Goal: Task Accomplishment & Management: Manage account settings

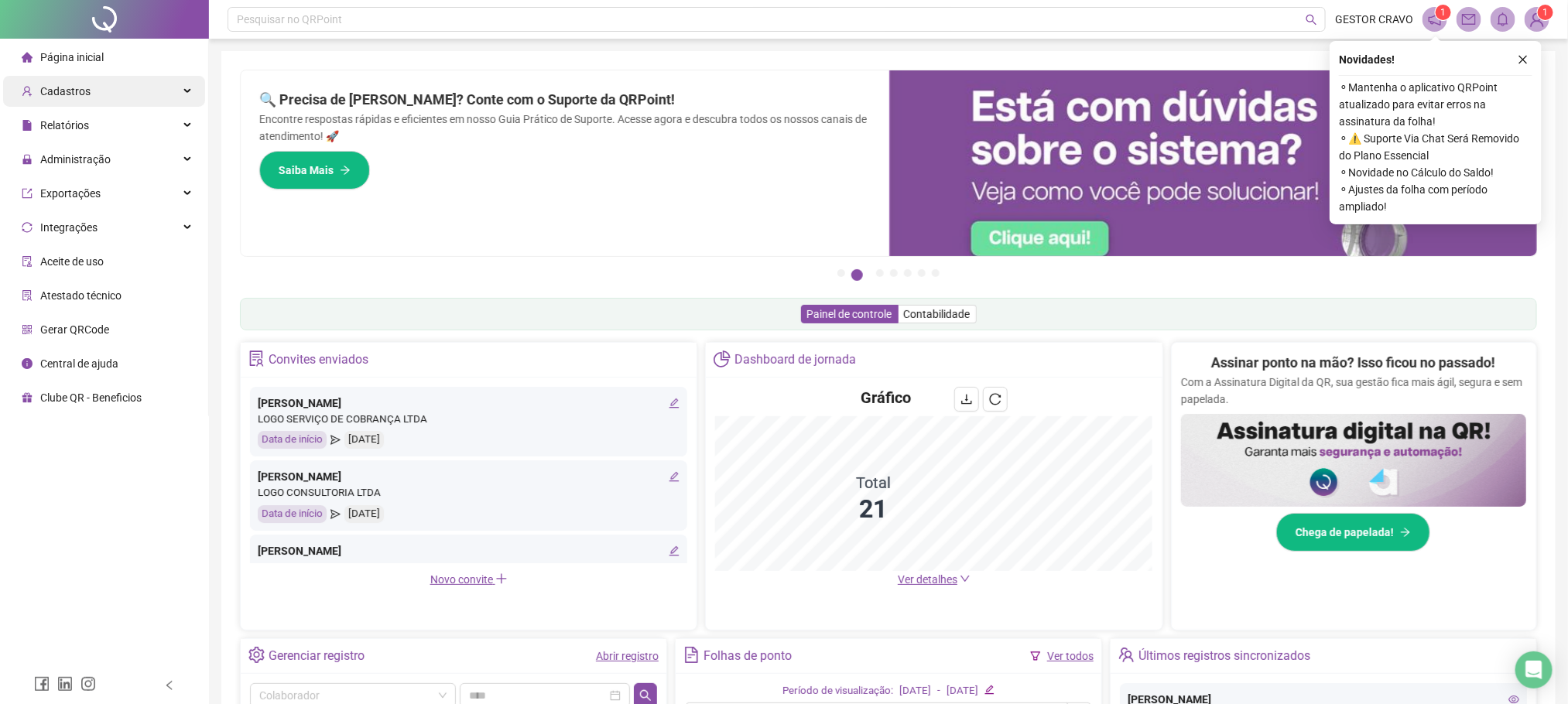
click at [158, 94] on div "Cadastros" at bounding box center [104, 91] width 202 height 31
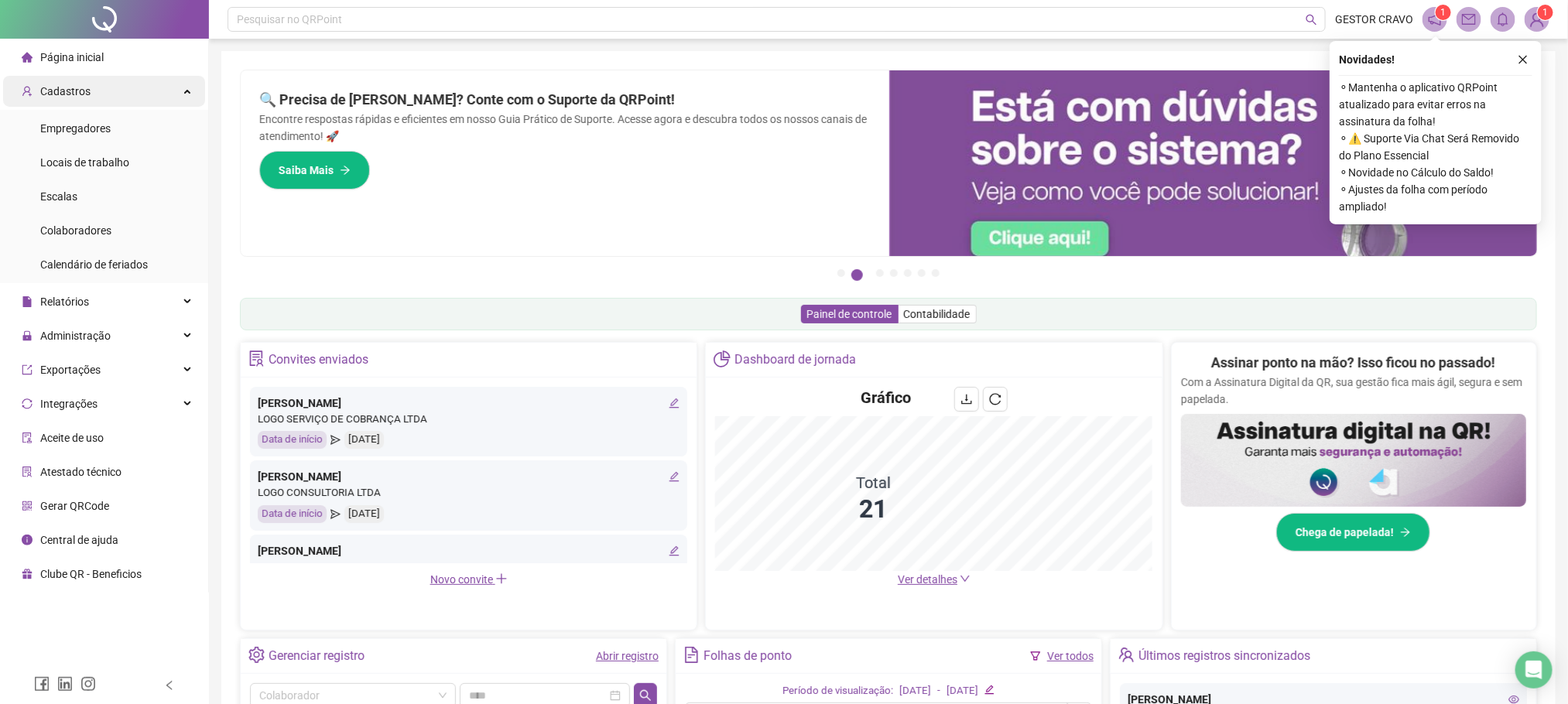
click at [158, 94] on div "Cadastros" at bounding box center [104, 91] width 202 height 31
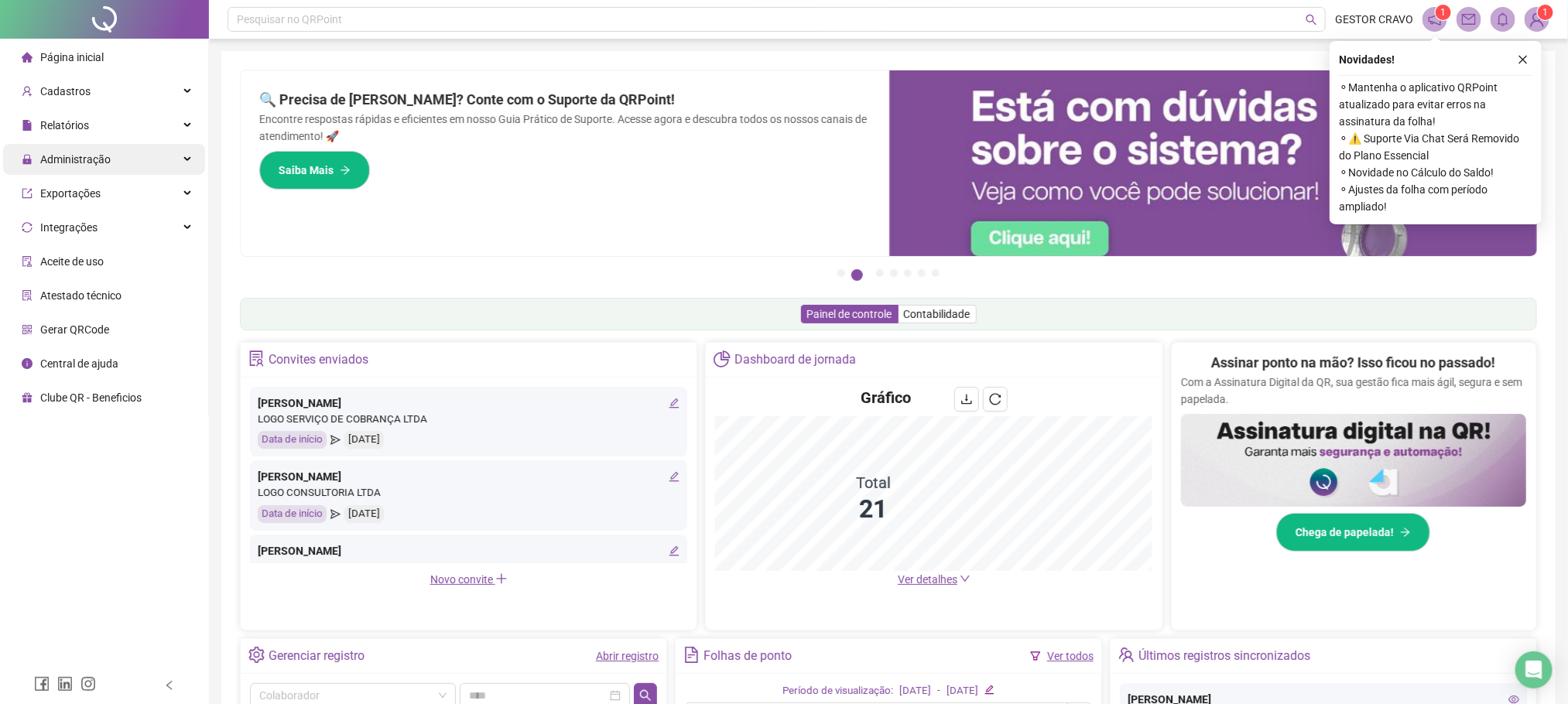
click at [139, 150] on div "Administração" at bounding box center [104, 159] width 202 height 31
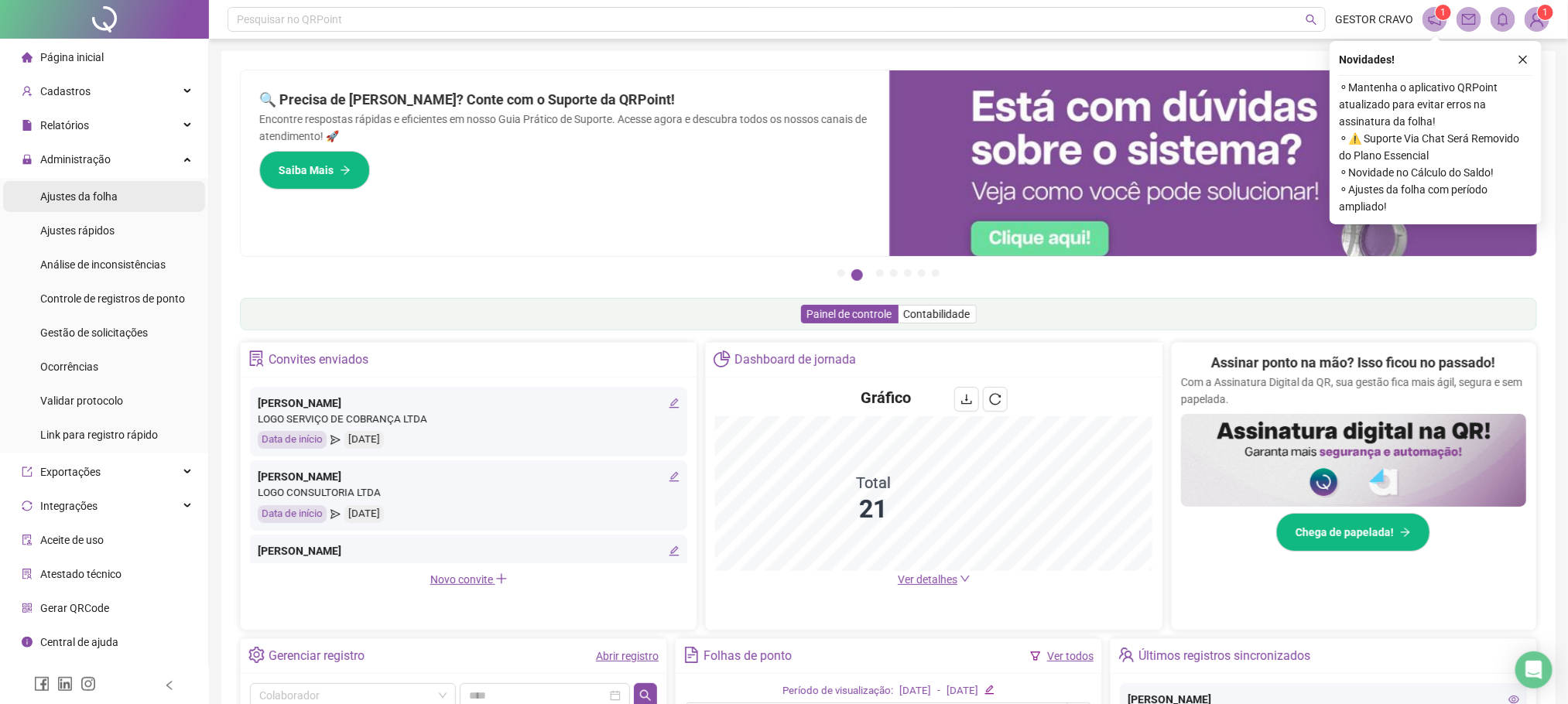
click at [174, 197] on li "Ajustes da folha" at bounding box center [104, 196] width 202 height 31
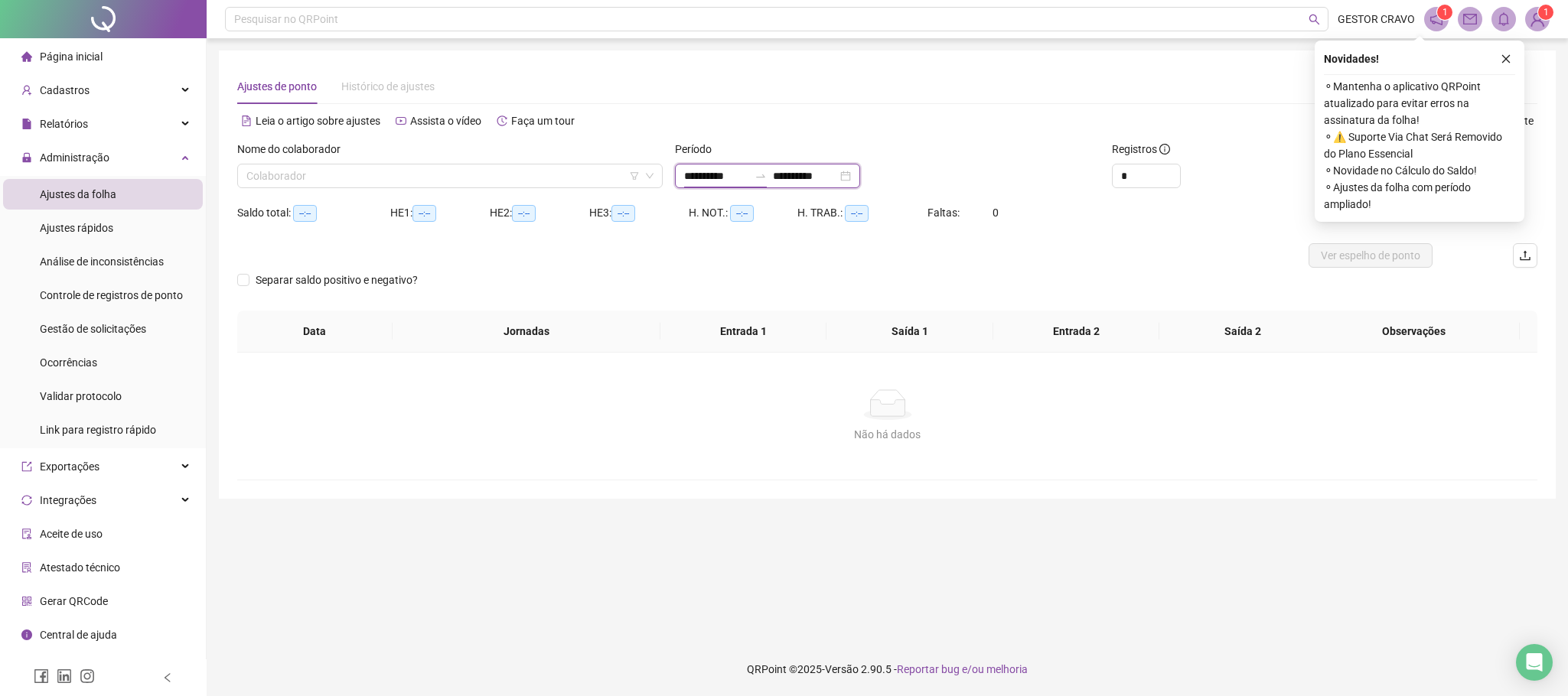
click at [730, 170] on input "**********" at bounding box center [716, 175] width 65 height 17
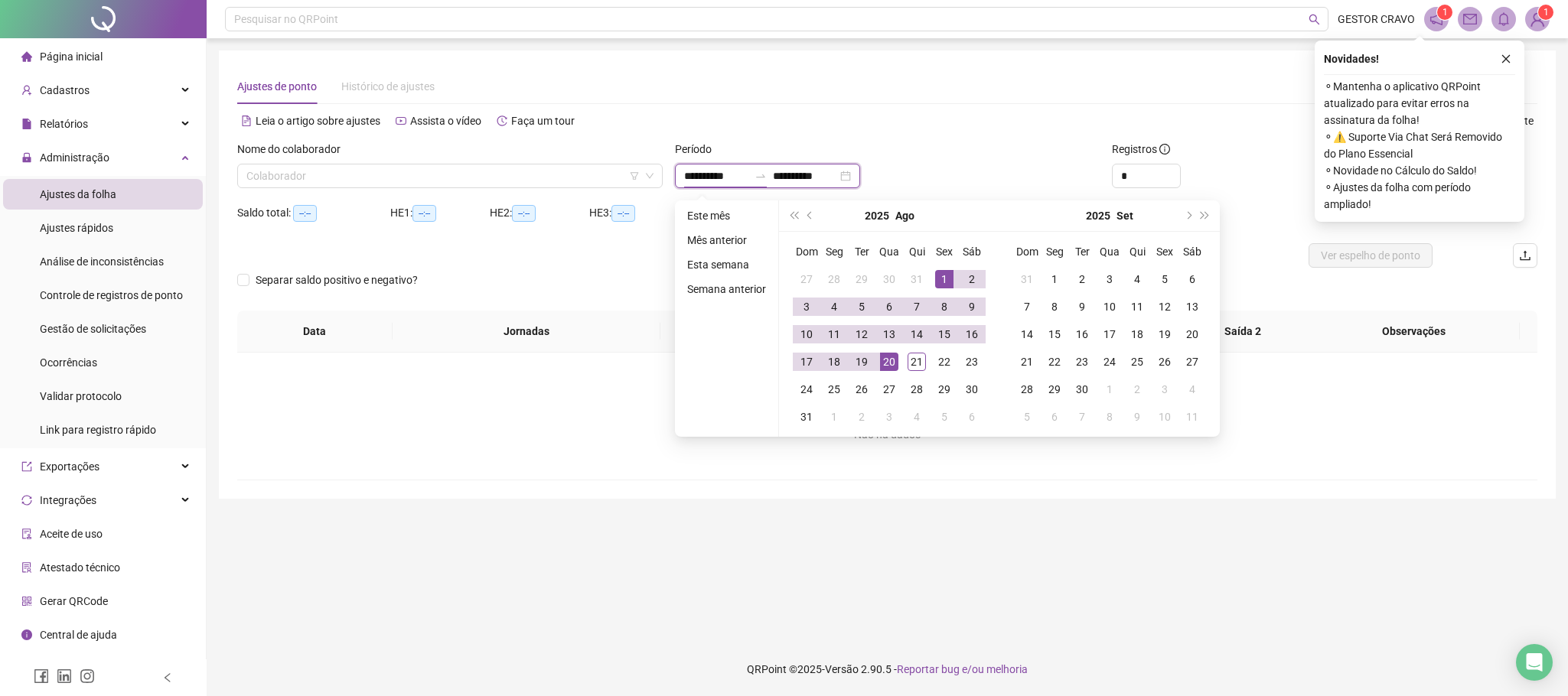
type input "**********"
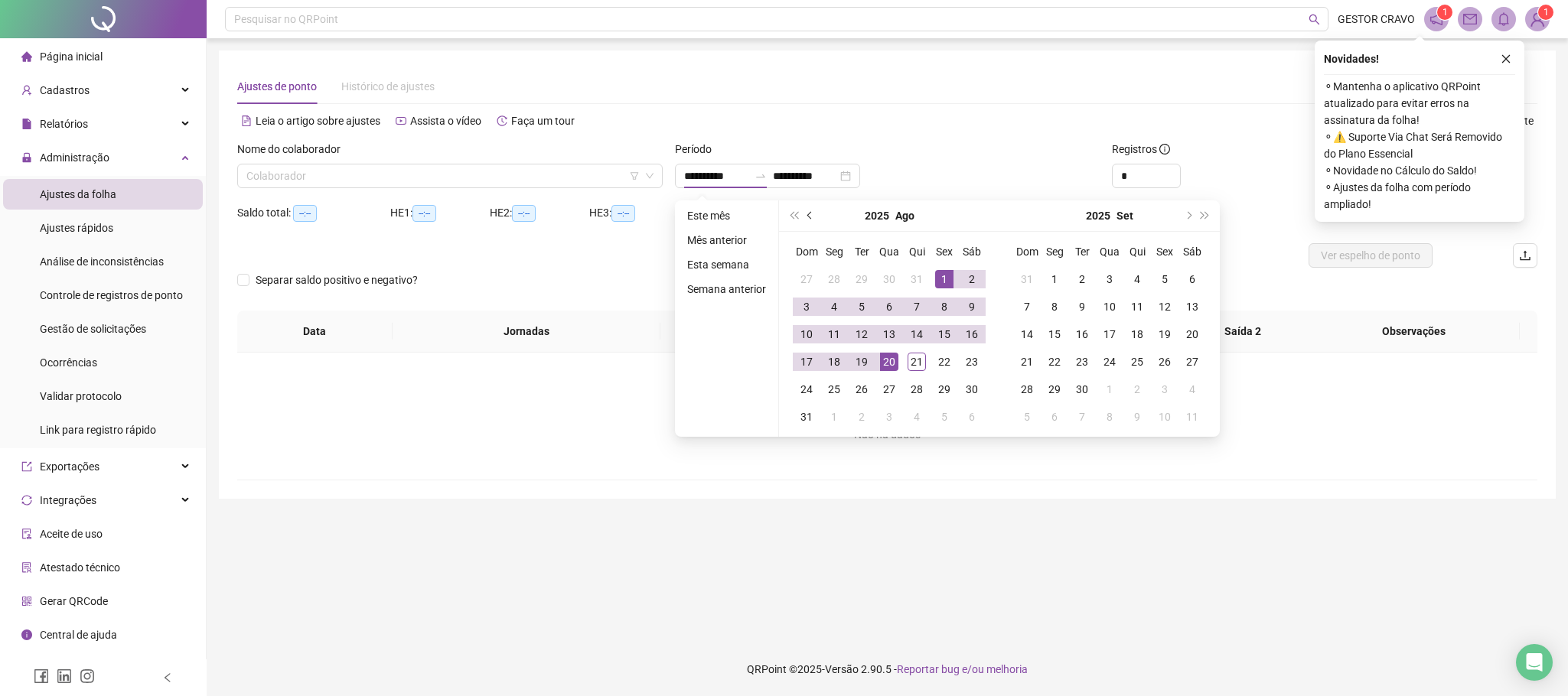
click at [807, 214] on span "prev-year" at bounding box center [811, 215] width 8 height 8
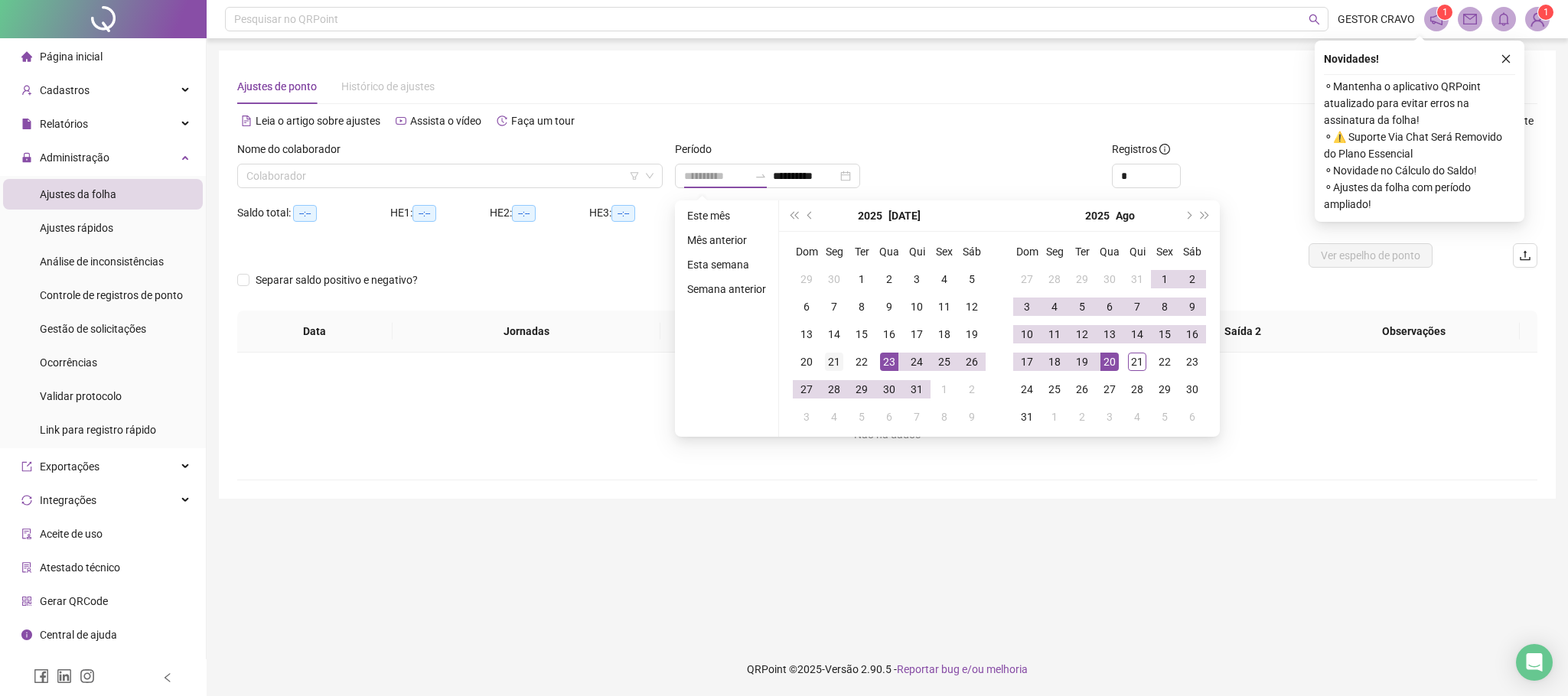
type input "**********"
click at [836, 356] on div "21" at bounding box center [833, 361] width 18 height 18
type input "**********"
click at [1109, 360] on div "20" at bounding box center [1109, 361] width 18 height 18
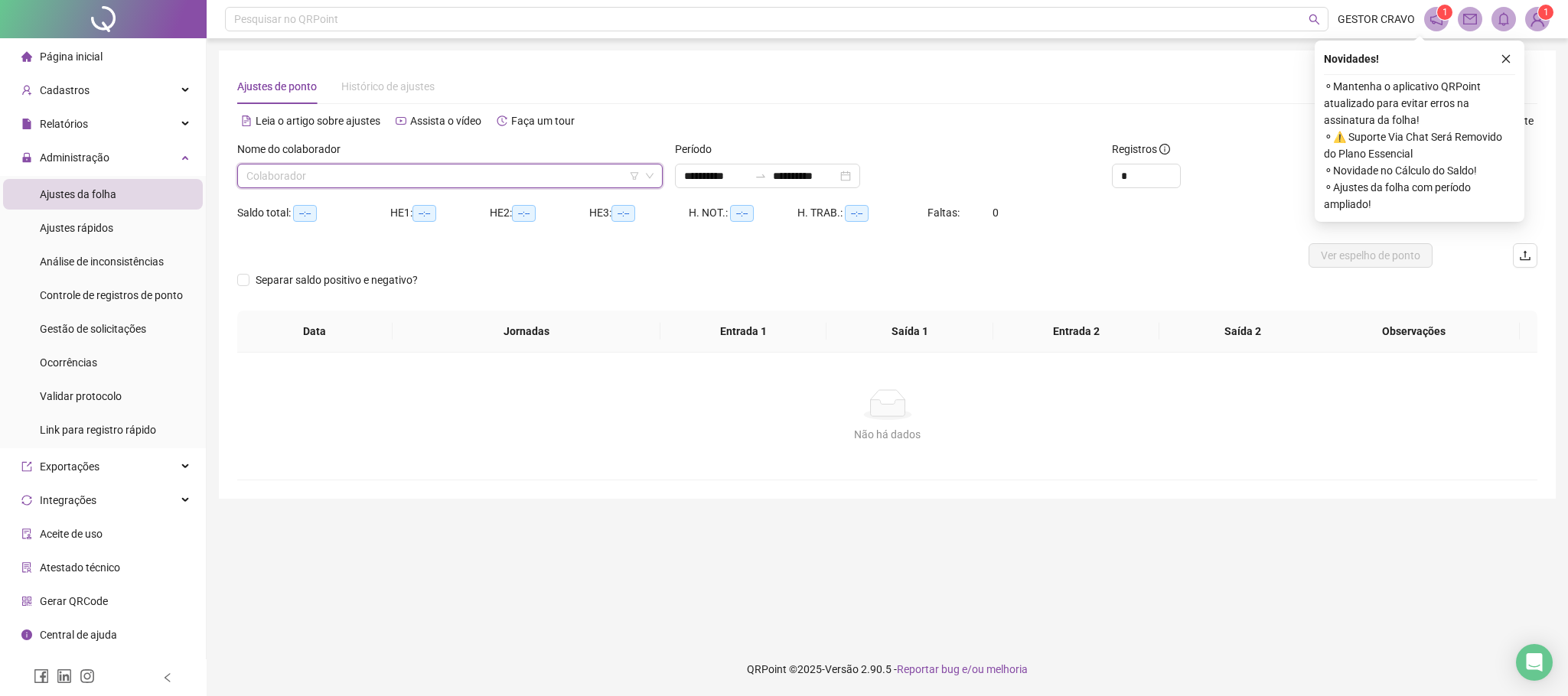
click at [518, 170] on input "search" at bounding box center [443, 175] width 393 height 23
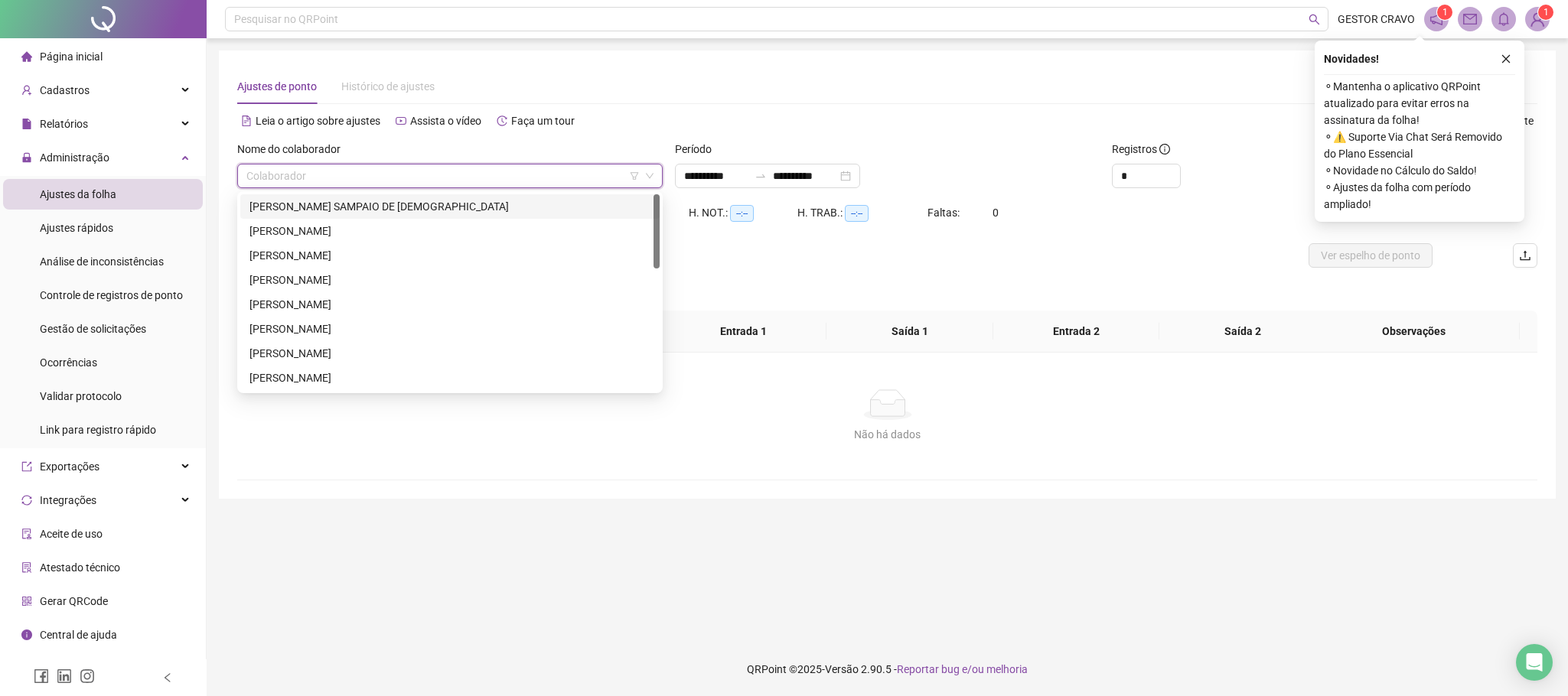
click at [444, 208] on div "[PERSON_NAME] SAMPAIO DE [DEMOGRAPHIC_DATA]" at bounding box center [450, 206] width 401 height 17
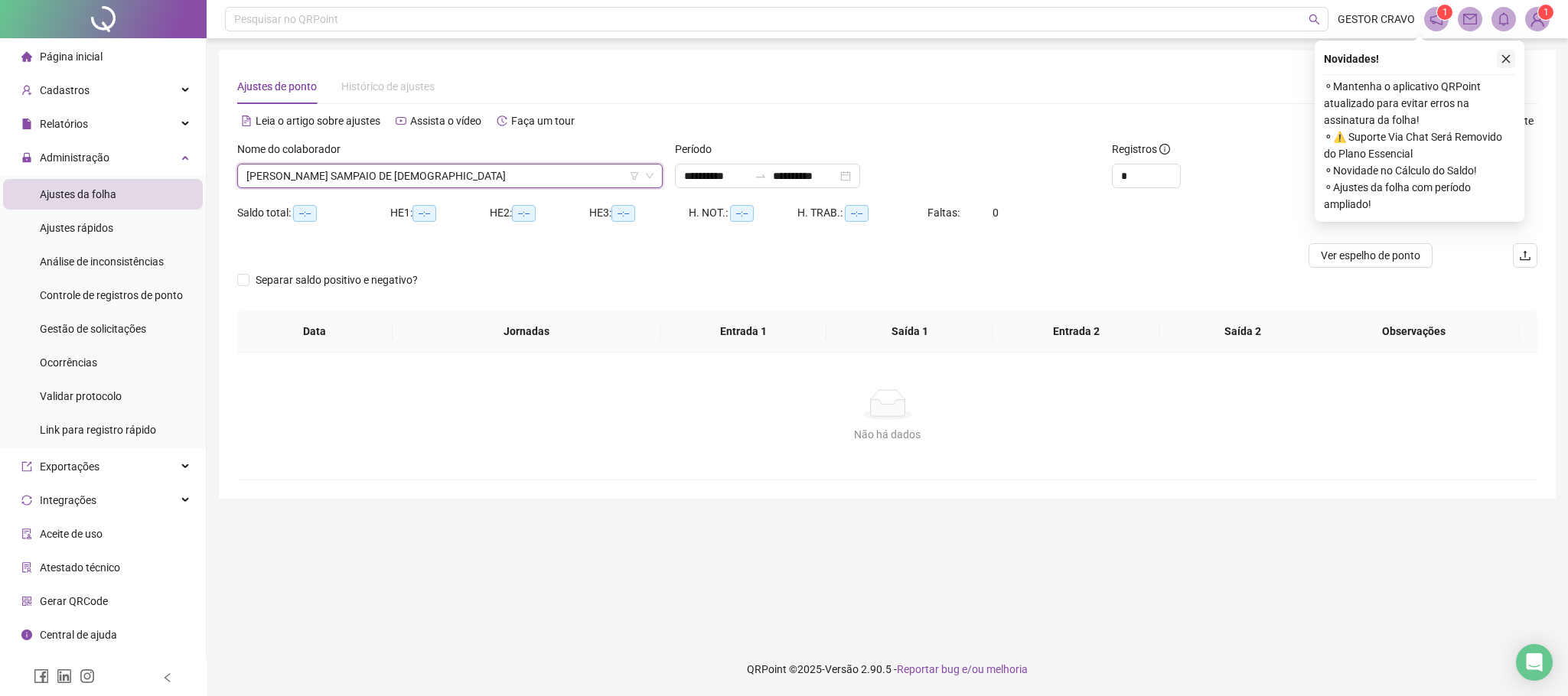
click at [1511, 53] on icon "close" at bounding box center [1506, 59] width 11 height 11
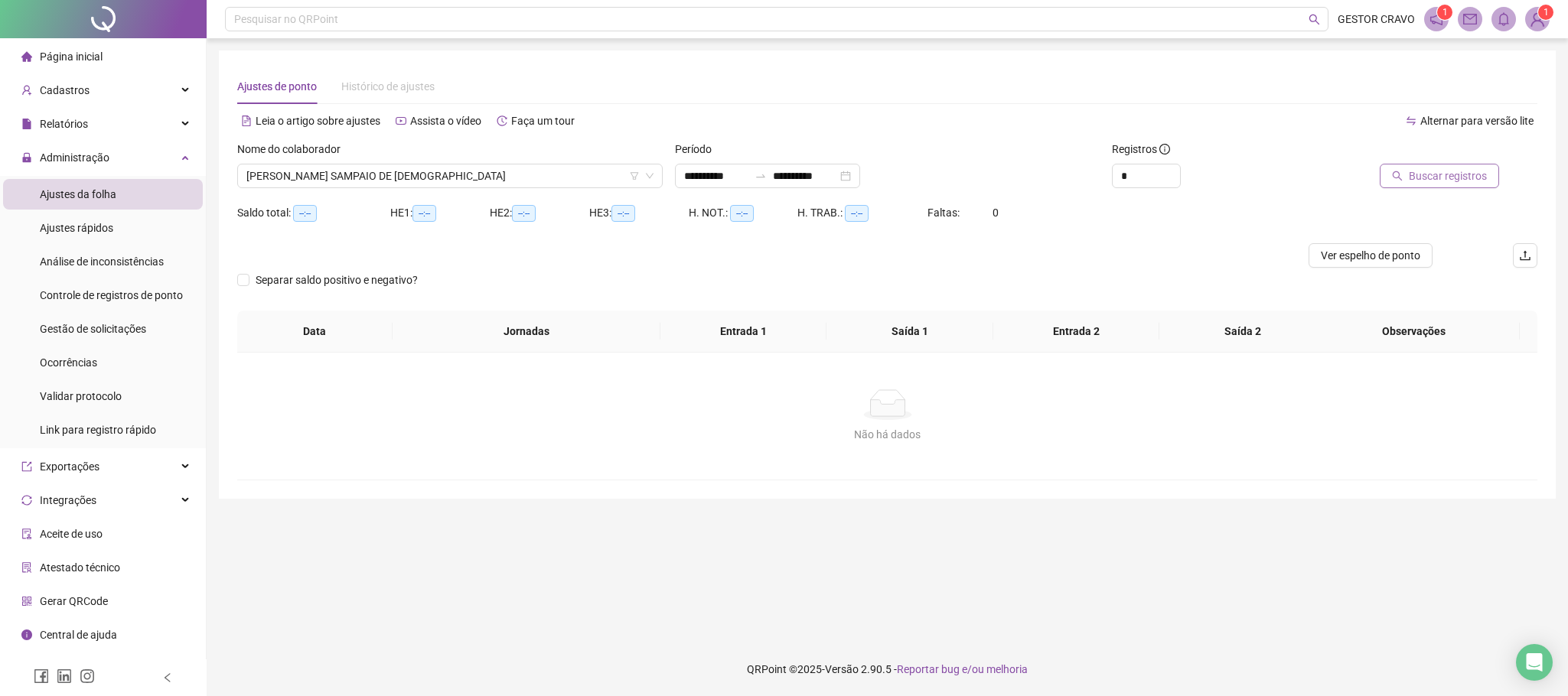
click at [1419, 177] on span "Buscar registros" at bounding box center [1447, 175] width 78 height 17
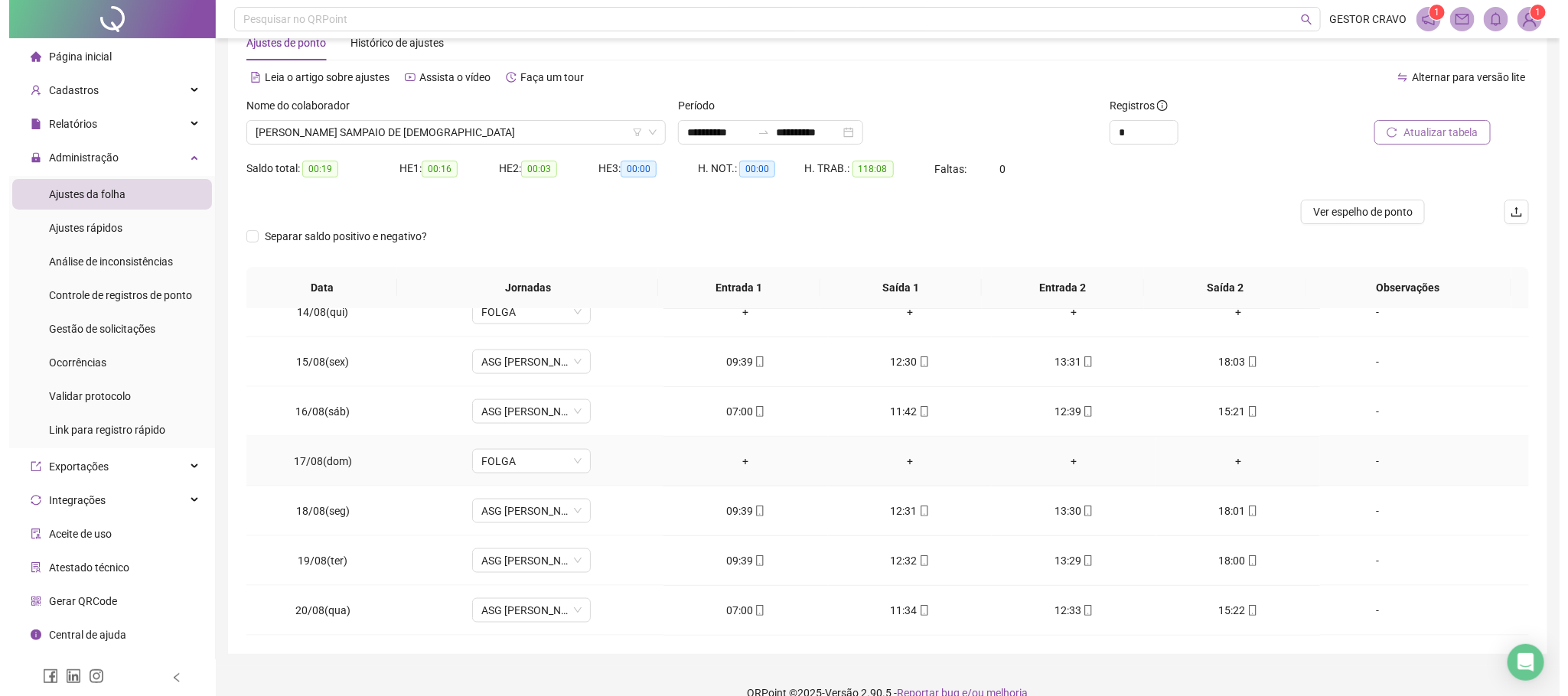
scroll to position [68, 0]
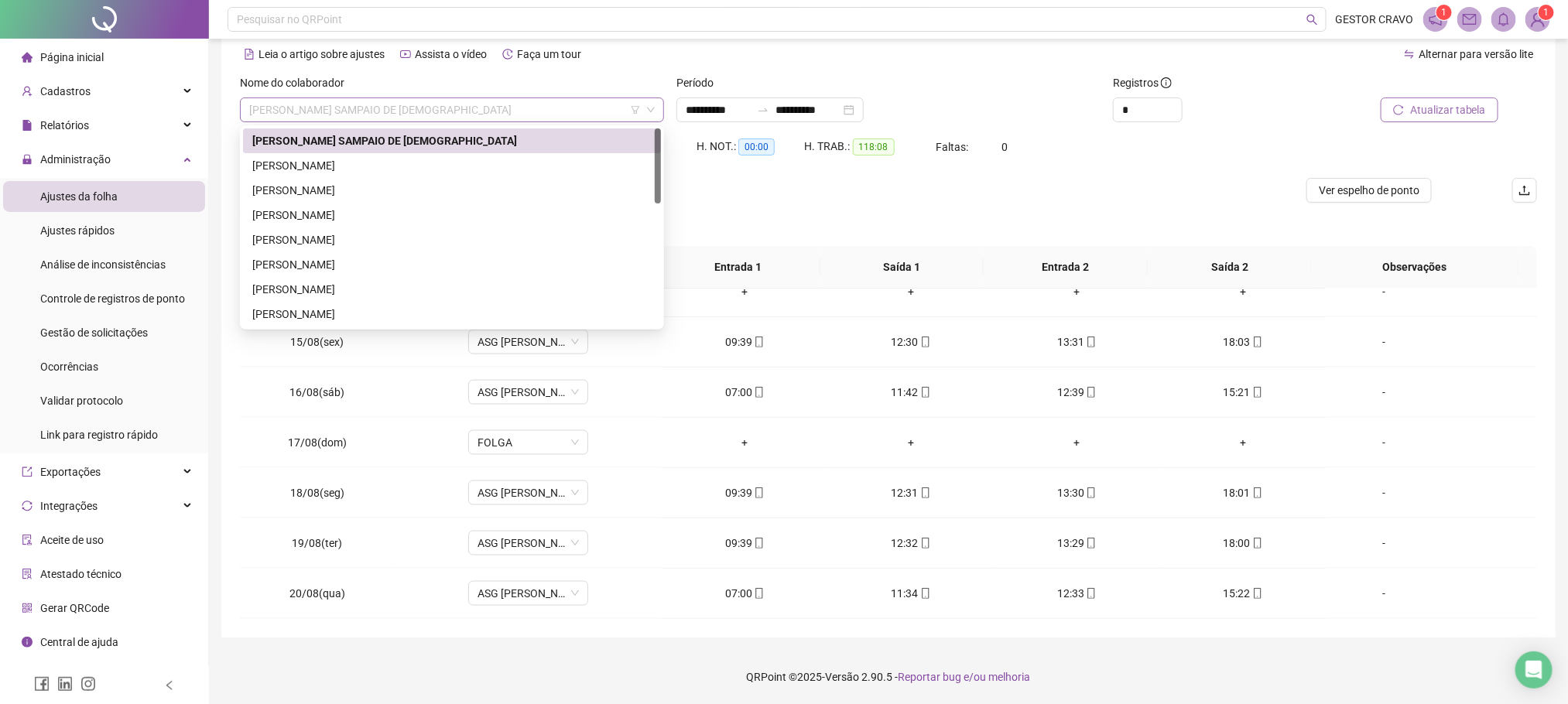
click at [576, 111] on span "[PERSON_NAME] SAMPAIO DE [DEMOGRAPHIC_DATA]" at bounding box center [452, 110] width 406 height 23
click at [527, 157] on div "[PERSON_NAME]" at bounding box center [452, 165] width 400 height 17
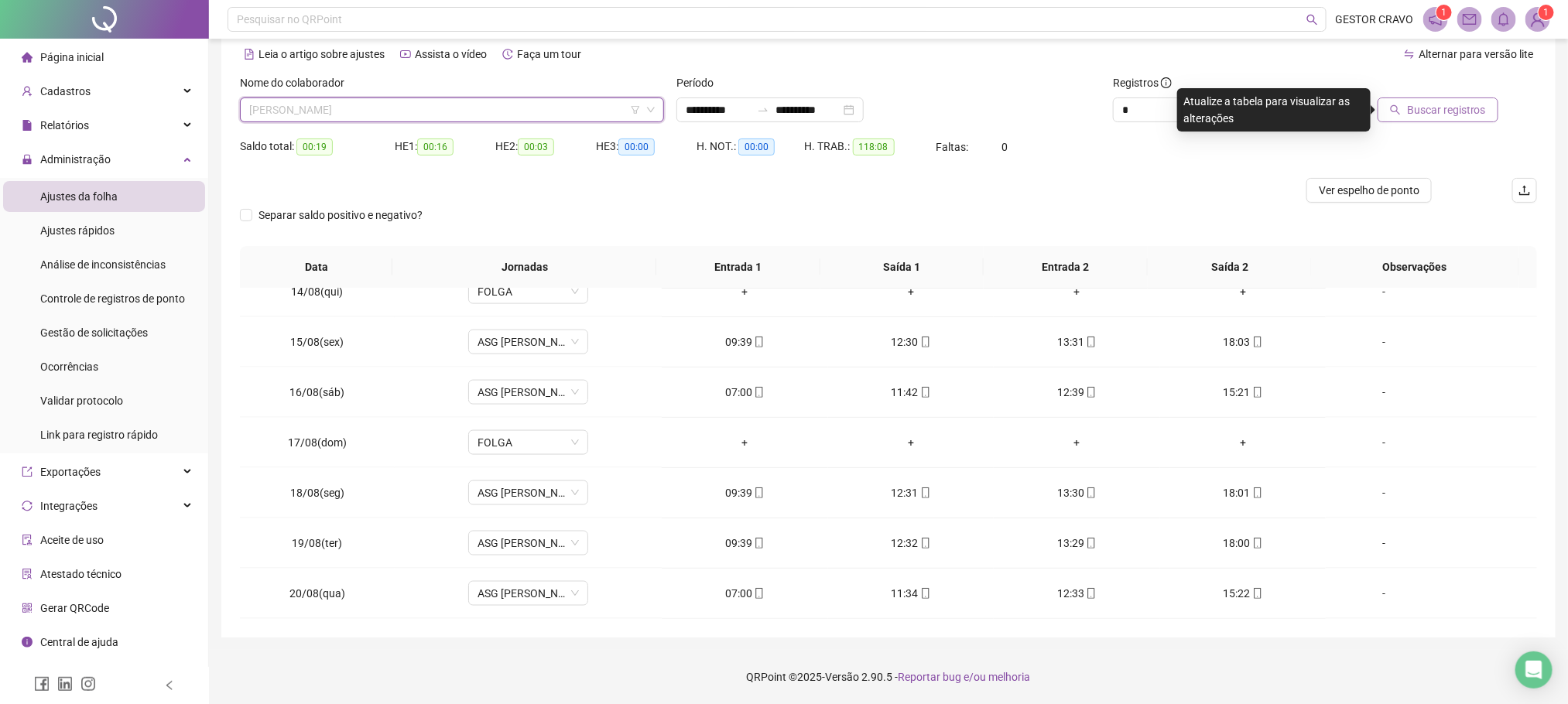
click at [570, 117] on span "[PERSON_NAME]" at bounding box center [452, 110] width 406 height 23
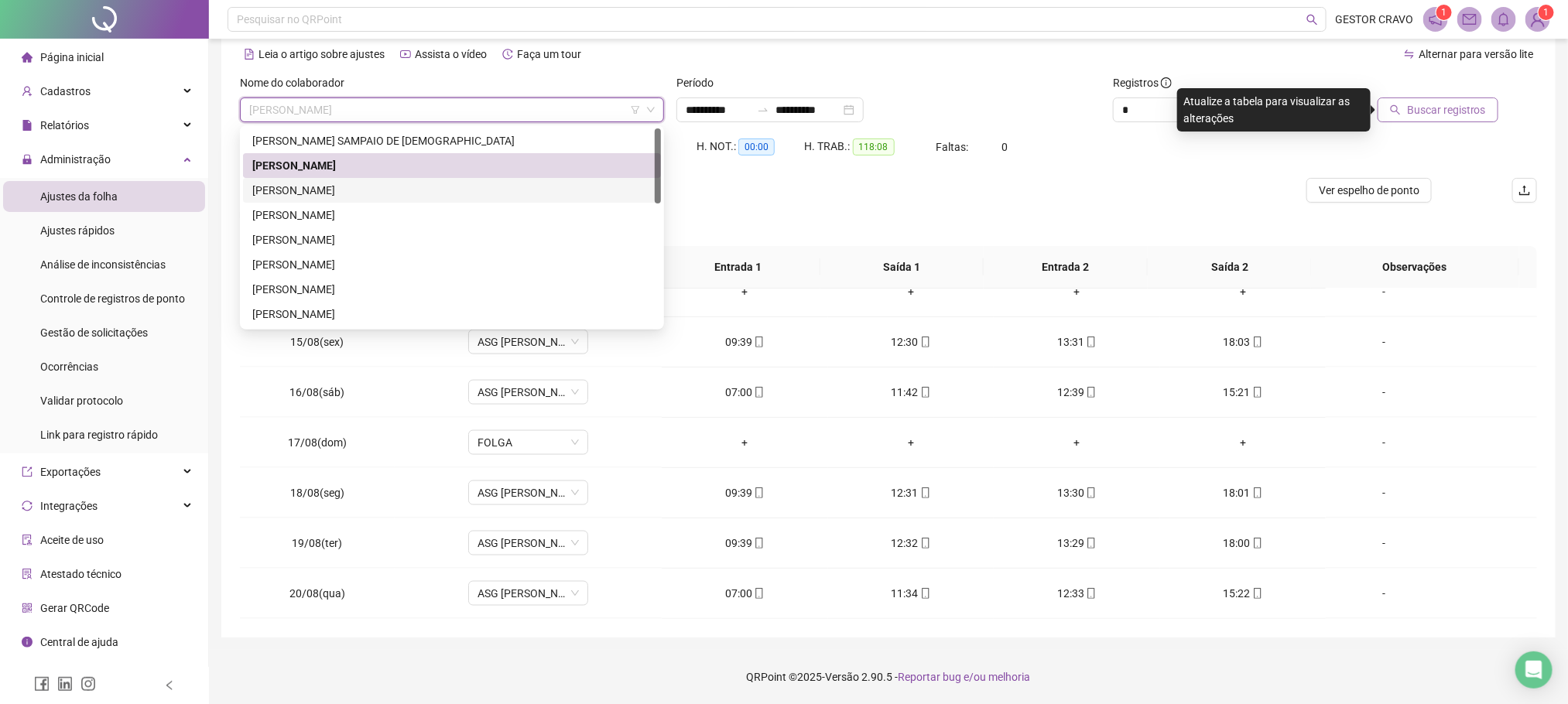
click at [511, 188] on div "[PERSON_NAME]" at bounding box center [452, 190] width 400 height 17
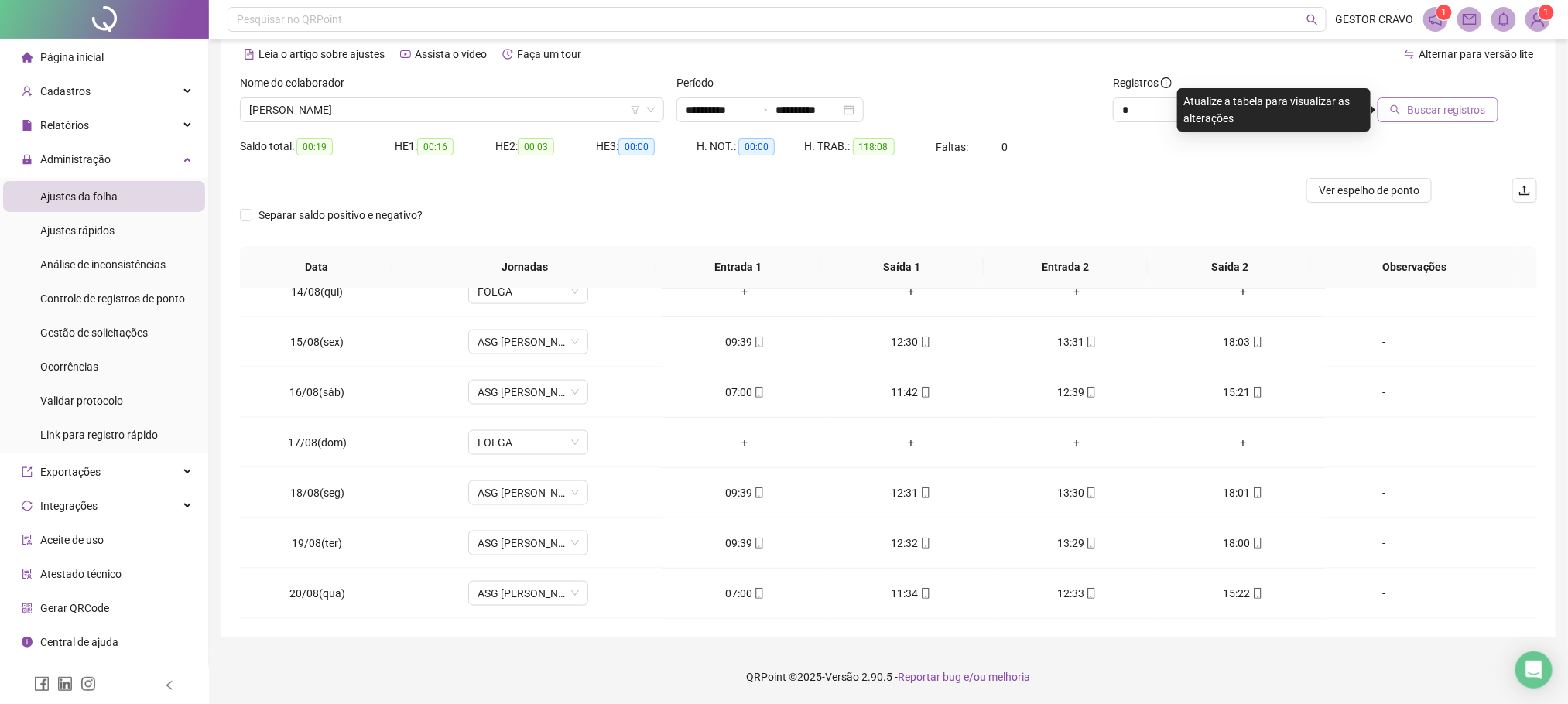
click at [1420, 117] on span "Buscar registros" at bounding box center [1446, 109] width 79 height 17
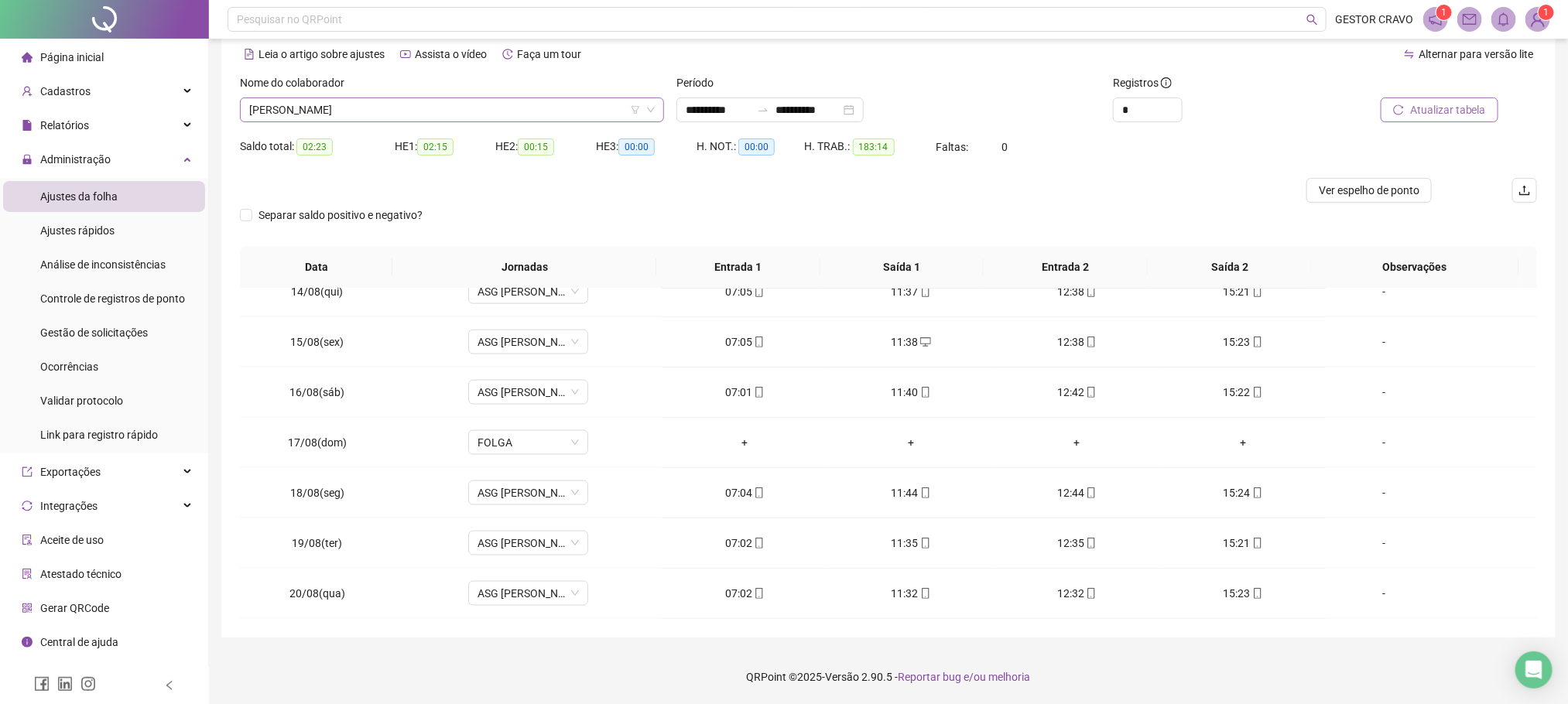
click at [595, 110] on span "[PERSON_NAME]" at bounding box center [452, 110] width 406 height 23
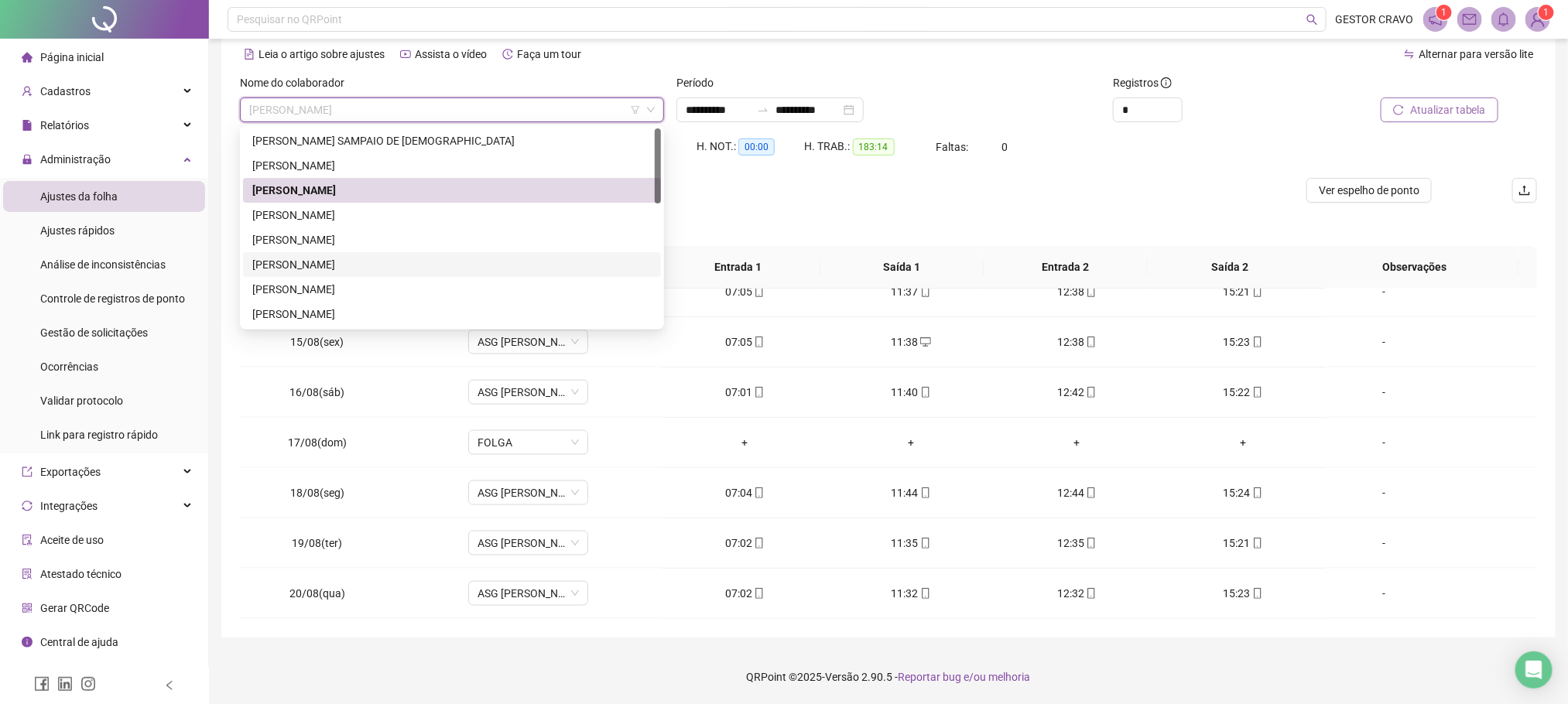
click at [499, 254] on div "[PERSON_NAME]" at bounding box center [451, 264] width 418 height 25
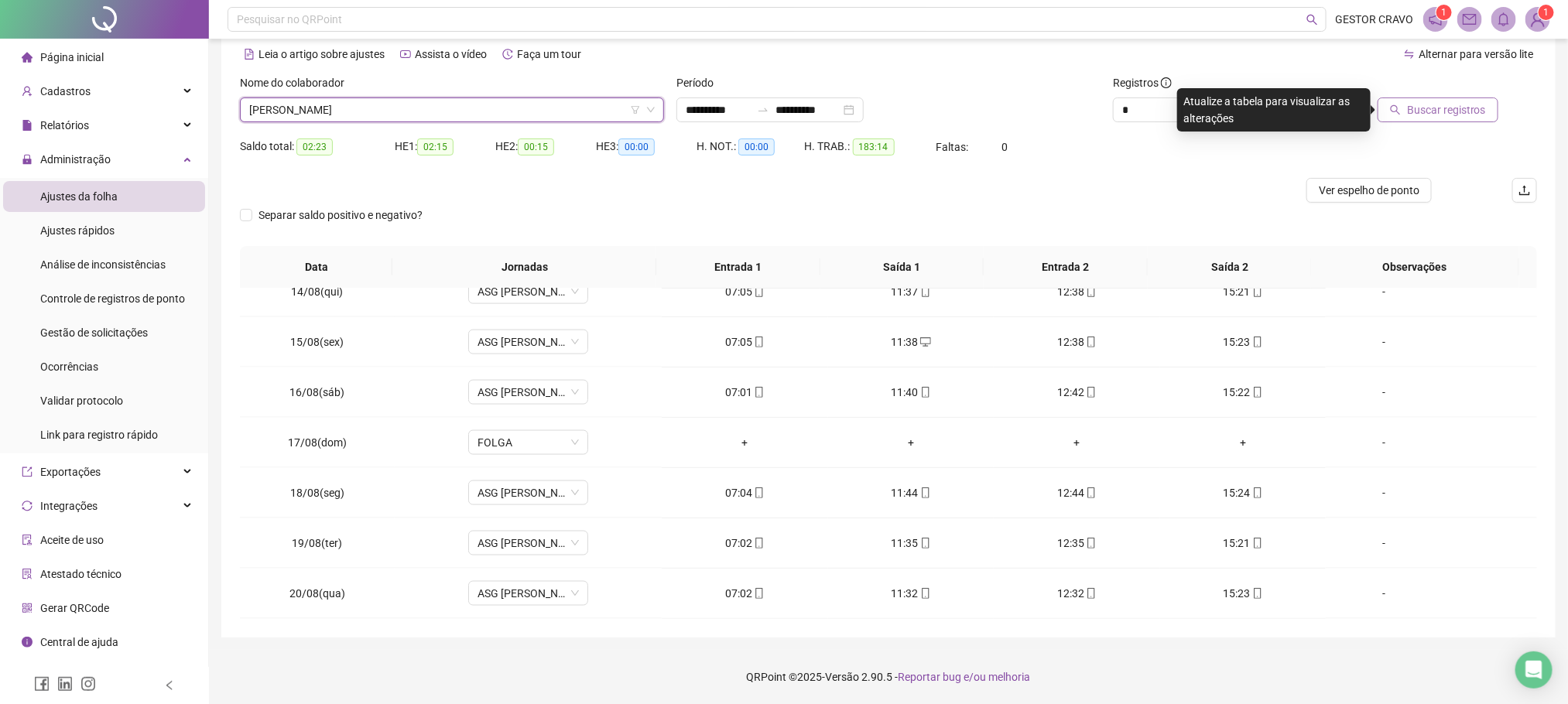
click at [541, 122] on div "Nome do colaborador [PERSON_NAME]" at bounding box center [452, 104] width 437 height 60
click at [549, 115] on span "[PERSON_NAME]" at bounding box center [452, 110] width 406 height 23
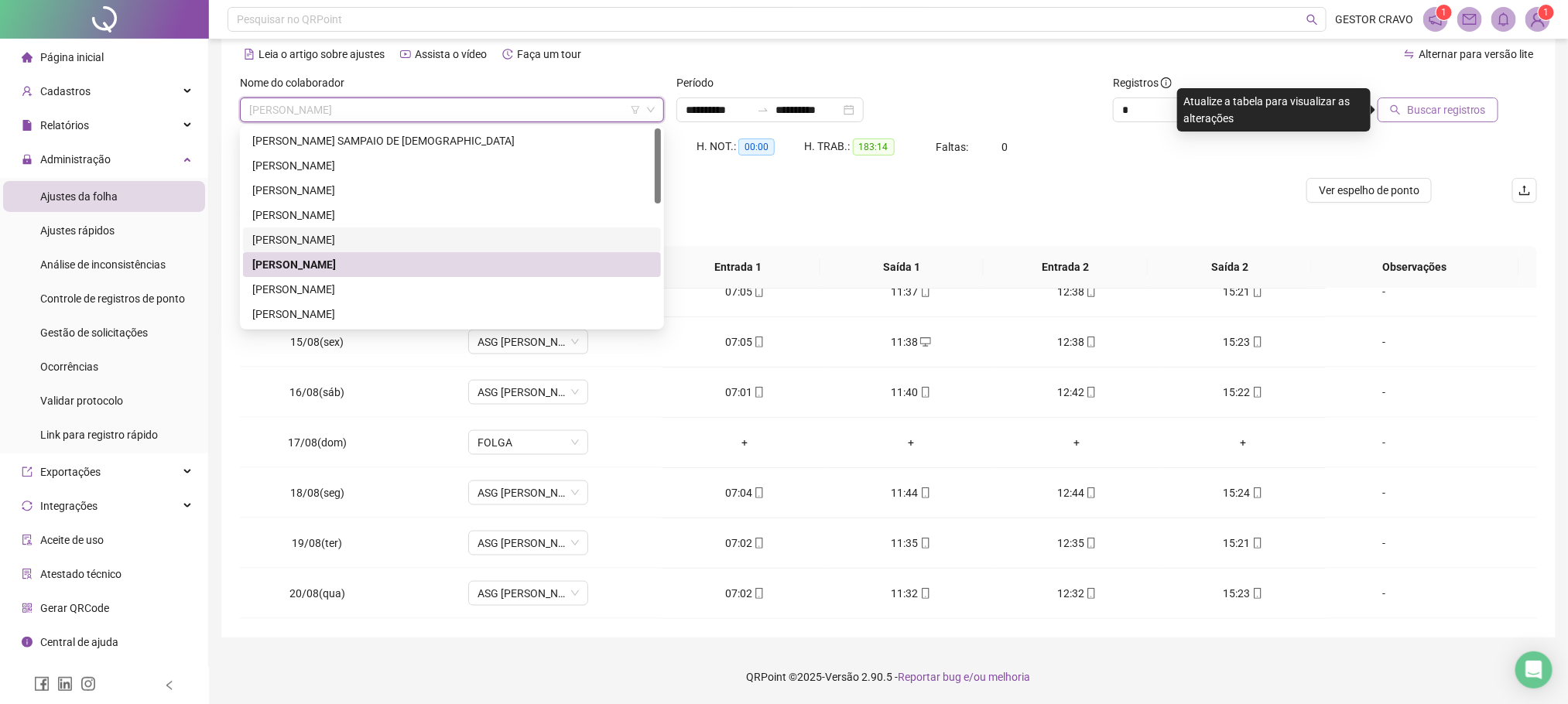
click at [467, 231] on div "[PERSON_NAME]" at bounding box center [452, 239] width 400 height 17
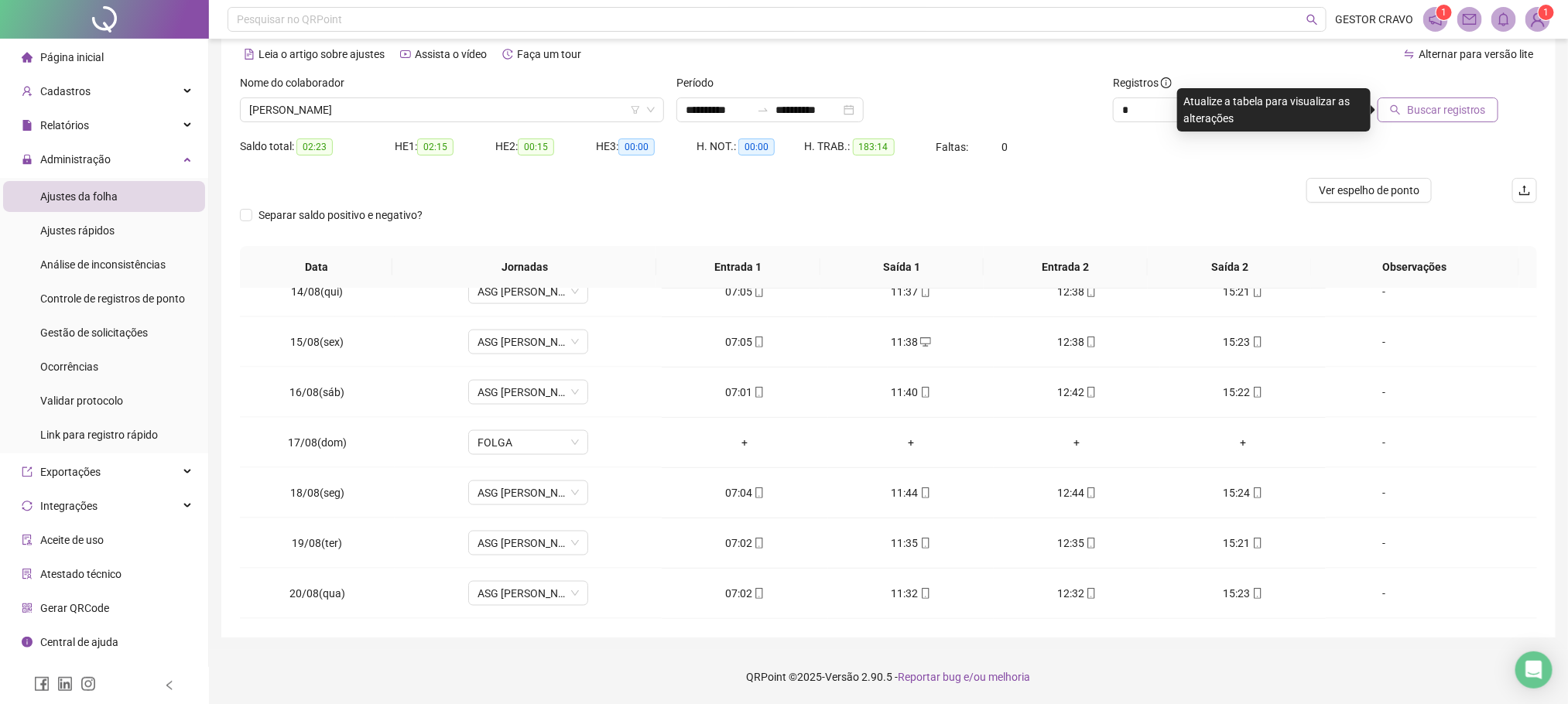
click at [1433, 101] on span "Buscar registros" at bounding box center [1446, 109] width 79 height 17
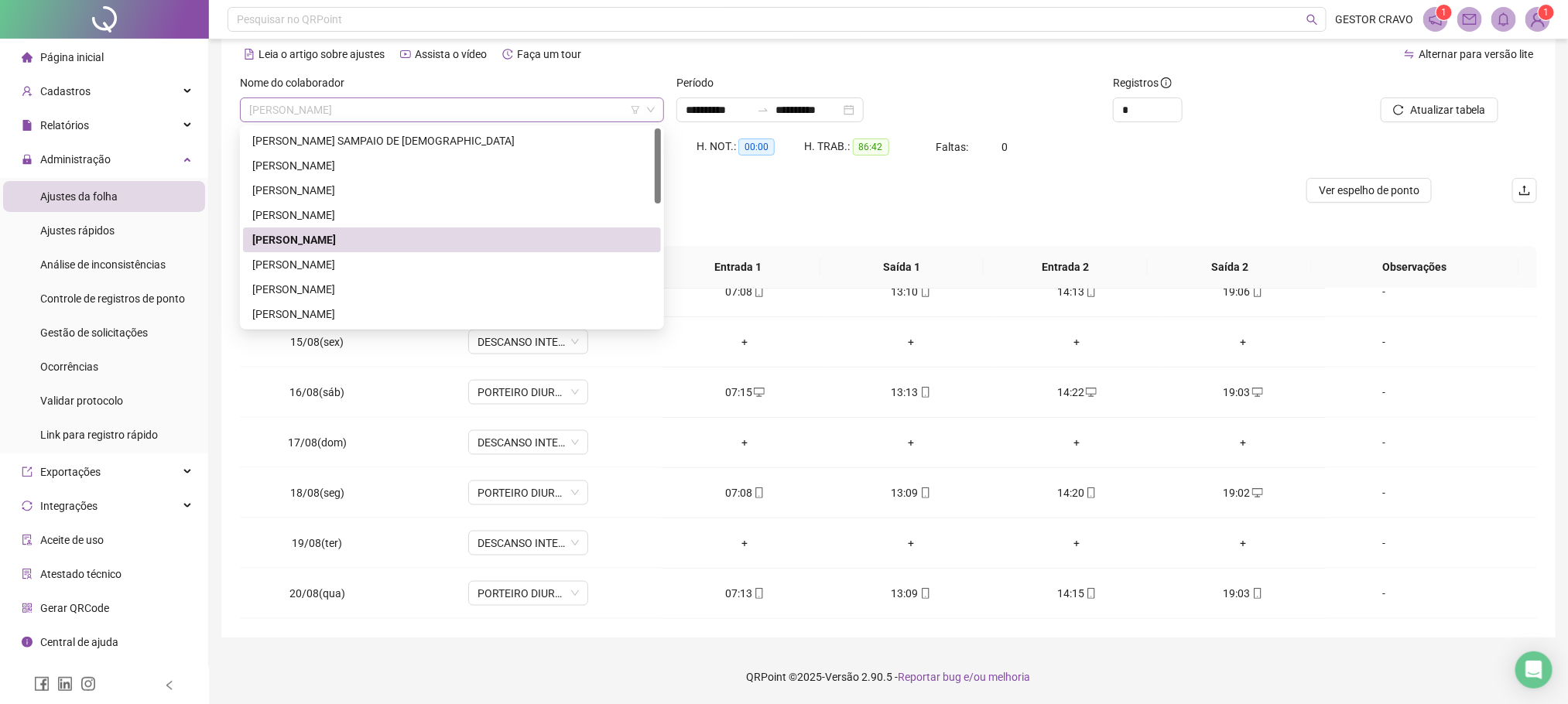
click at [572, 114] on span "[PERSON_NAME]" at bounding box center [452, 110] width 406 height 23
click at [448, 259] on div "[PERSON_NAME]" at bounding box center [452, 264] width 400 height 17
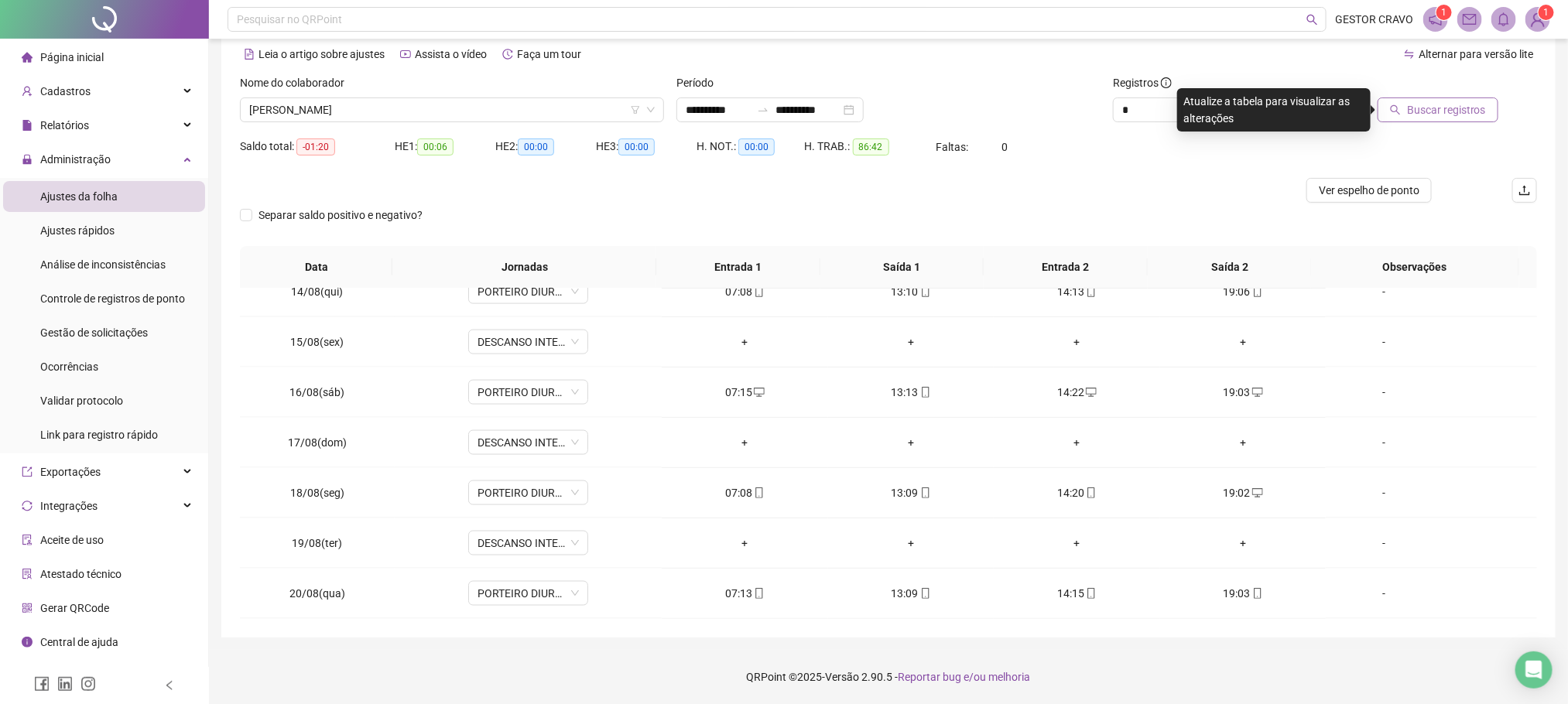
click at [1453, 107] on span "Buscar registros" at bounding box center [1446, 109] width 79 height 17
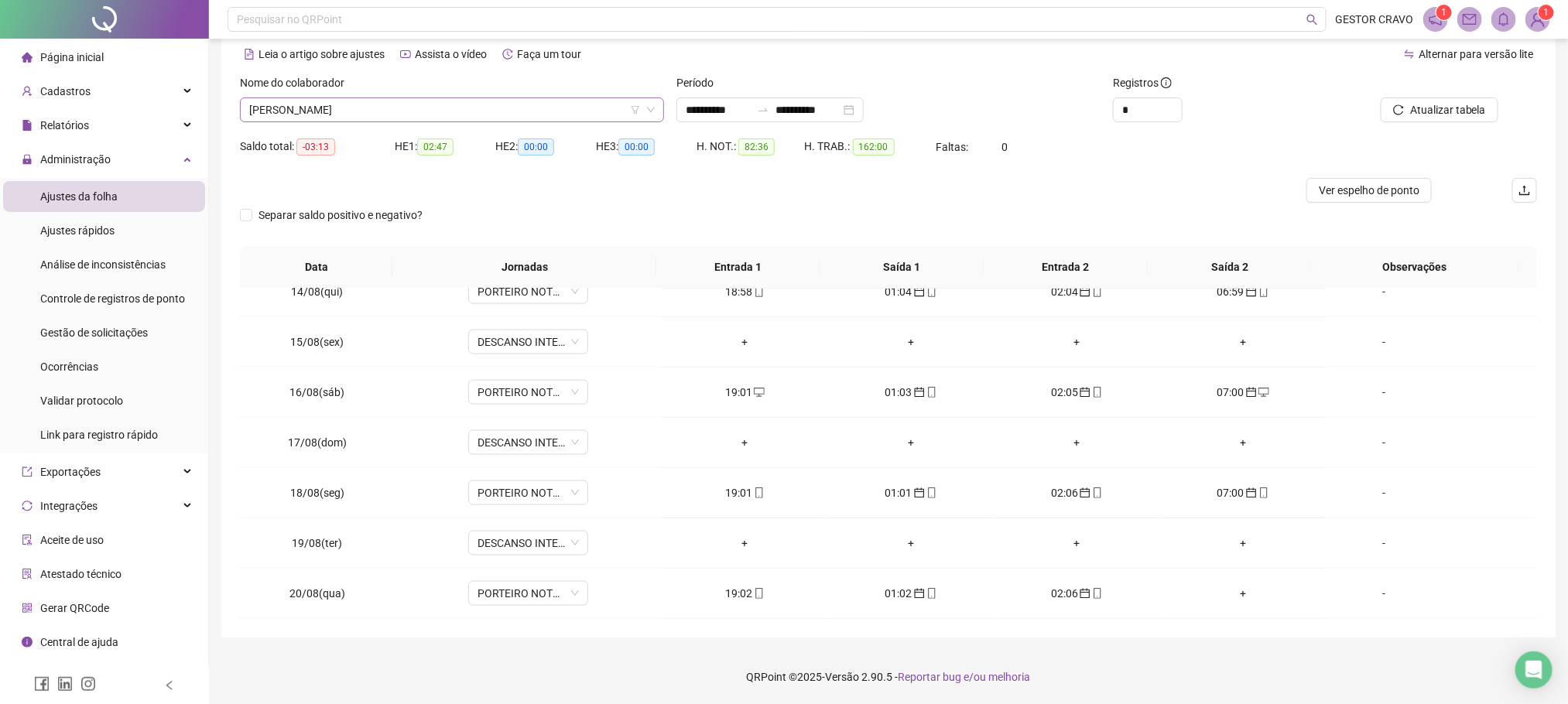
click at [592, 119] on span "[PERSON_NAME]" at bounding box center [452, 110] width 406 height 23
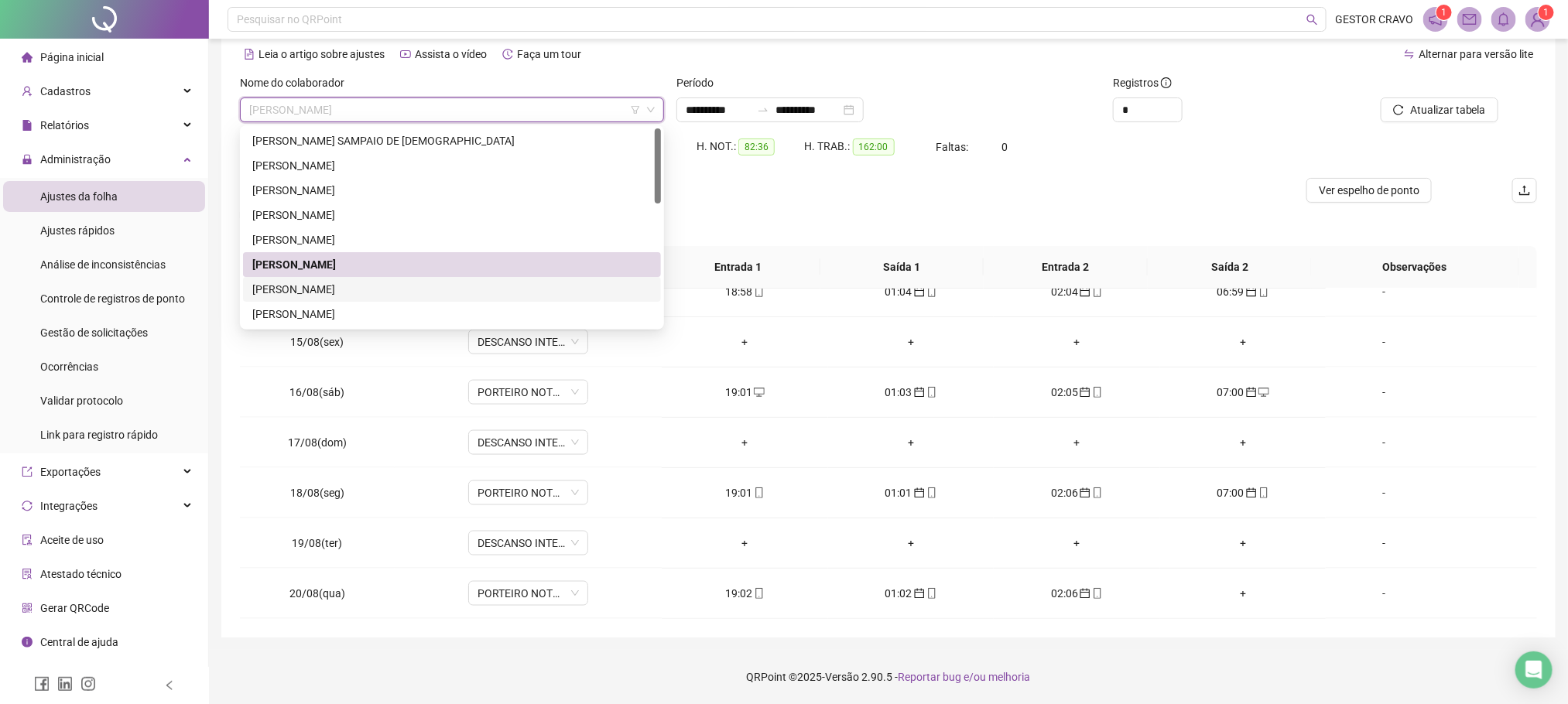
click at [469, 295] on div "[PERSON_NAME]" at bounding box center [452, 289] width 400 height 17
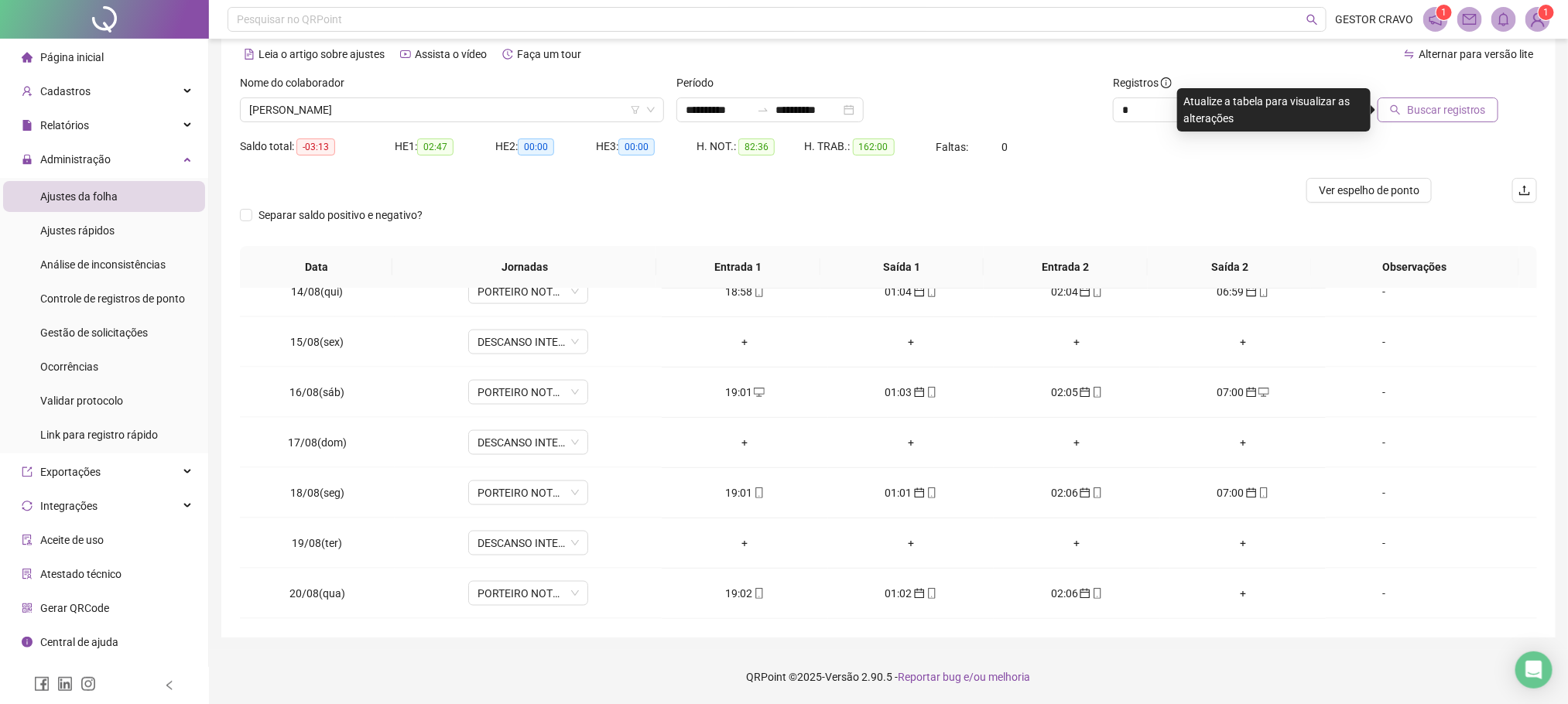
click at [1461, 115] on span "Buscar registros" at bounding box center [1446, 109] width 79 height 17
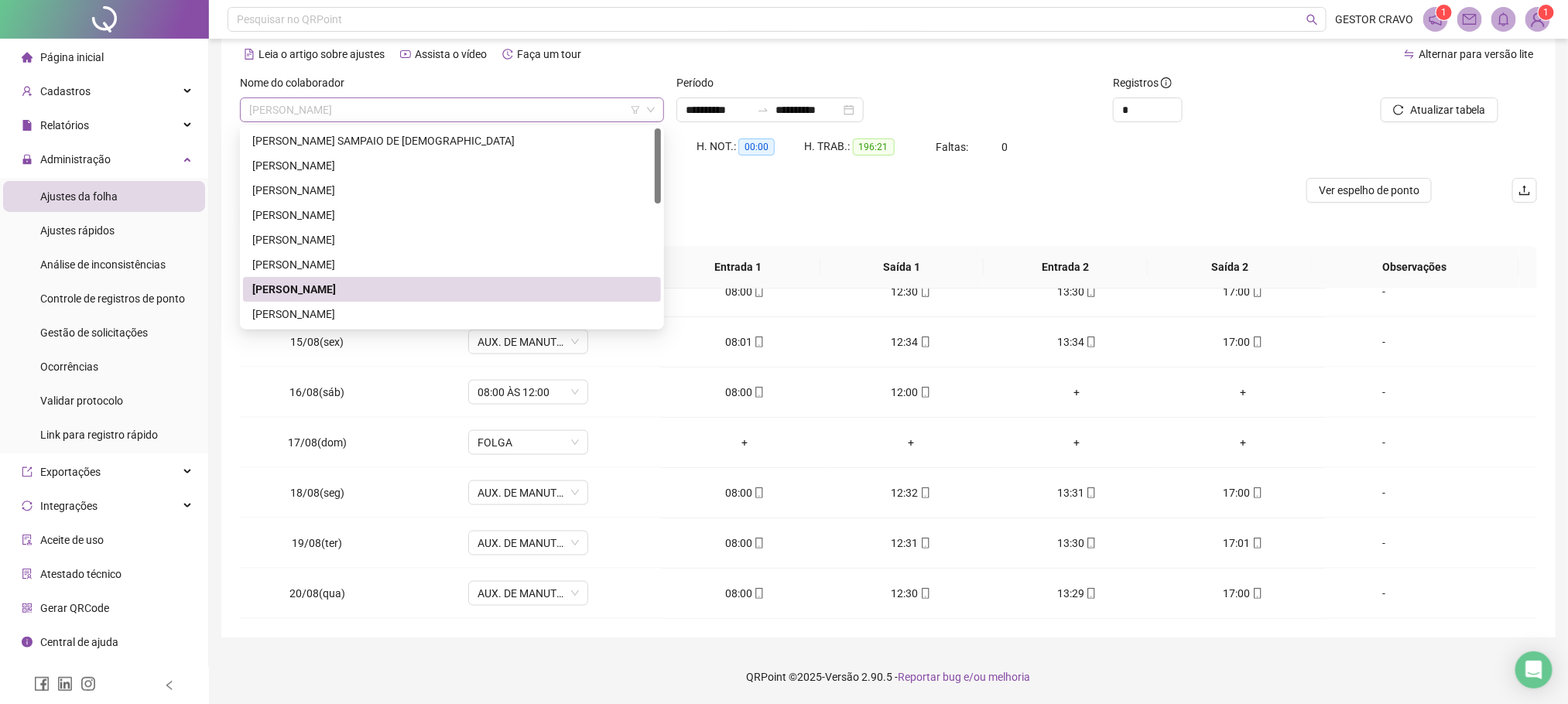
click at [519, 114] on span "[PERSON_NAME]" at bounding box center [452, 110] width 406 height 23
click at [377, 309] on div "[PERSON_NAME]" at bounding box center [452, 313] width 400 height 17
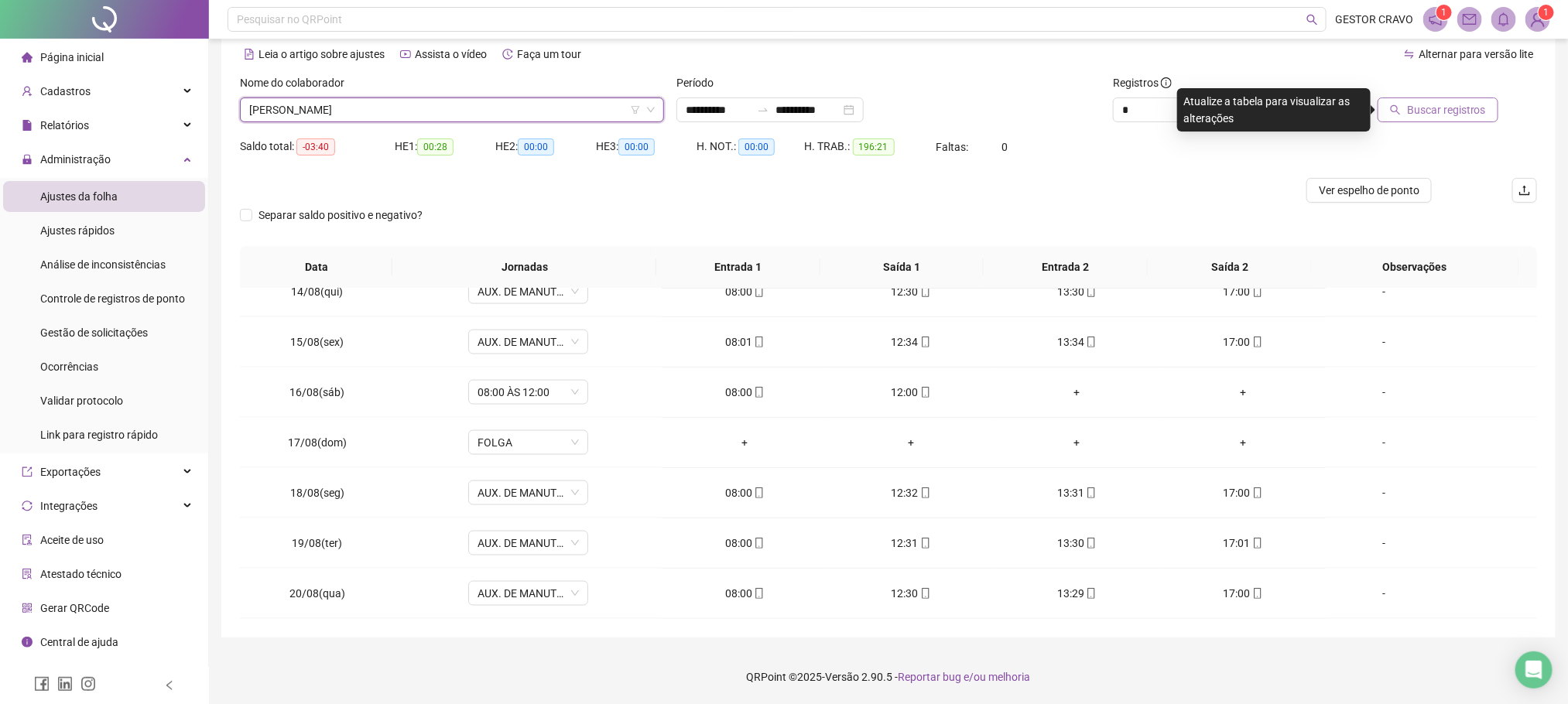
click at [1441, 105] on span "Buscar registros" at bounding box center [1446, 109] width 79 height 17
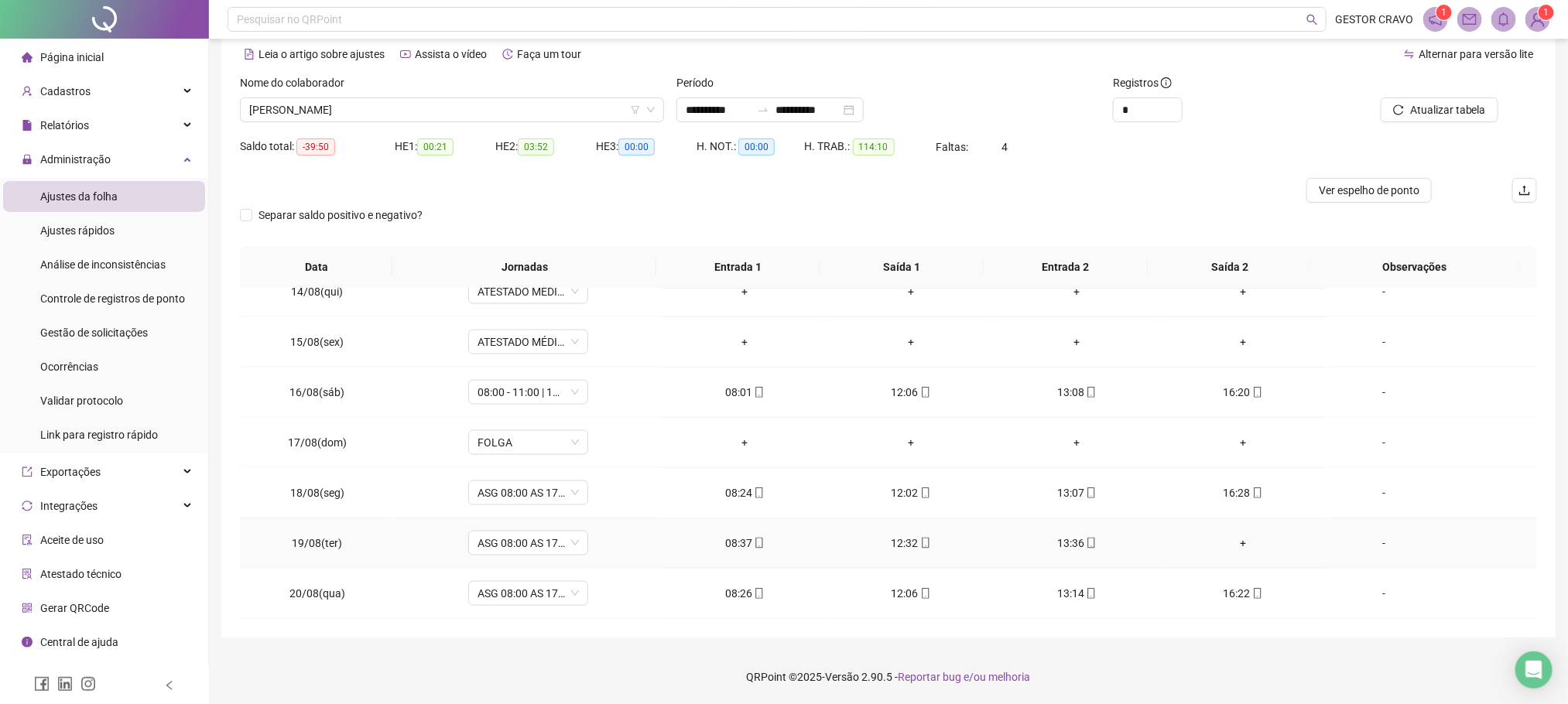
click at [1368, 542] on div "-" at bounding box center [1383, 543] width 92 height 17
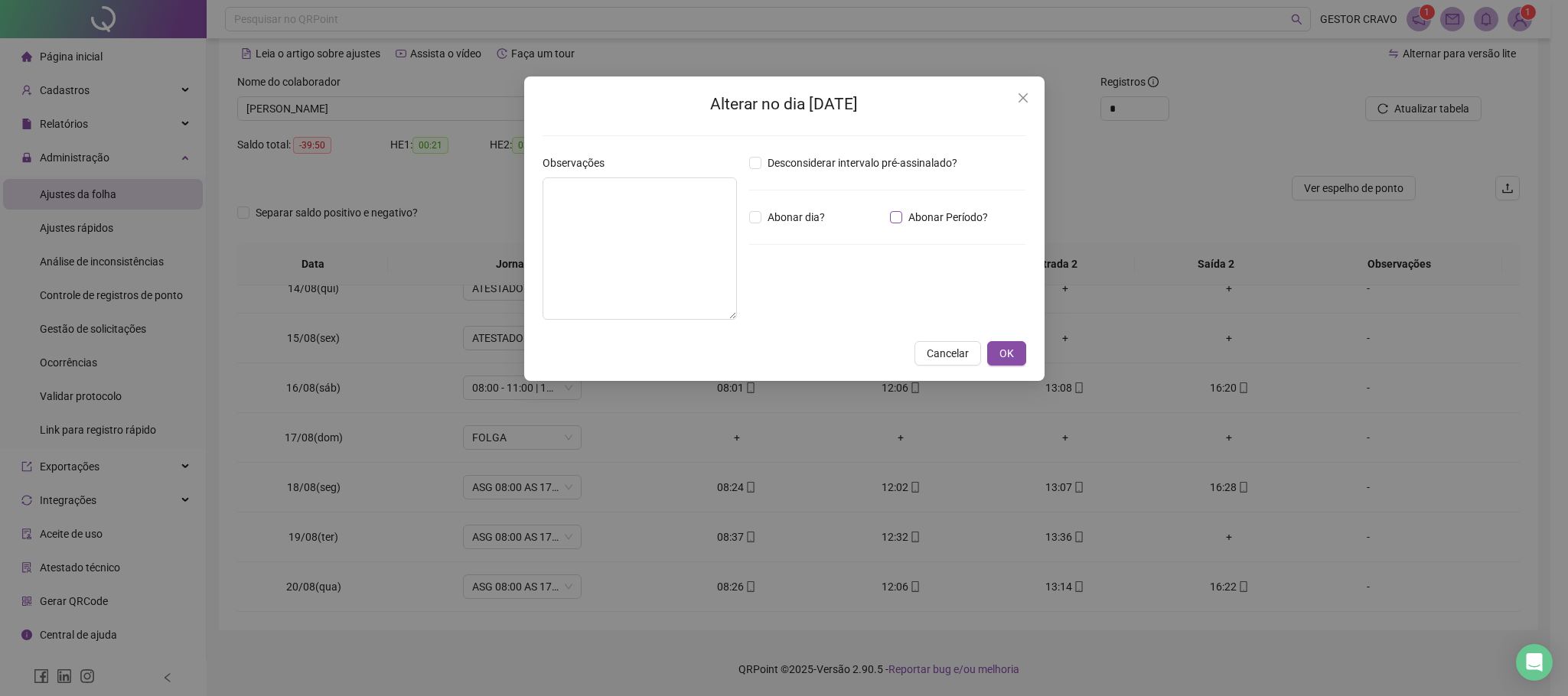
click at [905, 215] on span "Abonar Período?" at bounding box center [948, 216] width 92 height 17
click at [833, 303] on icon "close-circle" at bounding box center [828, 301] width 11 height 11
click at [833, 303] on div at bounding box center [795, 301] width 75 height 18
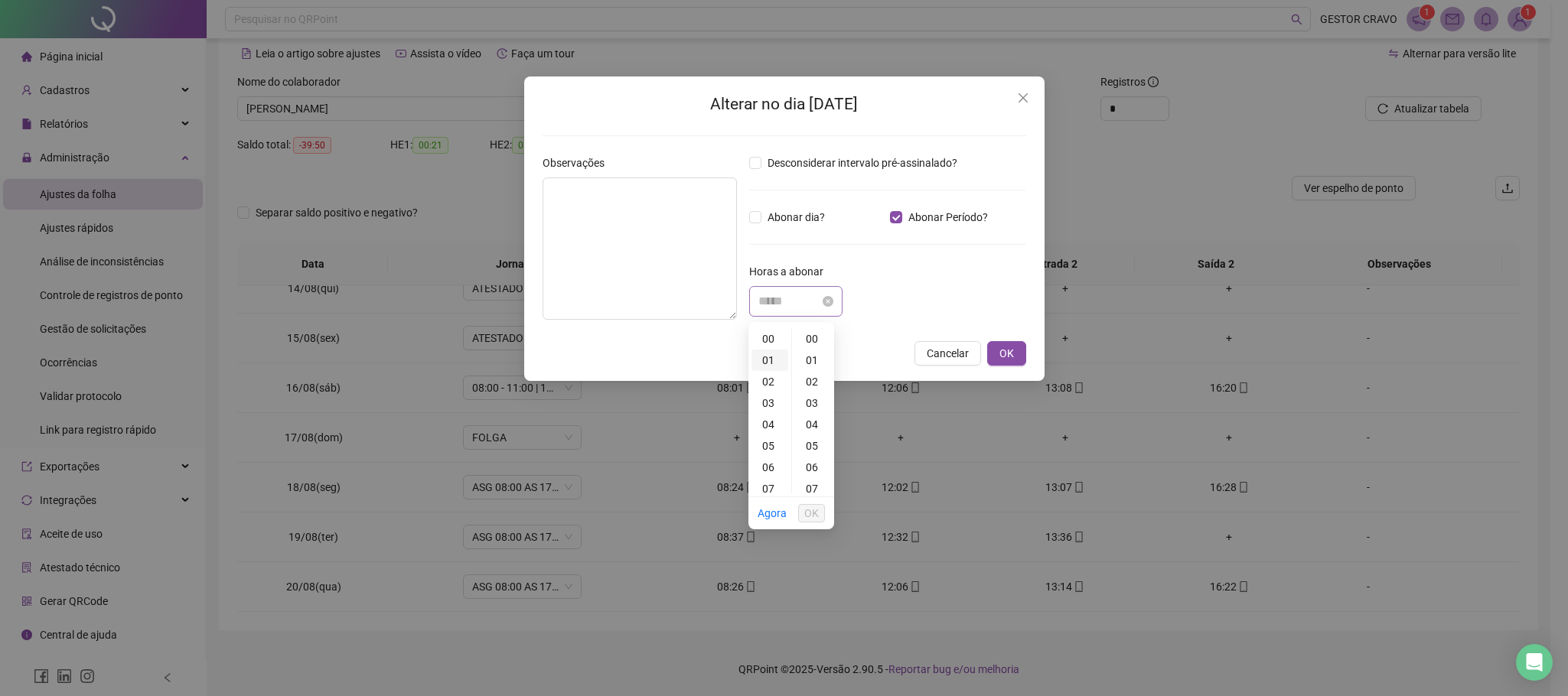
click at [766, 356] on div "01" at bounding box center [769, 359] width 37 height 21
click at [765, 355] on div "02" at bounding box center [769, 359] width 37 height 21
click at [809, 363] on div "44" at bounding box center [813, 363] width 37 height 21
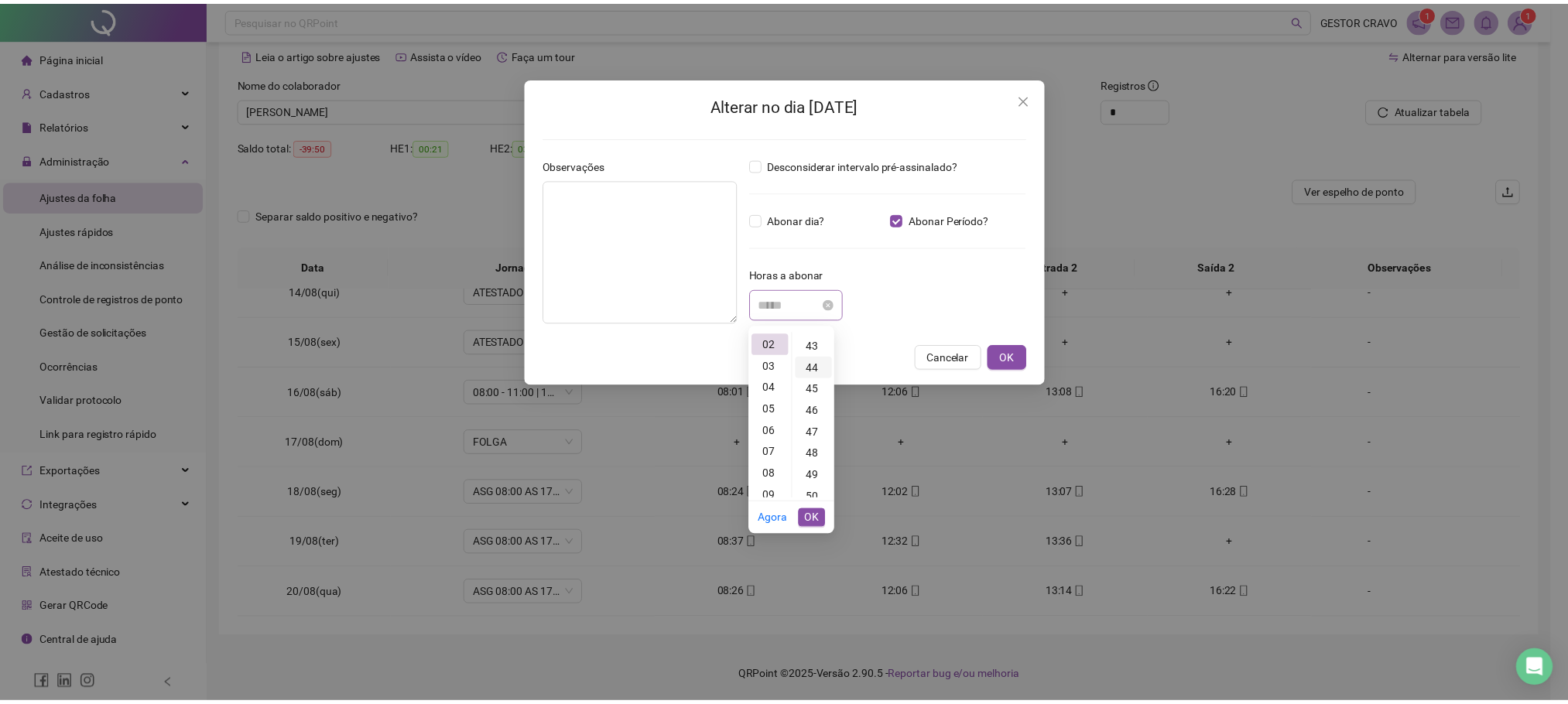
scroll to position [952, 0]
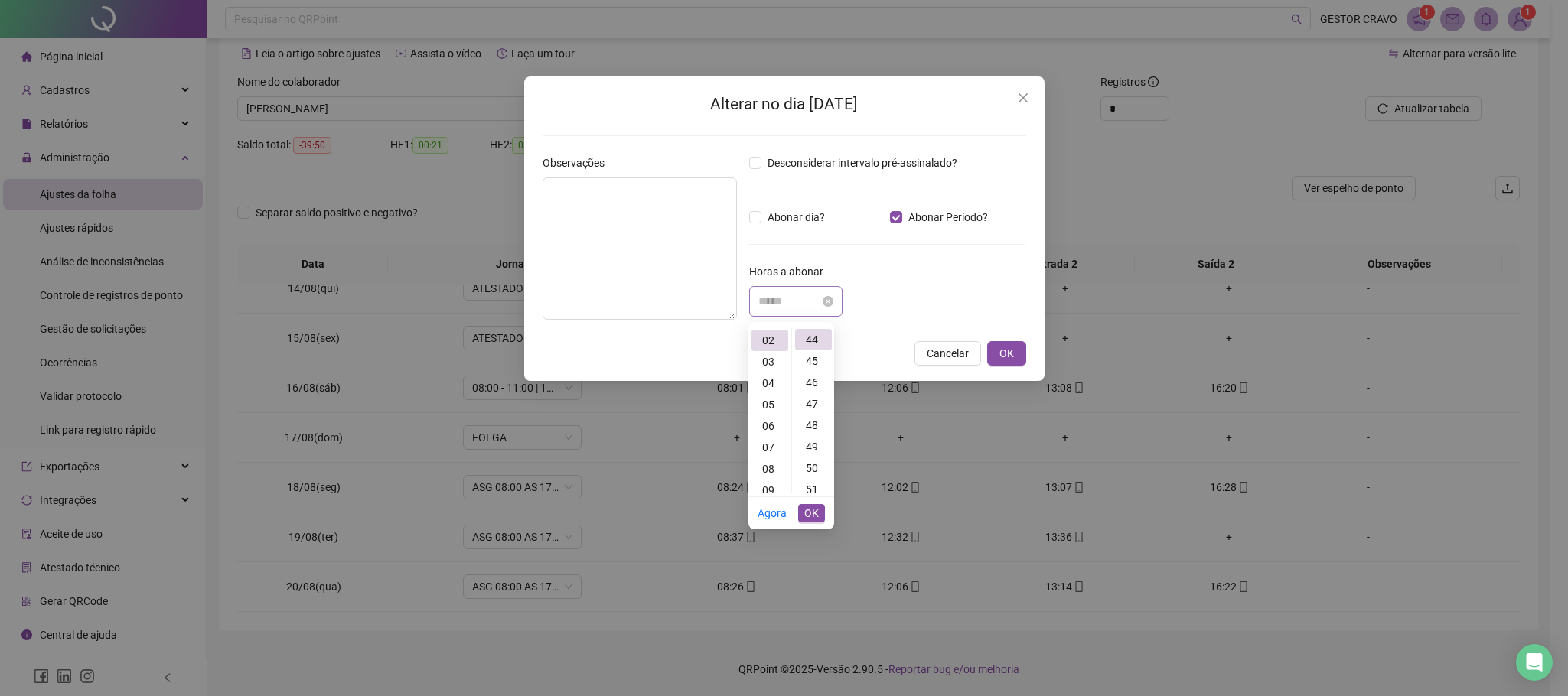
type input "*****"
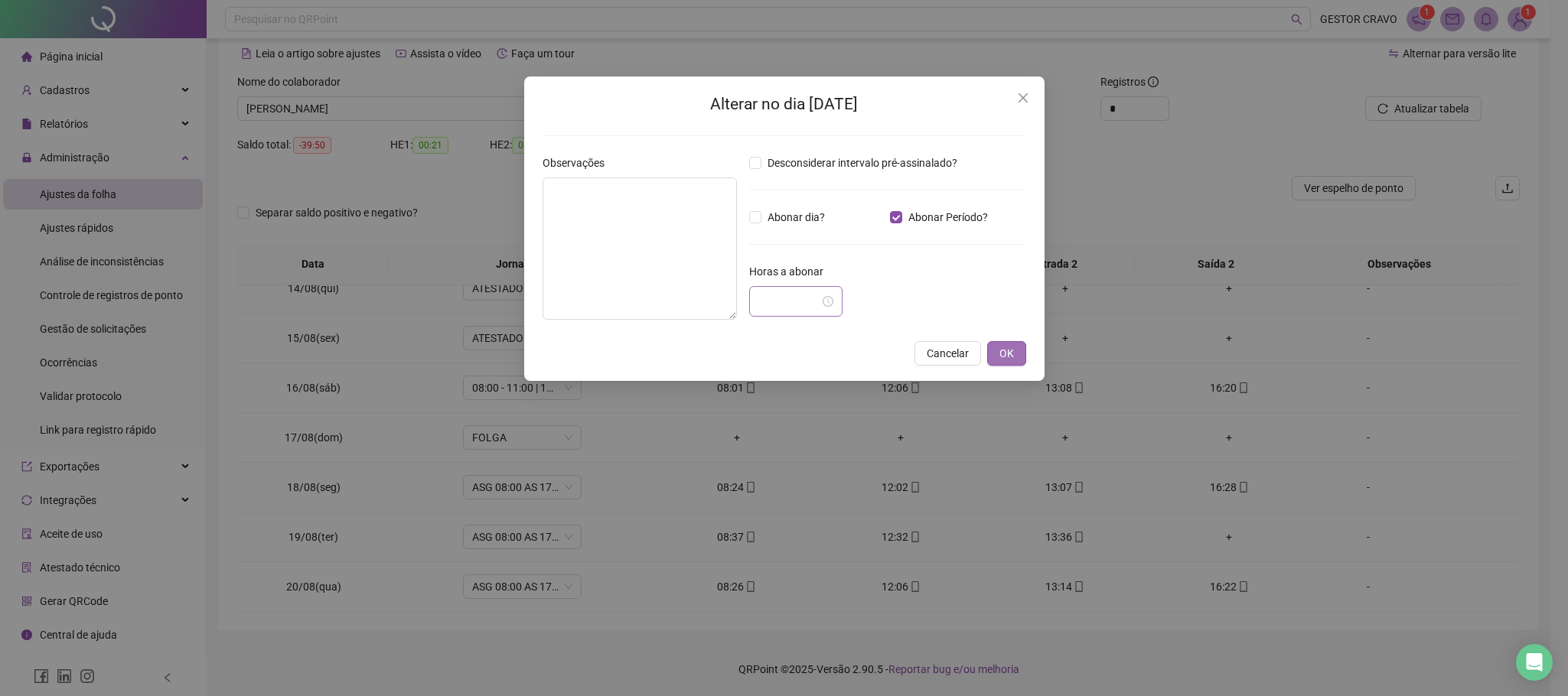
click at [1006, 358] on span "OK" at bounding box center [1006, 353] width 14 height 17
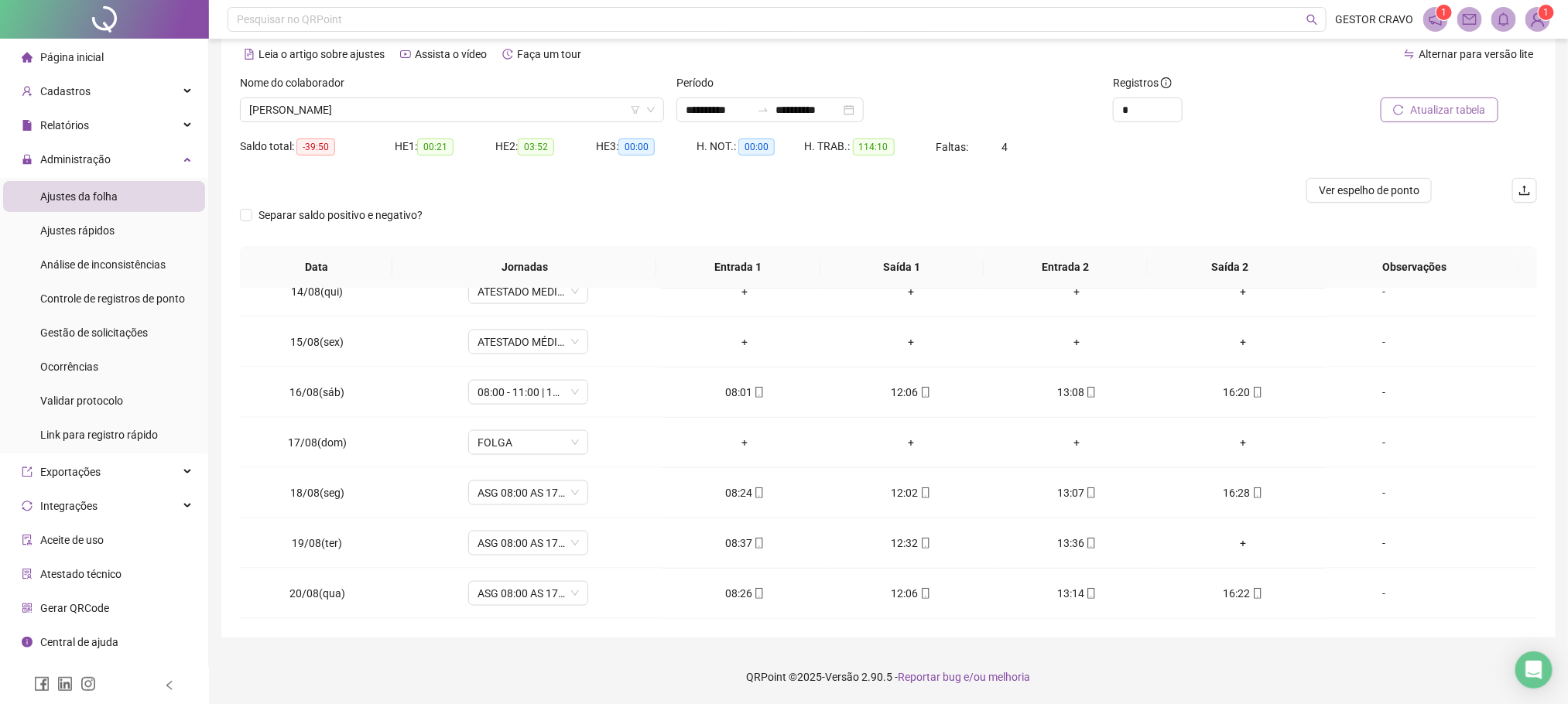
click at [1404, 110] on icon "reload" at bounding box center [1399, 110] width 11 height 11
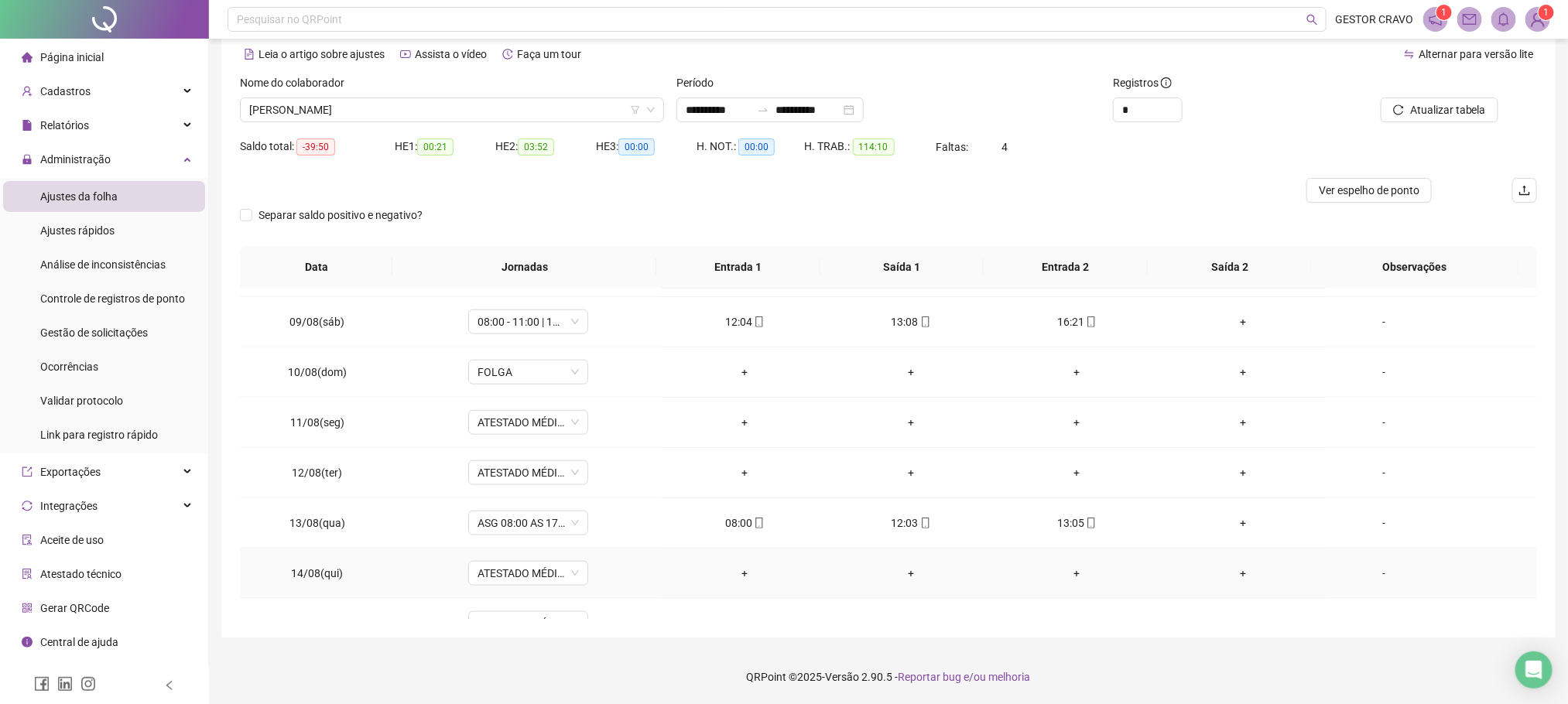
scroll to position [891, 0]
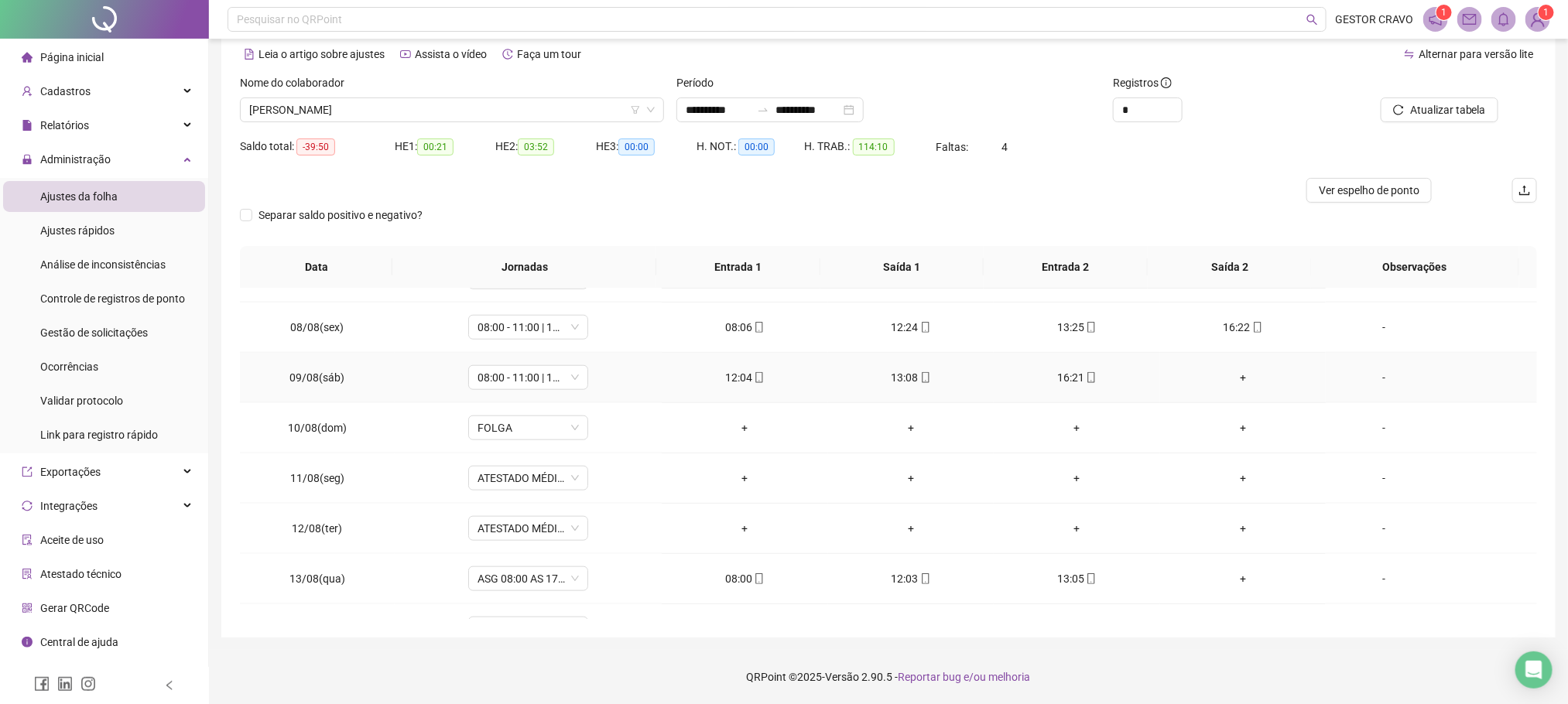
click at [1224, 386] on div "+" at bounding box center [1242, 377] width 141 height 17
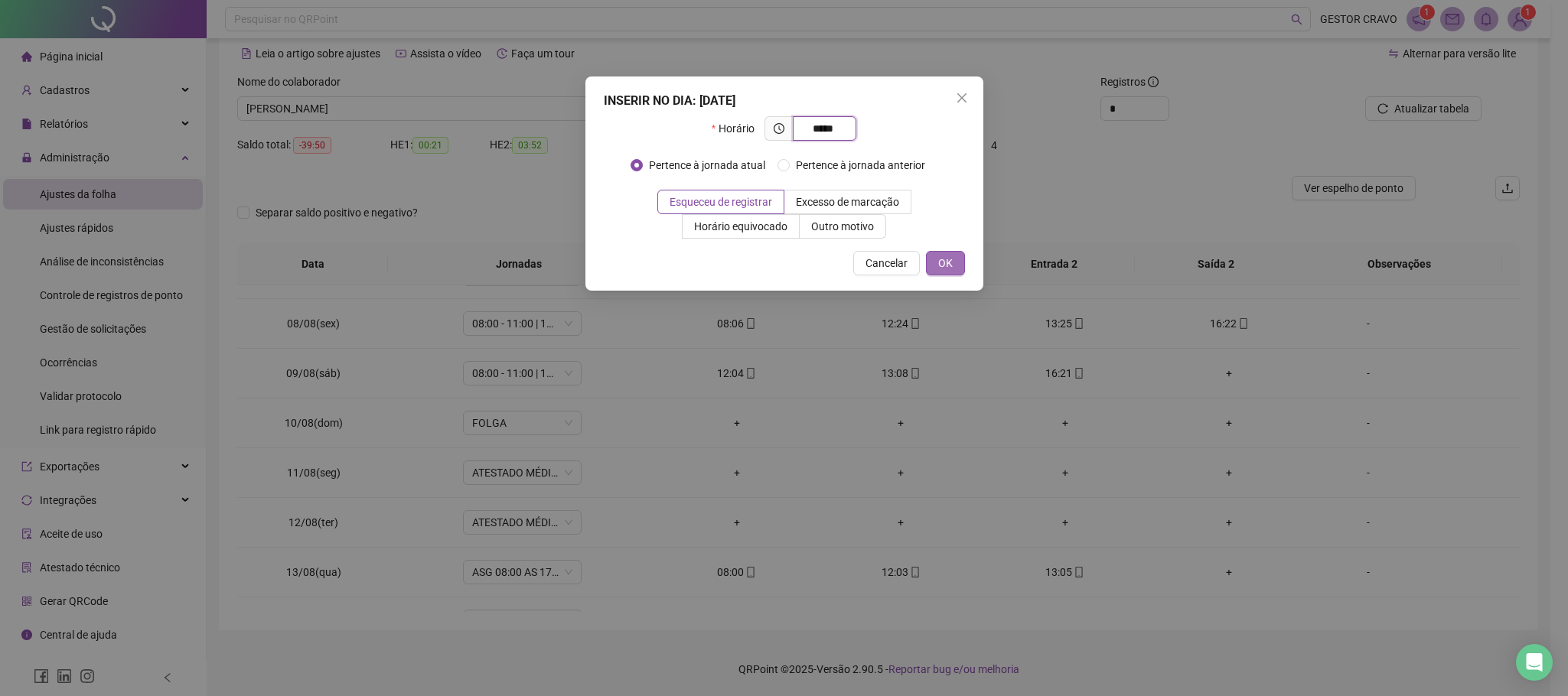
type input "*****"
click at [935, 262] on button "OK" at bounding box center [946, 263] width 39 height 24
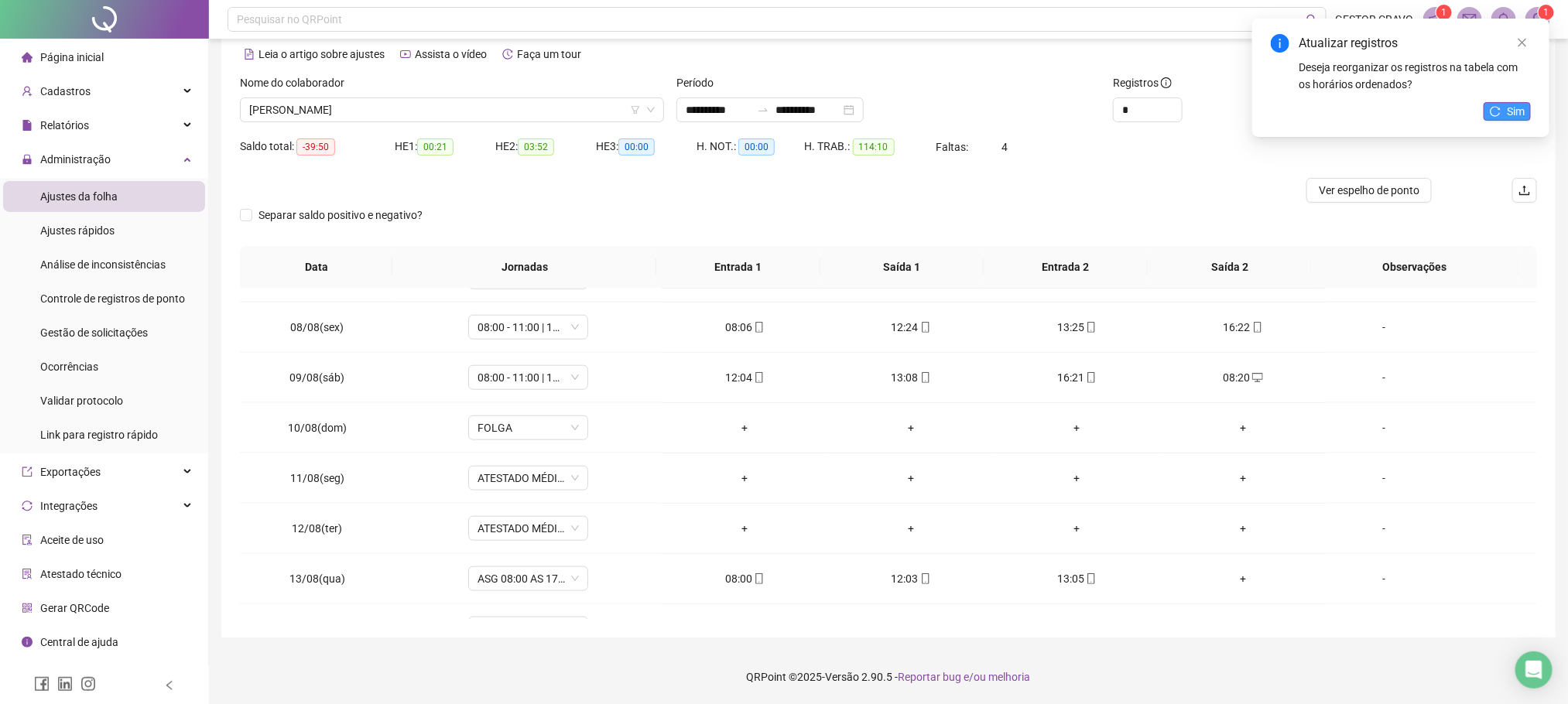
click at [1501, 114] on button "Sim" at bounding box center [1507, 111] width 47 height 18
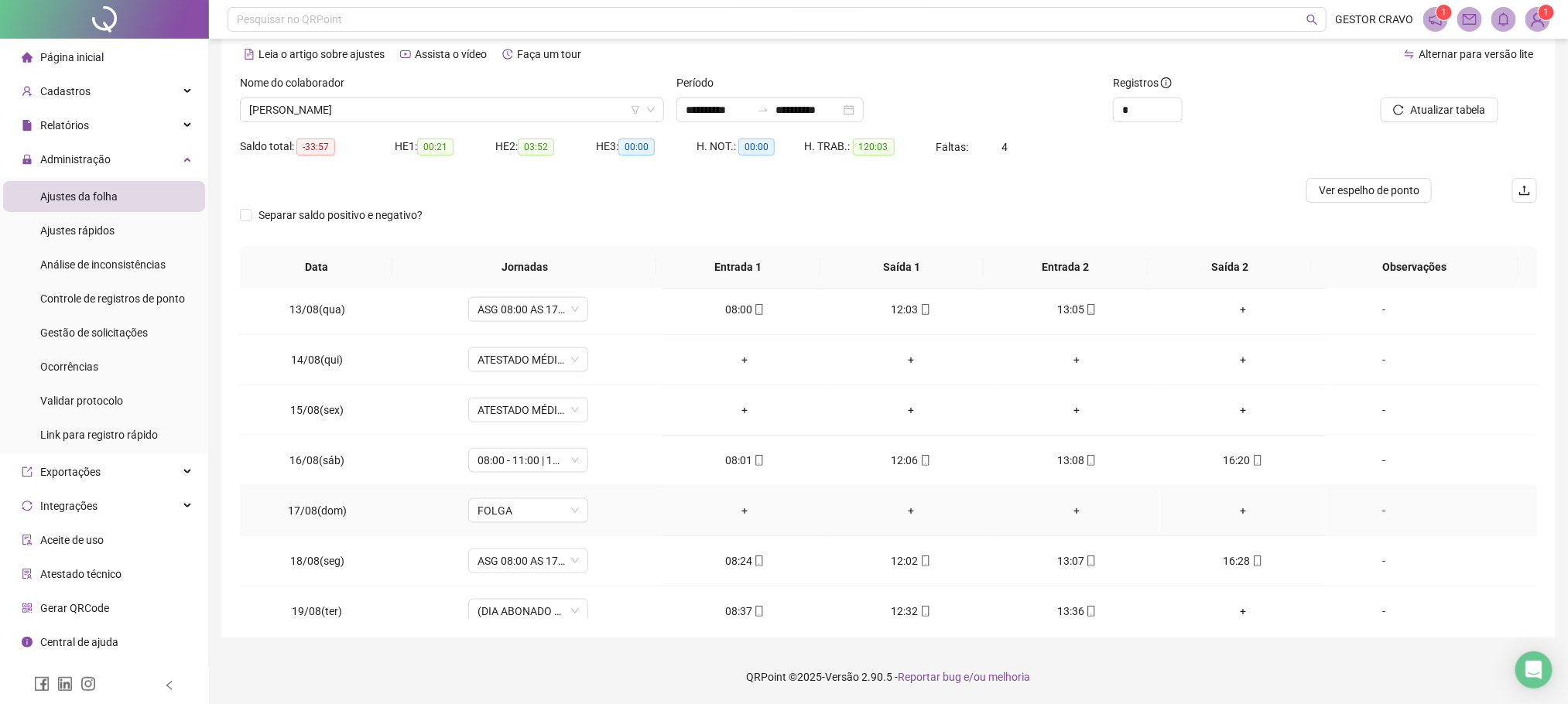
scroll to position [1239, 0]
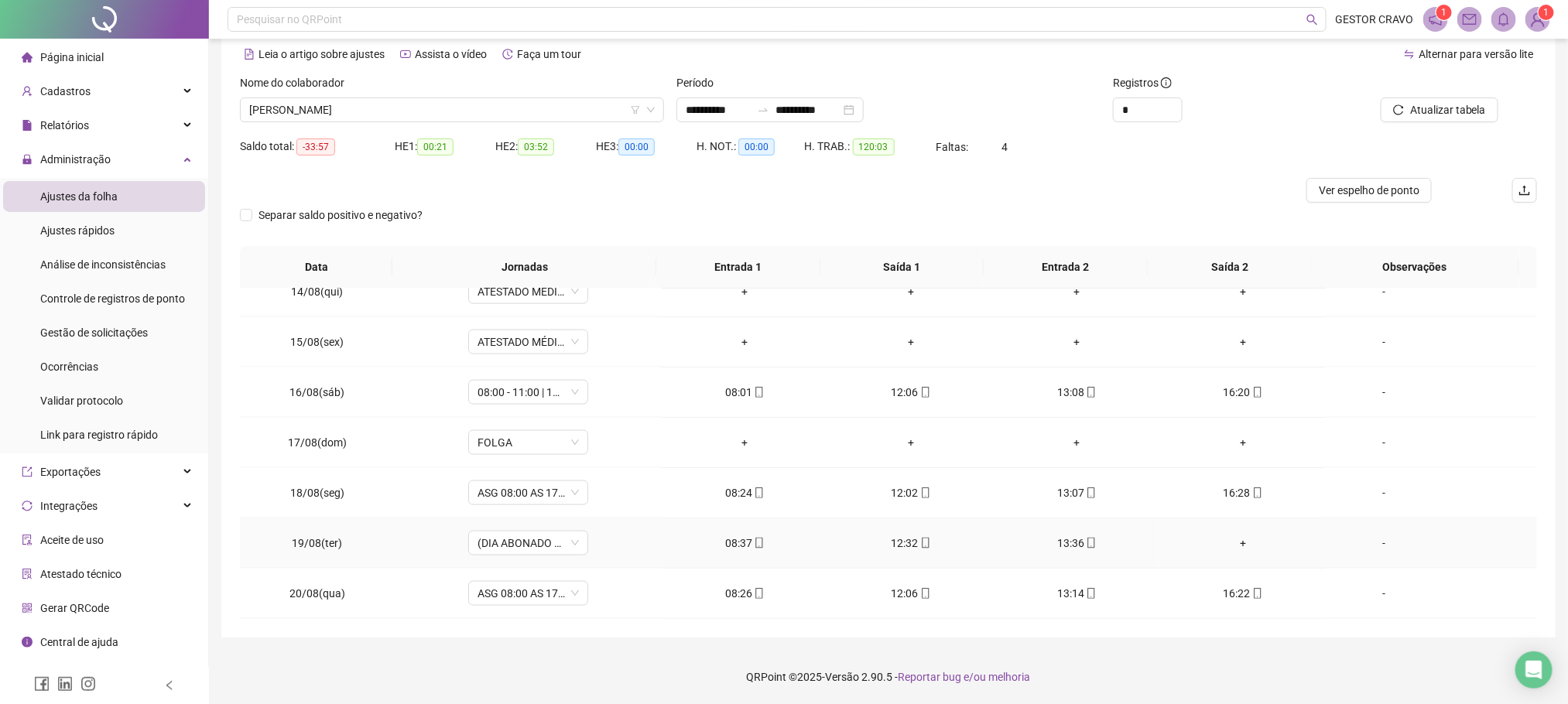
click at [1367, 546] on div "-" at bounding box center [1383, 543] width 92 height 17
type input "*****"
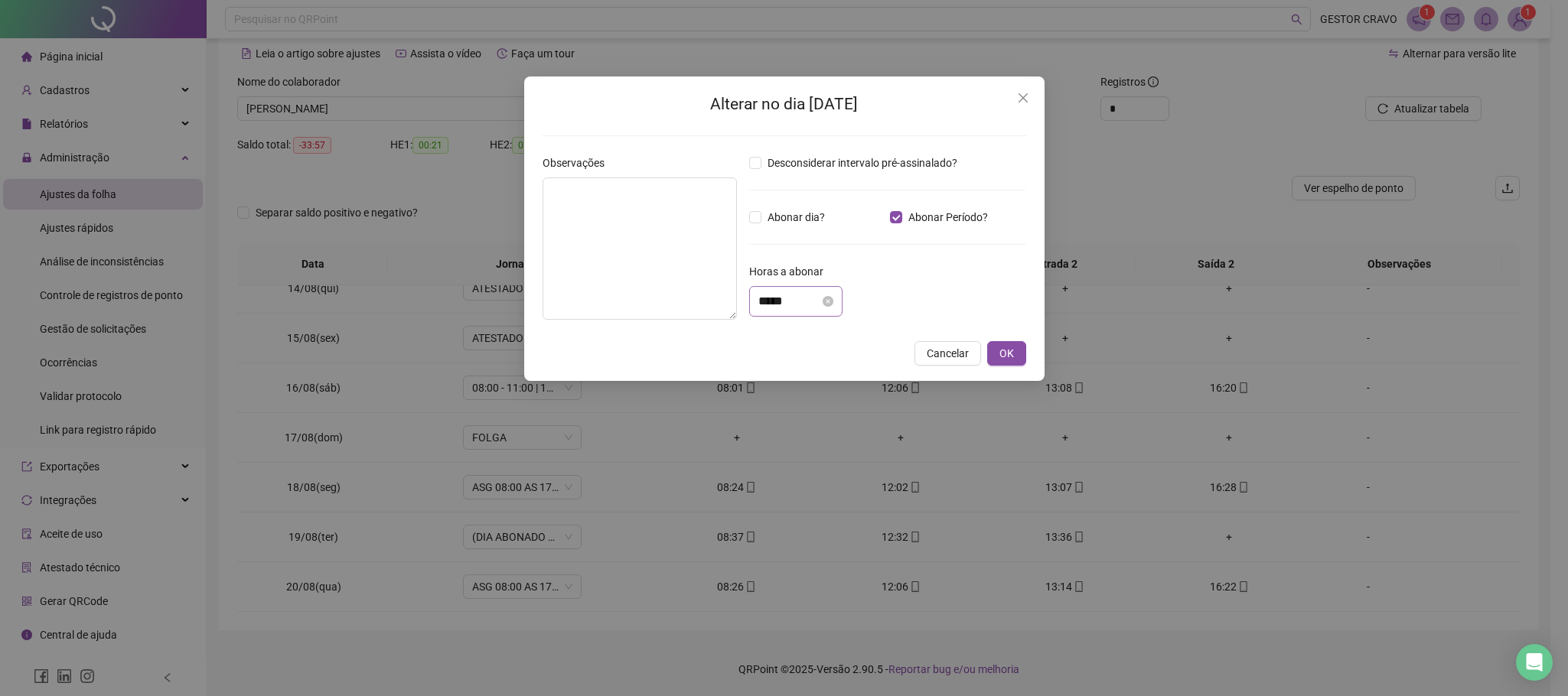
click at [1352, 539] on div "Alterar no dia [DATE] Observações Desconsiderar intervalo pré-assinalado? Abona…" at bounding box center [784, 348] width 1568 height 696
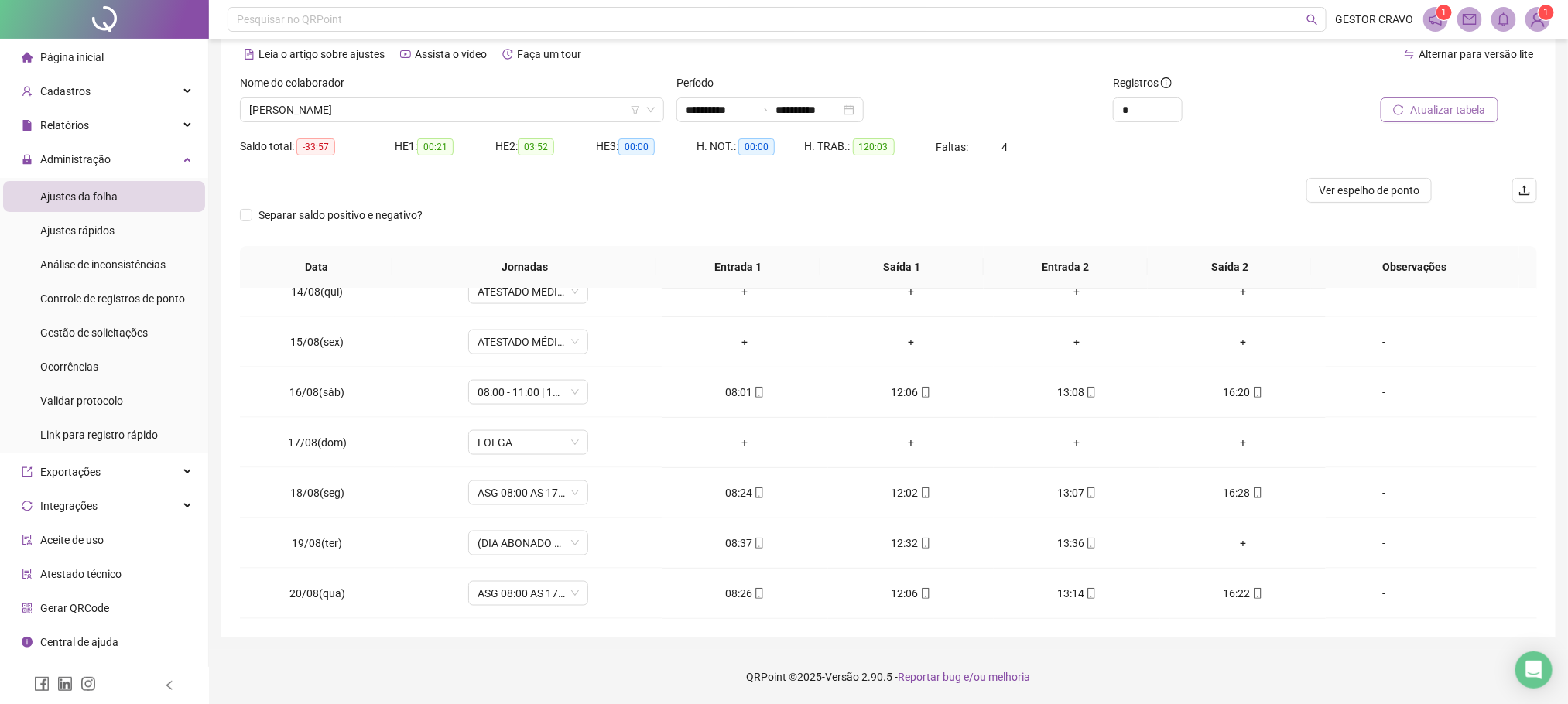
click at [1448, 107] on span "Atualizar tabela" at bounding box center [1448, 109] width 76 height 17
click at [593, 107] on span "[PERSON_NAME]" at bounding box center [452, 110] width 406 height 23
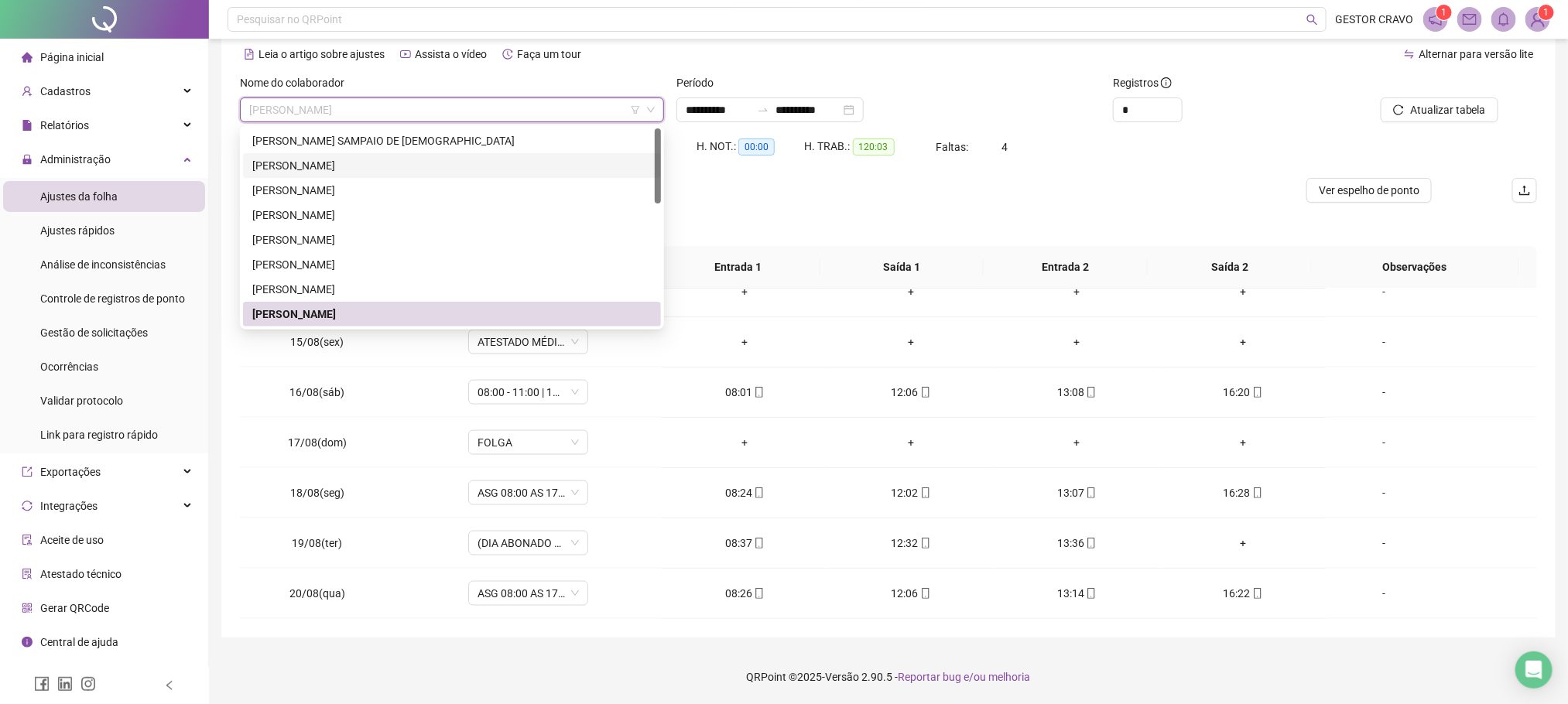
scroll to position [116, 0]
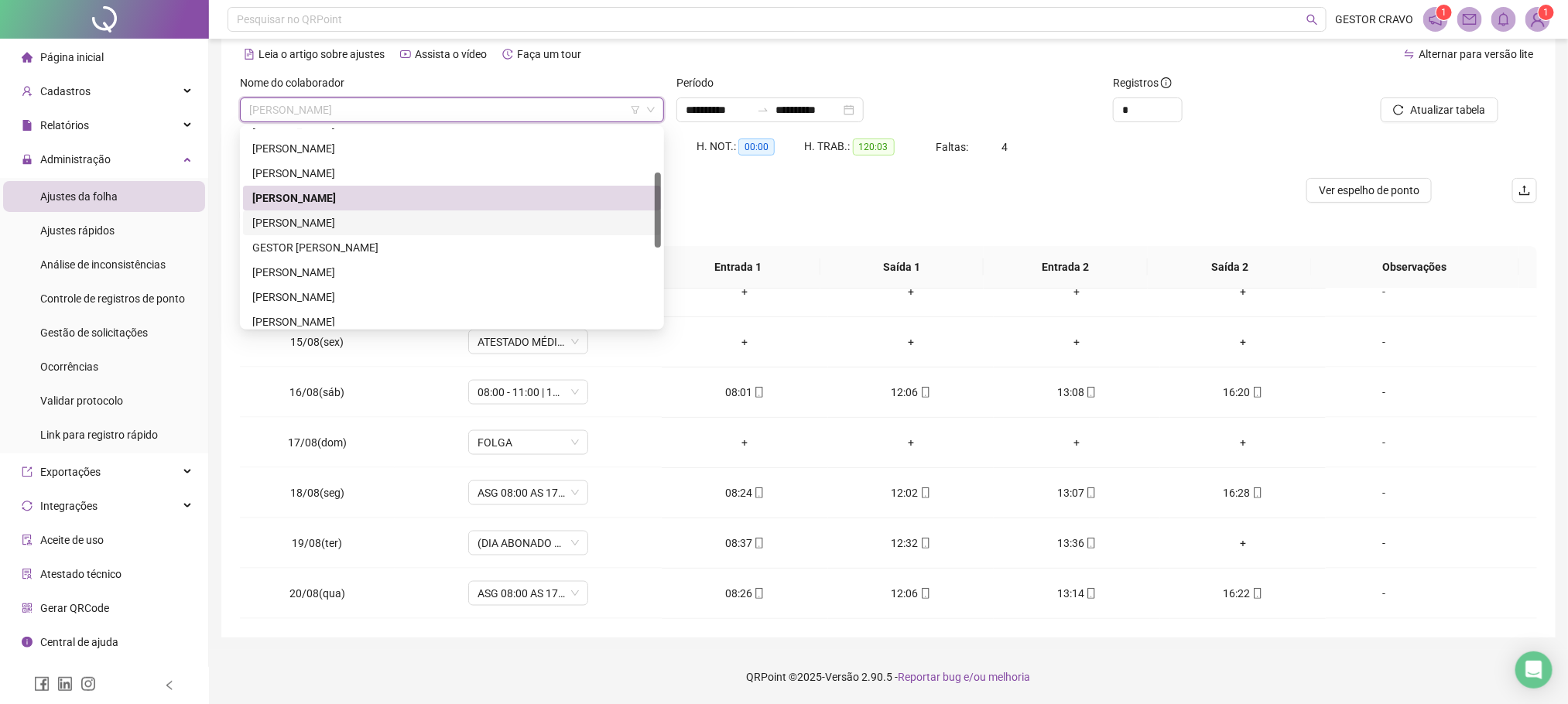
click at [461, 223] on div "[PERSON_NAME]" at bounding box center [452, 222] width 400 height 17
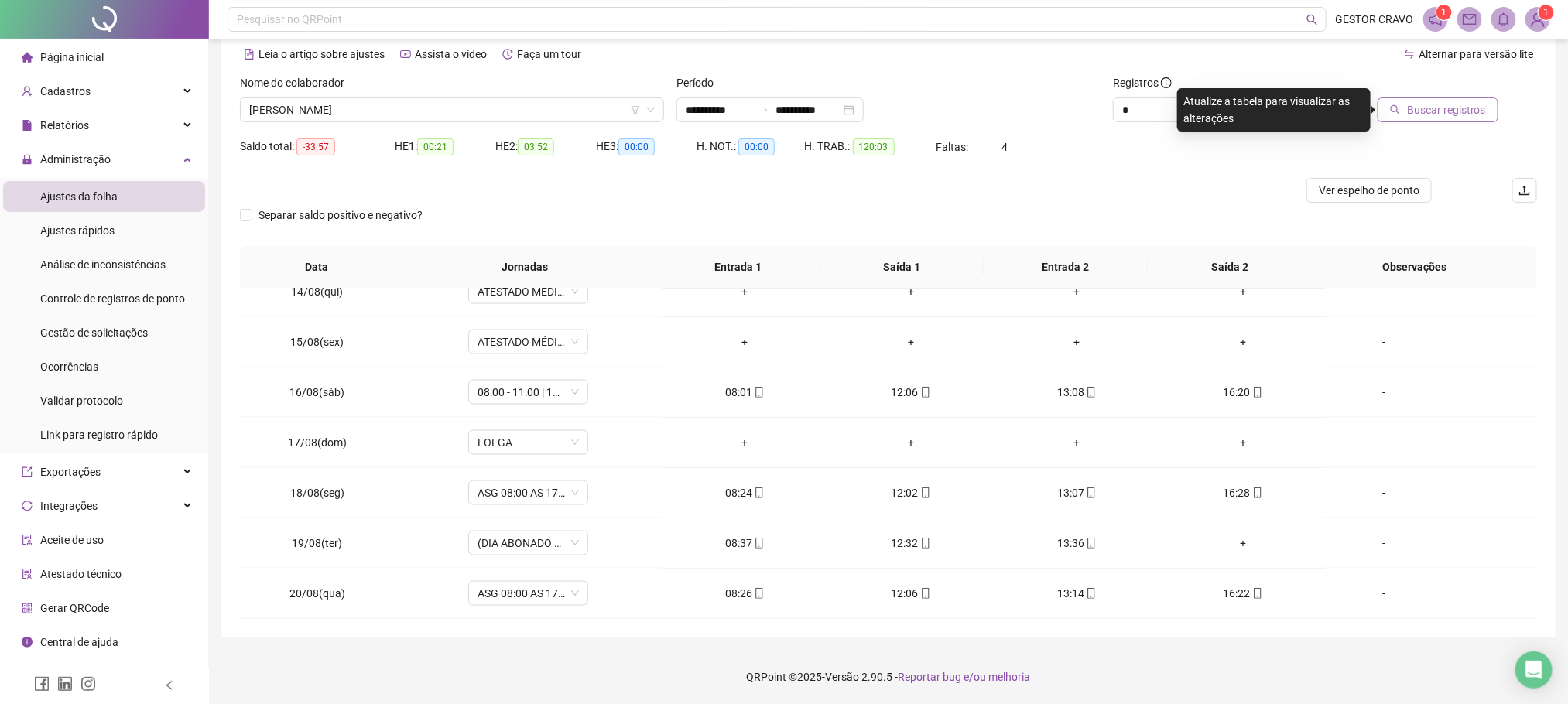
click at [1433, 107] on span "Buscar registros" at bounding box center [1446, 109] width 79 height 17
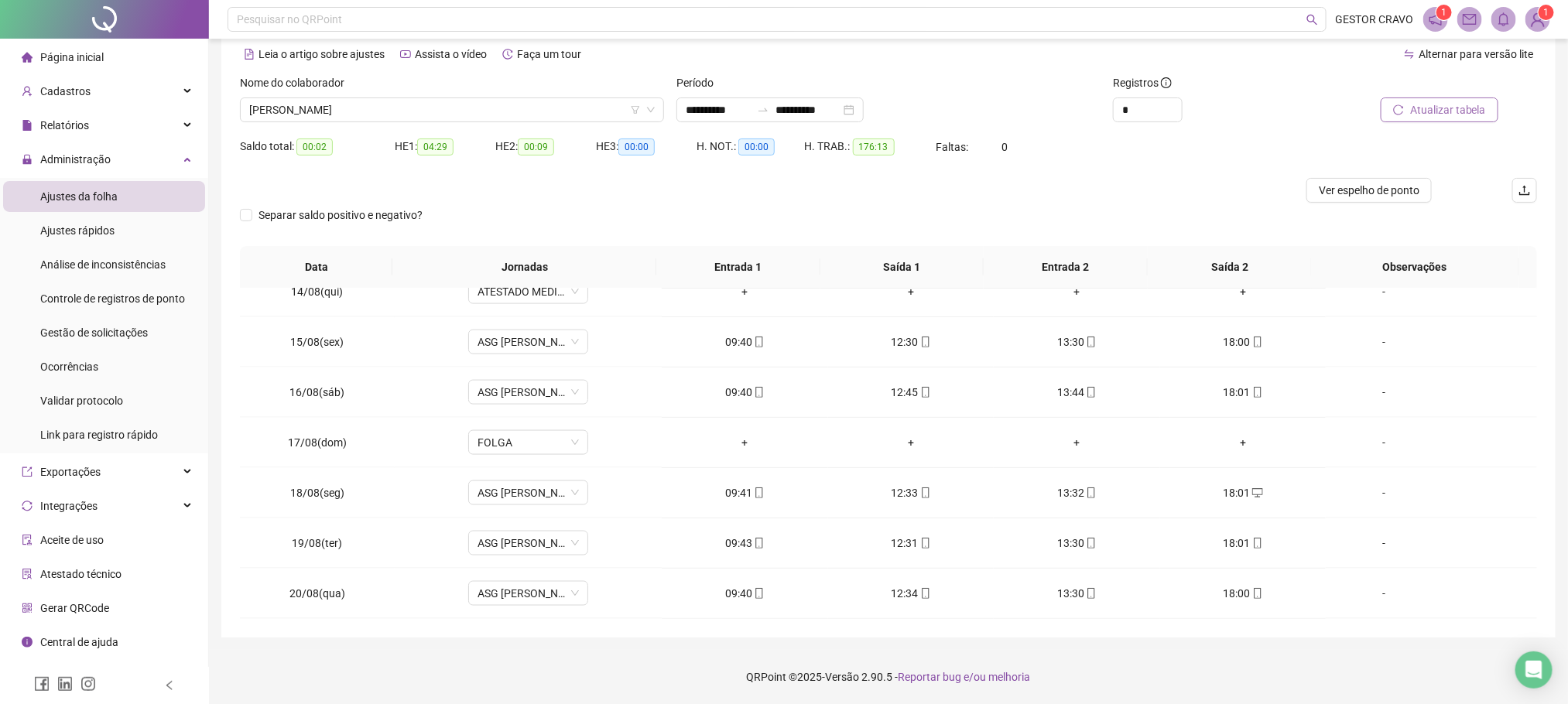
click at [1442, 109] on span "Atualizar tabela" at bounding box center [1448, 109] width 76 height 17
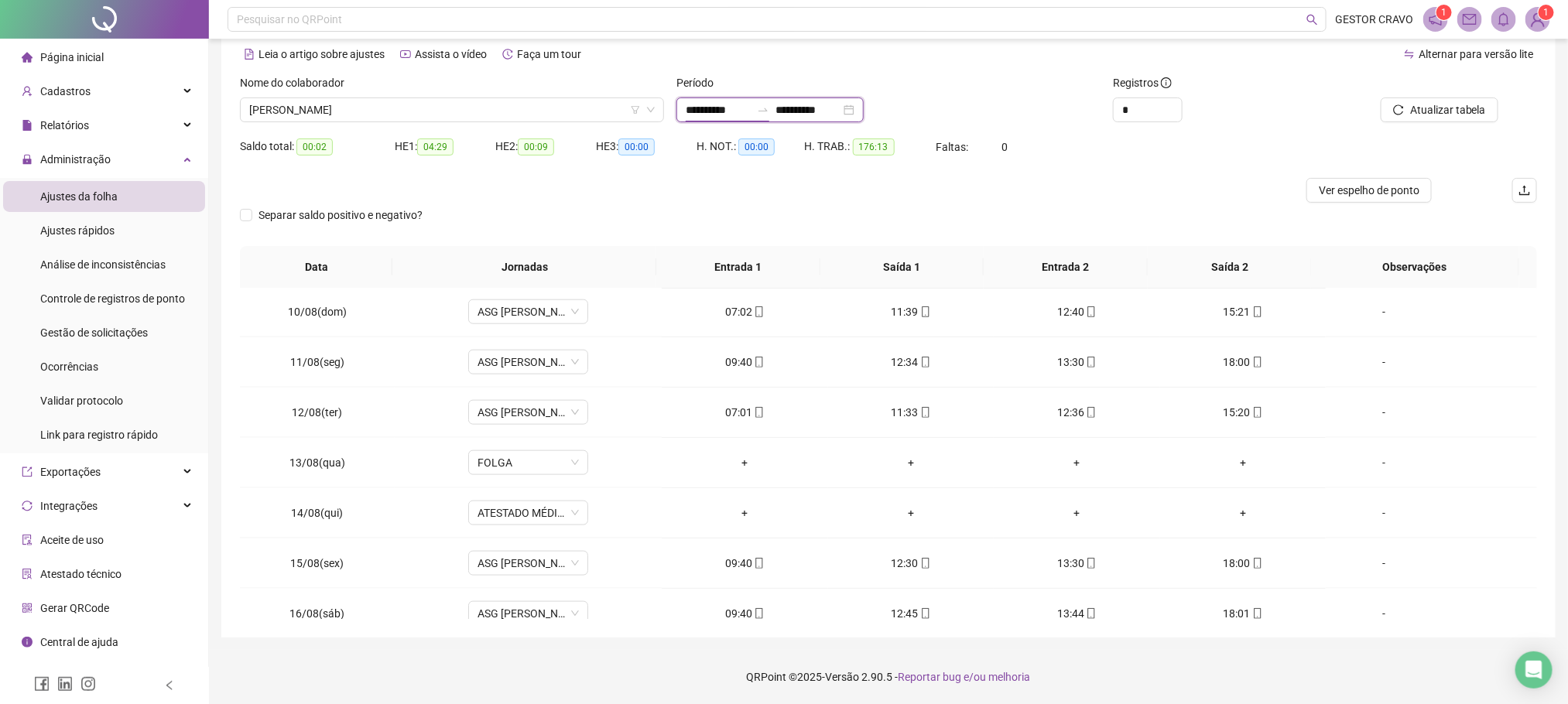
click at [727, 105] on input "**********" at bounding box center [719, 109] width 65 height 17
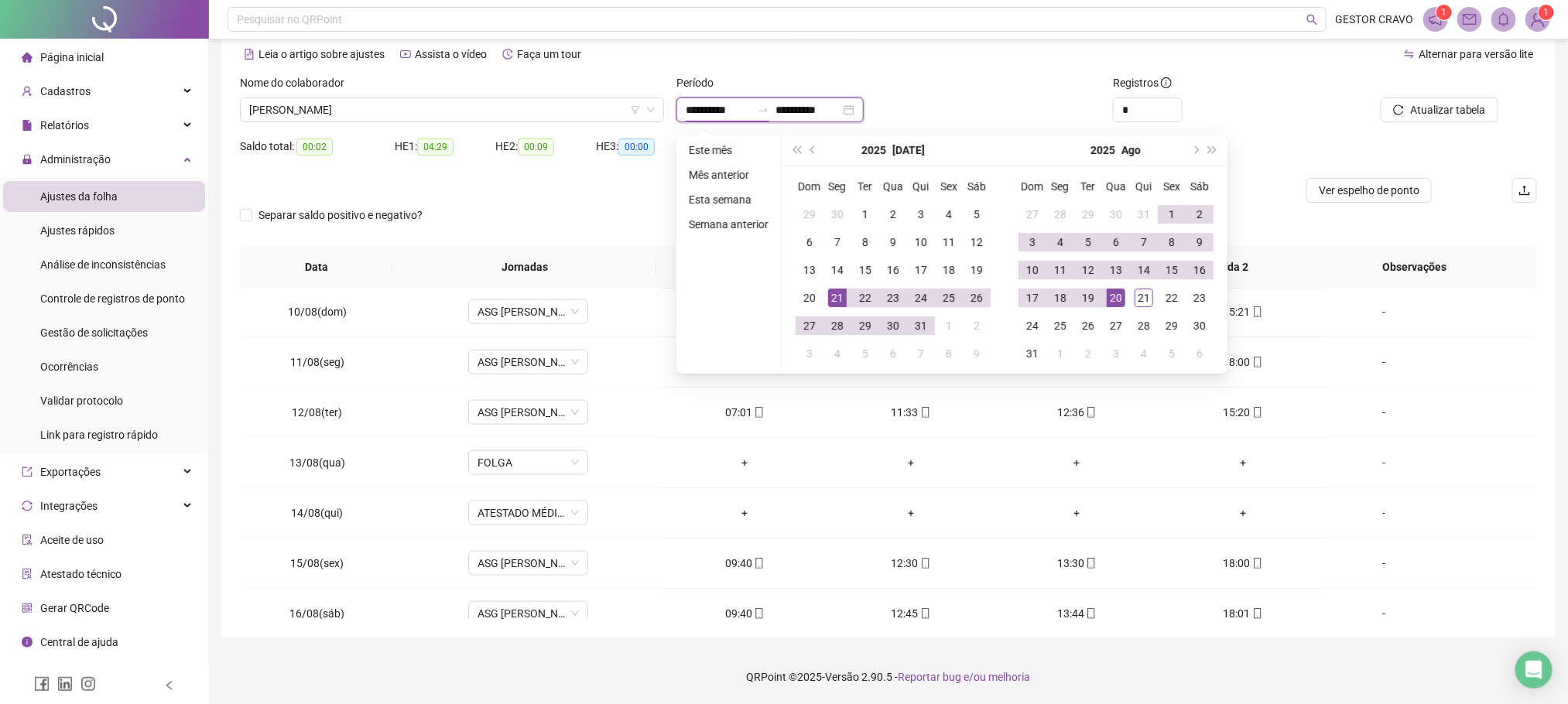
type input "**********"
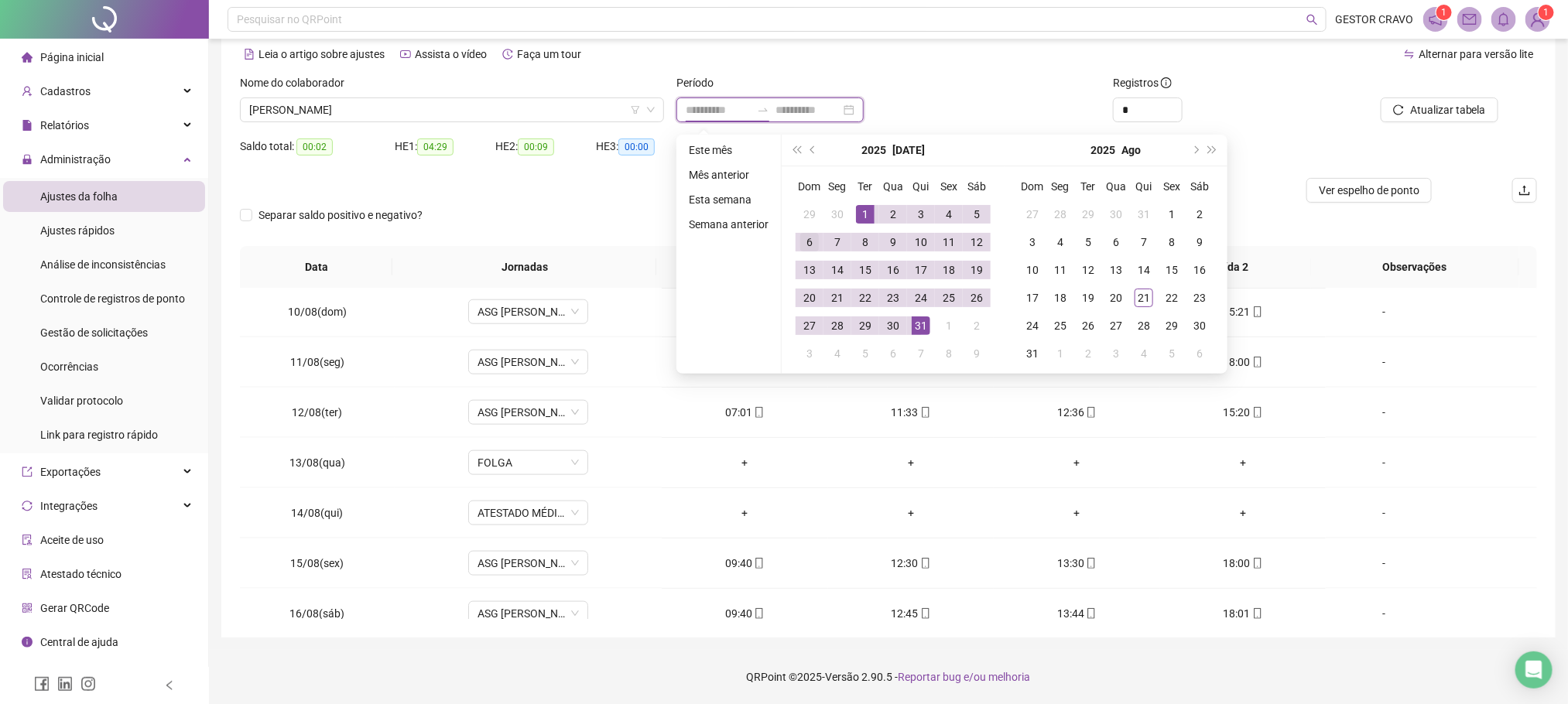
type input "**********"
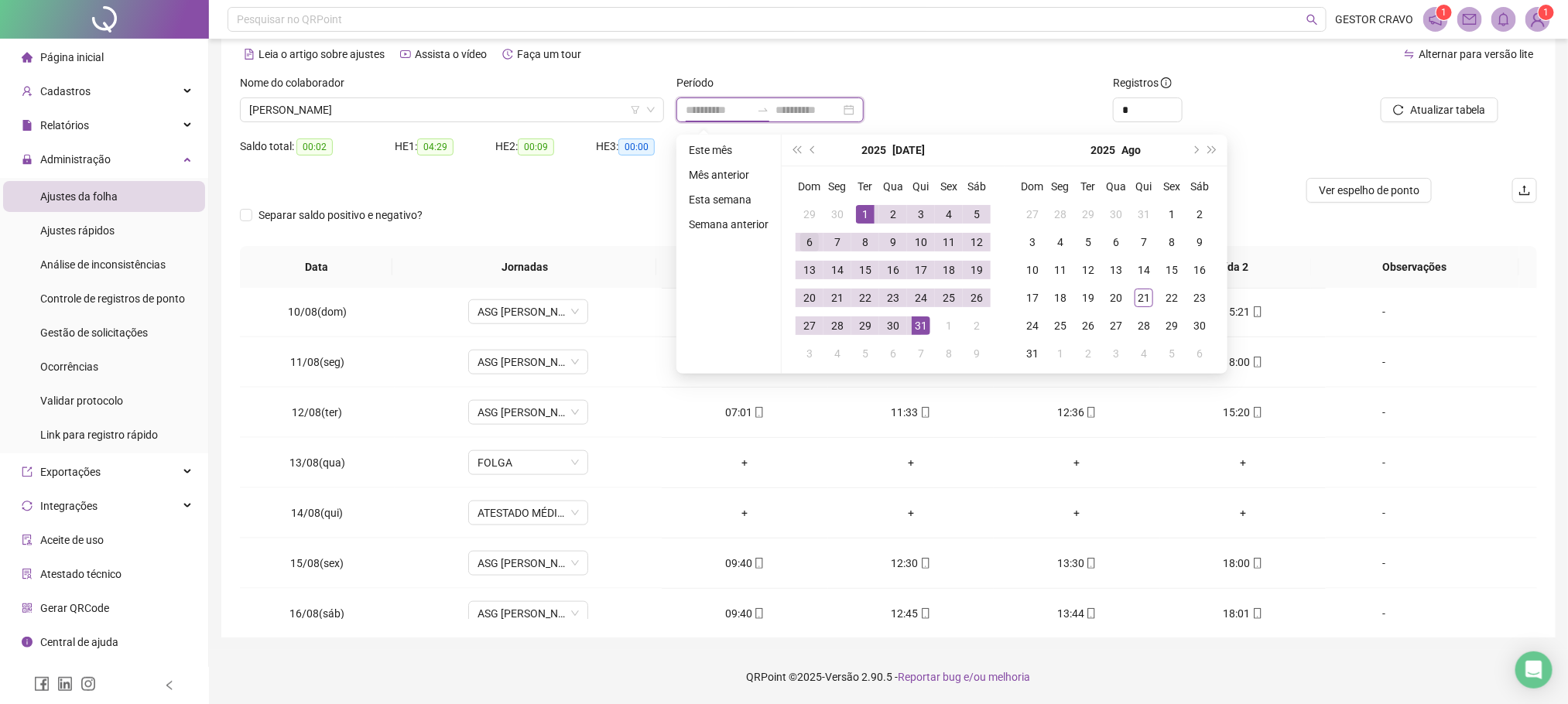
type input "**********"
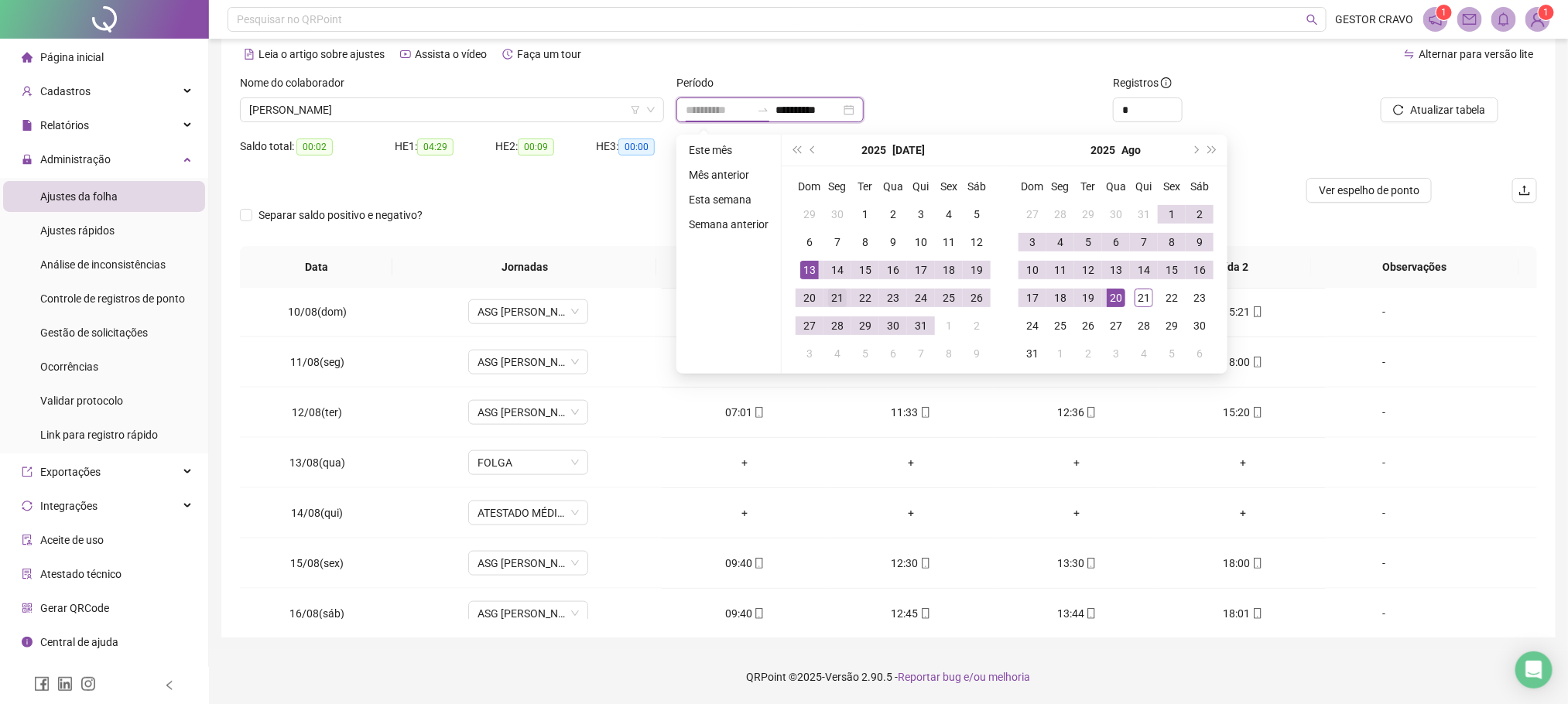
type input "**********"
click at [837, 304] on div "21" at bounding box center [837, 298] width 18 height 18
type input "**********"
click at [1137, 291] on div "21" at bounding box center [1144, 298] width 18 height 18
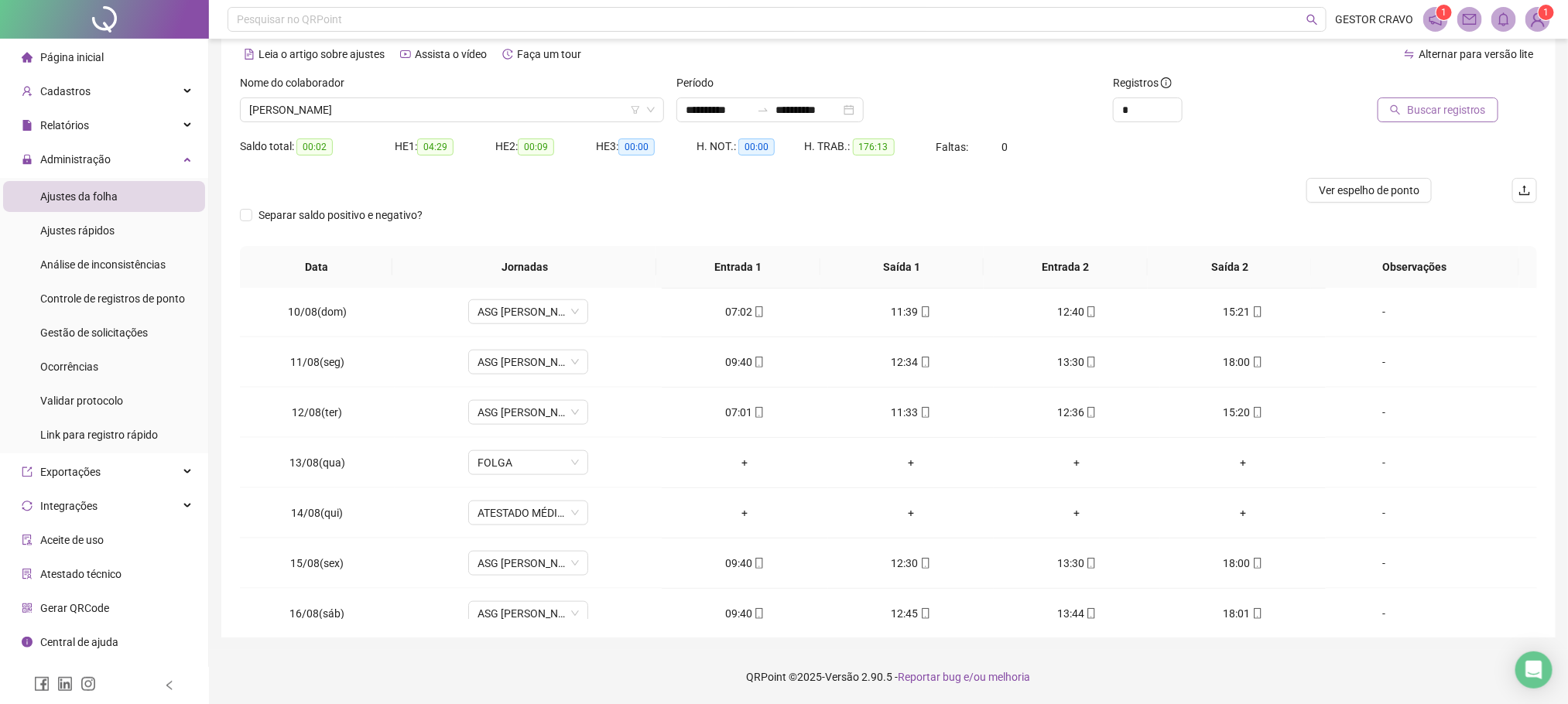
click at [1436, 107] on span "Buscar registros" at bounding box center [1446, 109] width 79 height 17
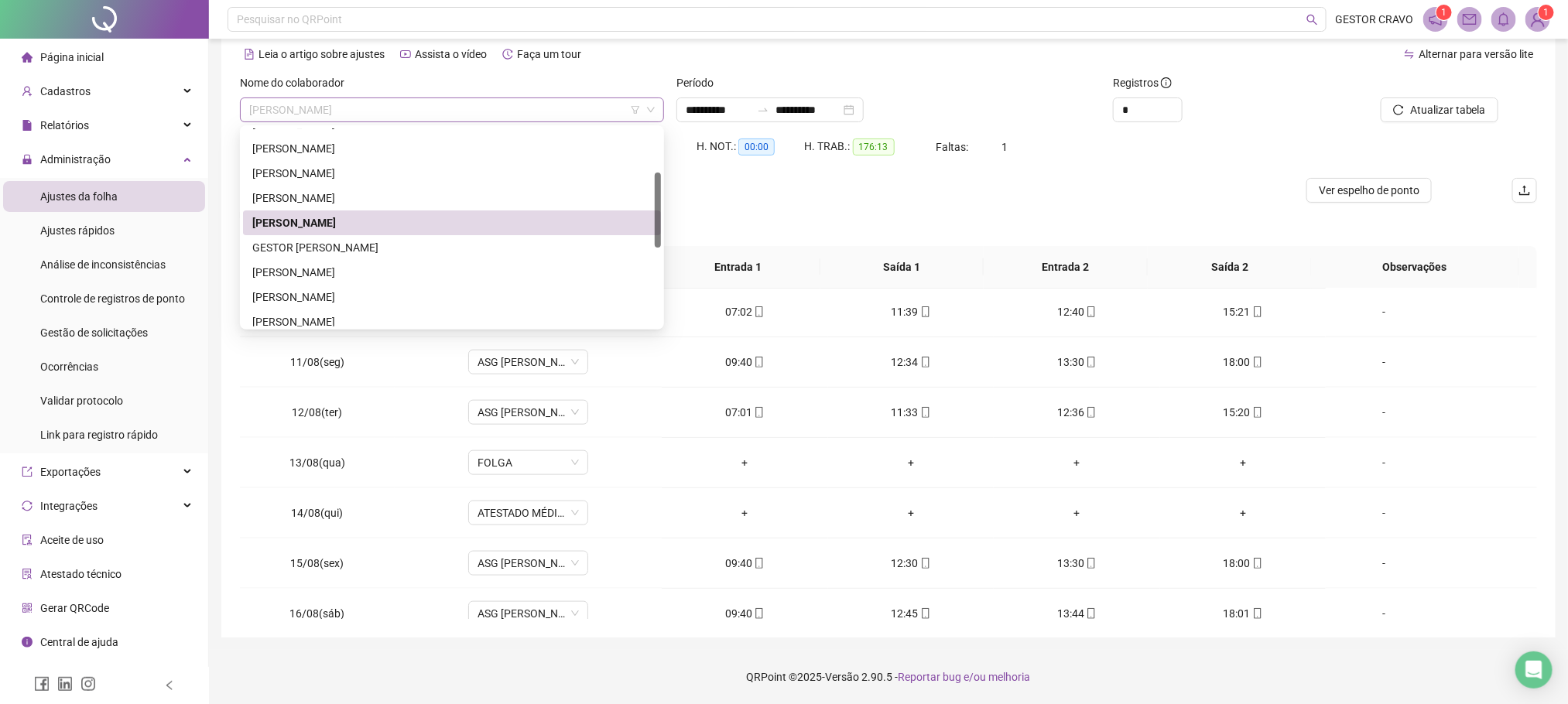
click at [649, 116] on span "[PERSON_NAME]" at bounding box center [452, 110] width 406 height 23
click at [466, 144] on div "[PERSON_NAME]" at bounding box center [452, 148] width 400 height 17
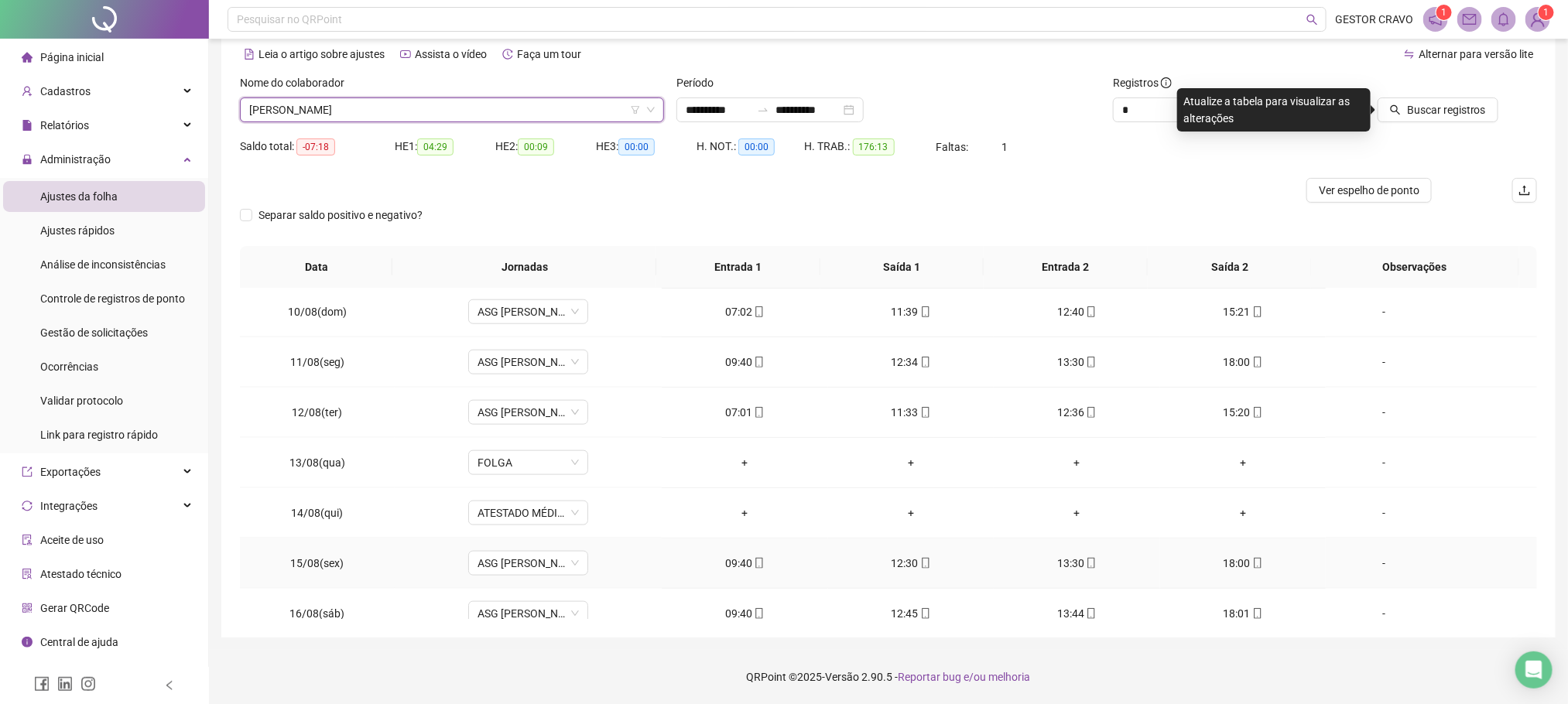
scroll to position [1290, 0]
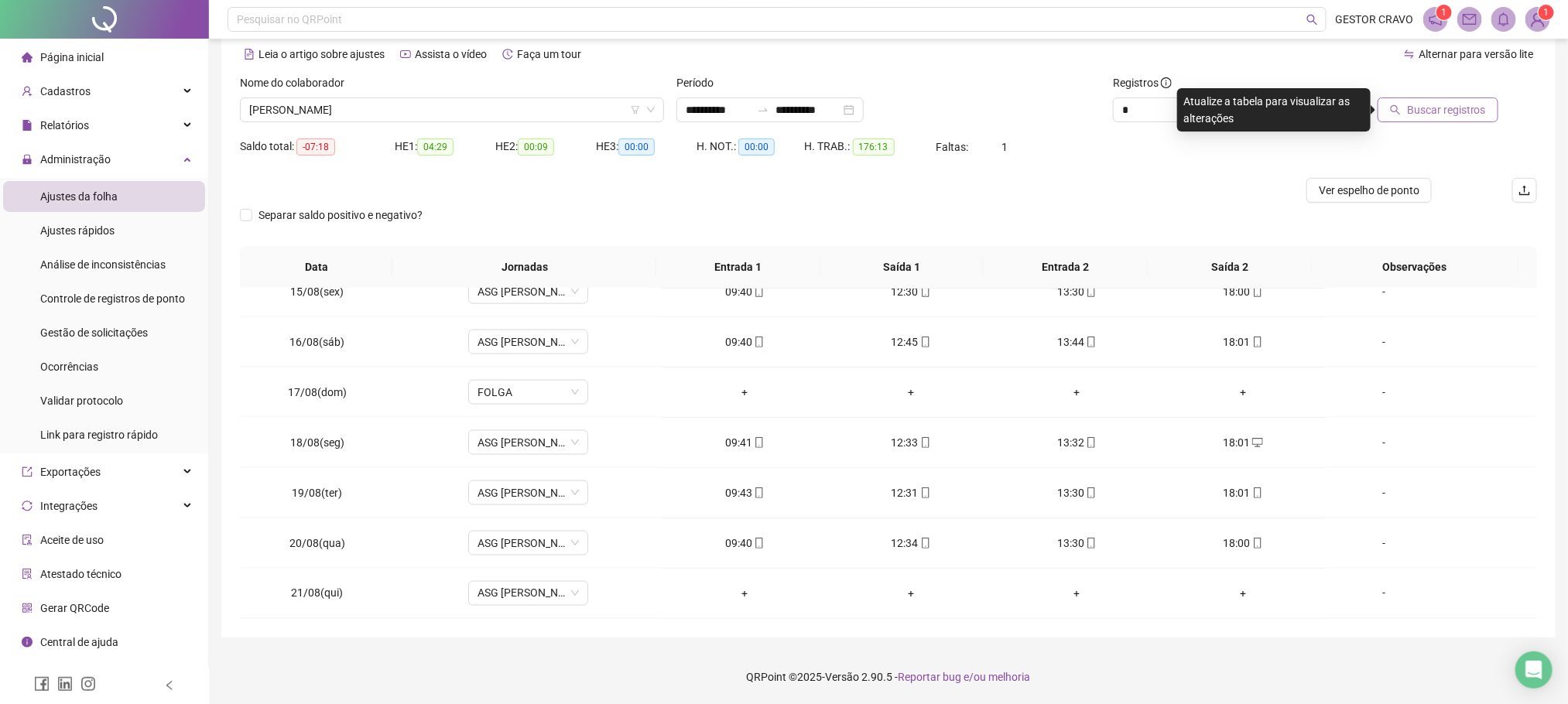
click at [1414, 112] on span "Buscar registros" at bounding box center [1446, 109] width 79 height 17
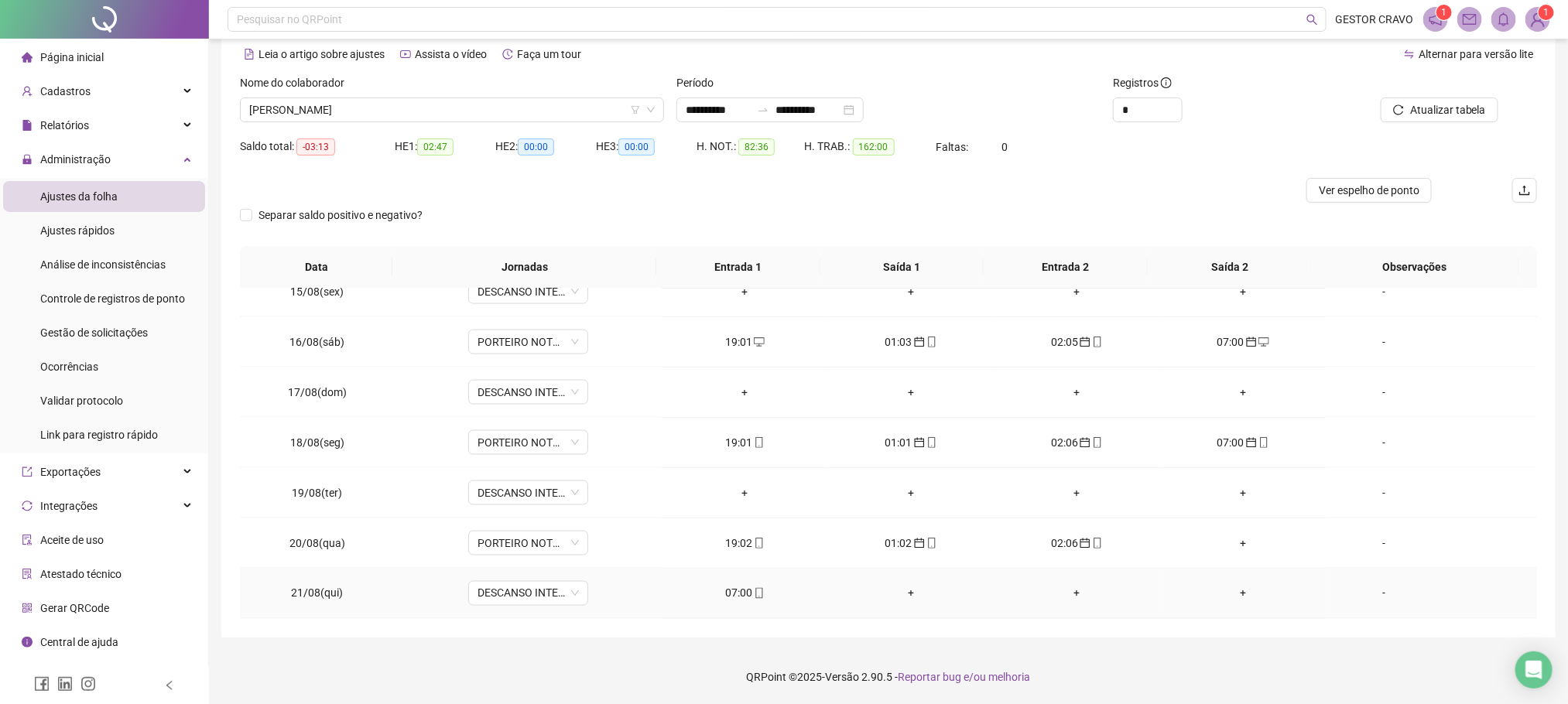
click at [739, 597] on div "07:00" at bounding box center [744, 593] width 141 height 17
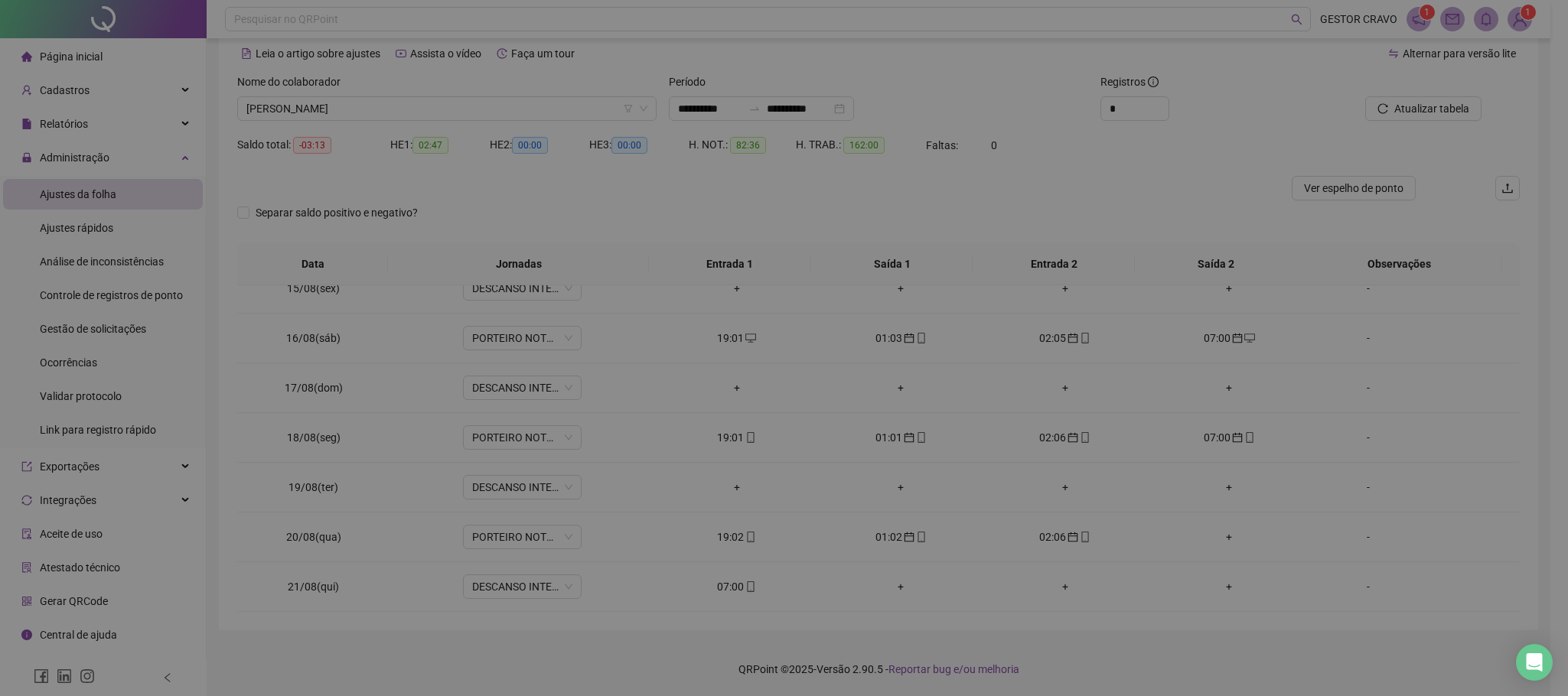
type input "**********"
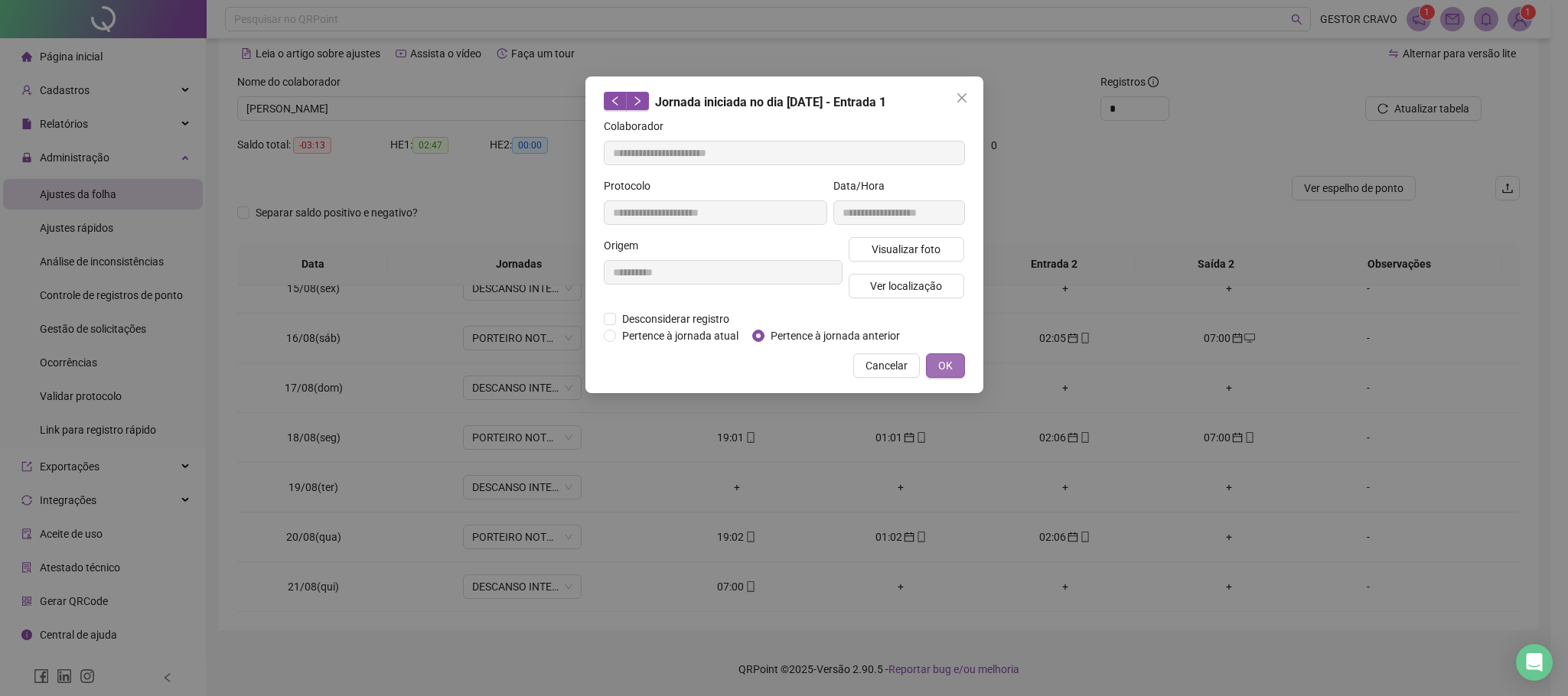
click at [941, 363] on span "OK" at bounding box center [945, 365] width 14 height 17
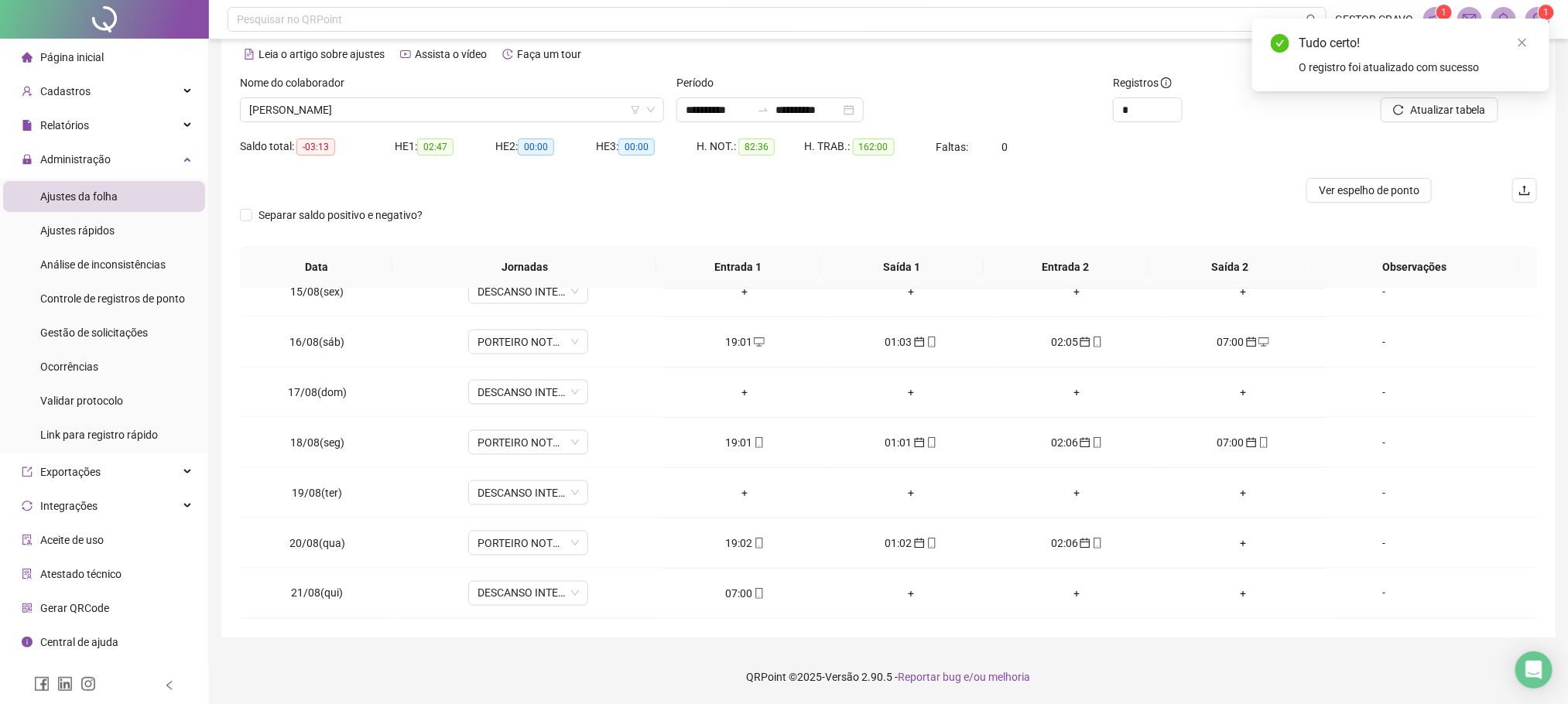
click at [1422, 91] on div "Tudo certo! O registro foi atualizado com sucesso" at bounding box center [1401, 54] width 297 height 72
click at [1422, 111] on span "Atualizar tabela" at bounding box center [1448, 109] width 76 height 17
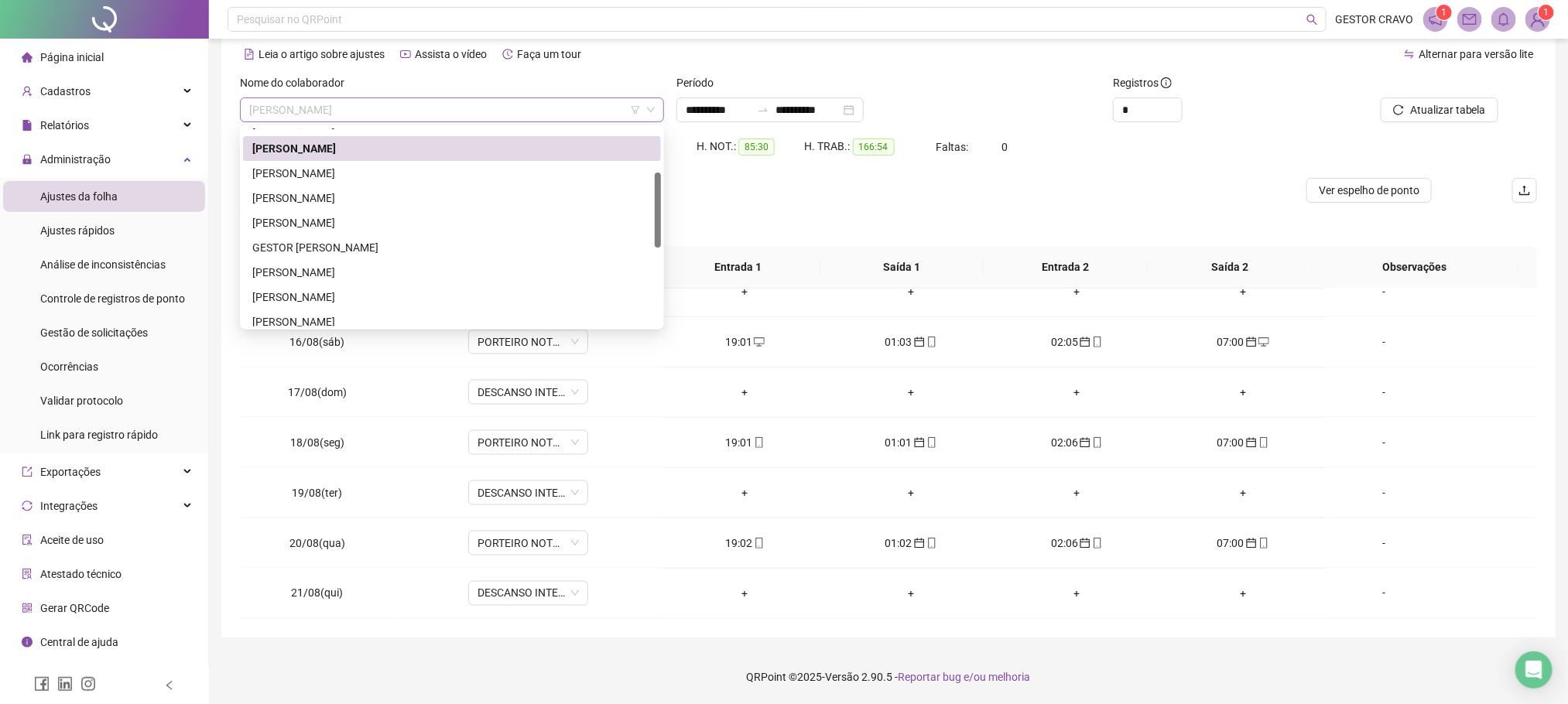
click at [618, 105] on span "[PERSON_NAME]" at bounding box center [452, 110] width 406 height 23
click at [483, 196] on div "[PERSON_NAME]" at bounding box center [452, 197] width 400 height 17
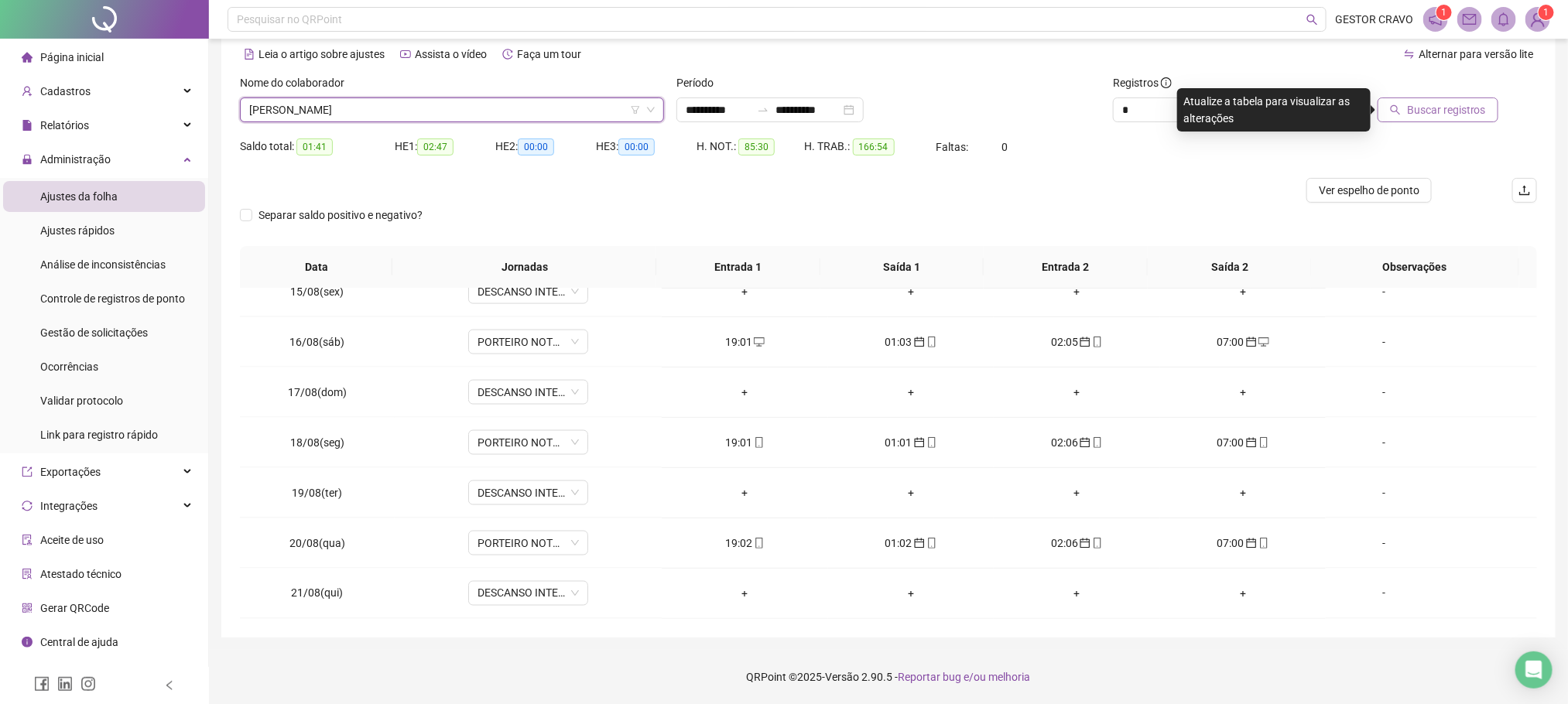
click at [1465, 107] on span "Buscar registros" at bounding box center [1446, 109] width 79 height 17
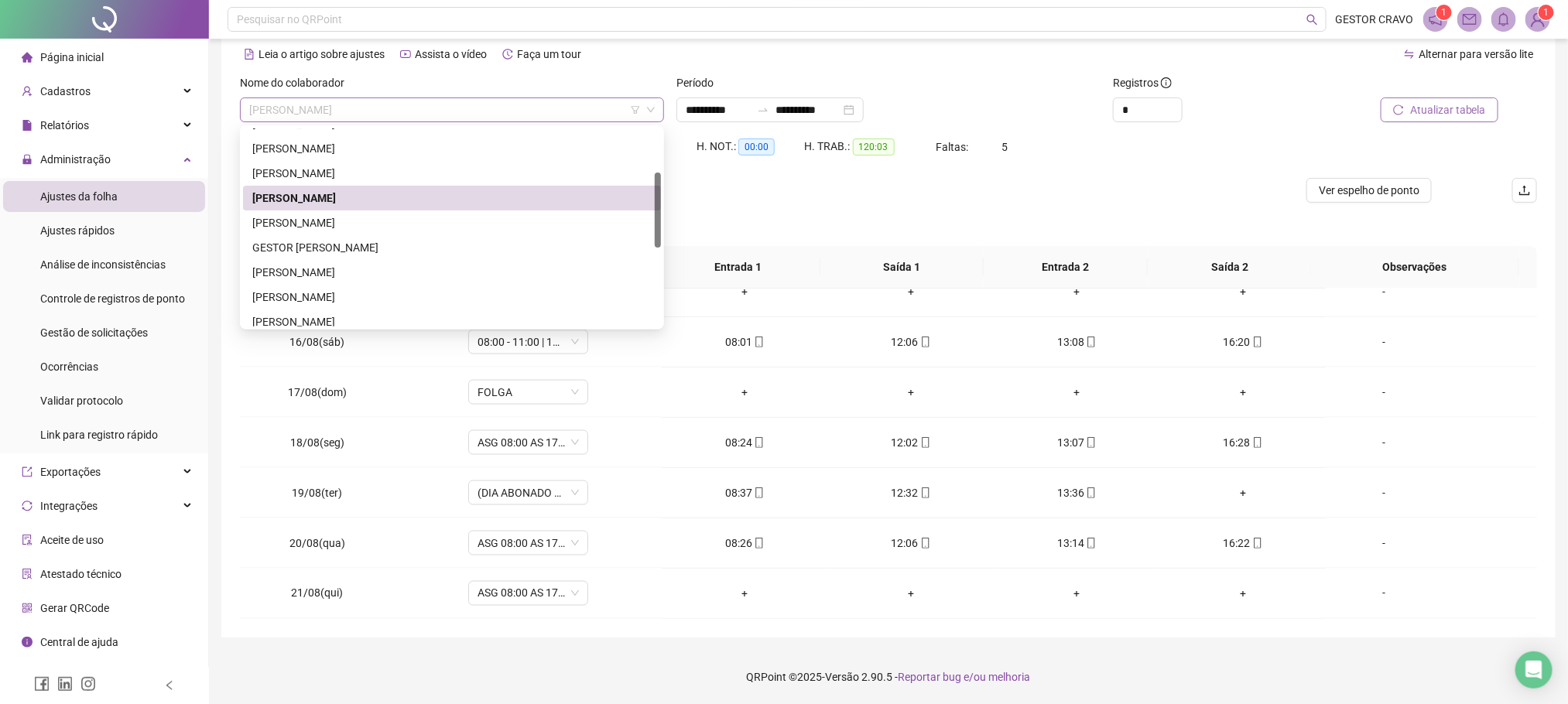
click at [590, 103] on span "[PERSON_NAME]" at bounding box center [452, 110] width 406 height 23
click at [504, 216] on div "[PERSON_NAME]" at bounding box center [452, 222] width 400 height 17
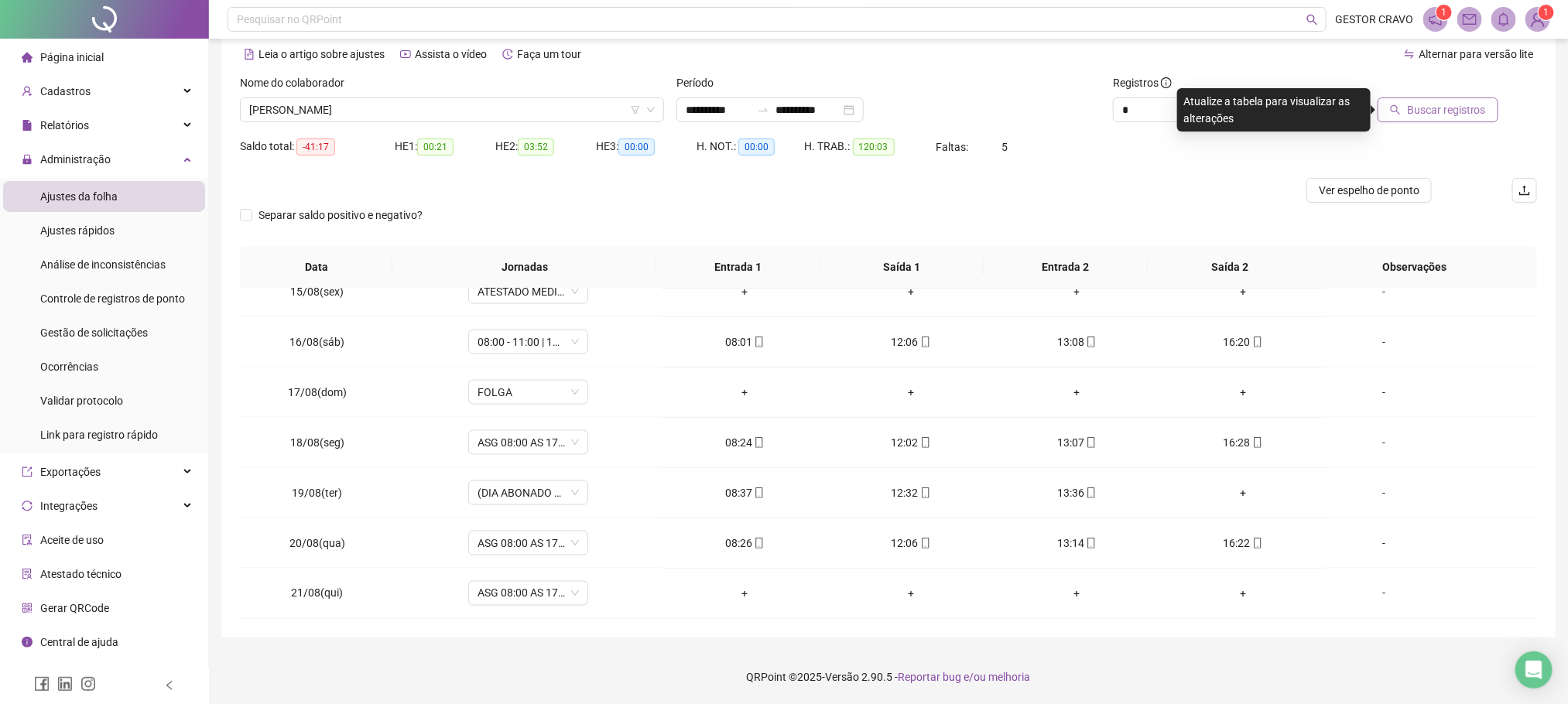
click at [1426, 104] on span "Buscar registros" at bounding box center [1446, 109] width 79 height 17
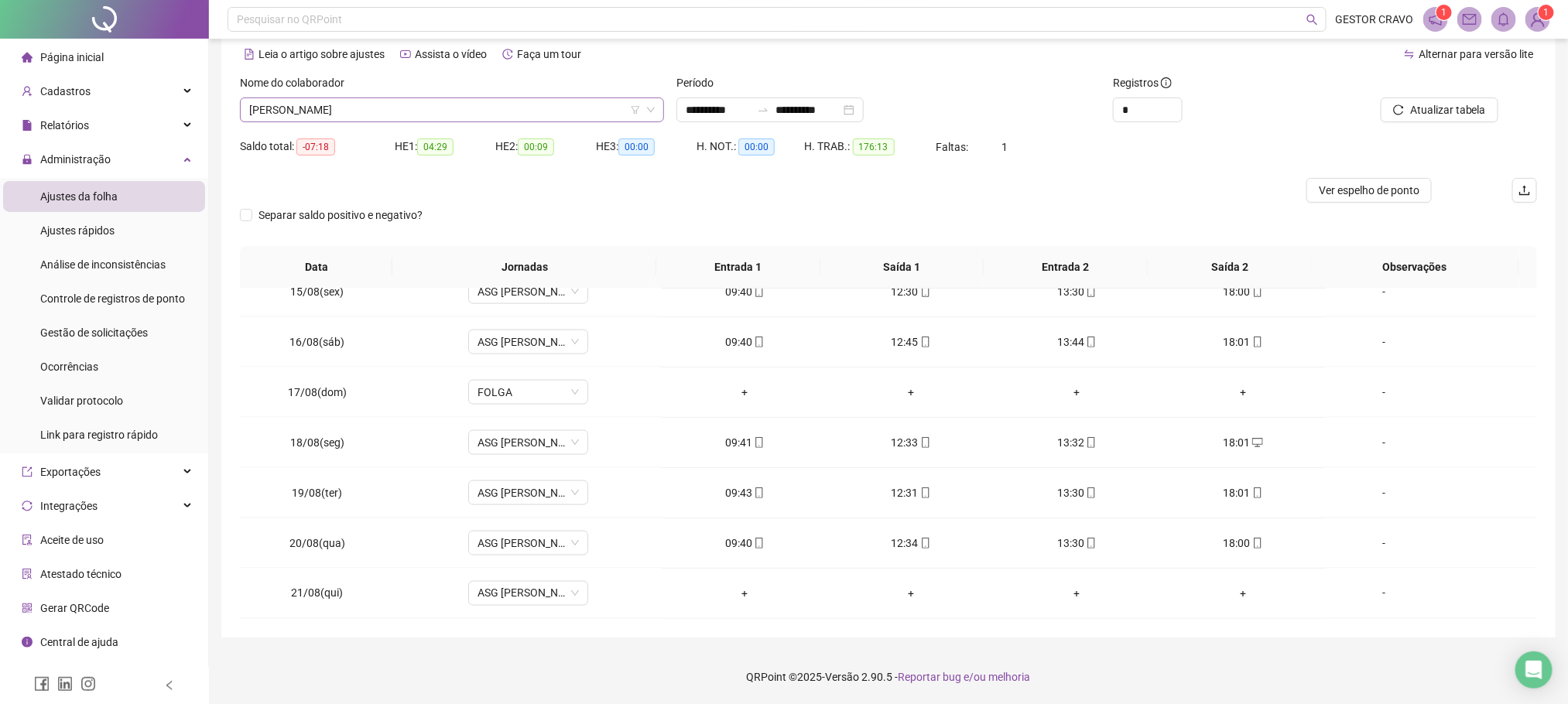
click at [534, 121] on span "[PERSON_NAME]" at bounding box center [452, 110] width 406 height 23
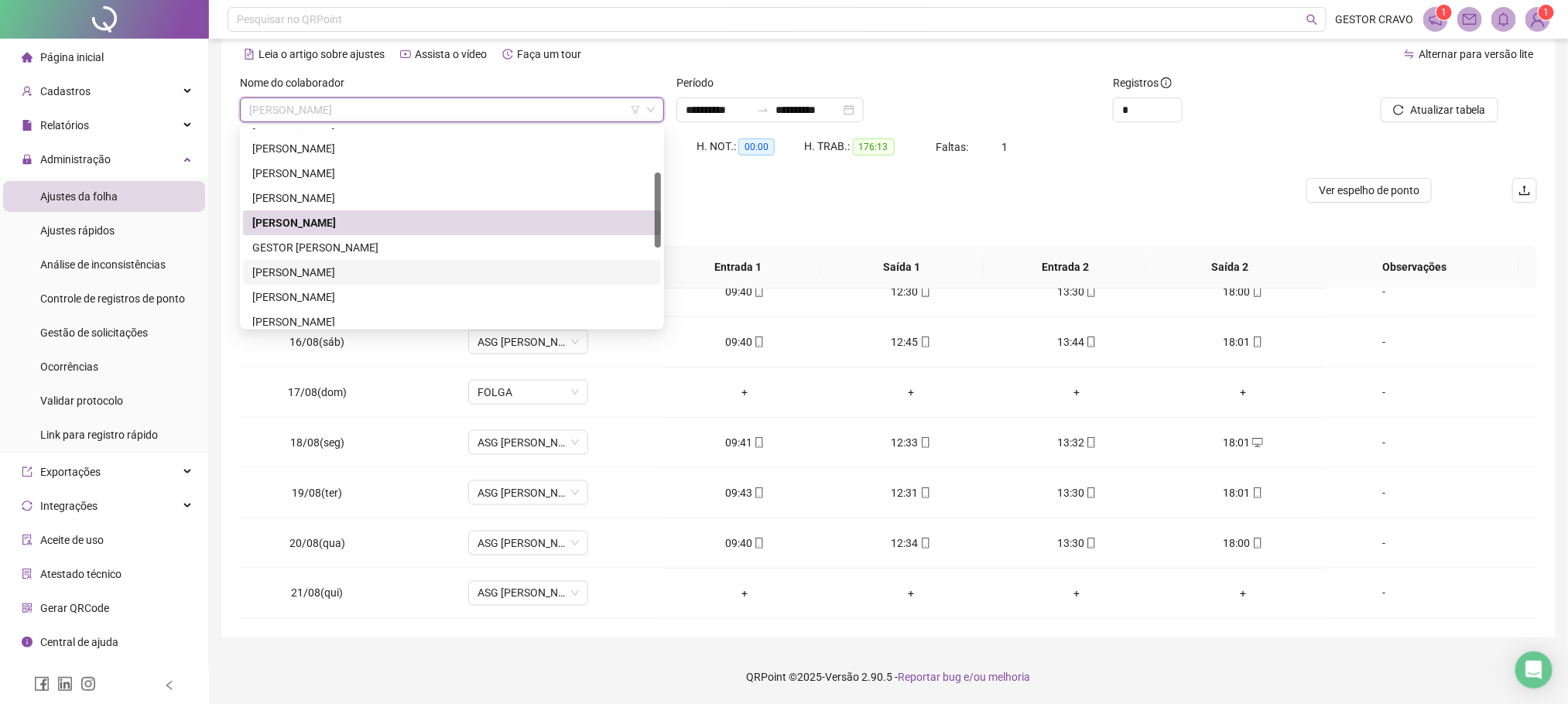
click at [425, 270] on div "[PERSON_NAME]" at bounding box center [452, 272] width 400 height 17
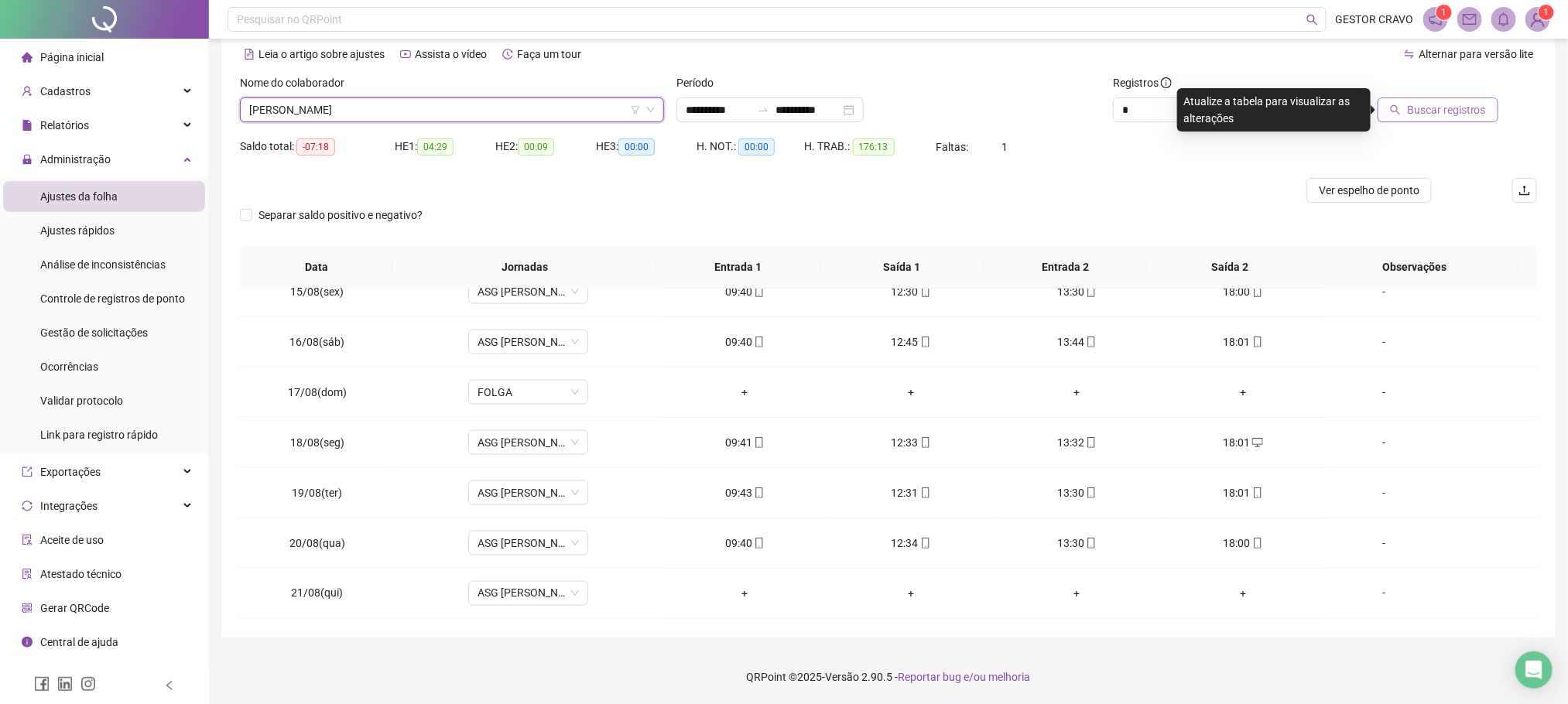
click at [1422, 112] on span "Buscar registros" at bounding box center [1446, 109] width 79 height 17
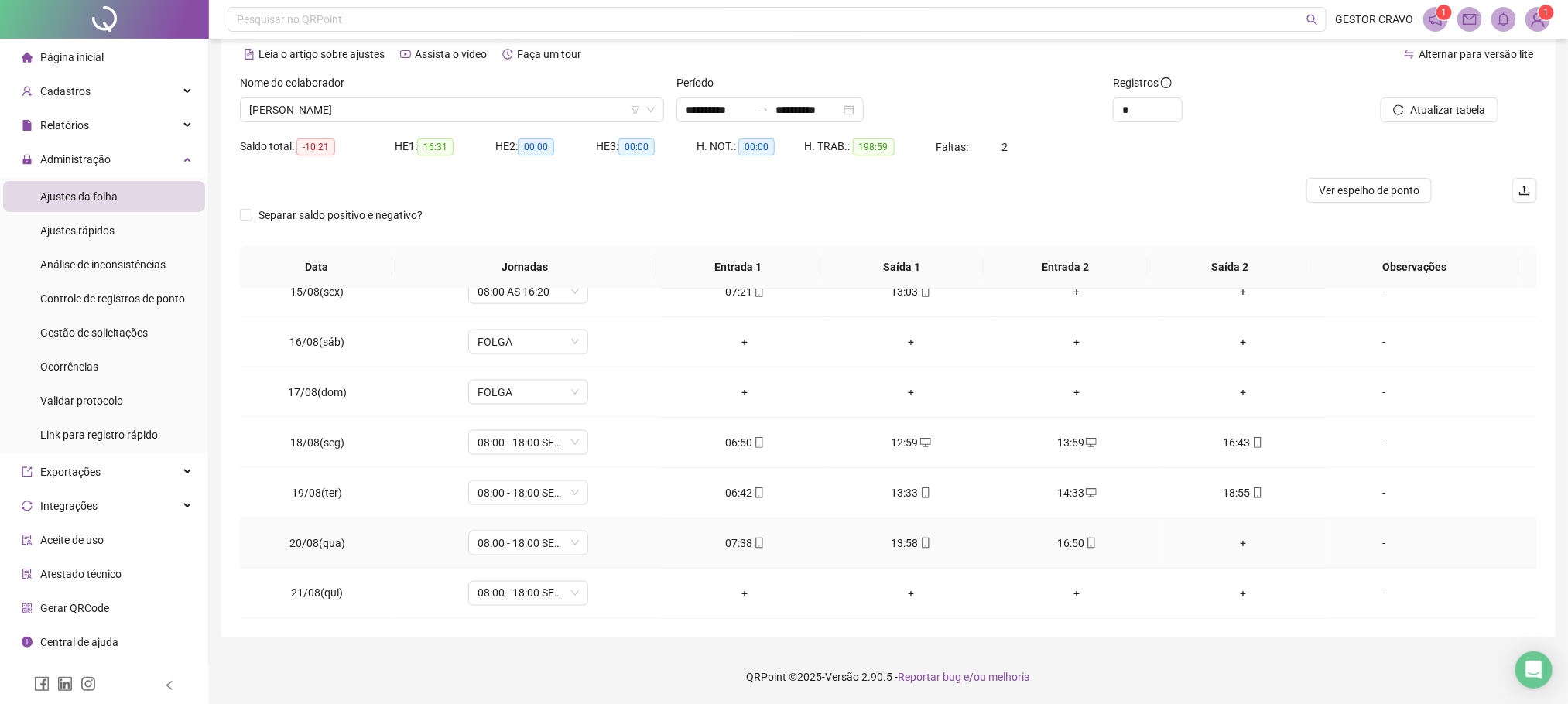
click at [1231, 544] on div "+" at bounding box center [1242, 543] width 141 height 17
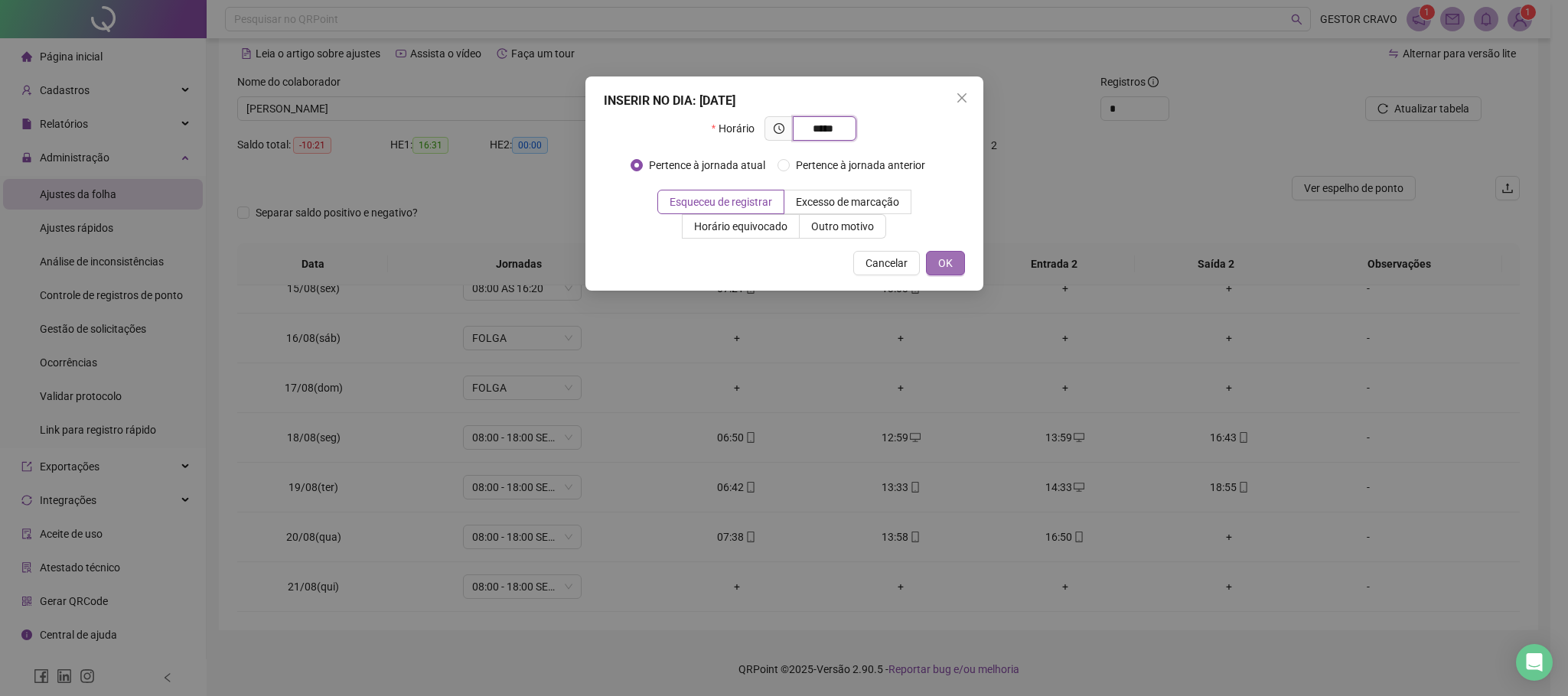
type input "*****"
click at [942, 264] on span "OK" at bounding box center [945, 263] width 14 height 17
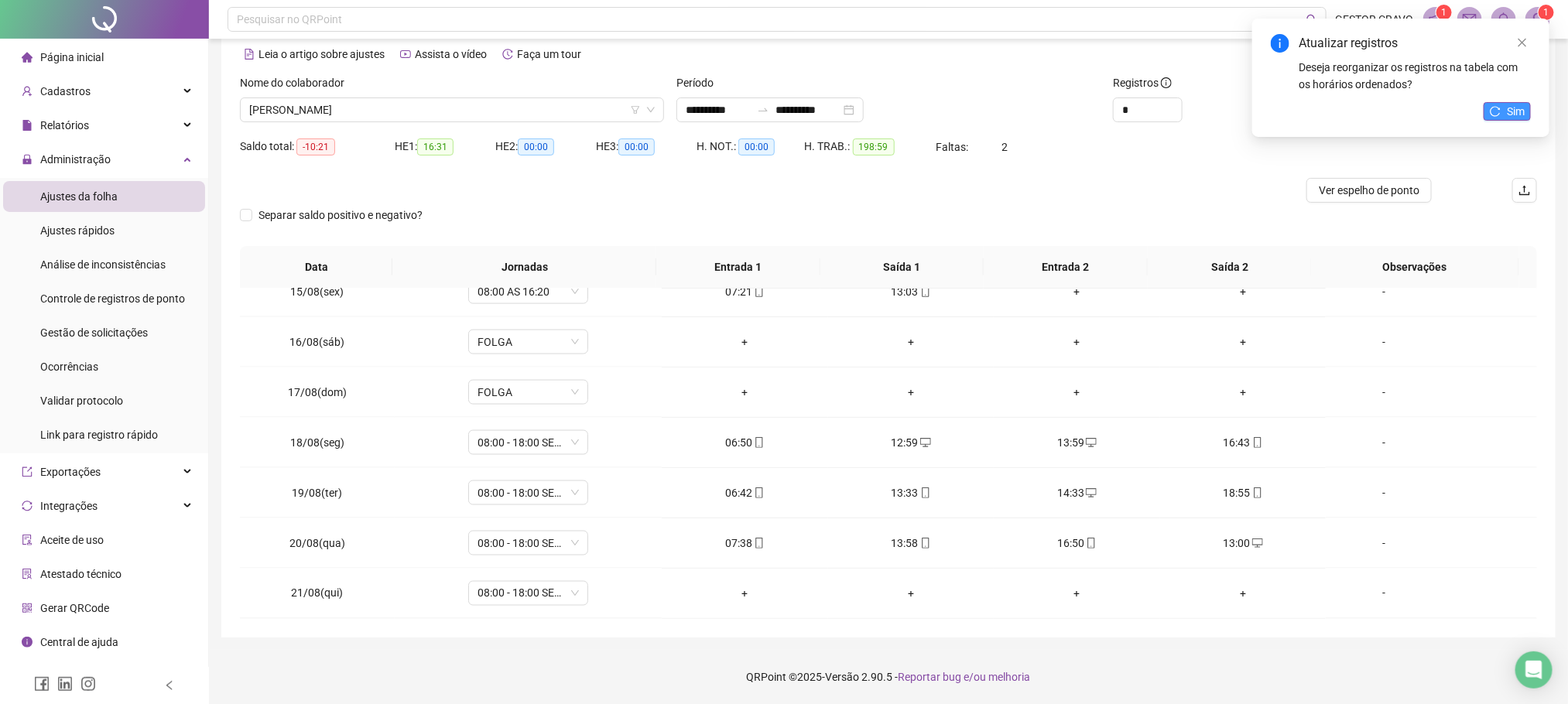
click at [1515, 107] on span "Sim" at bounding box center [1515, 111] width 18 height 17
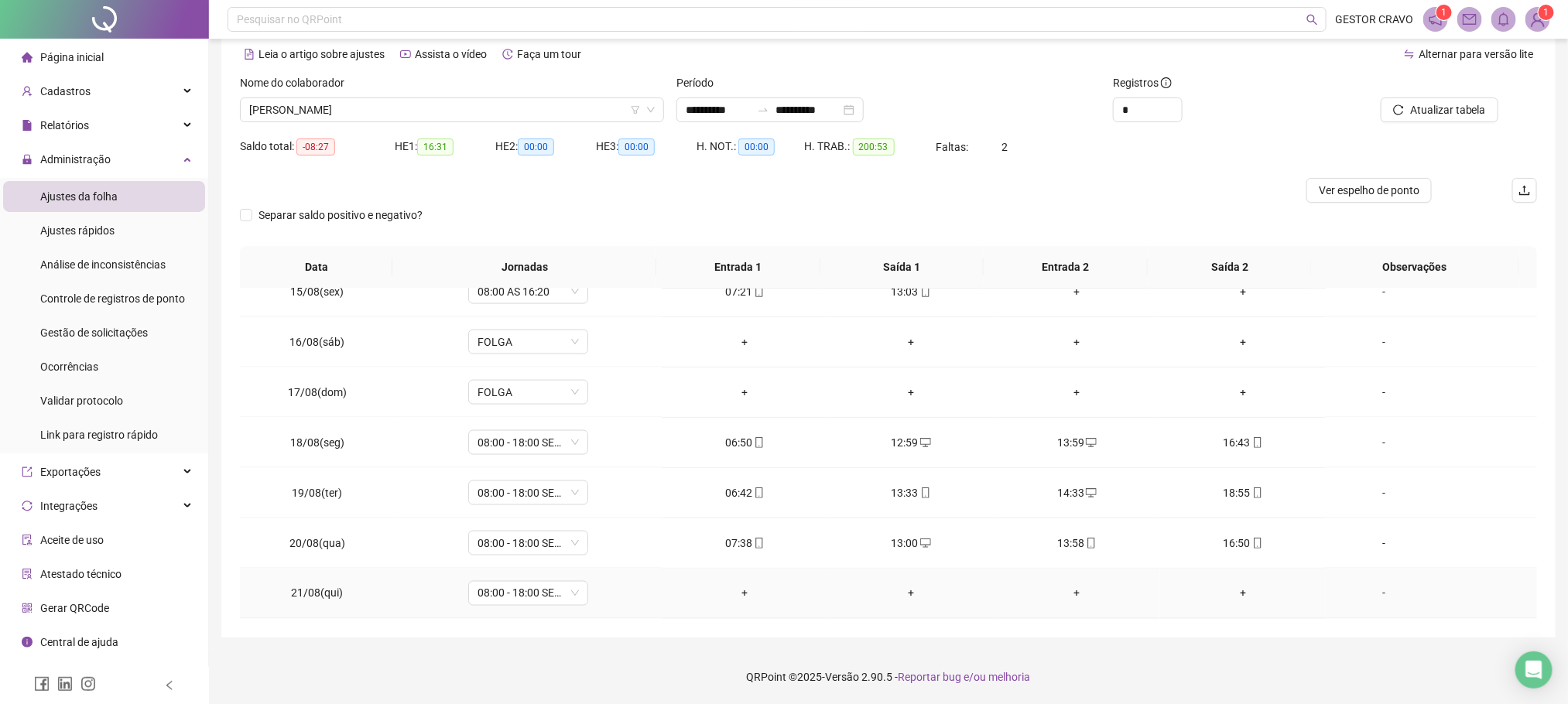
click at [739, 593] on div "+" at bounding box center [744, 593] width 141 height 17
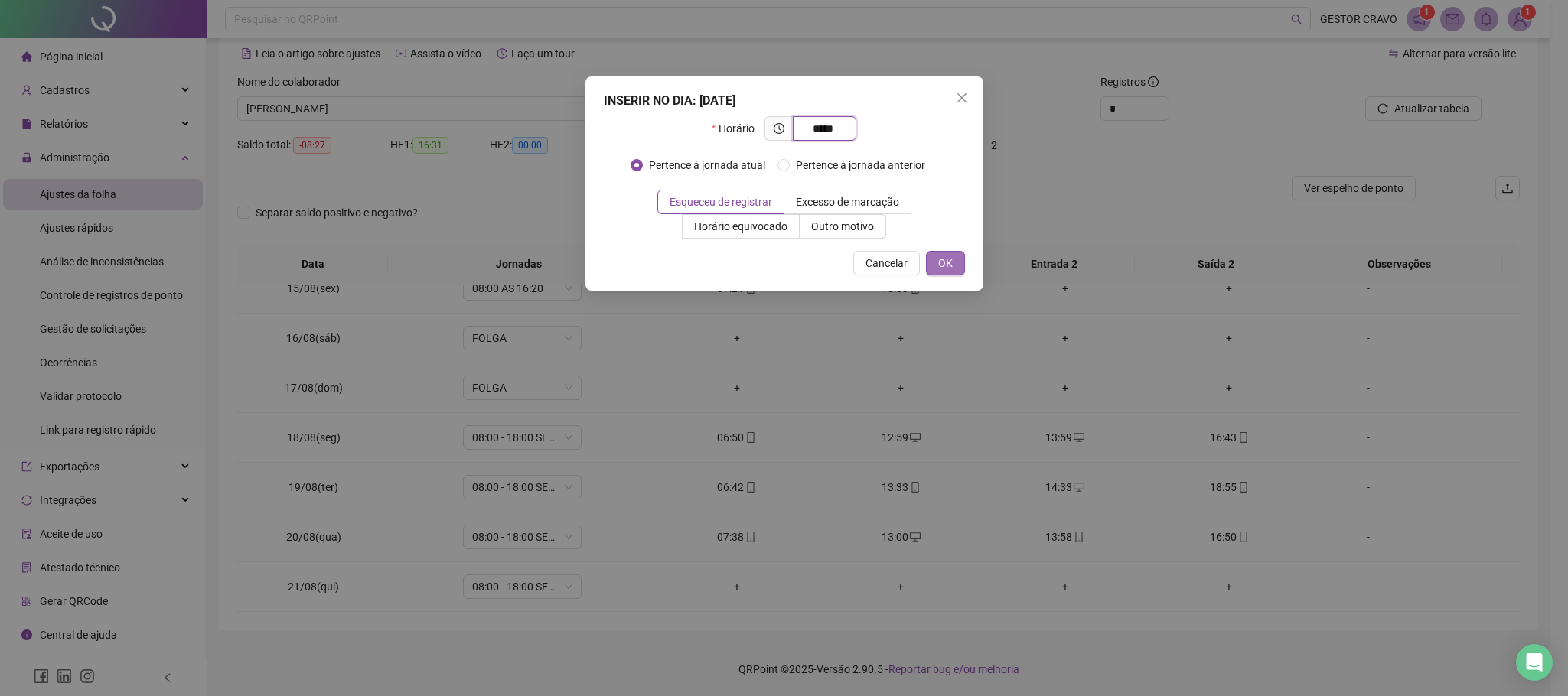
type input "*****"
click at [946, 264] on span "OK" at bounding box center [945, 263] width 14 height 17
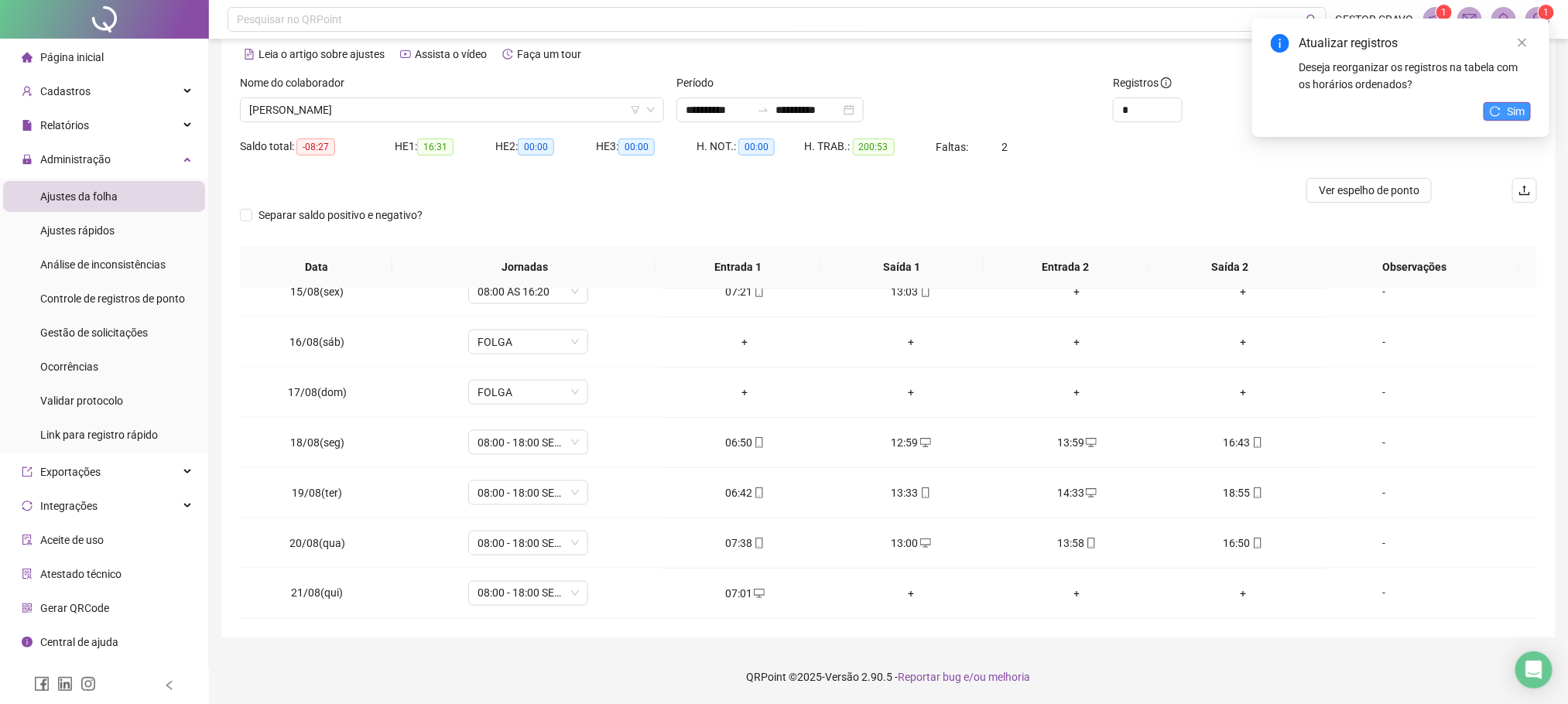
click at [1496, 119] on button "Sim" at bounding box center [1507, 111] width 47 height 18
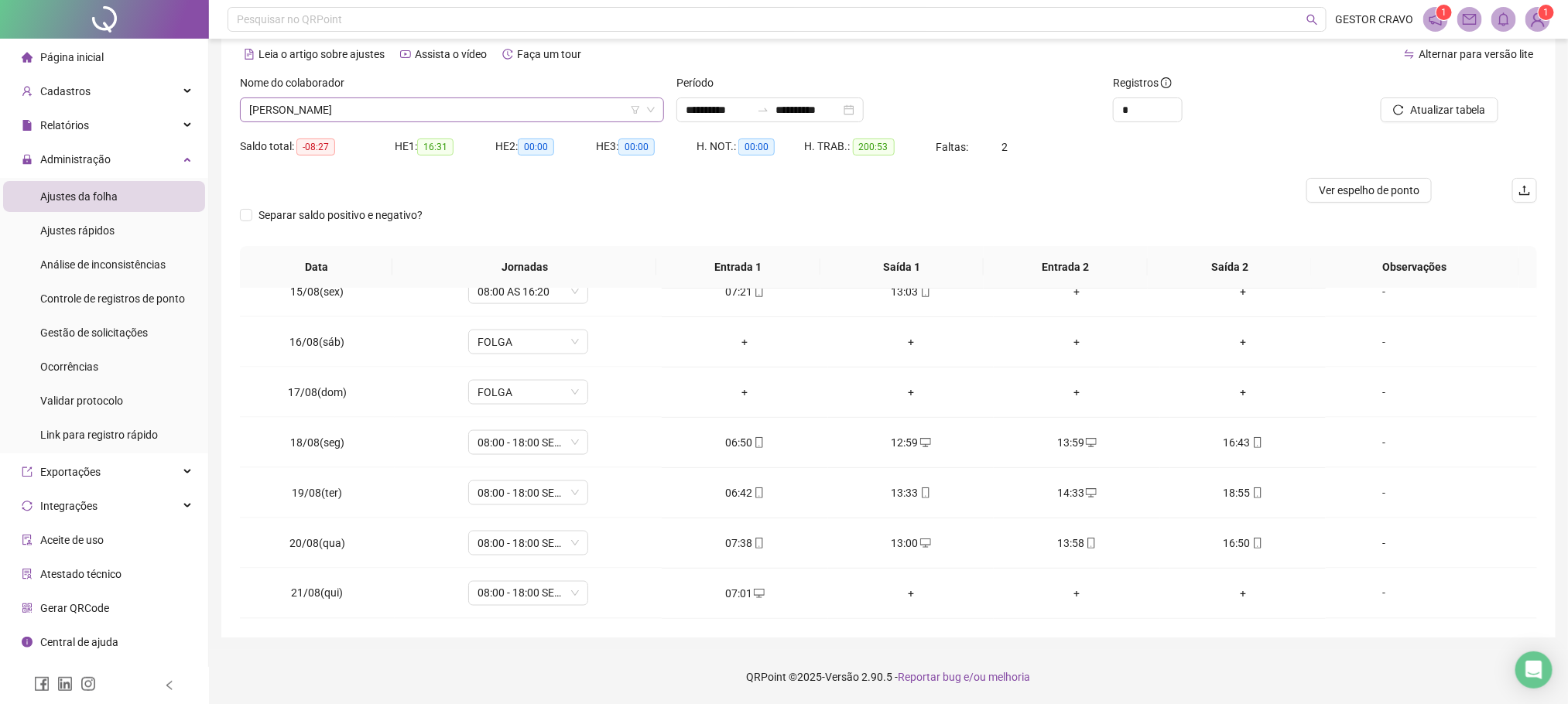
click at [570, 103] on span "[PERSON_NAME]" at bounding box center [452, 110] width 406 height 23
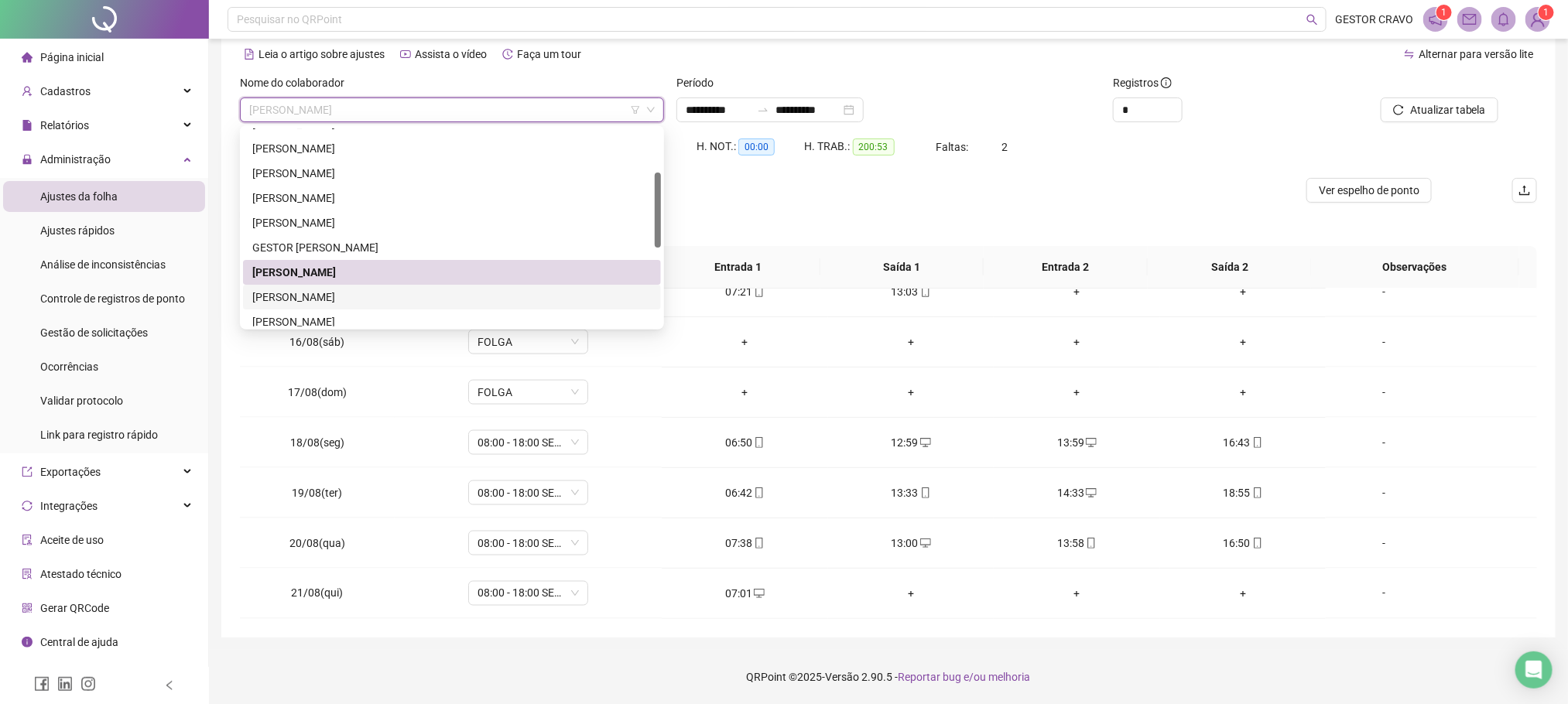
click at [456, 298] on div "[PERSON_NAME]" at bounding box center [452, 297] width 400 height 17
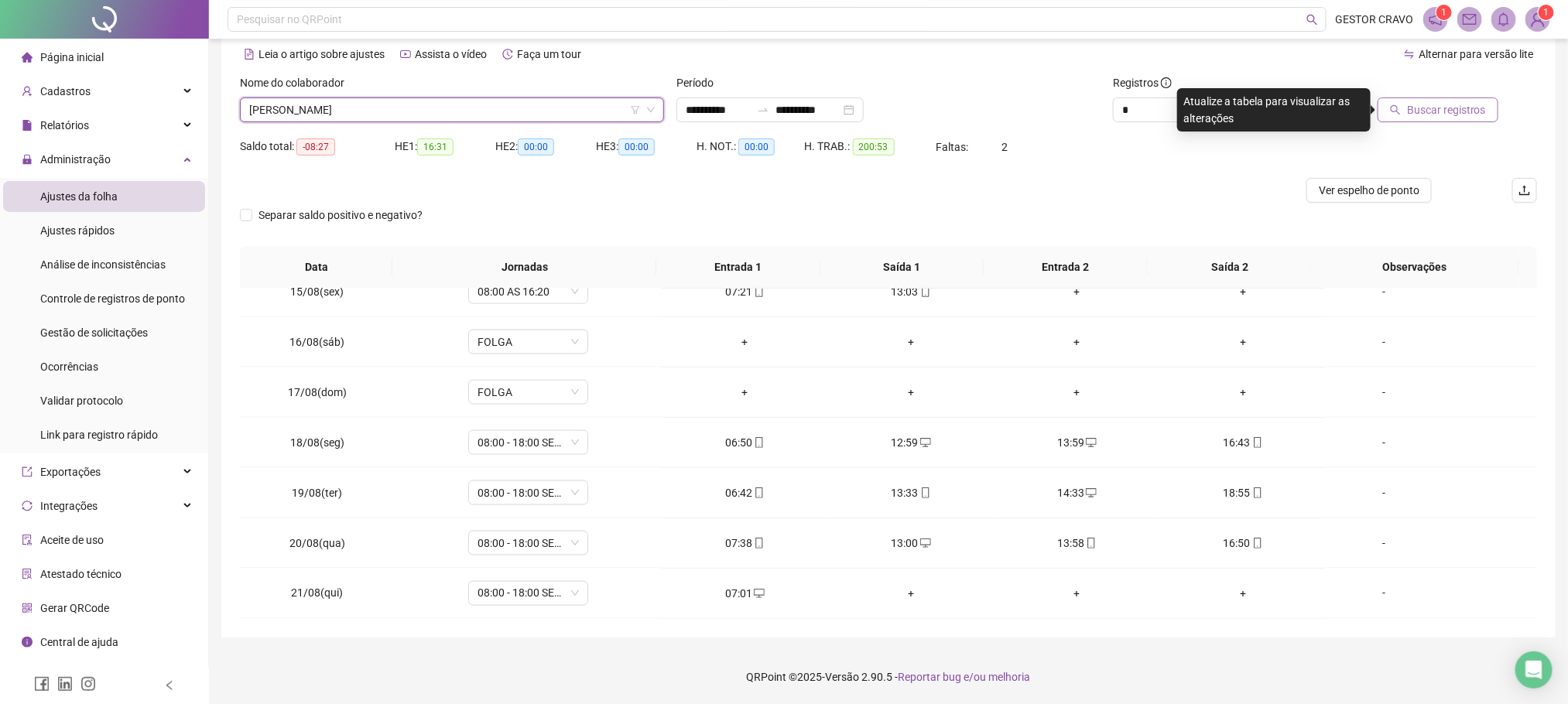
click at [1466, 101] on span "Buscar registros" at bounding box center [1446, 109] width 79 height 17
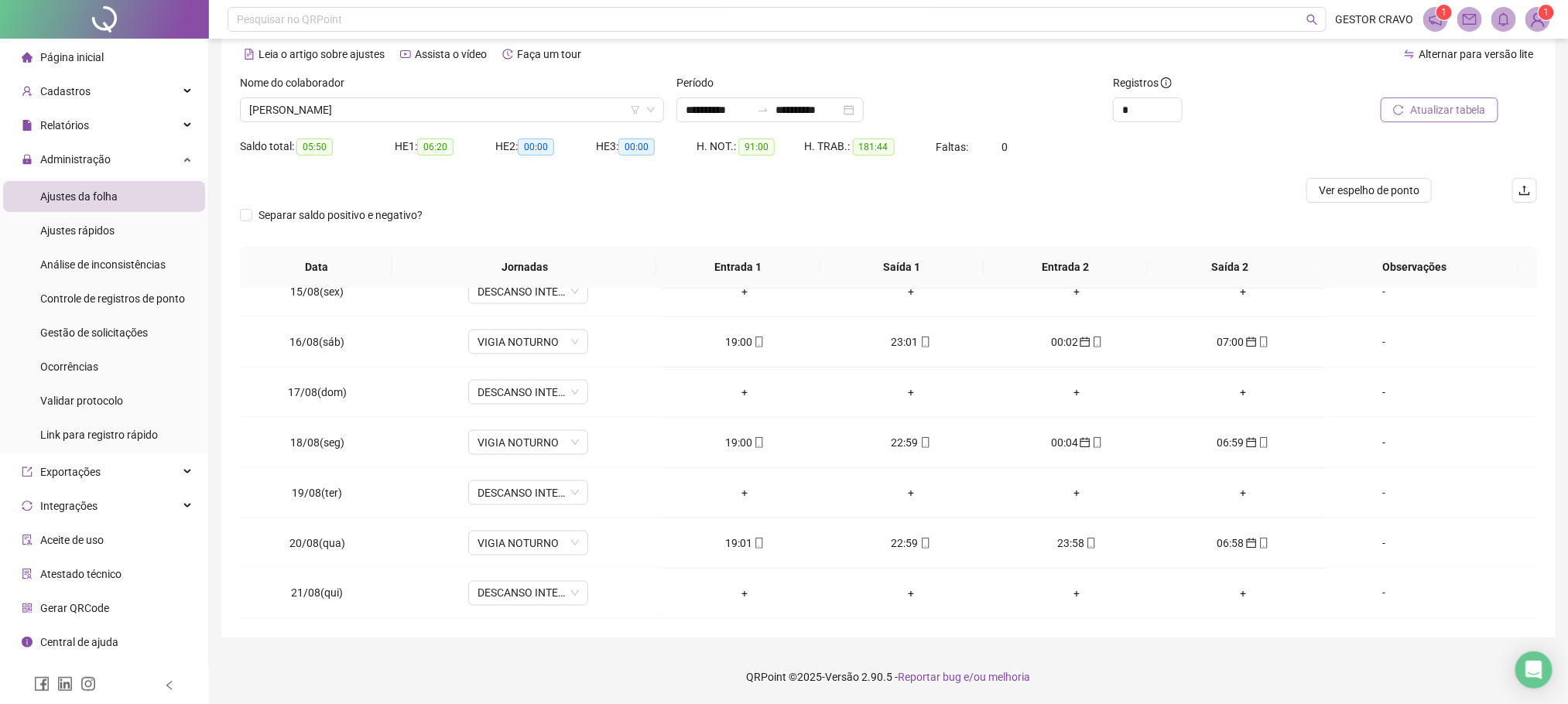
click at [1428, 102] on span "Atualizar tabela" at bounding box center [1448, 109] width 76 height 17
click at [599, 112] on span "[PERSON_NAME]" at bounding box center [452, 110] width 406 height 23
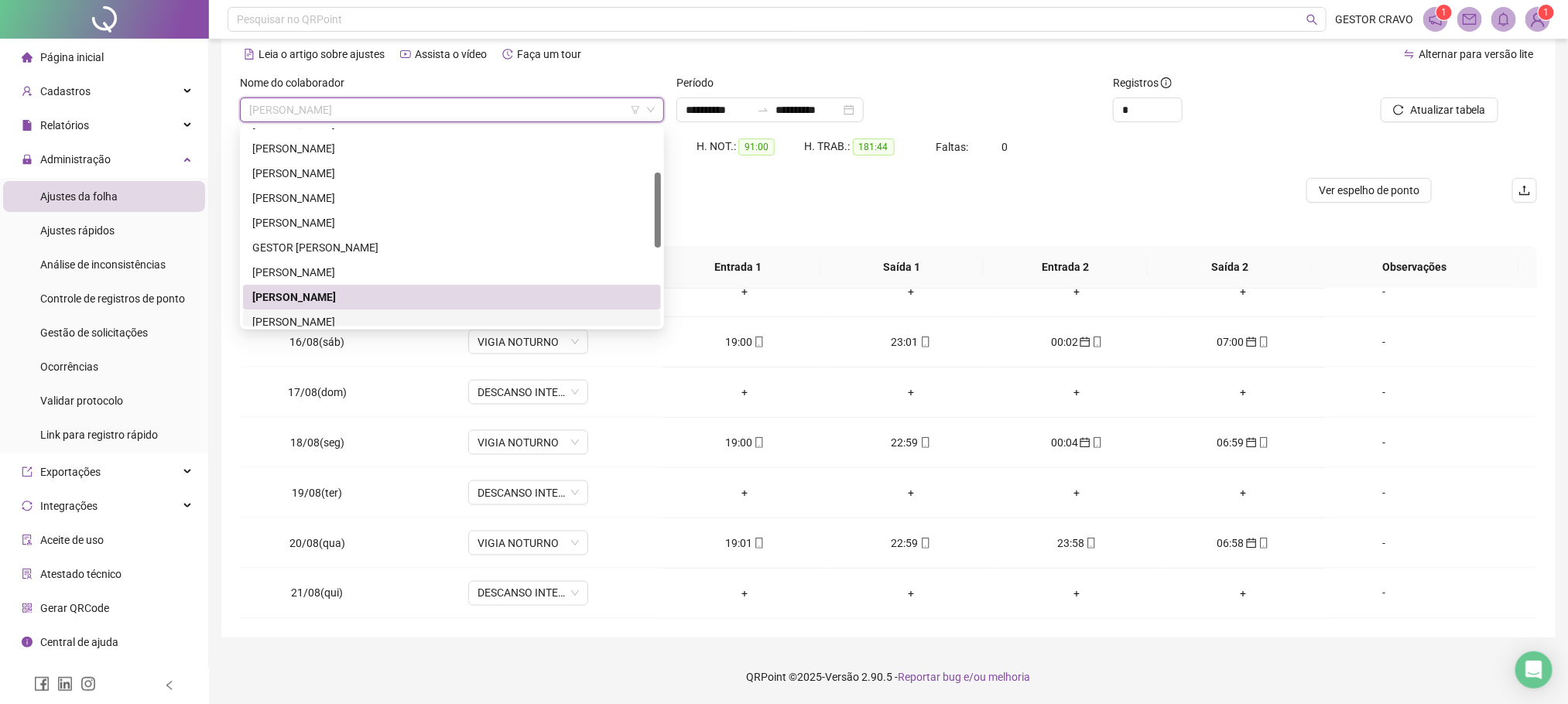
click at [476, 316] on div "[PERSON_NAME]" at bounding box center [452, 321] width 400 height 17
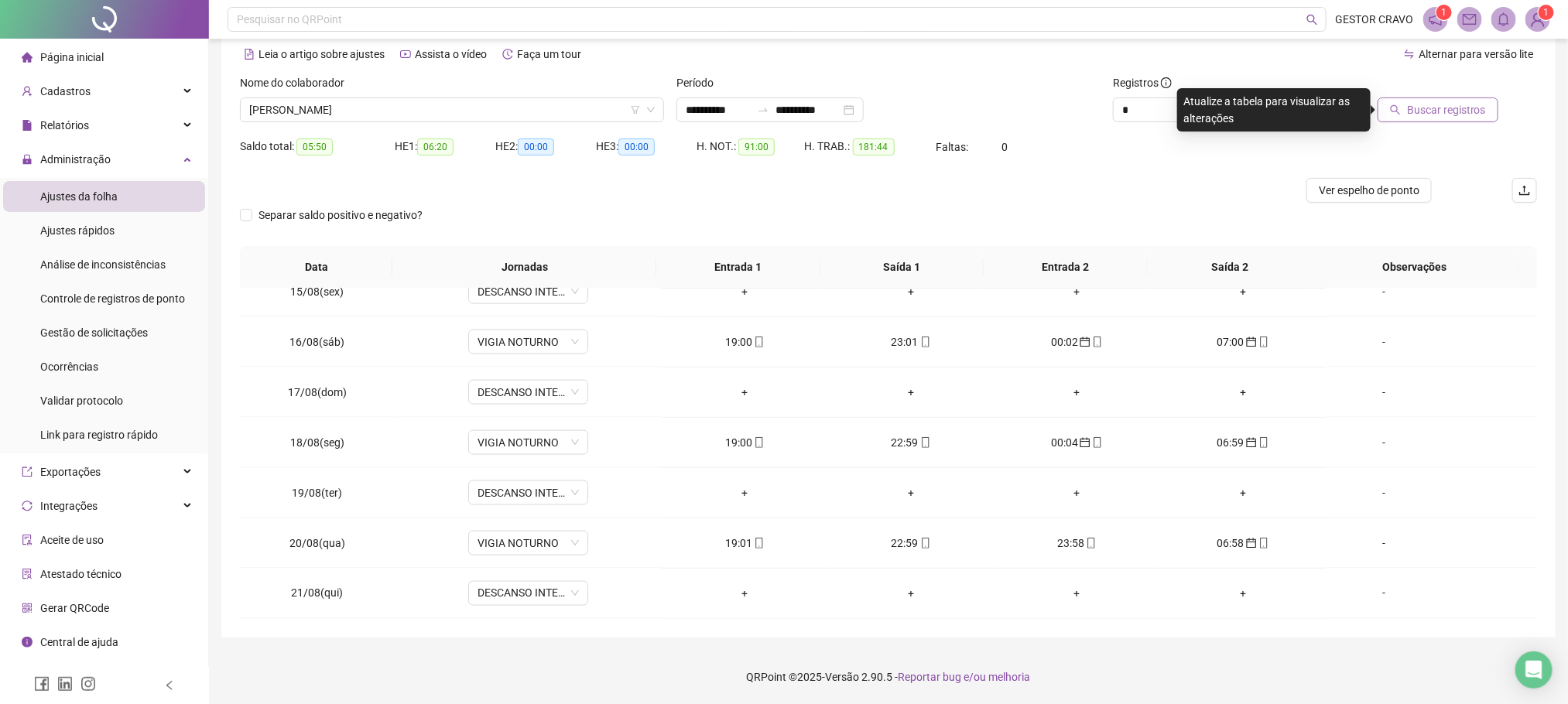
click at [1422, 107] on span "Buscar registros" at bounding box center [1446, 109] width 79 height 17
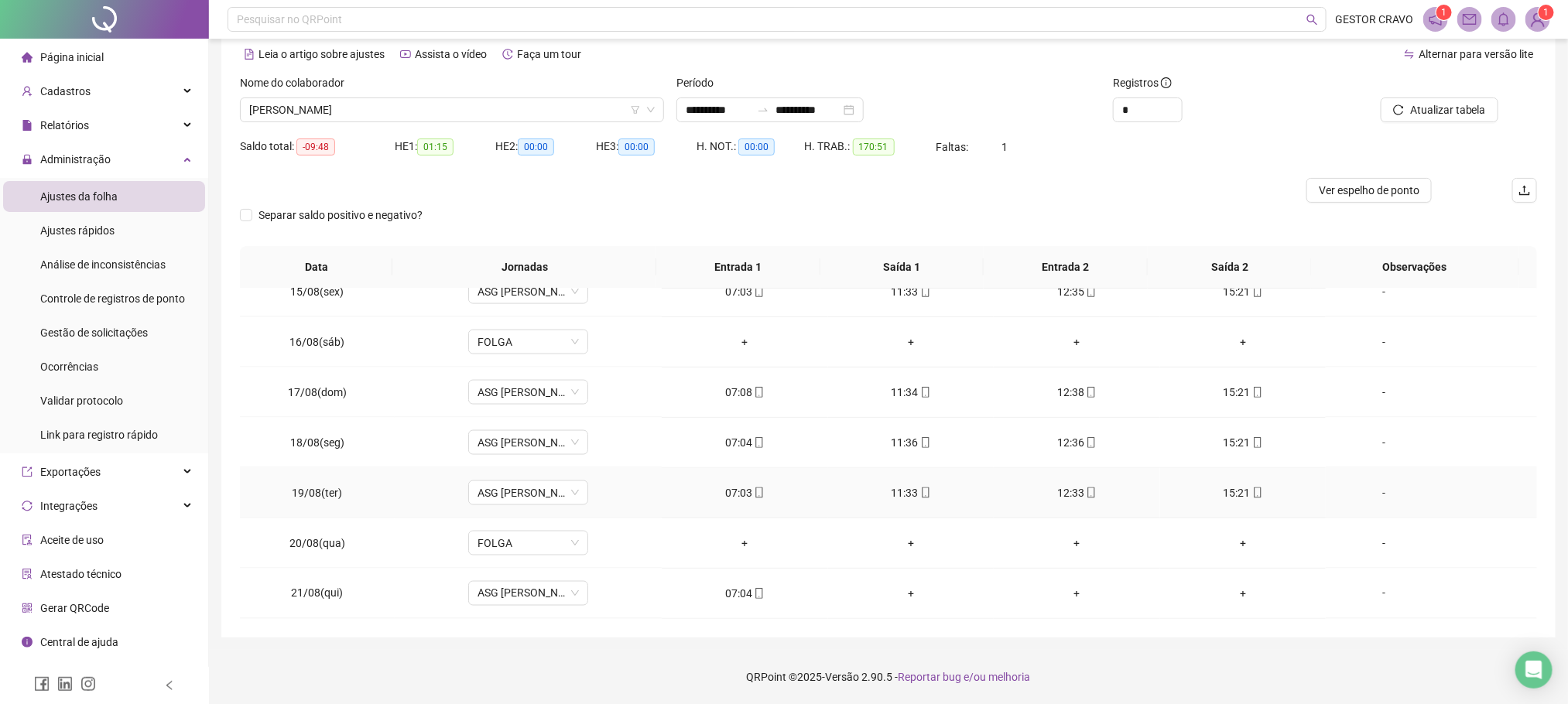
scroll to position [1174, 0]
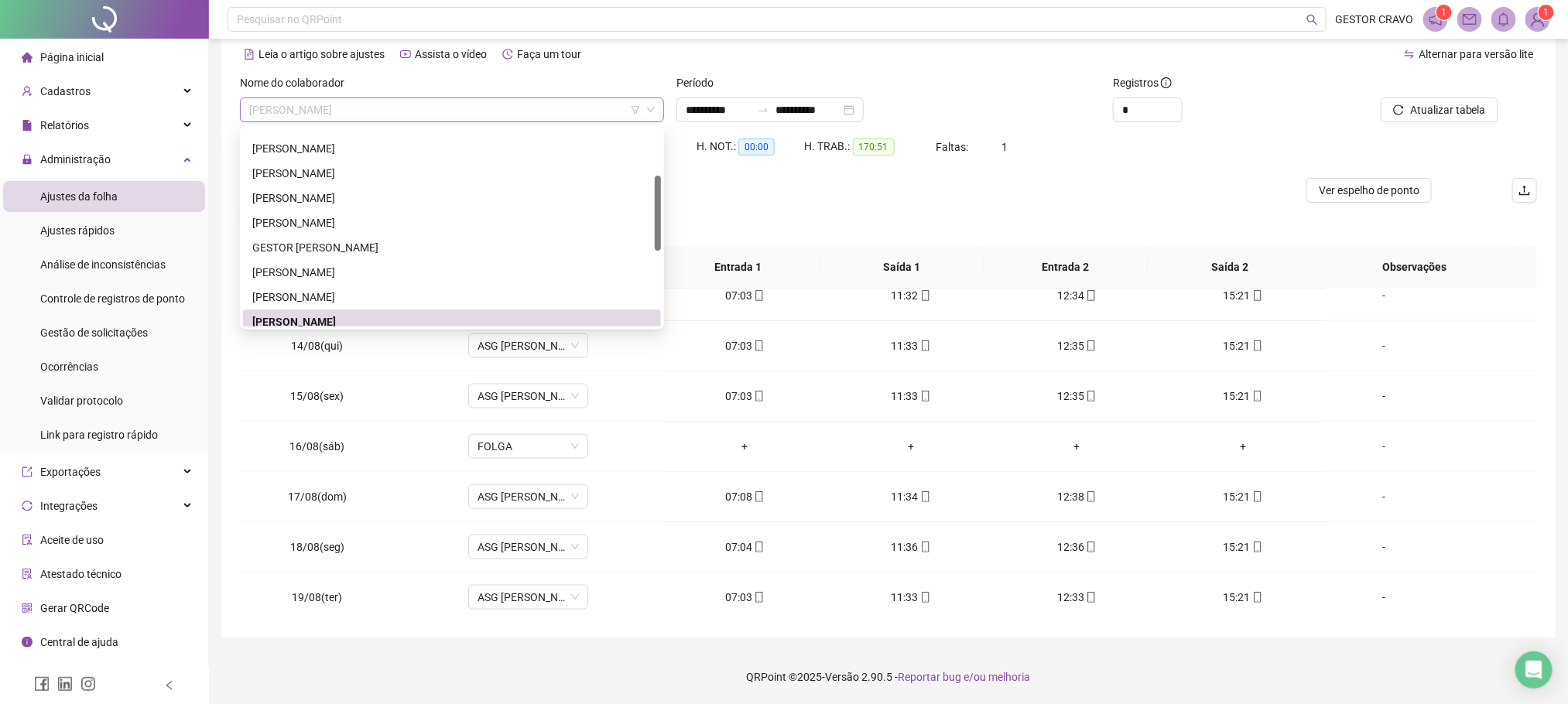
click at [592, 102] on span "[PERSON_NAME]" at bounding box center [452, 110] width 406 height 23
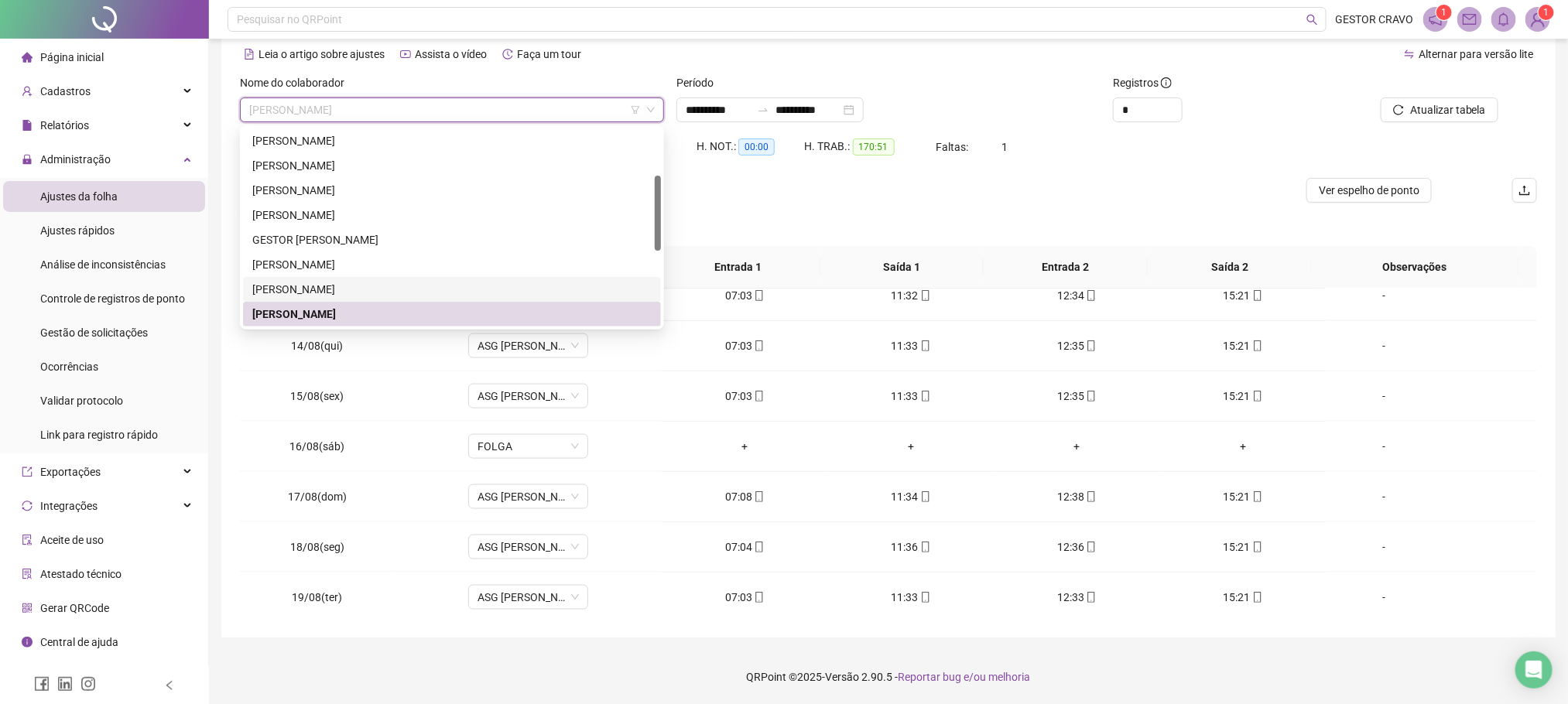
scroll to position [239, 0]
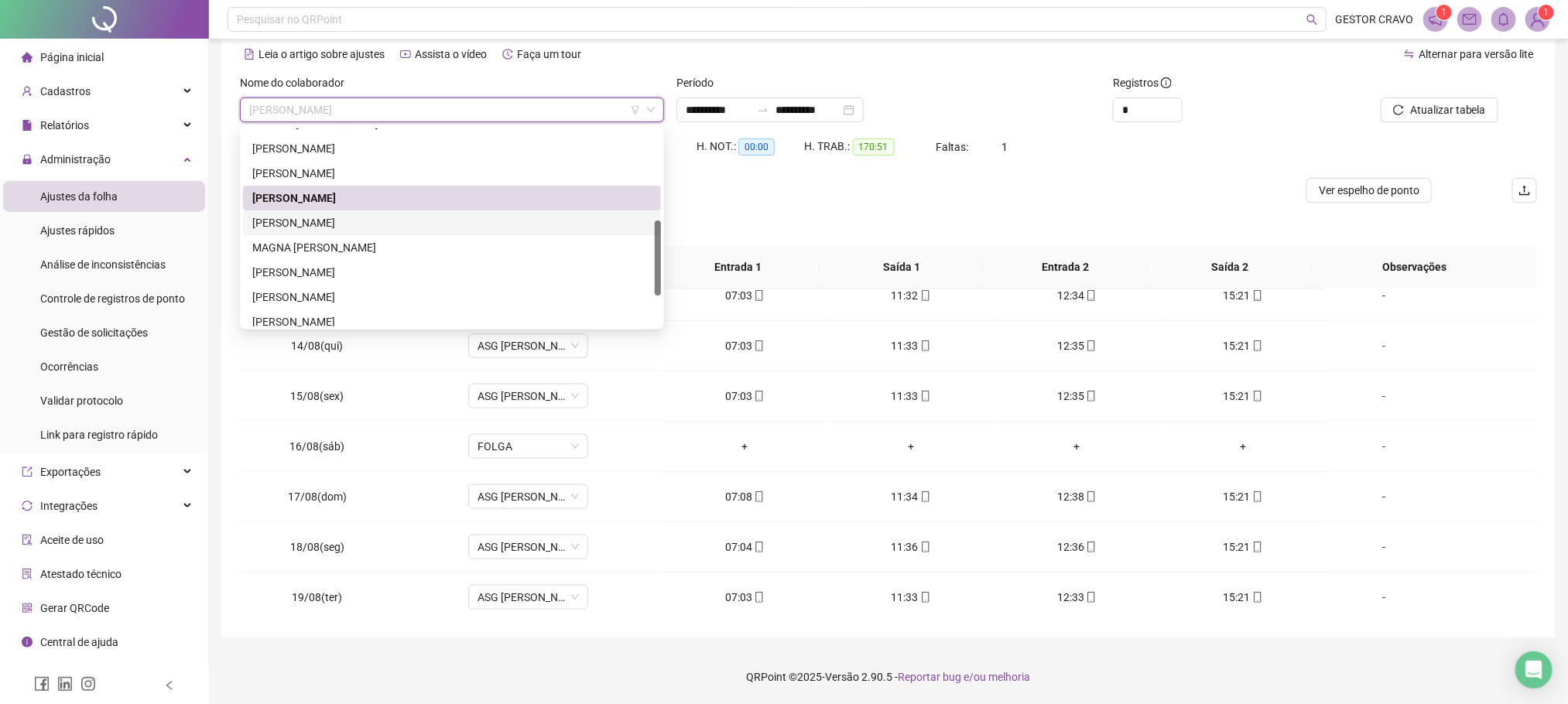
click at [395, 218] on div "[PERSON_NAME]" at bounding box center [452, 222] width 400 height 17
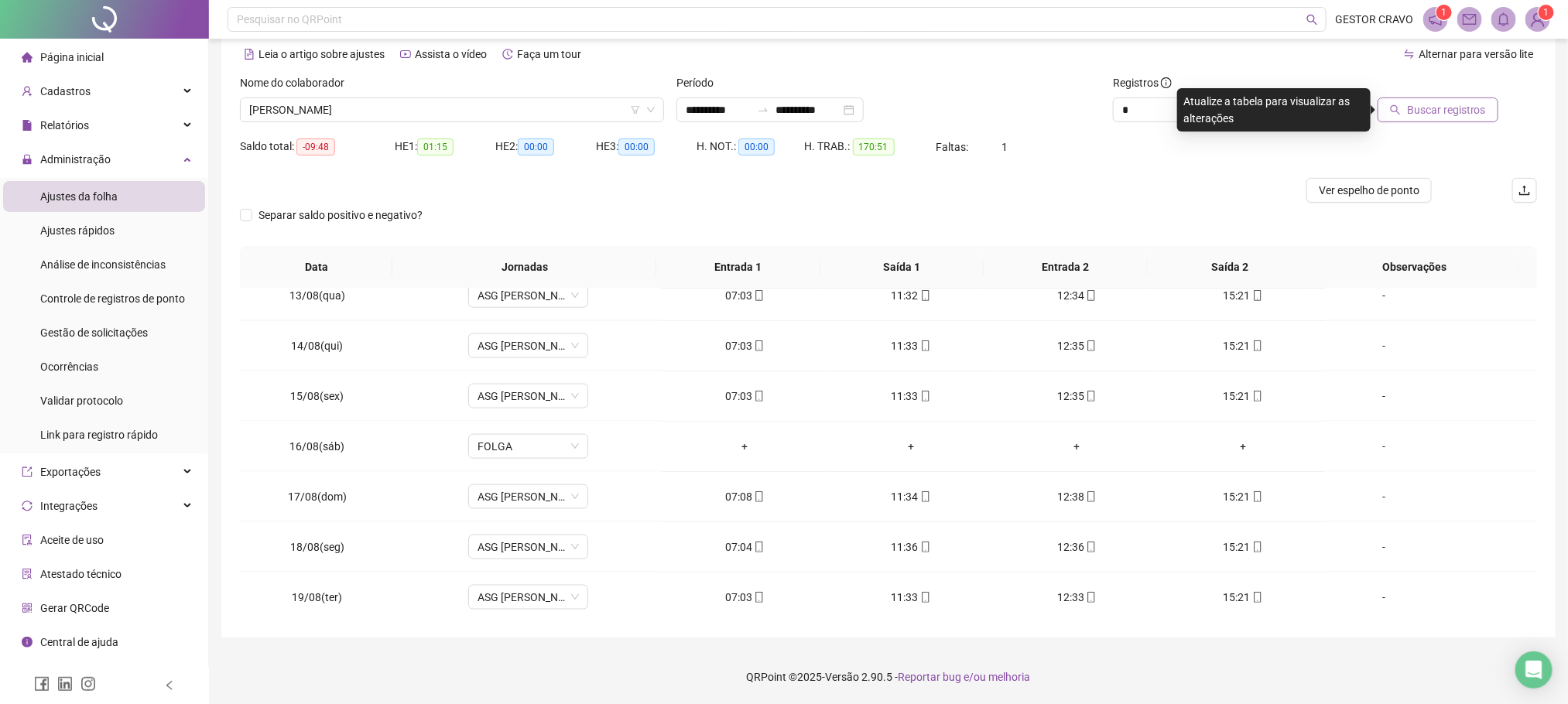
click at [1442, 111] on span "Buscar registros" at bounding box center [1446, 109] width 79 height 17
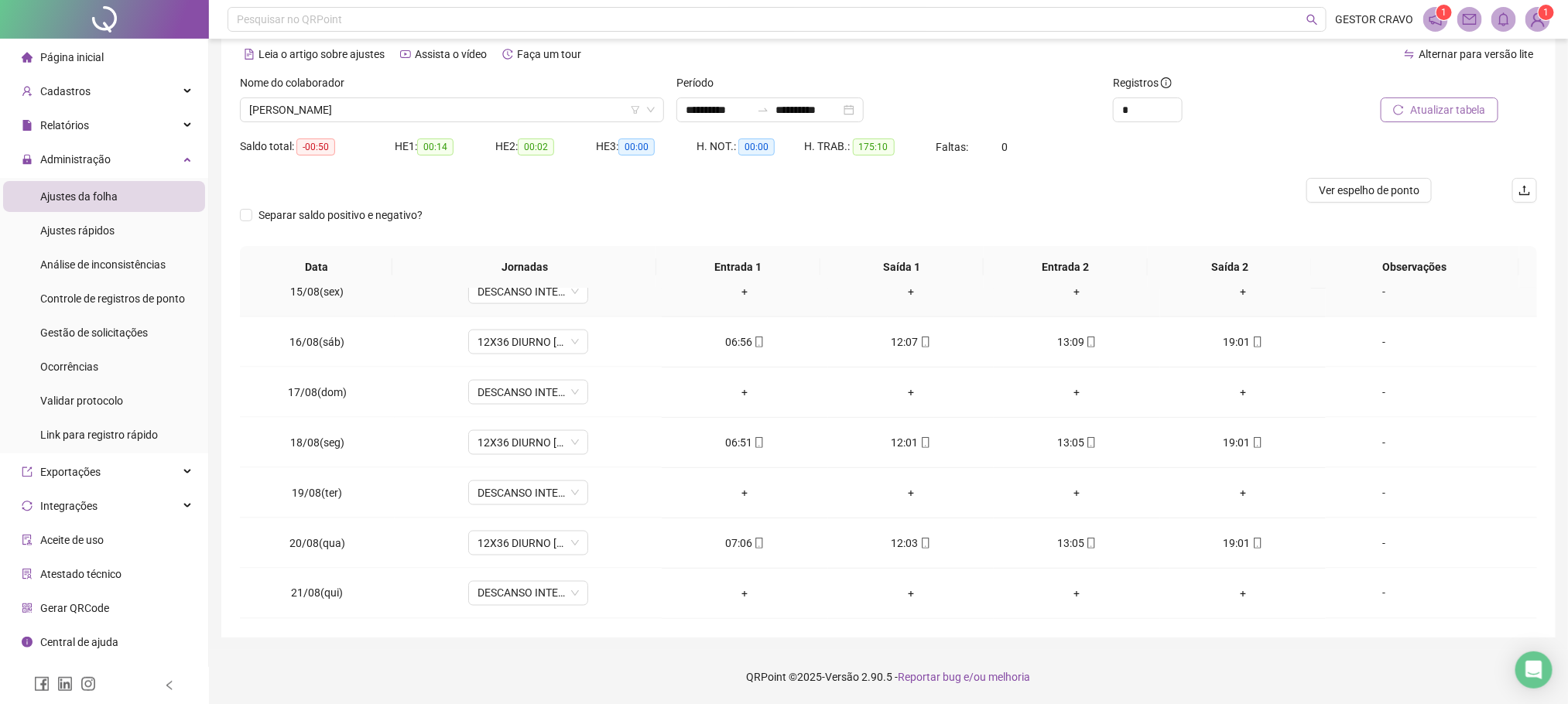
scroll to position [1290, 0]
click at [1413, 109] on span "Atualizar tabela" at bounding box center [1448, 109] width 76 height 17
click at [618, 110] on span "[PERSON_NAME]" at bounding box center [452, 110] width 406 height 23
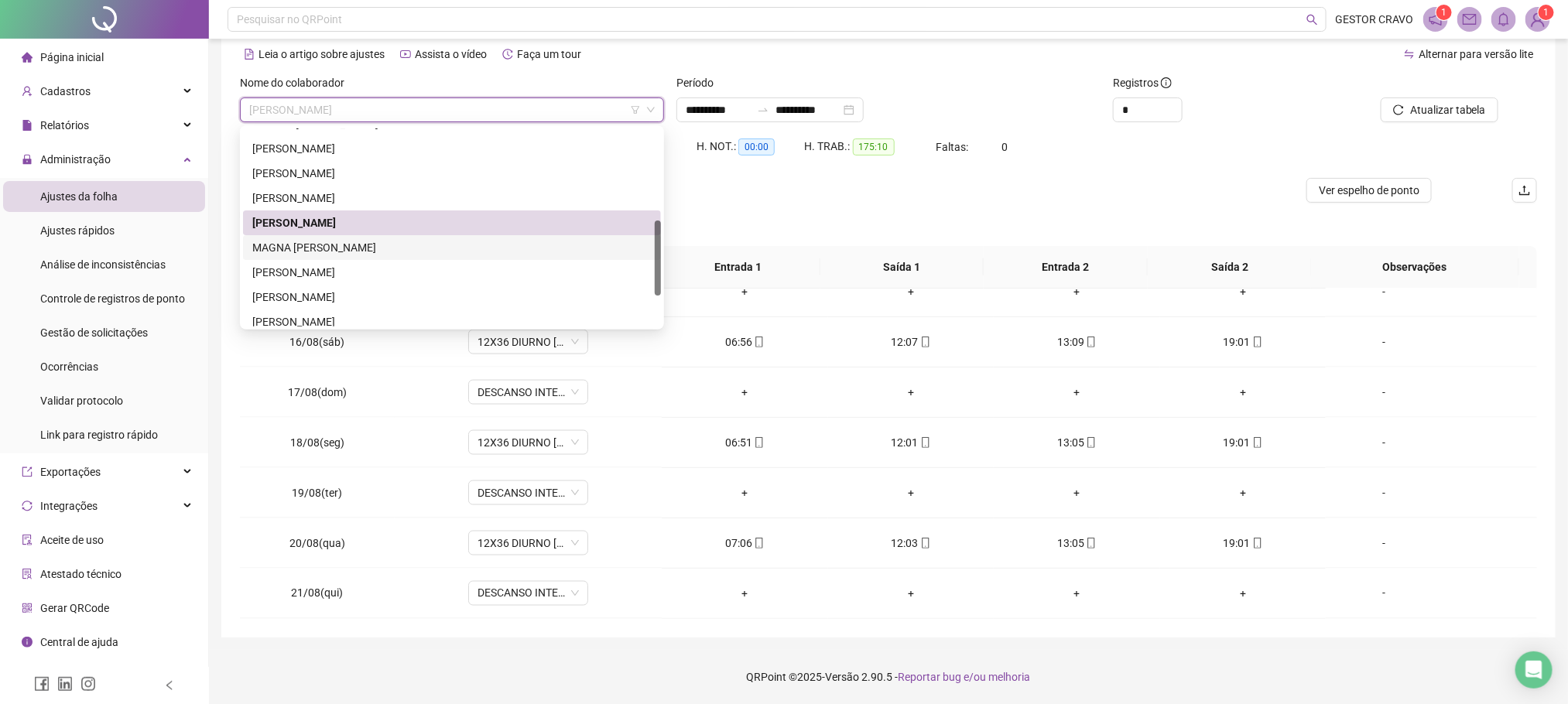
click at [537, 249] on div "MAGNA [PERSON_NAME]" at bounding box center [452, 247] width 400 height 17
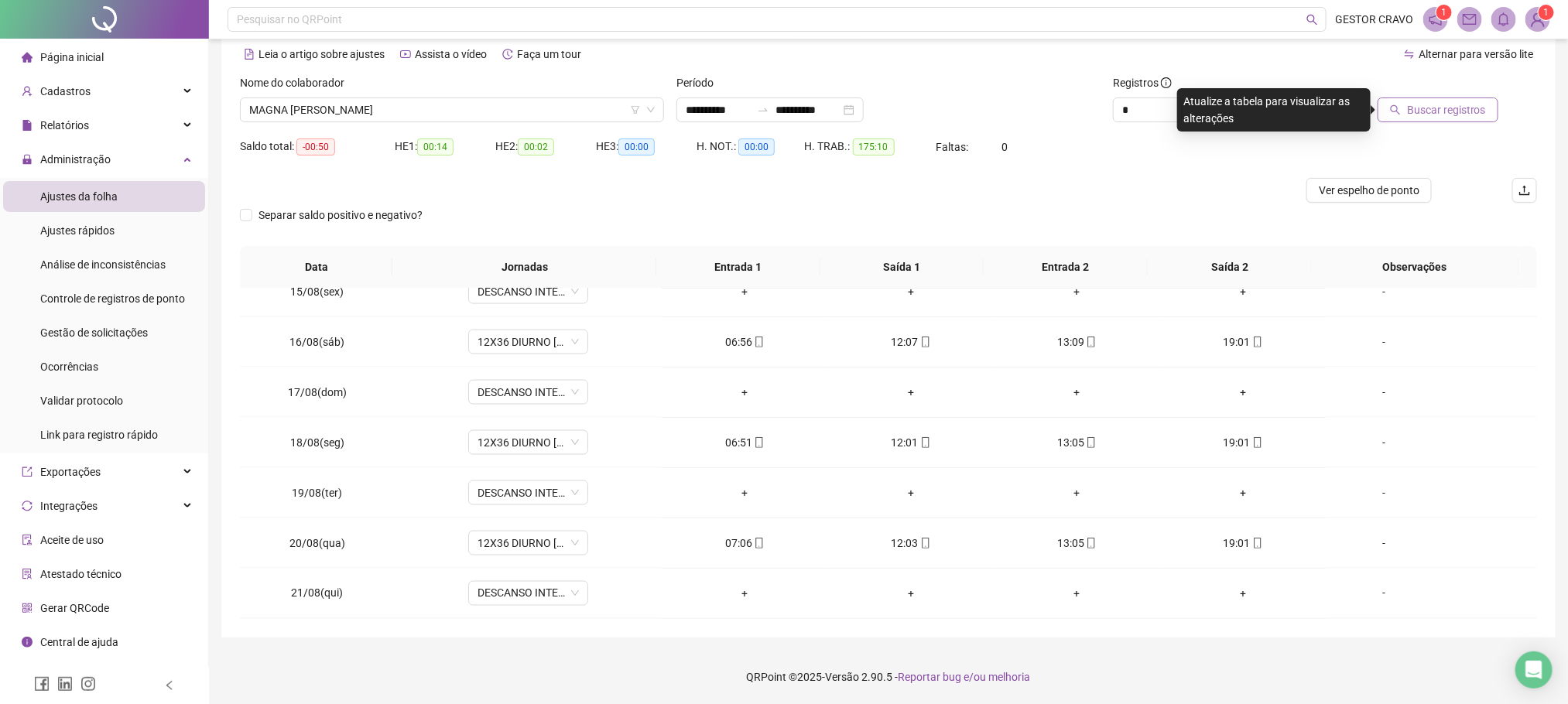
click at [1419, 111] on span "Buscar registros" at bounding box center [1446, 109] width 79 height 17
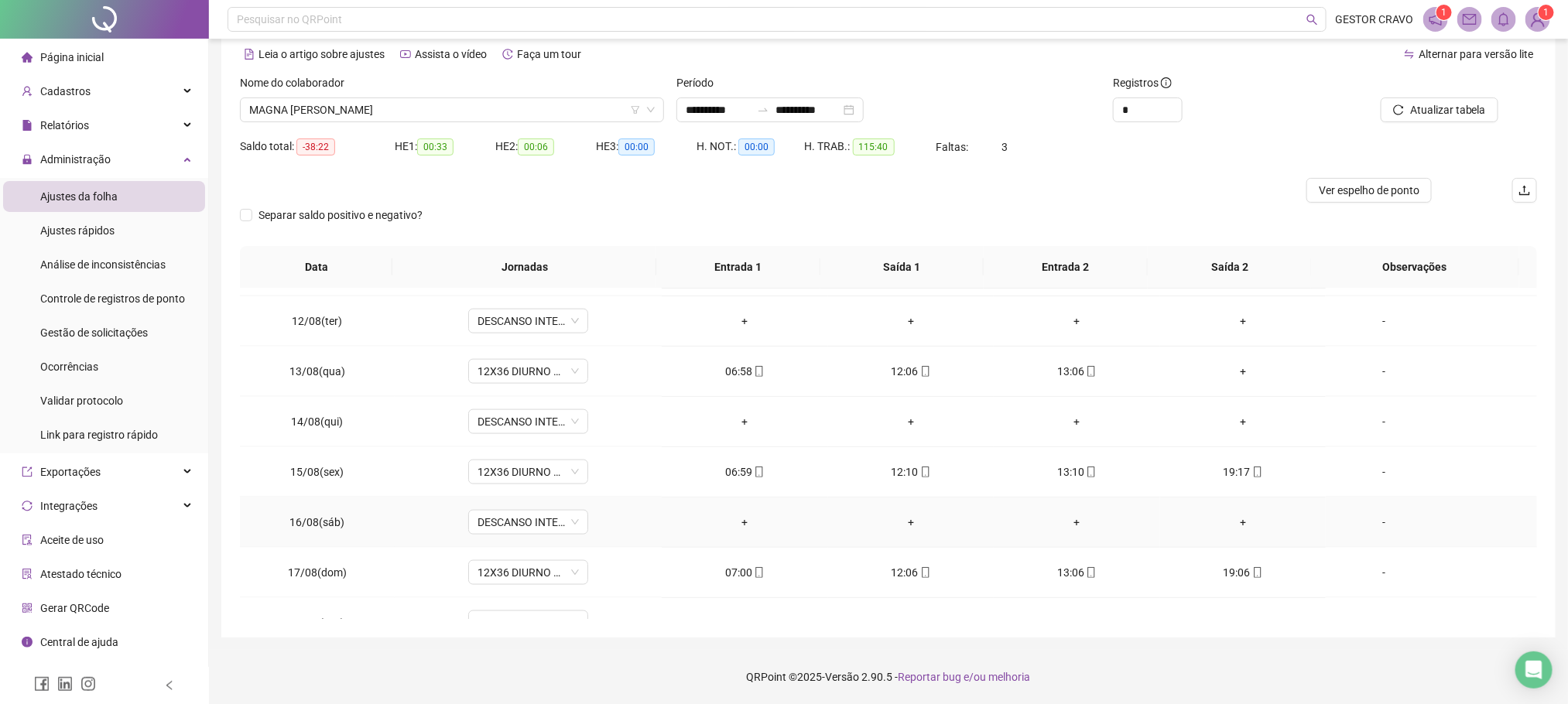
scroll to position [1058, 0]
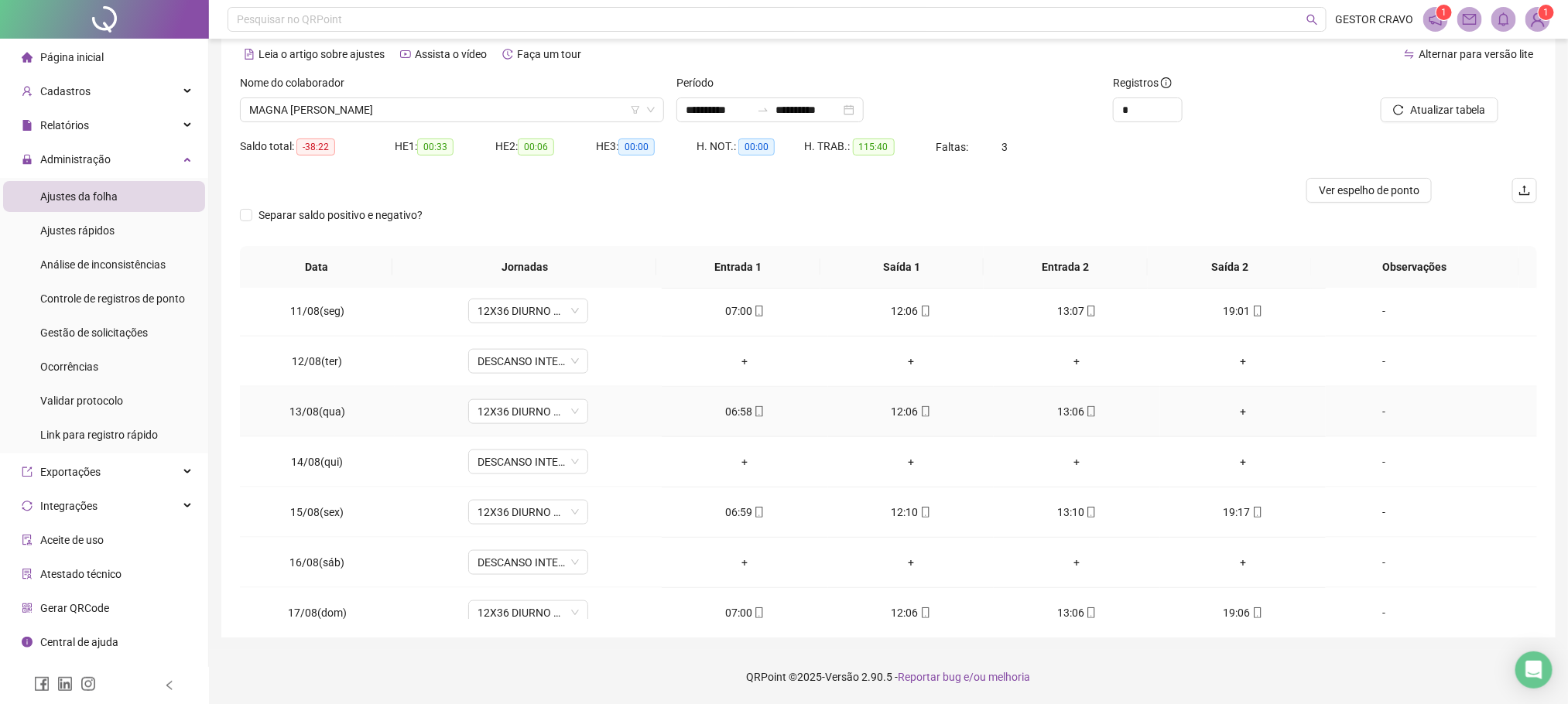
click at [1231, 420] on div "+" at bounding box center [1242, 411] width 141 height 17
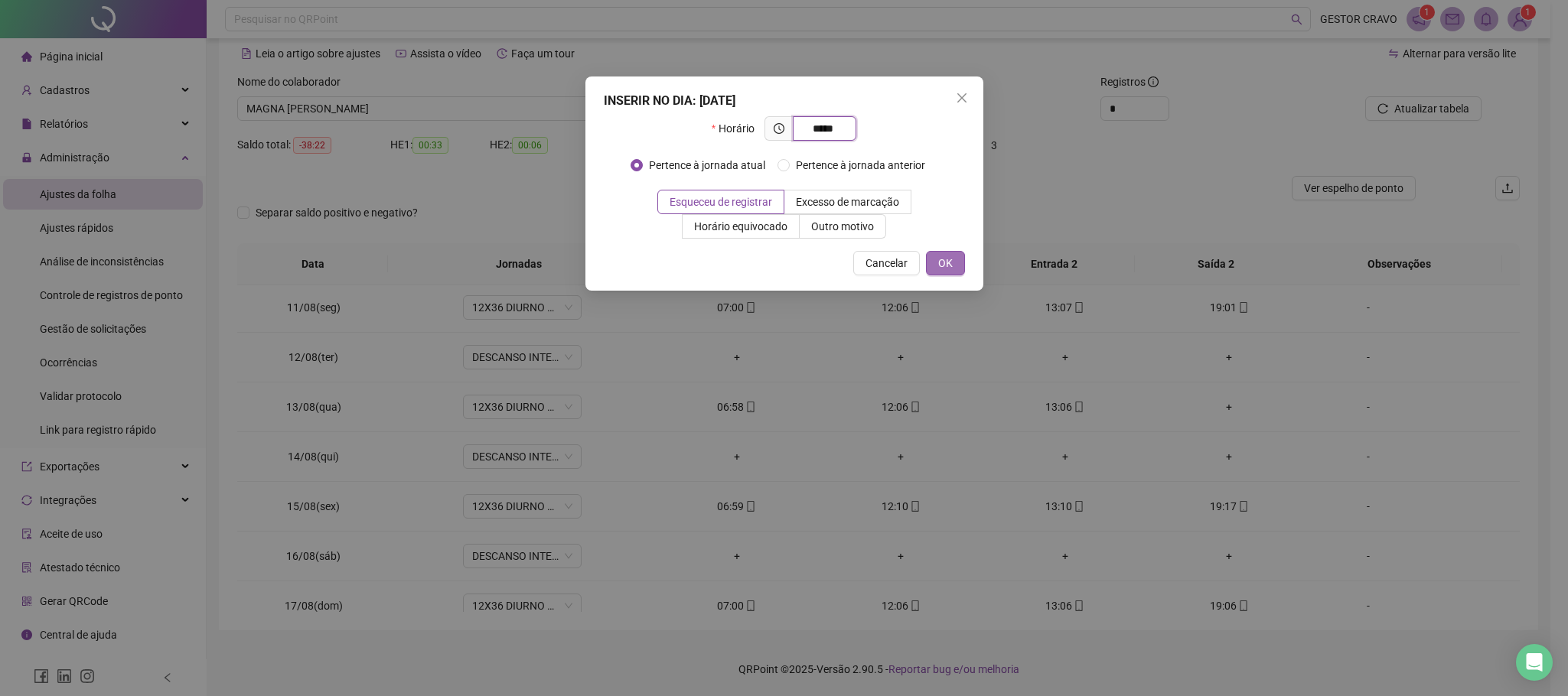
type input "*****"
click at [955, 268] on button "OK" at bounding box center [946, 263] width 39 height 24
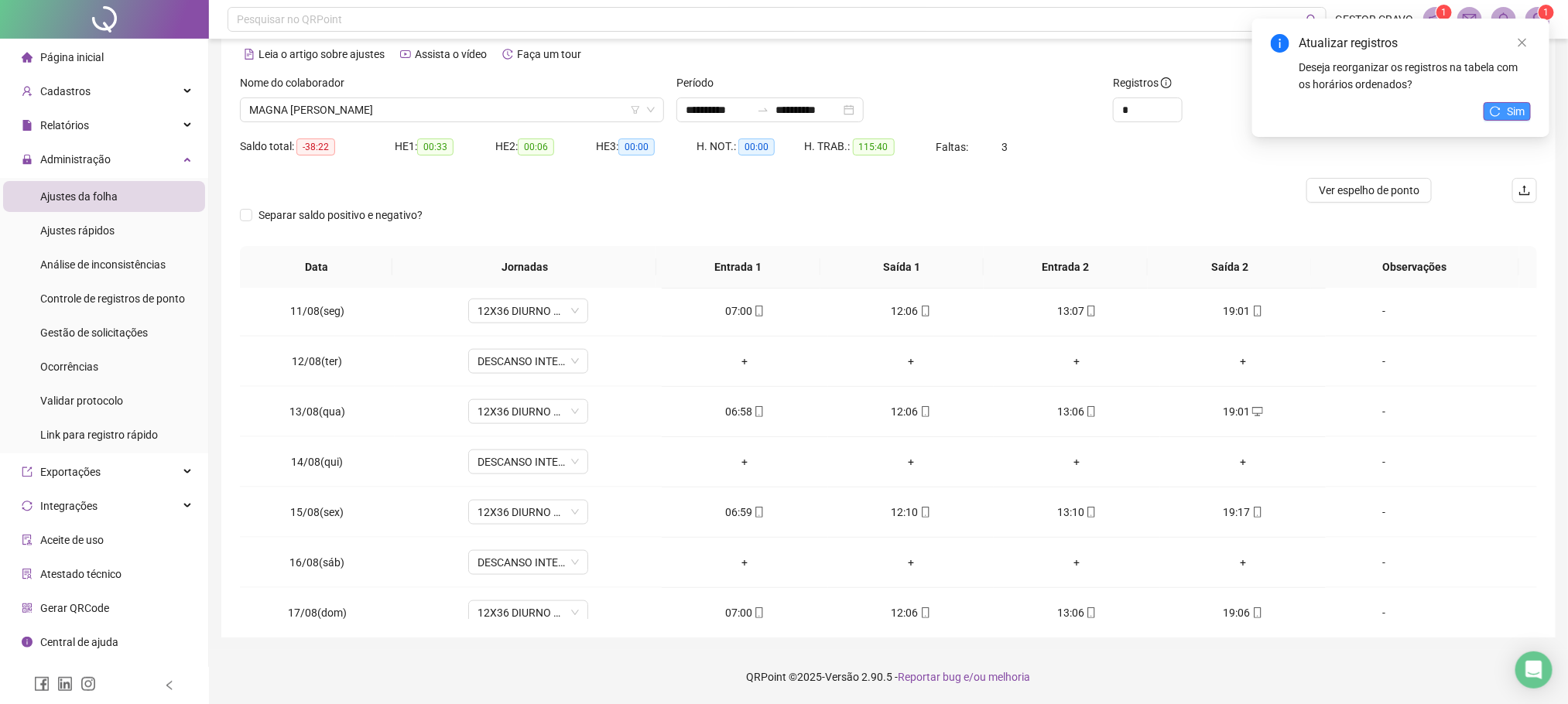
click at [1507, 112] on span "Sim" at bounding box center [1515, 111] width 18 height 17
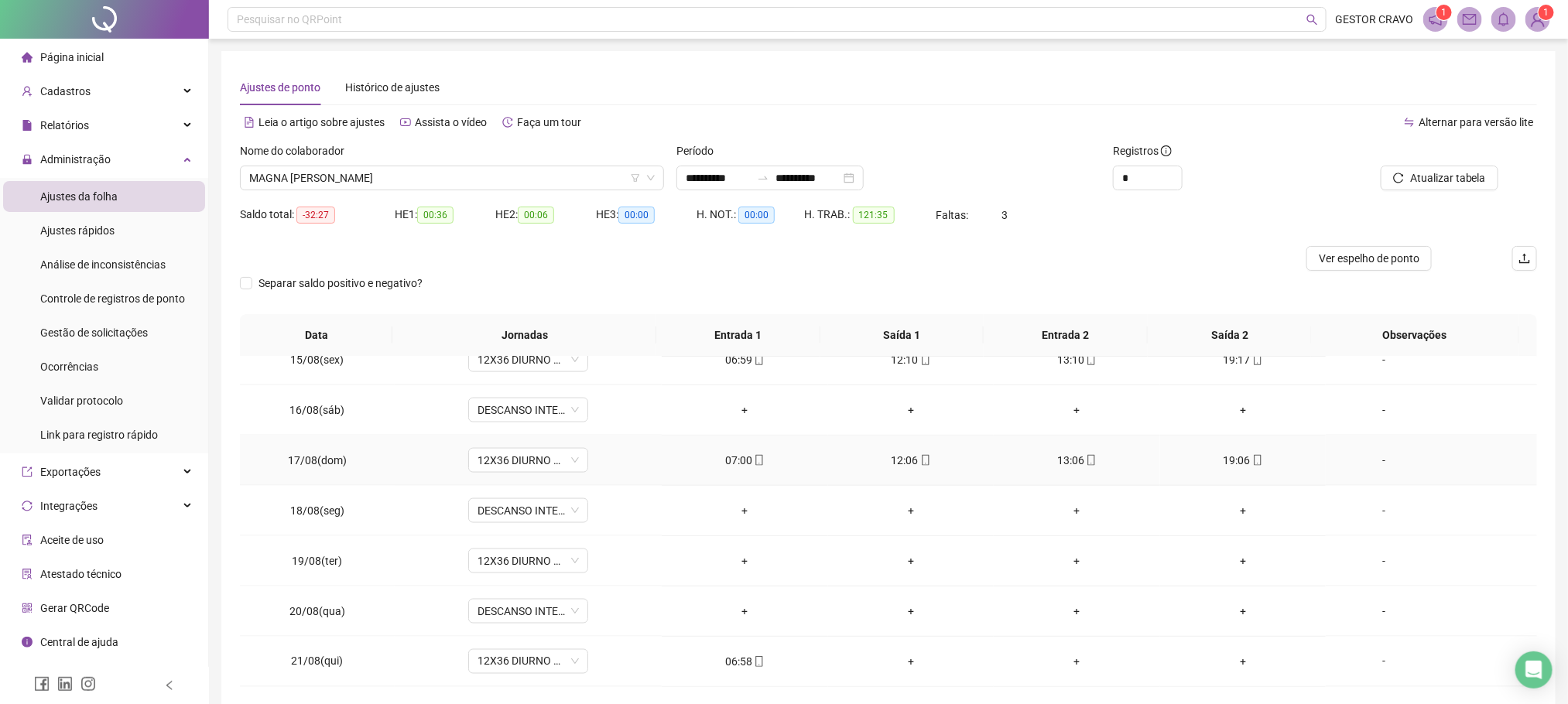
scroll to position [68, 0]
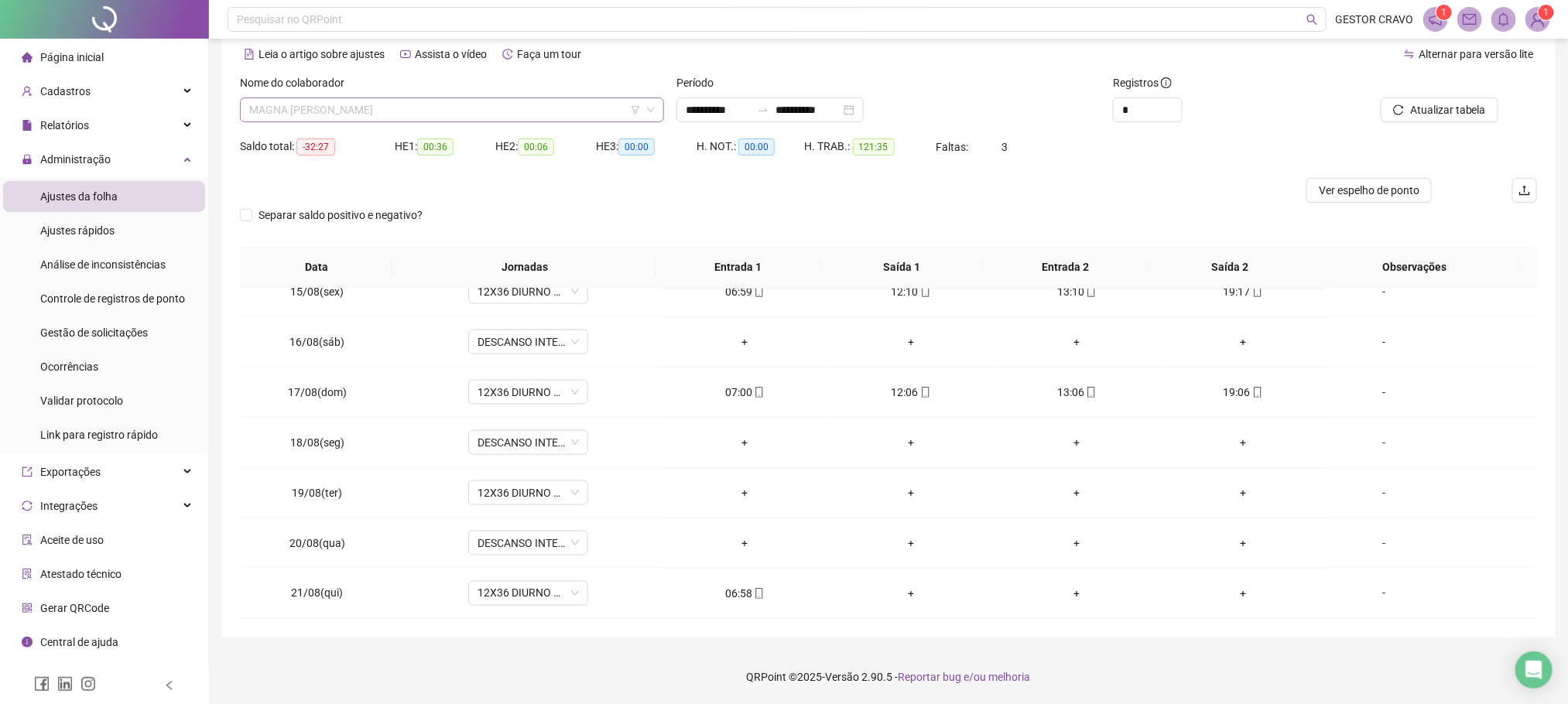
click at [560, 111] on span "MAGNA [PERSON_NAME]" at bounding box center [452, 110] width 406 height 23
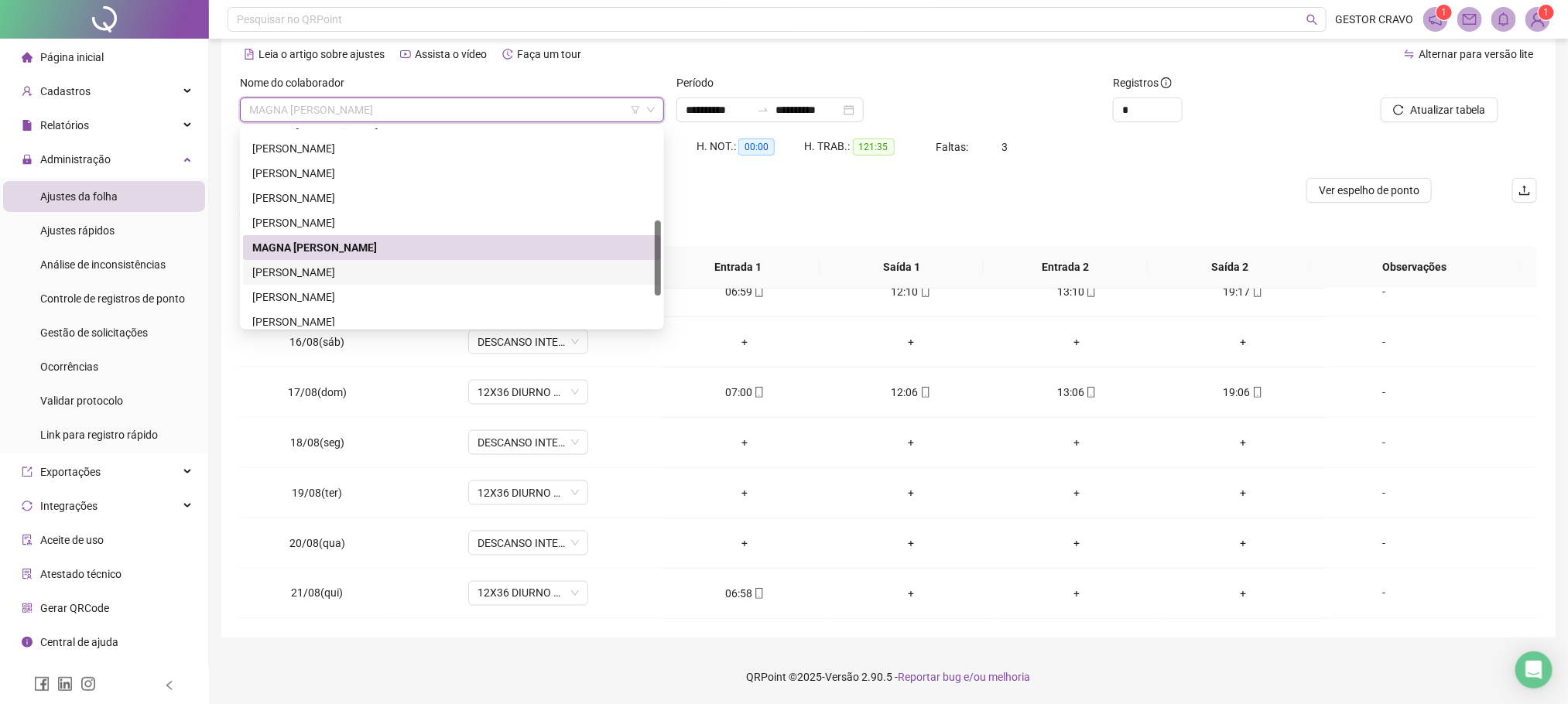
drag, startPoint x: 493, startPoint y: 271, endPoint x: 1243, endPoint y: 216, distance: 752.0
click at [493, 270] on div "[PERSON_NAME]" at bounding box center [452, 272] width 400 height 17
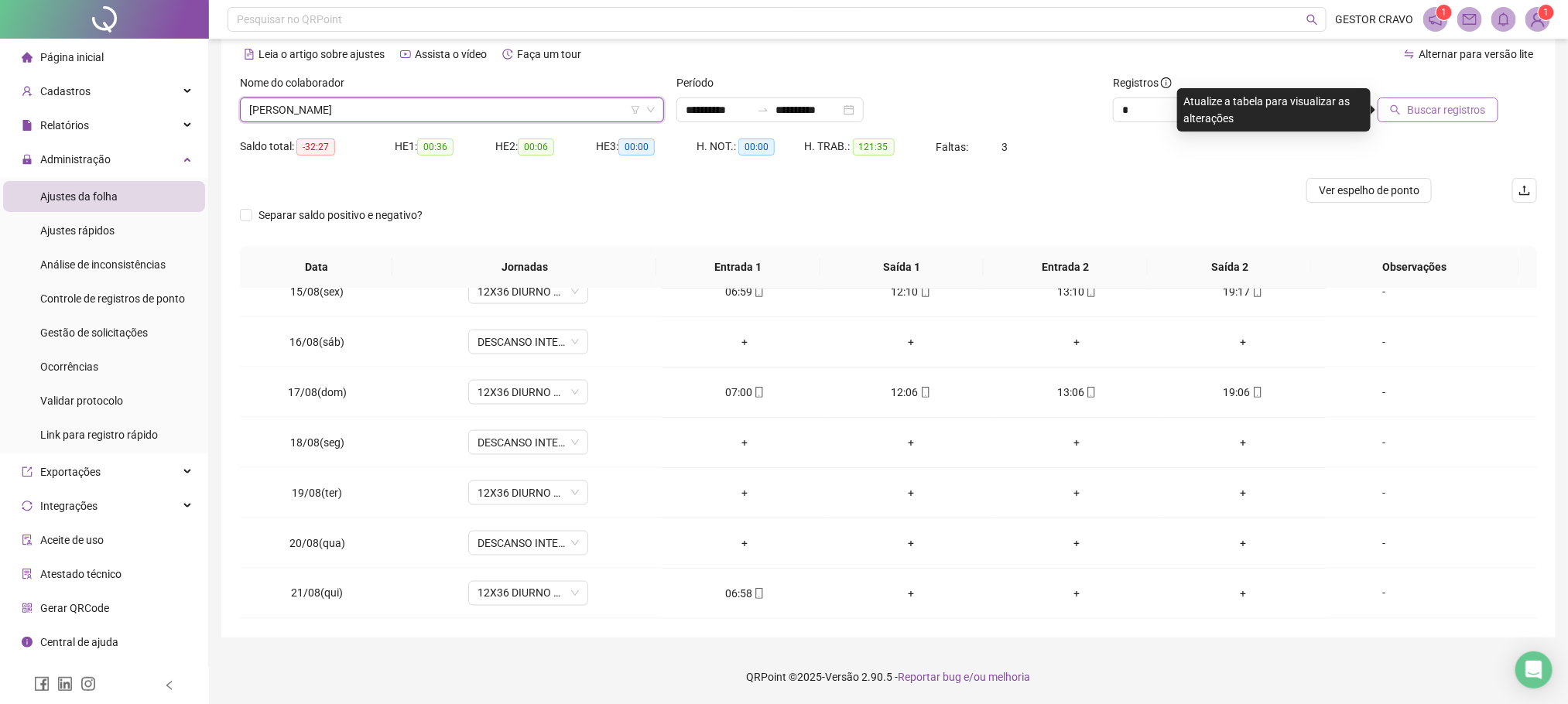
click at [1457, 105] on span "Buscar registros" at bounding box center [1446, 109] width 79 height 17
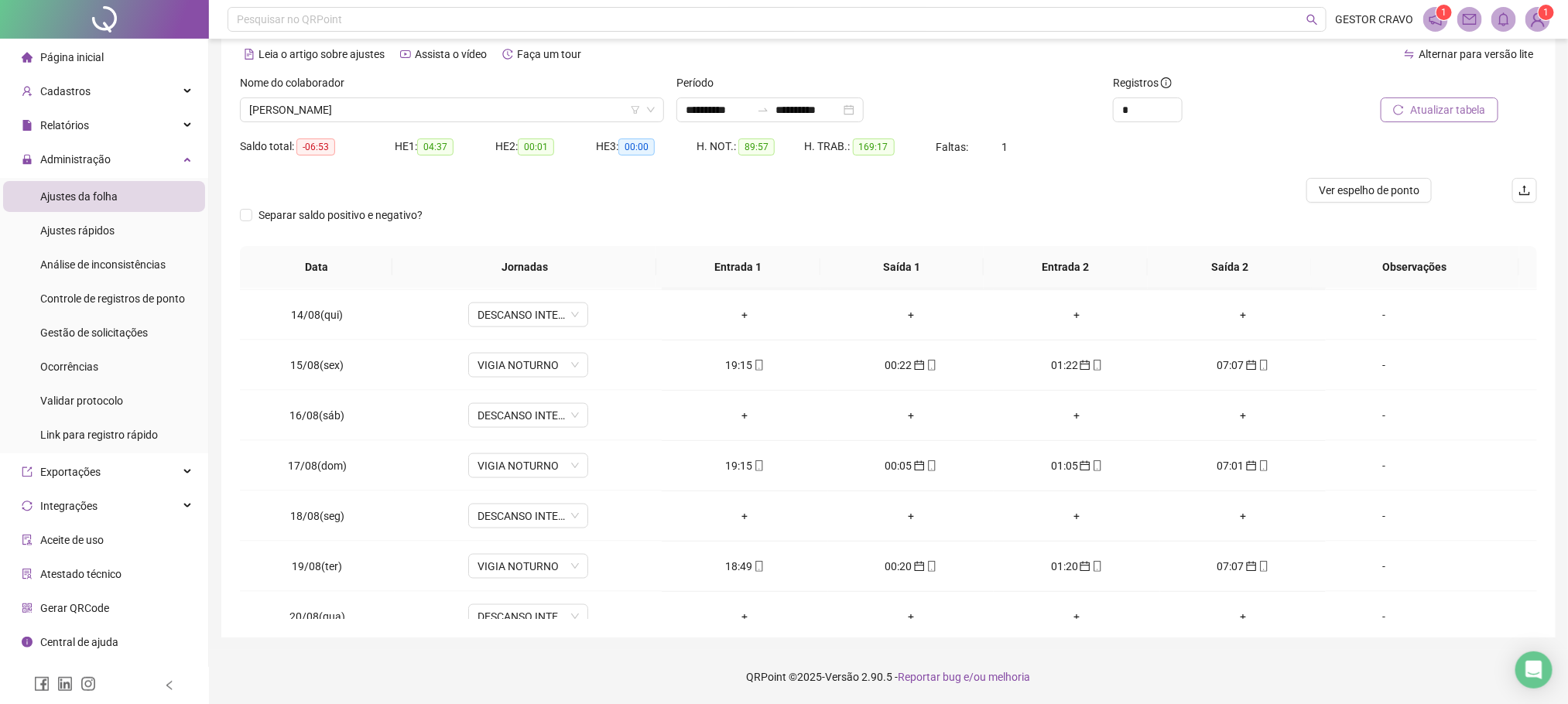
scroll to position [1290, 0]
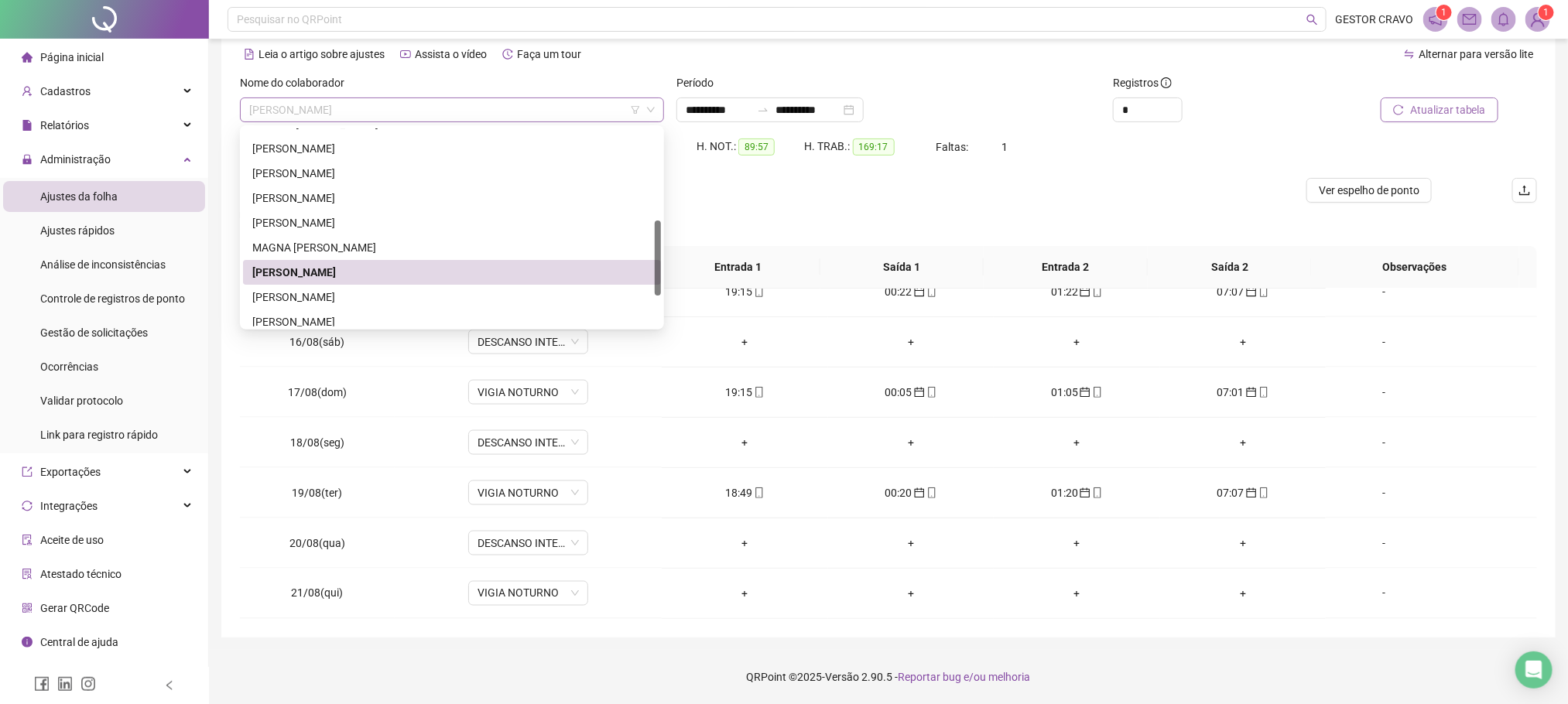
click at [555, 105] on span "[PERSON_NAME]" at bounding box center [452, 110] width 406 height 23
click at [458, 285] on div "[PERSON_NAME]" at bounding box center [451, 297] width 418 height 25
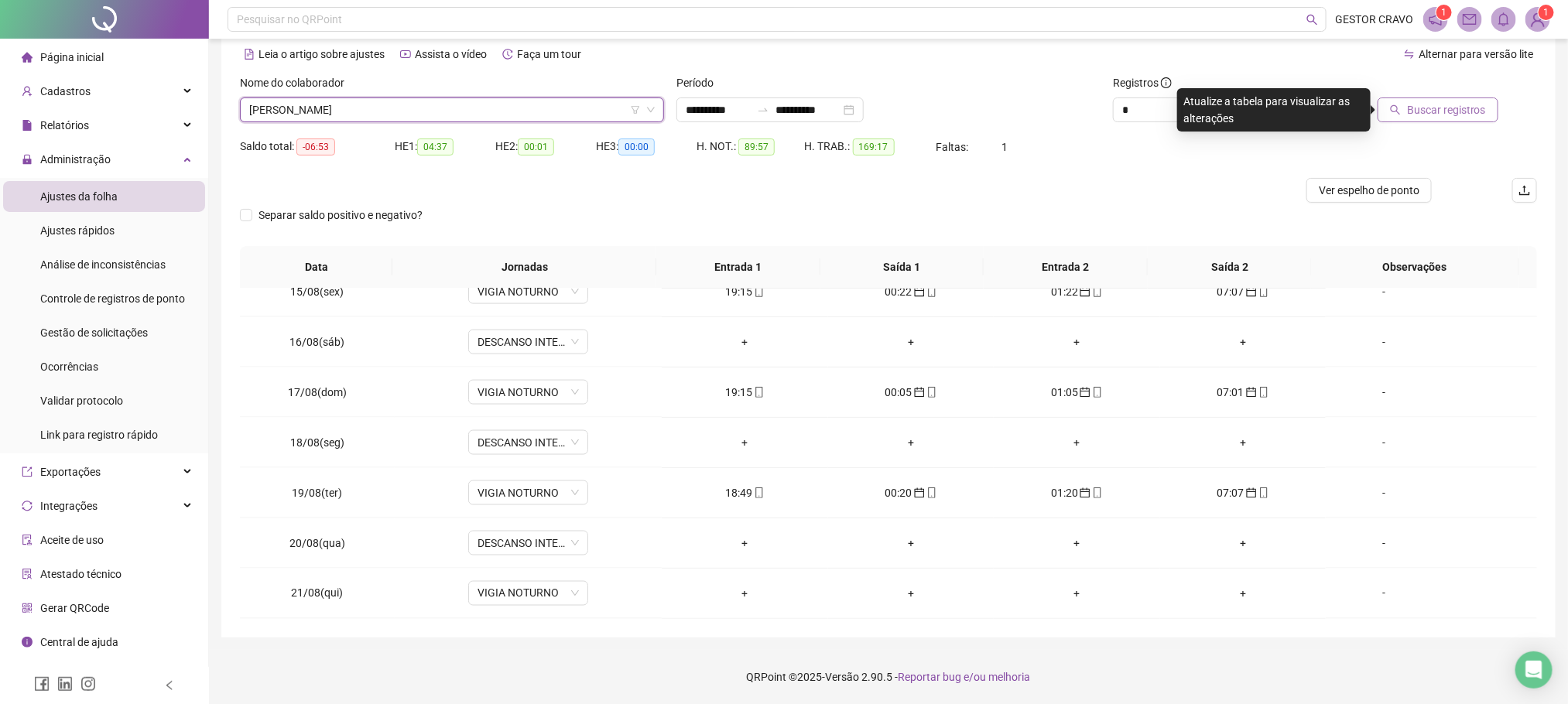
click at [1447, 103] on span "Buscar registros" at bounding box center [1446, 109] width 79 height 17
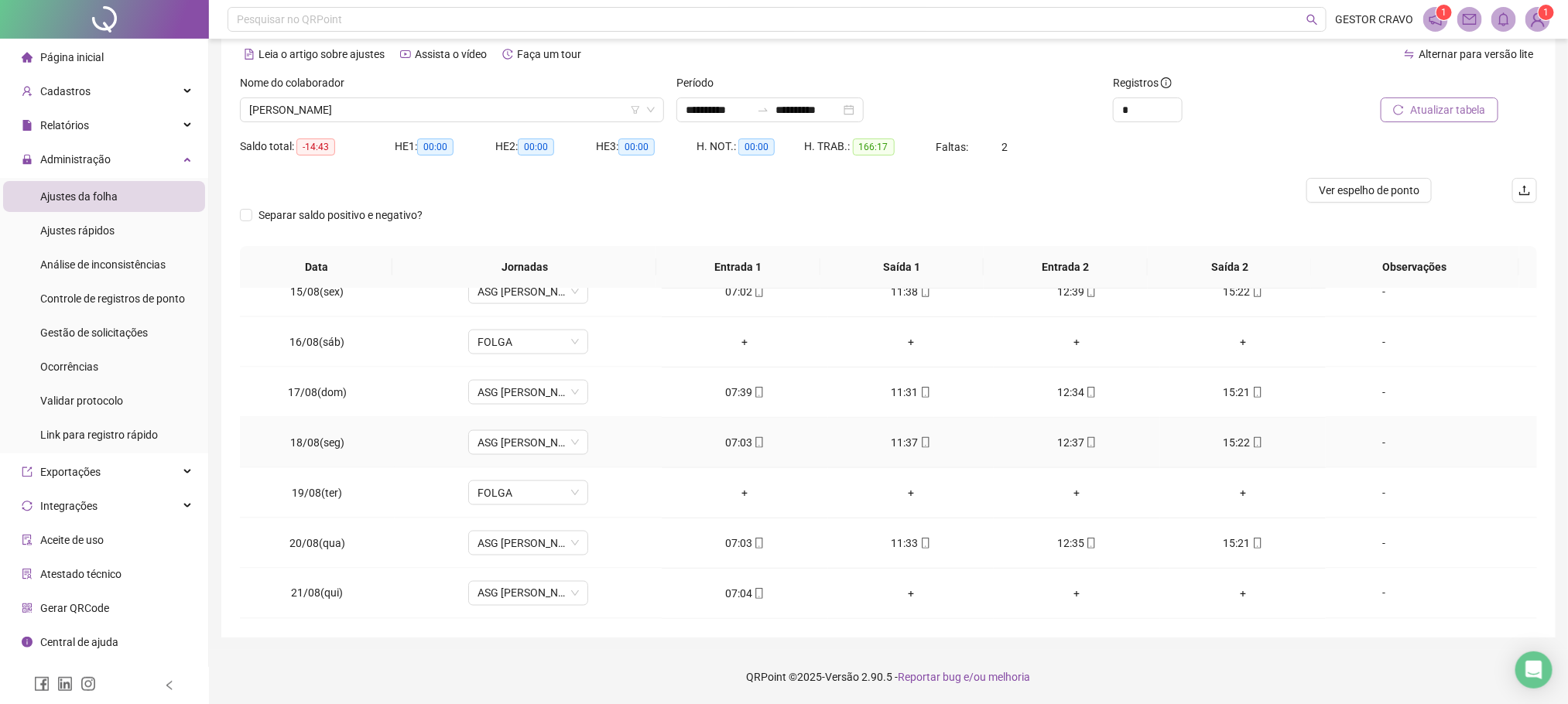
scroll to position [1174, 0]
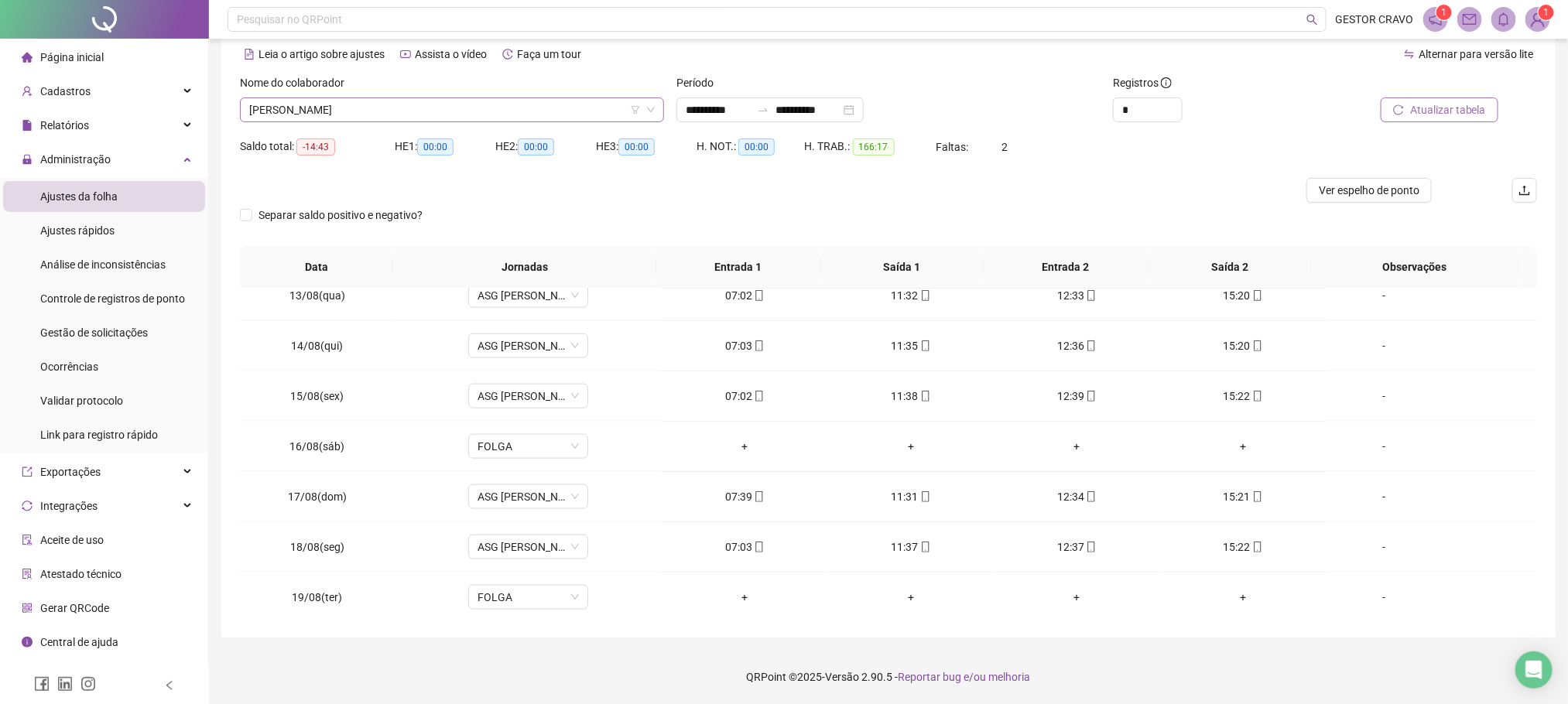
click at [593, 102] on span "[PERSON_NAME]" at bounding box center [452, 110] width 406 height 23
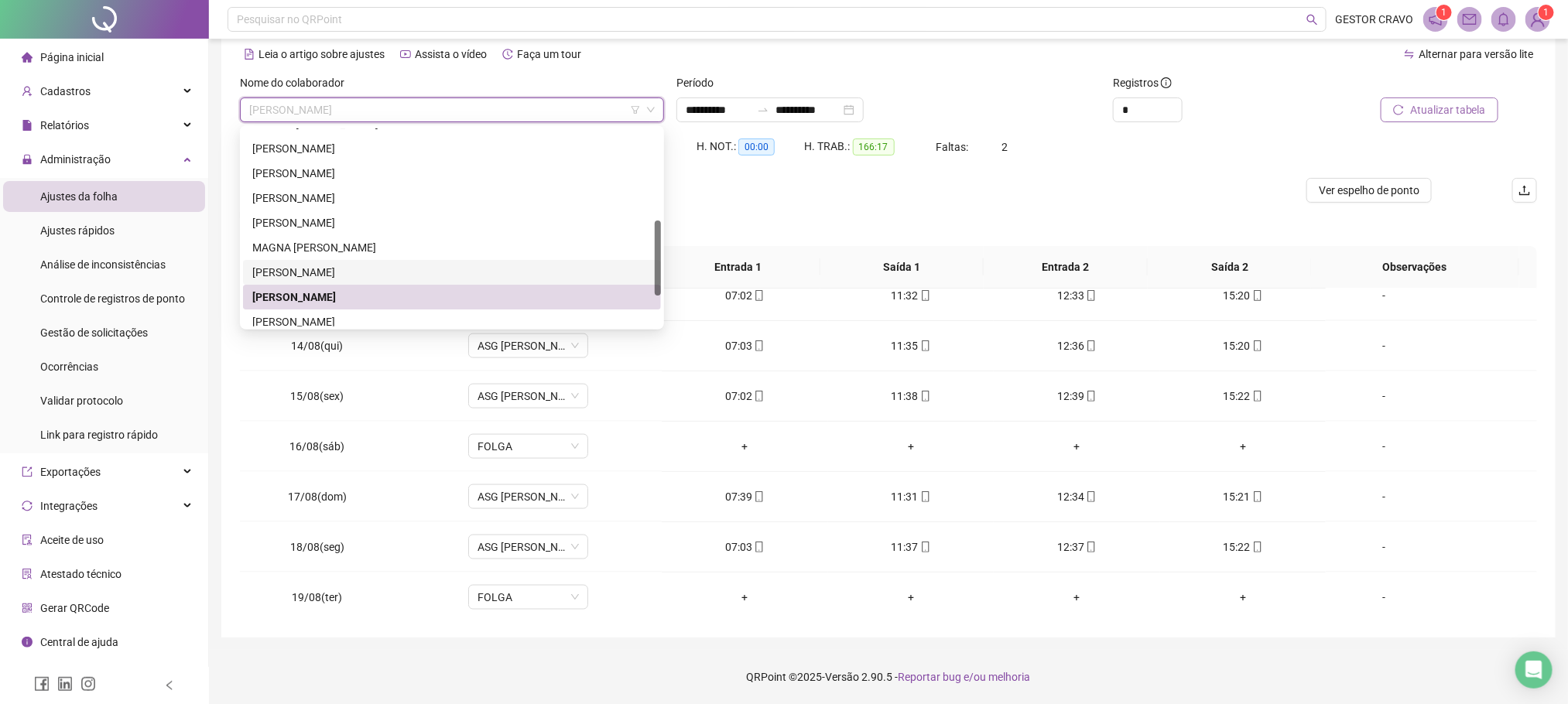
scroll to position [321, 0]
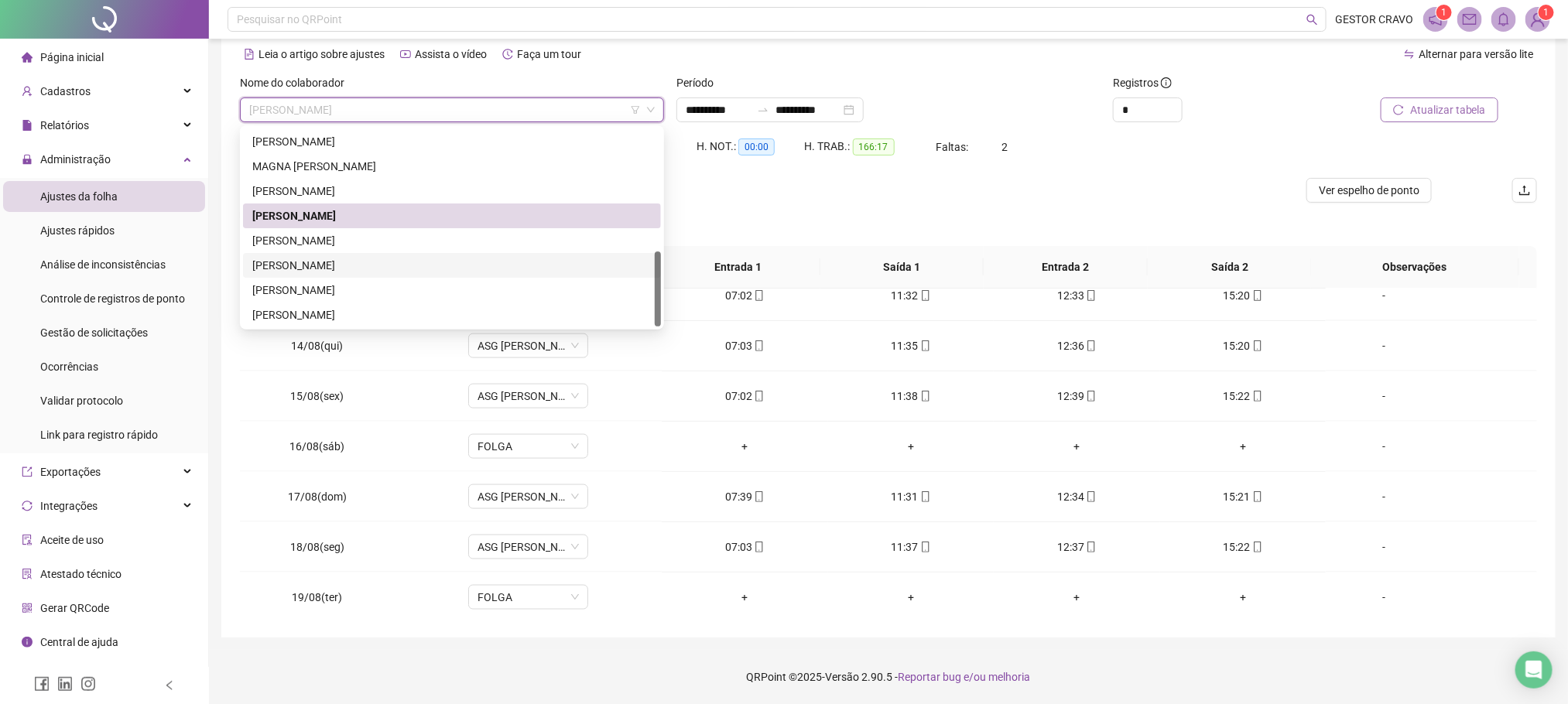
click at [483, 265] on div "[PERSON_NAME]" at bounding box center [452, 265] width 400 height 17
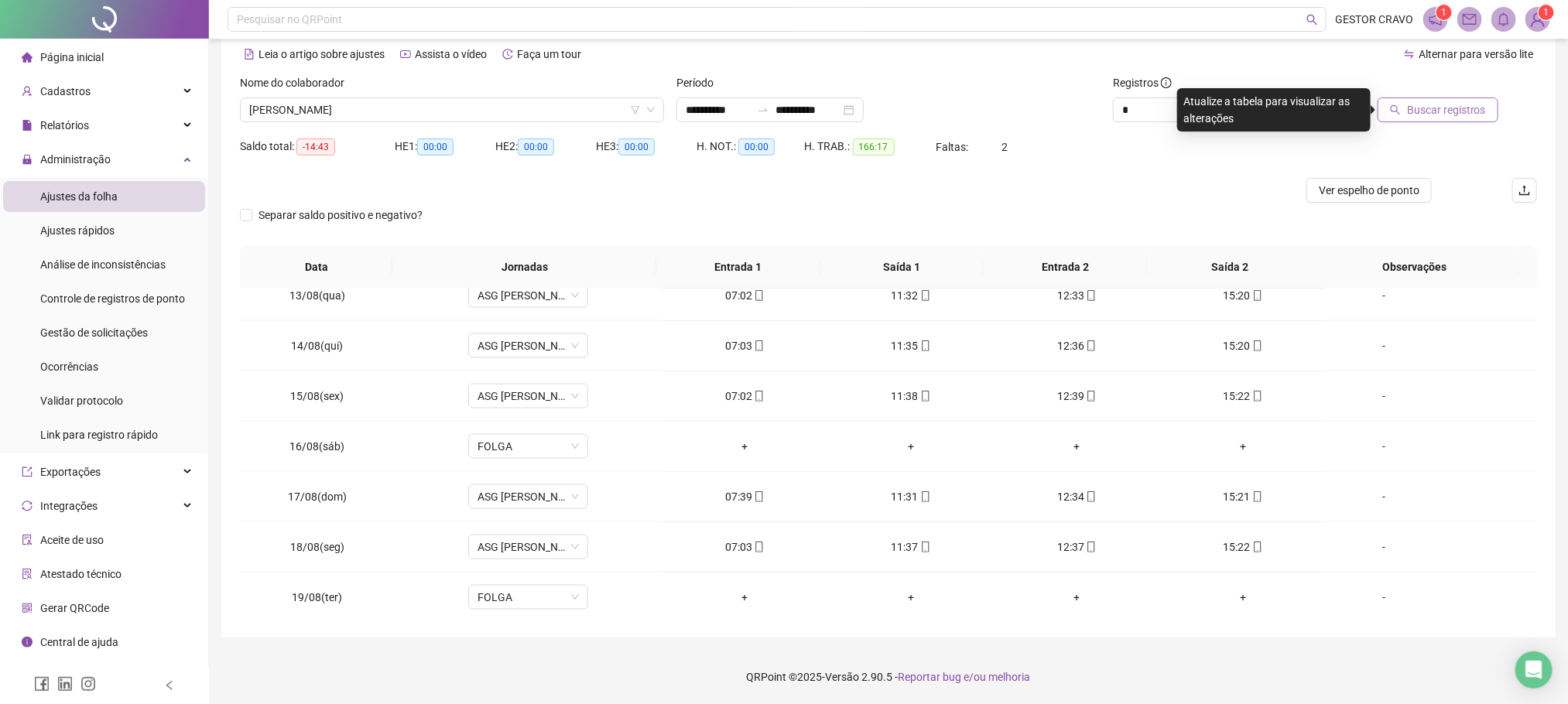
click at [1431, 107] on span "Buscar registros" at bounding box center [1446, 109] width 79 height 17
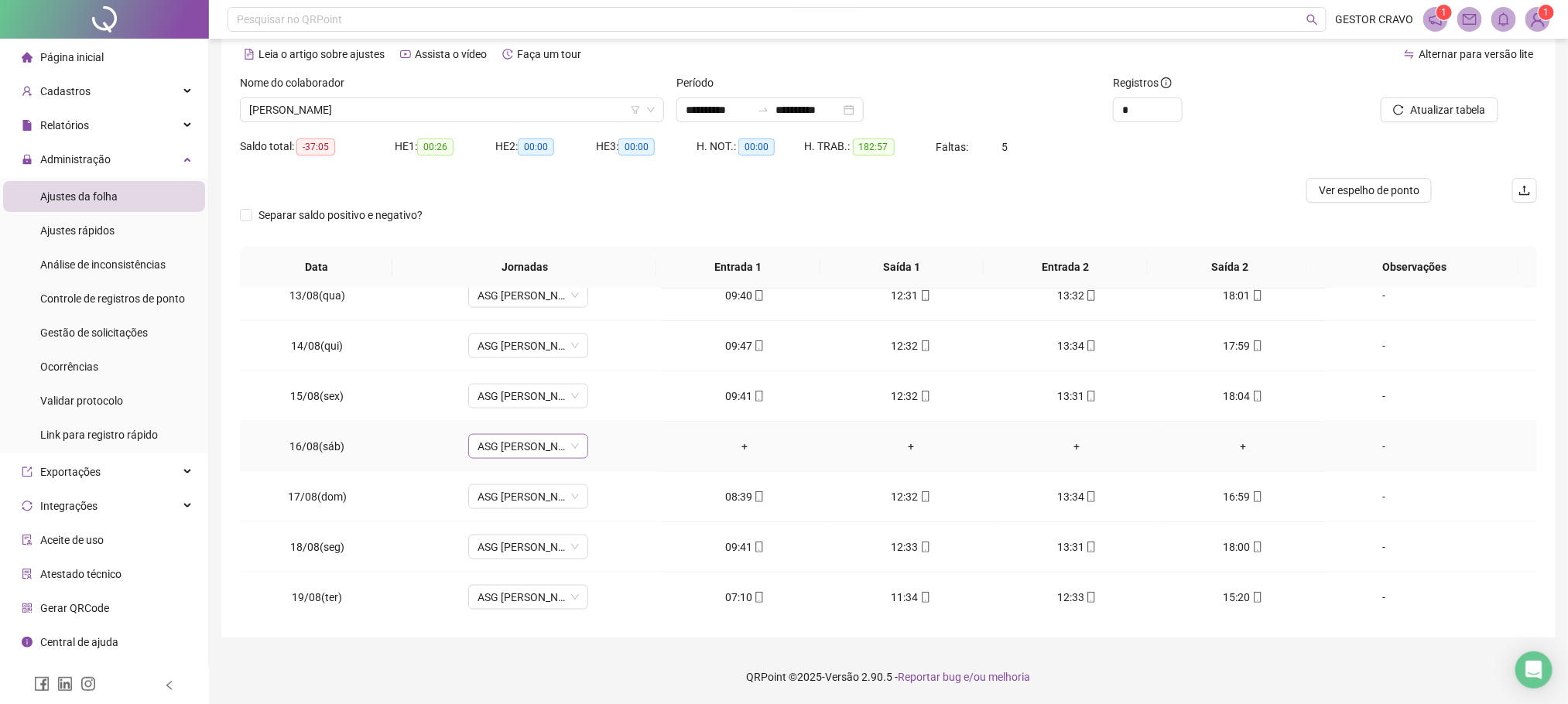
click at [518, 453] on span "ASG [PERSON_NAME] 09:40 ÀS 18H" at bounding box center [528, 446] width 101 height 23
type input "***"
click at [506, 511] on div "Folga" at bounding box center [537, 511] width 102 height 17
click at [592, 414] on span "Sim" at bounding box center [598, 416] width 18 height 17
click at [1429, 107] on span "Atualizar tabela" at bounding box center [1448, 109] width 76 height 17
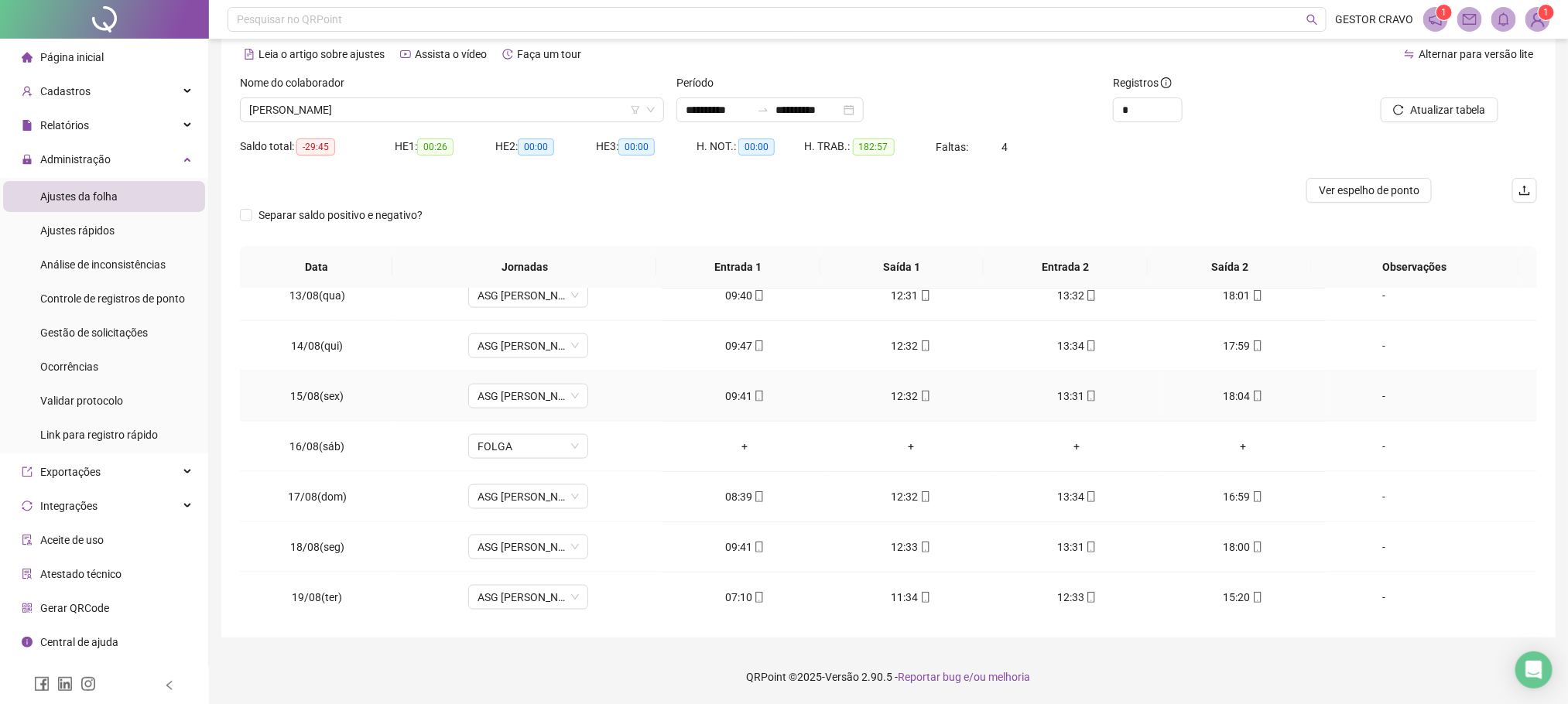
scroll to position [943, 0]
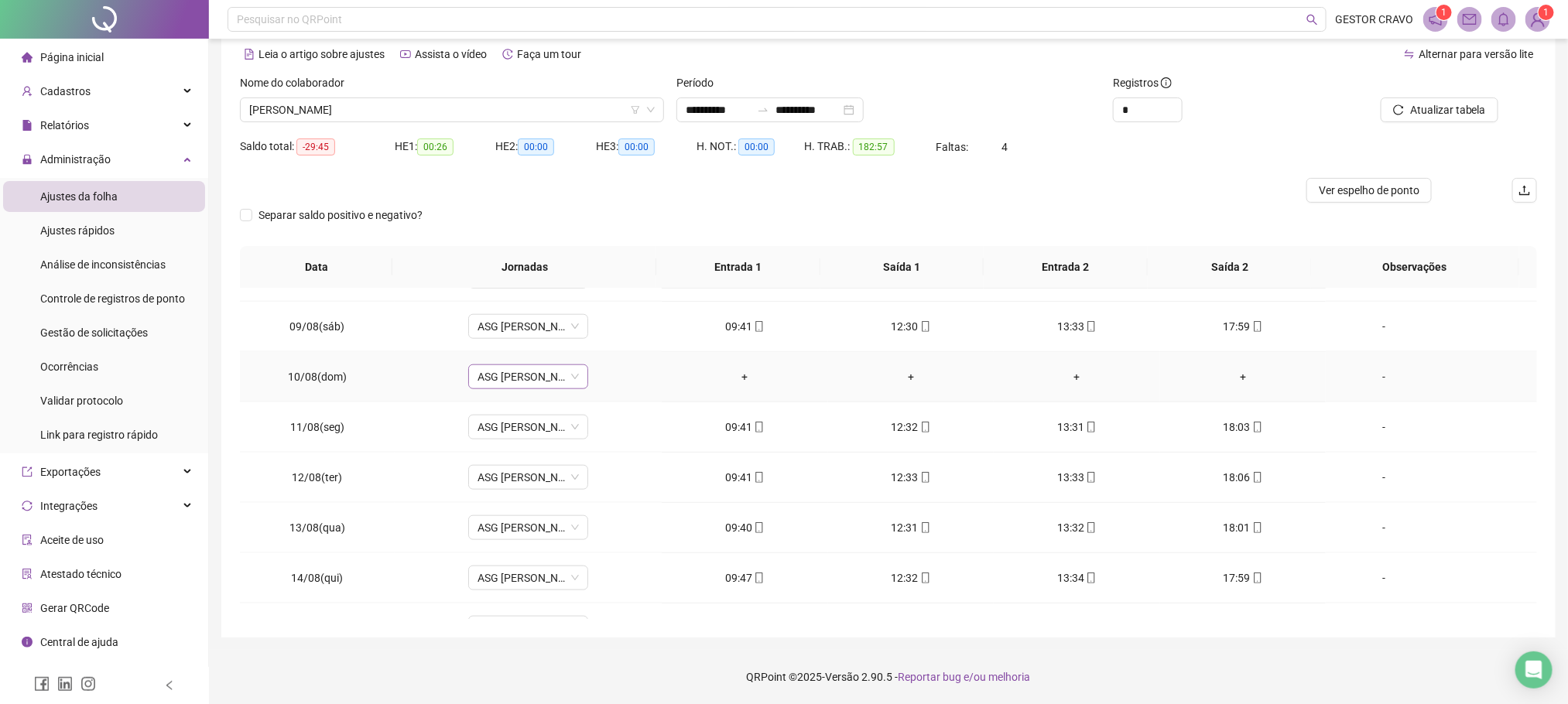
click at [540, 387] on span "ASG [PERSON_NAME] 09:40 ÀS 18H" at bounding box center [528, 376] width 101 height 23
type input "***"
click at [522, 432] on div "Folga" at bounding box center [537, 440] width 102 height 17
click at [592, 341] on span "Sim" at bounding box center [598, 344] width 18 height 17
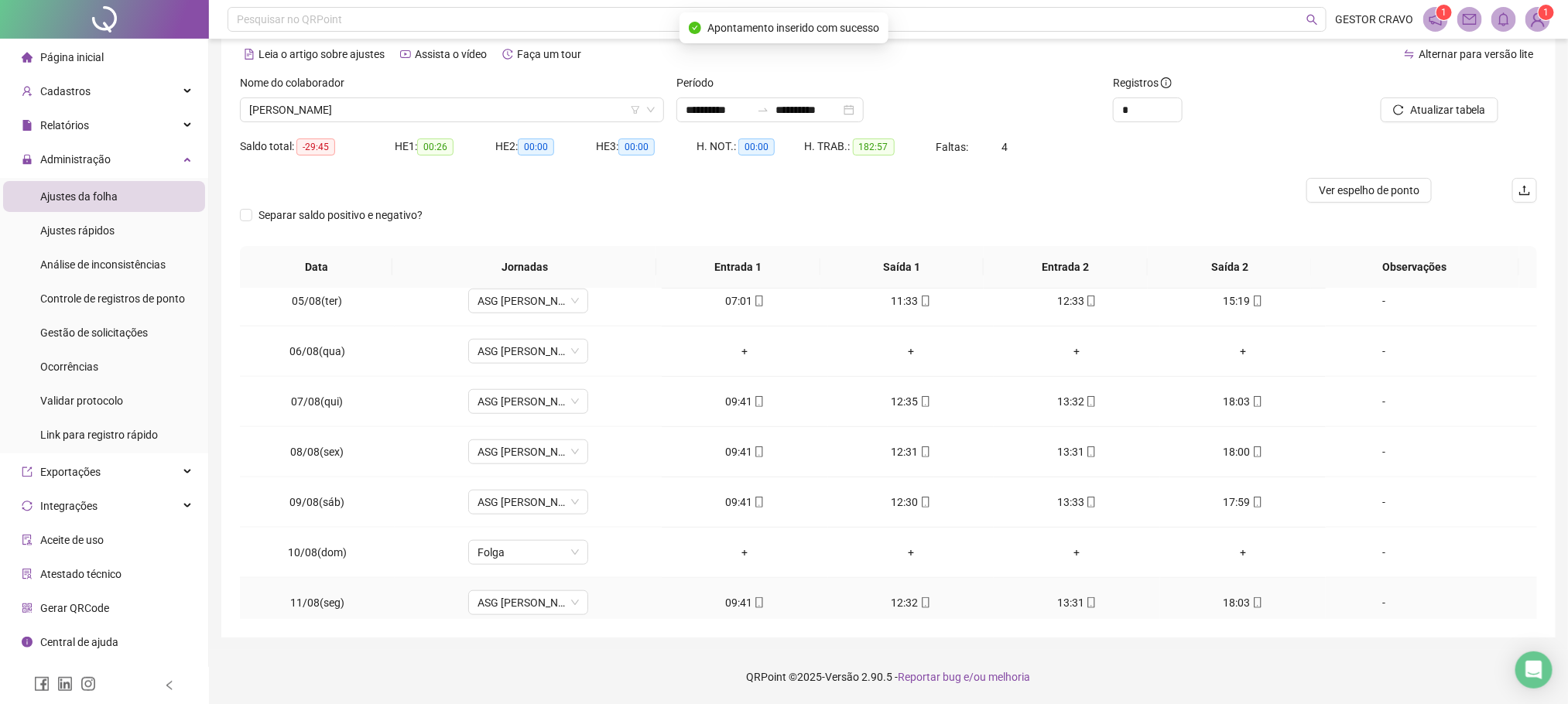
scroll to position [710, 0]
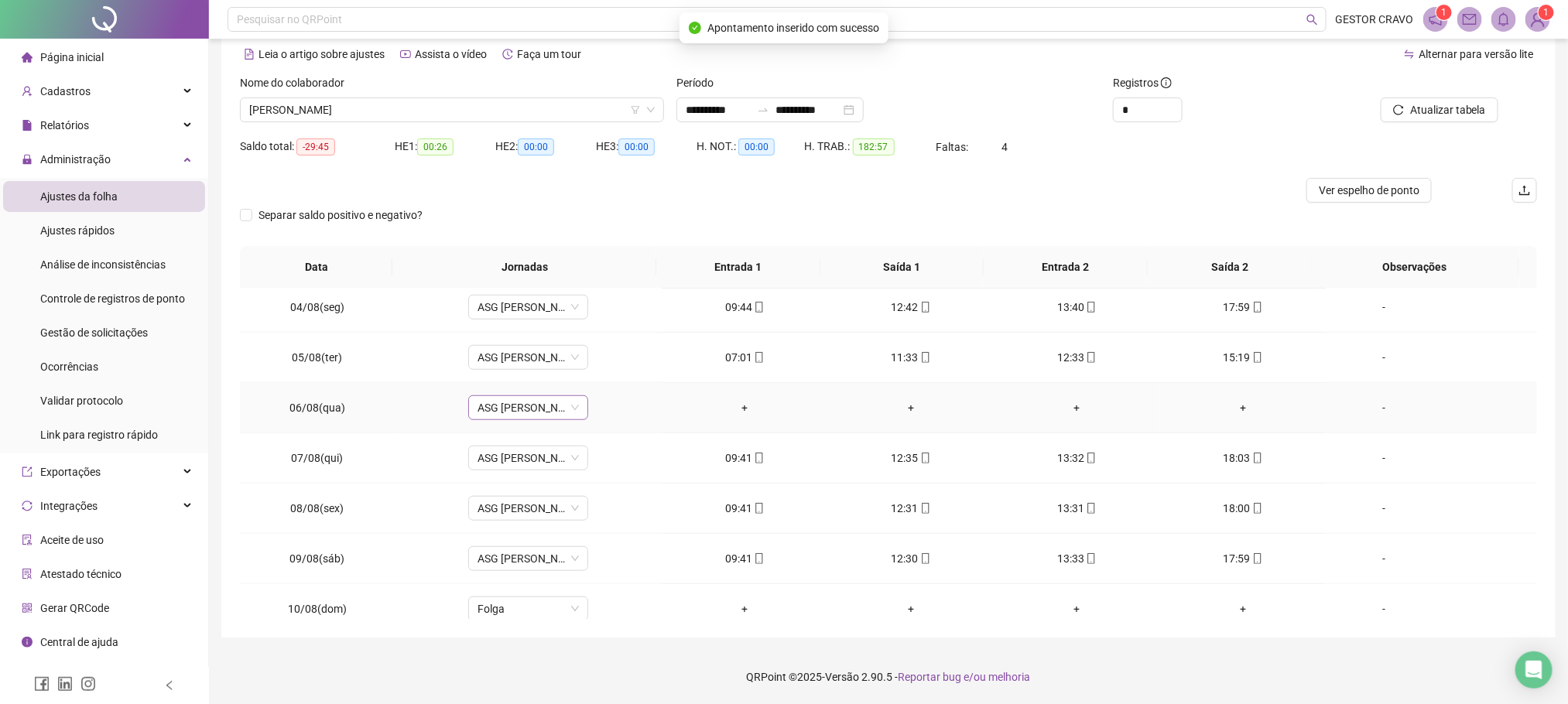
click at [521, 416] on span "ASG [PERSON_NAME] 09:40 ÀS 18H" at bounding box center [528, 407] width 101 height 23
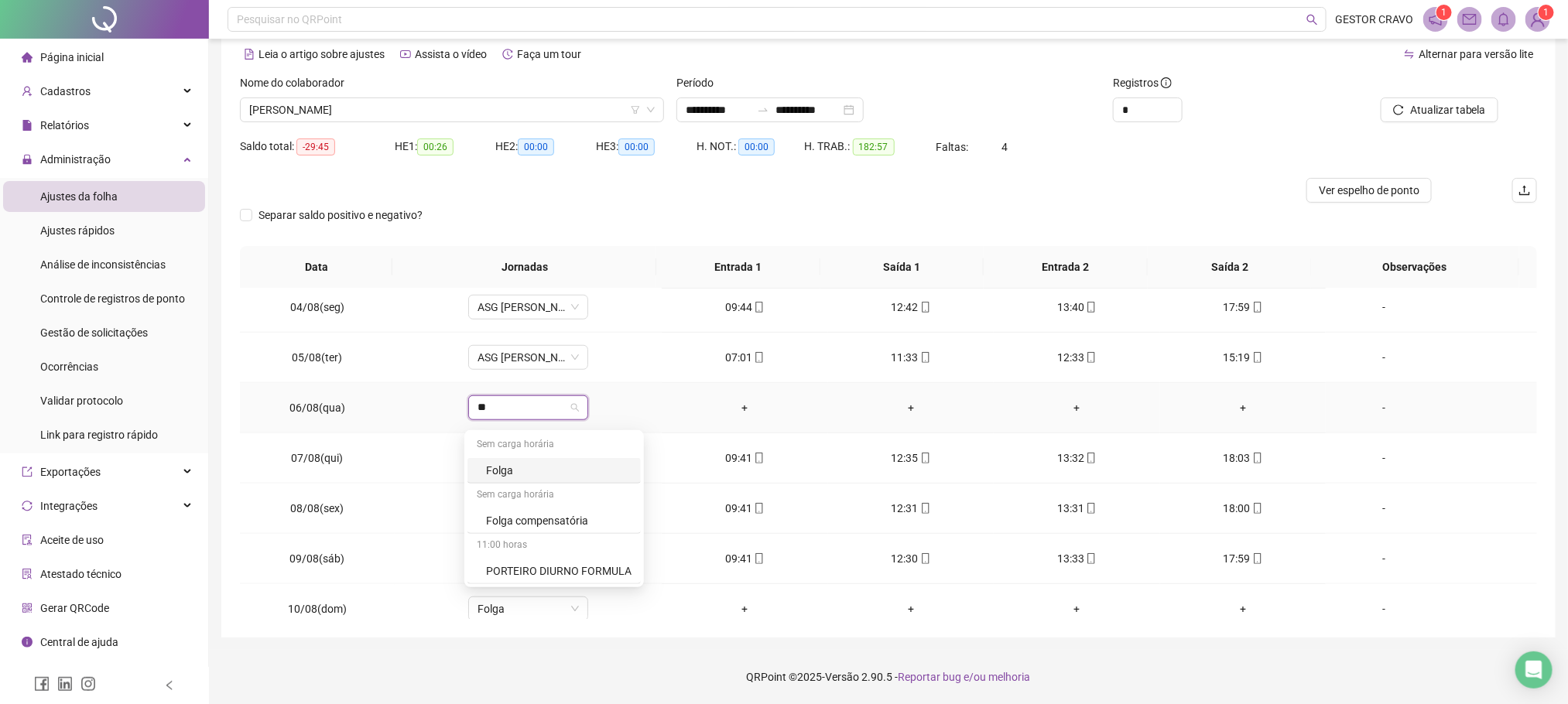
type input "***"
click at [511, 467] on div "Folga" at bounding box center [537, 470] width 102 height 17
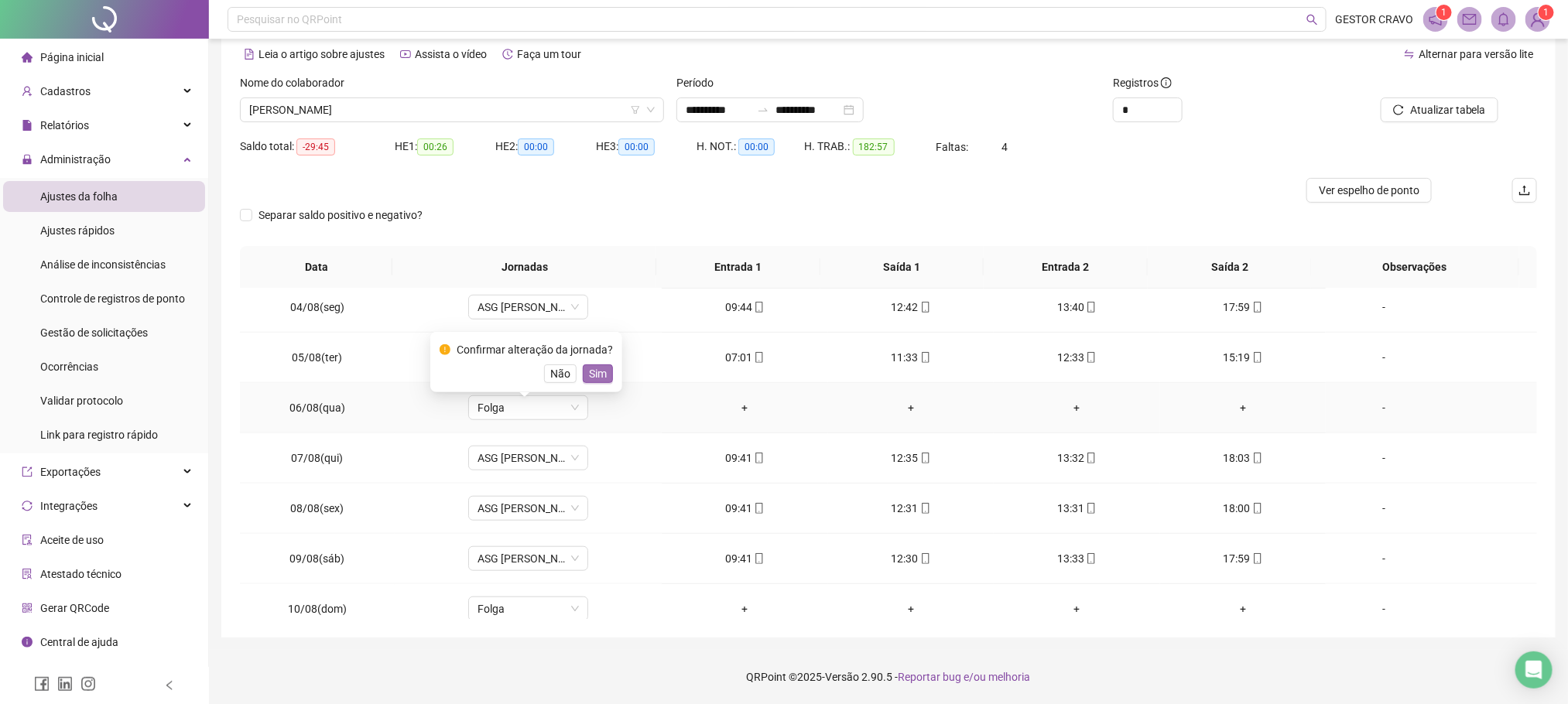
click at [599, 371] on span "Sim" at bounding box center [598, 373] width 18 height 17
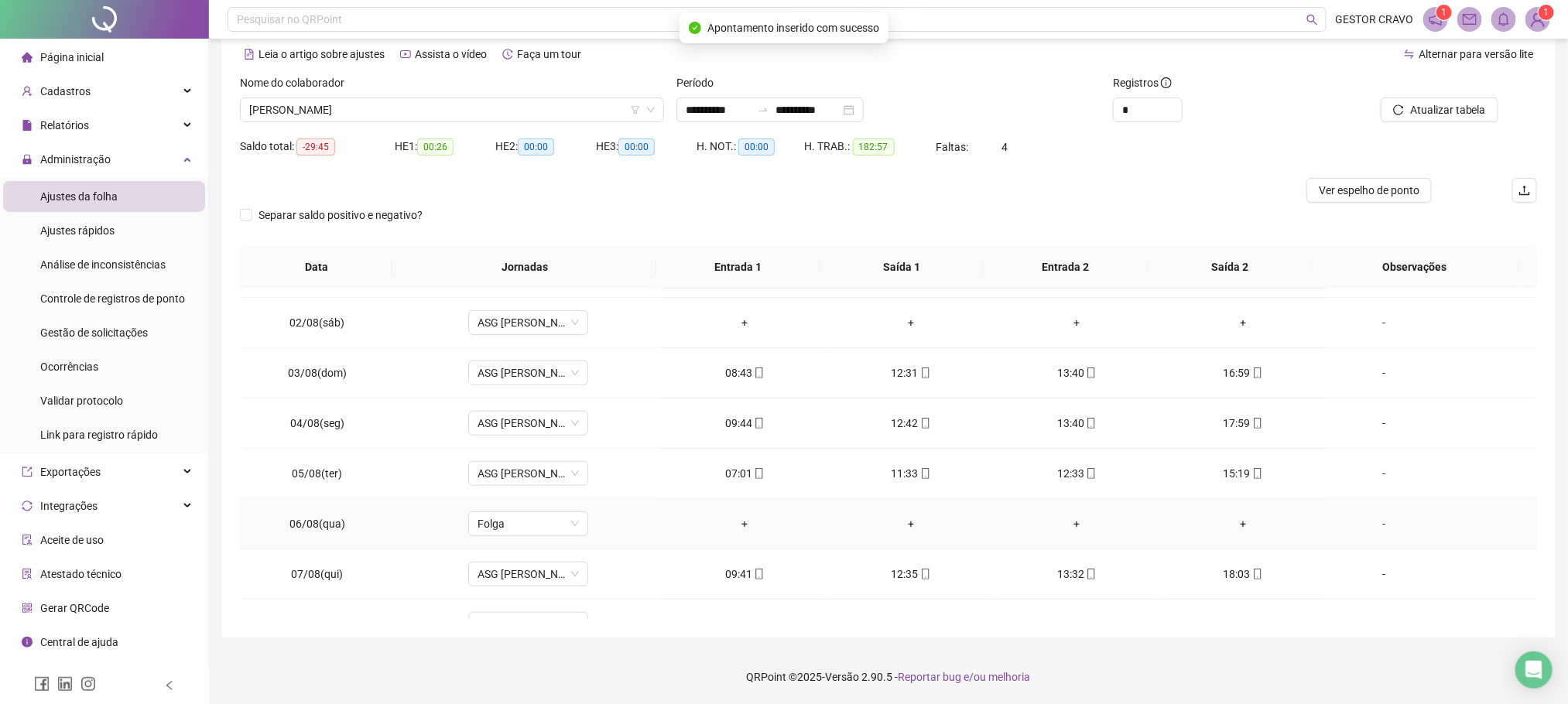
scroll to position [478, 0]
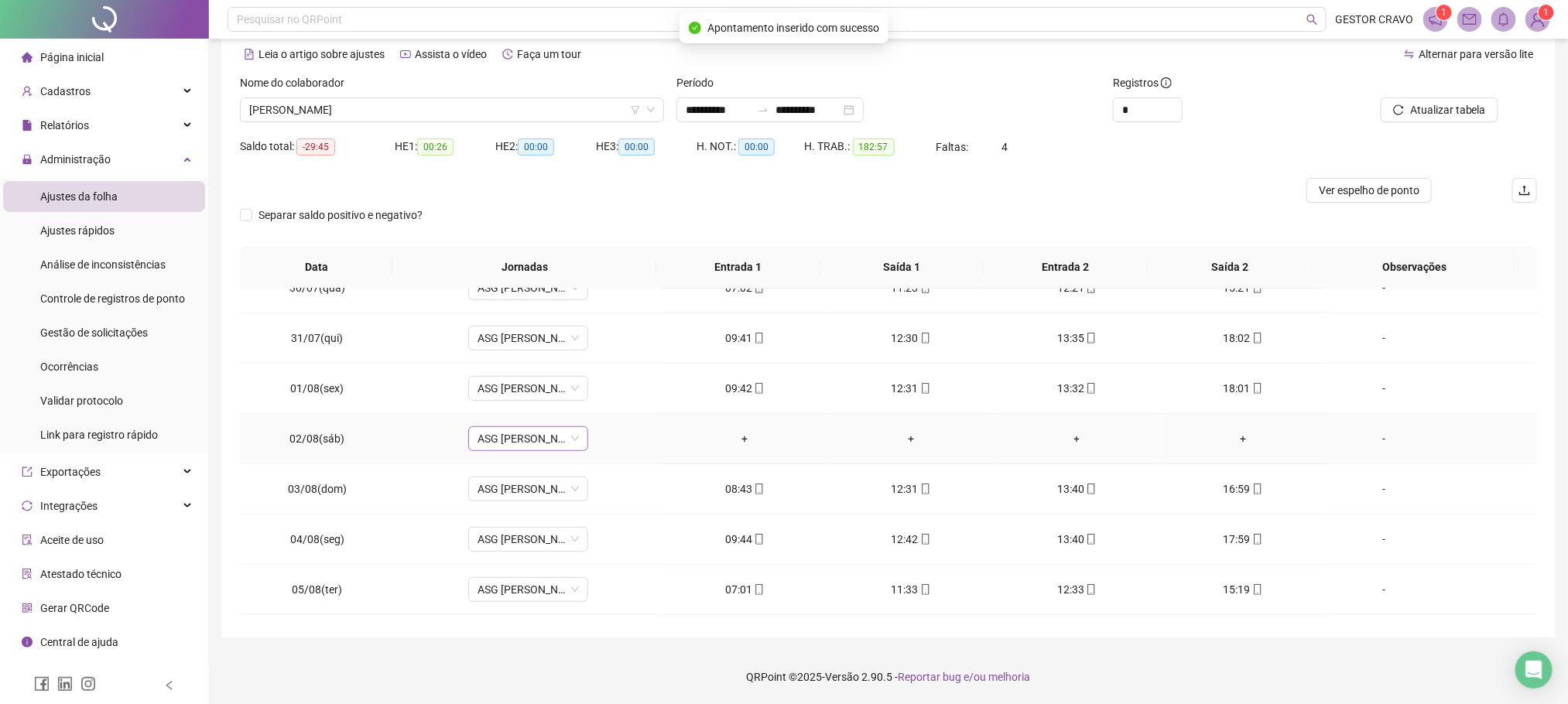
click at [530, 446] on span "ASG [PERSON_NAME] 09:40 ÀS 18H" at bounding box center [528, 438] width 101 height 23
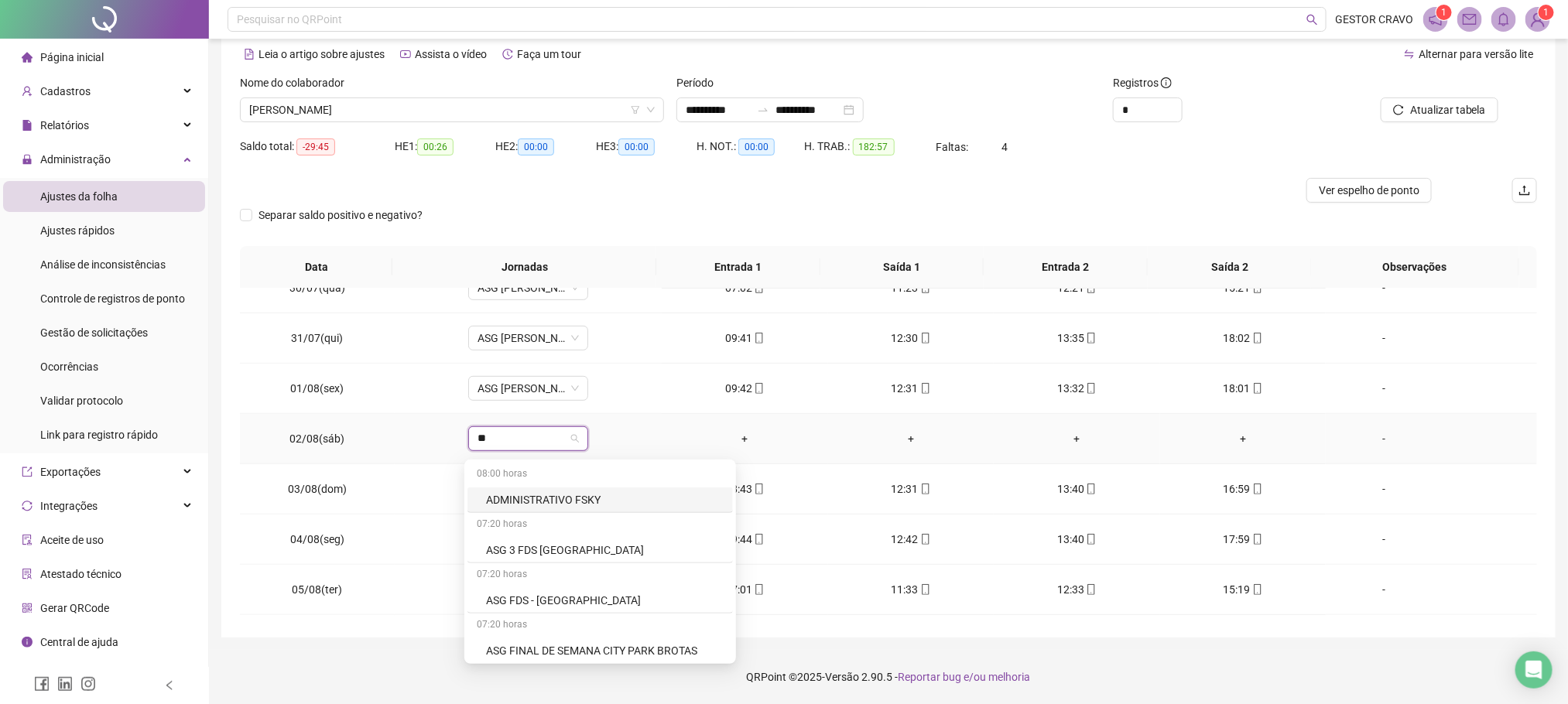
type input "***"
click at [521, 500] on div "Folga" at bounding box center [537, 500] width 102 height 17
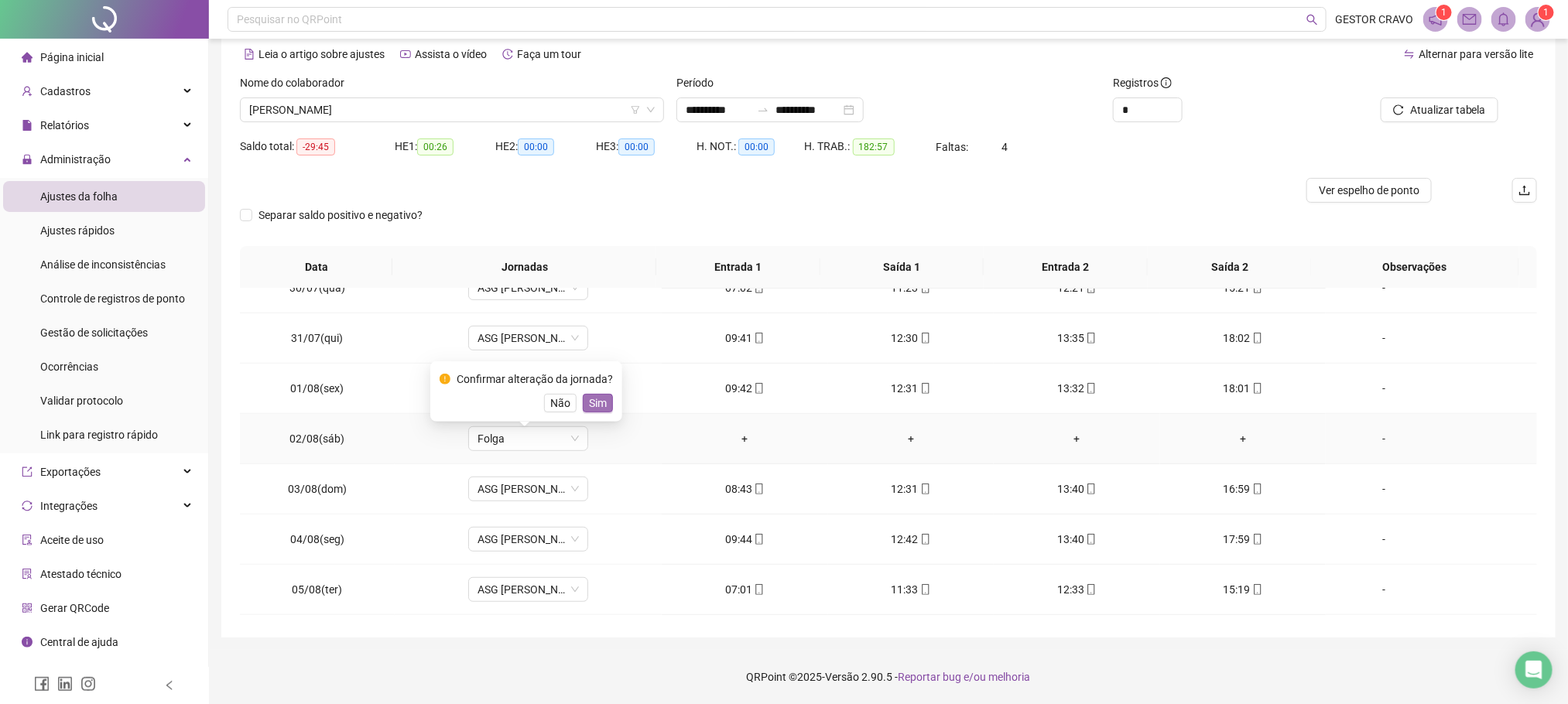
click at [603, 400] on span "Sim" at bounding box center [598, 403] width 18 height 17
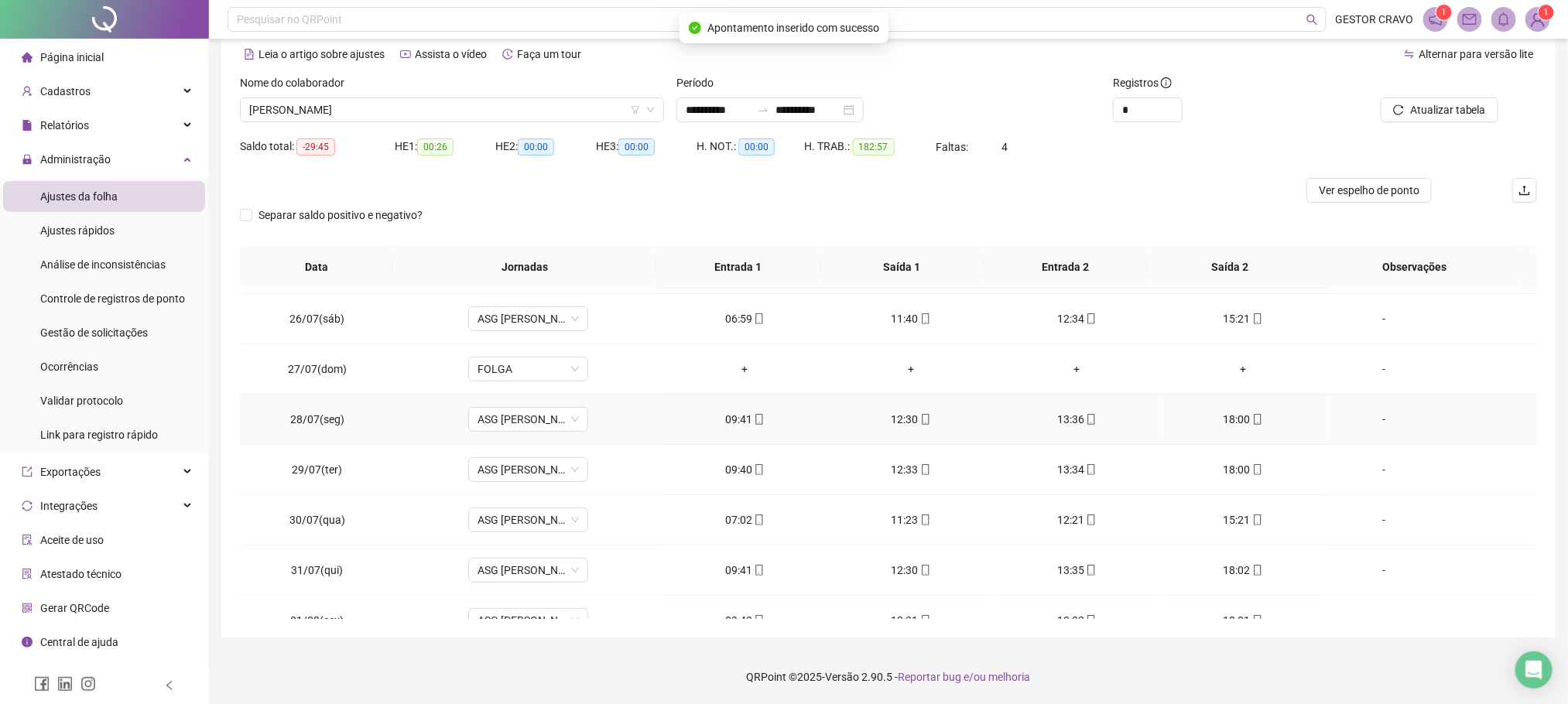
scroll to position [130, 0]
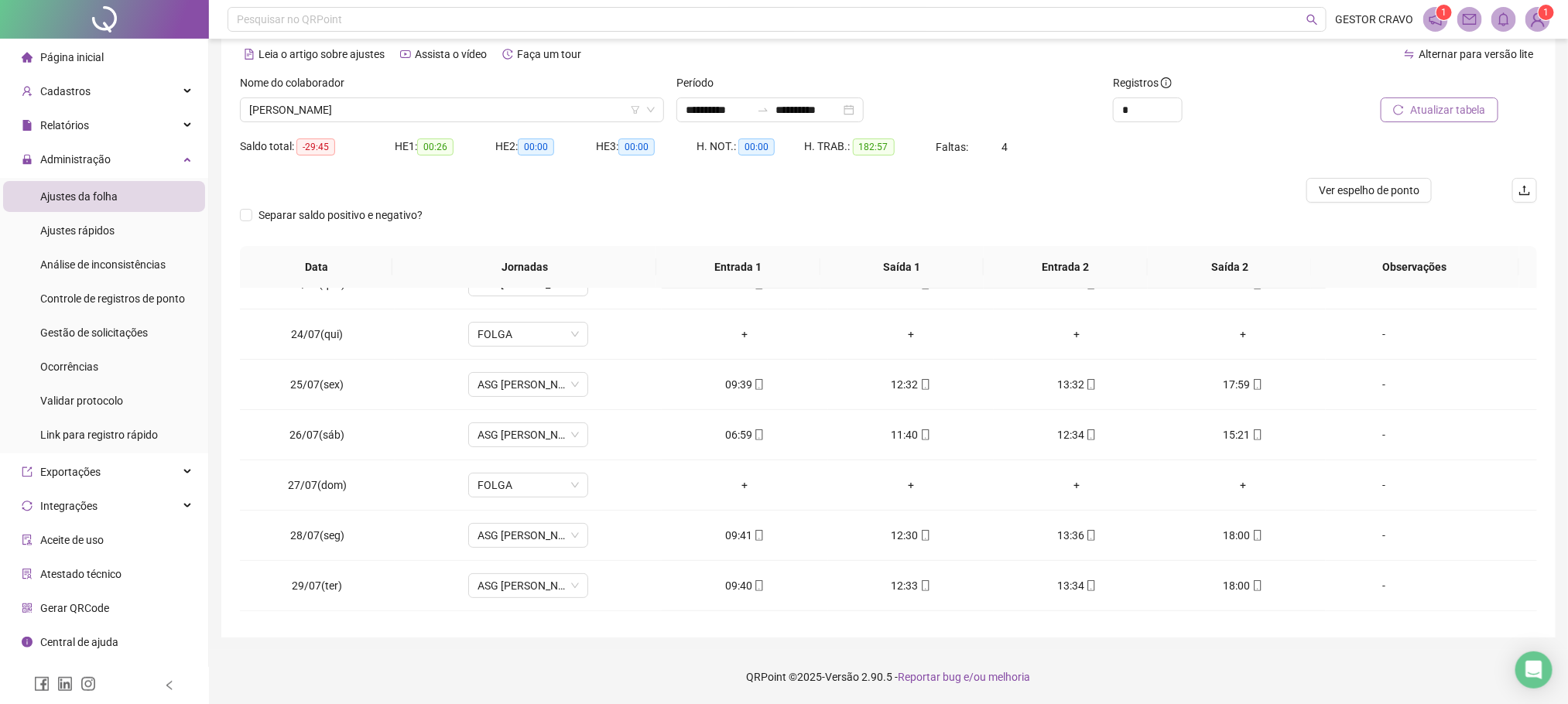
click at [1447, 111] on span "Atualizar tabela" at bounding box center [1448, 109] width 76 height 17
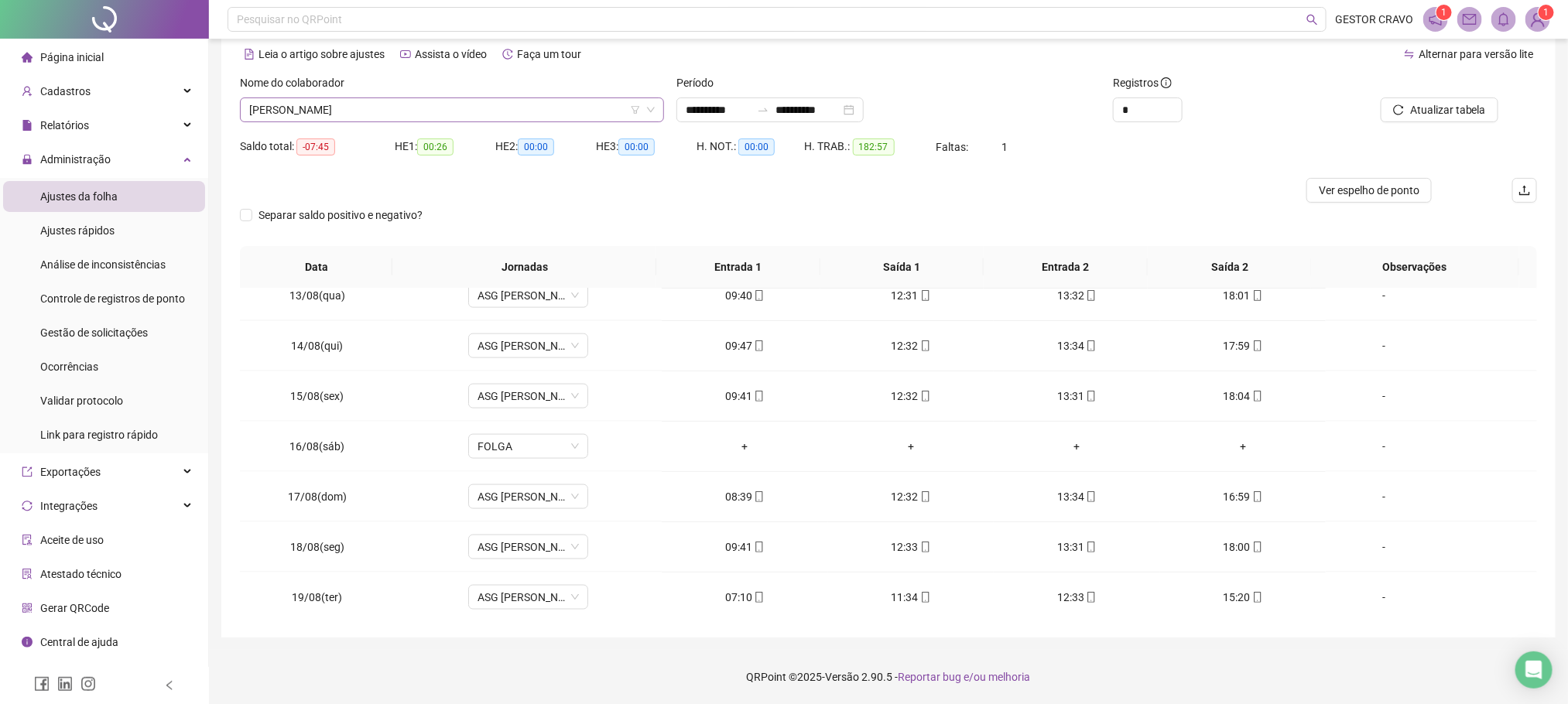
click at [539, 104] on span "[PERSON_NAME]" at bounding box center [452, 110] width 406 height 23
click at [700, 111] on input "**********" at bounding box center [719, 109] width 65 height 17
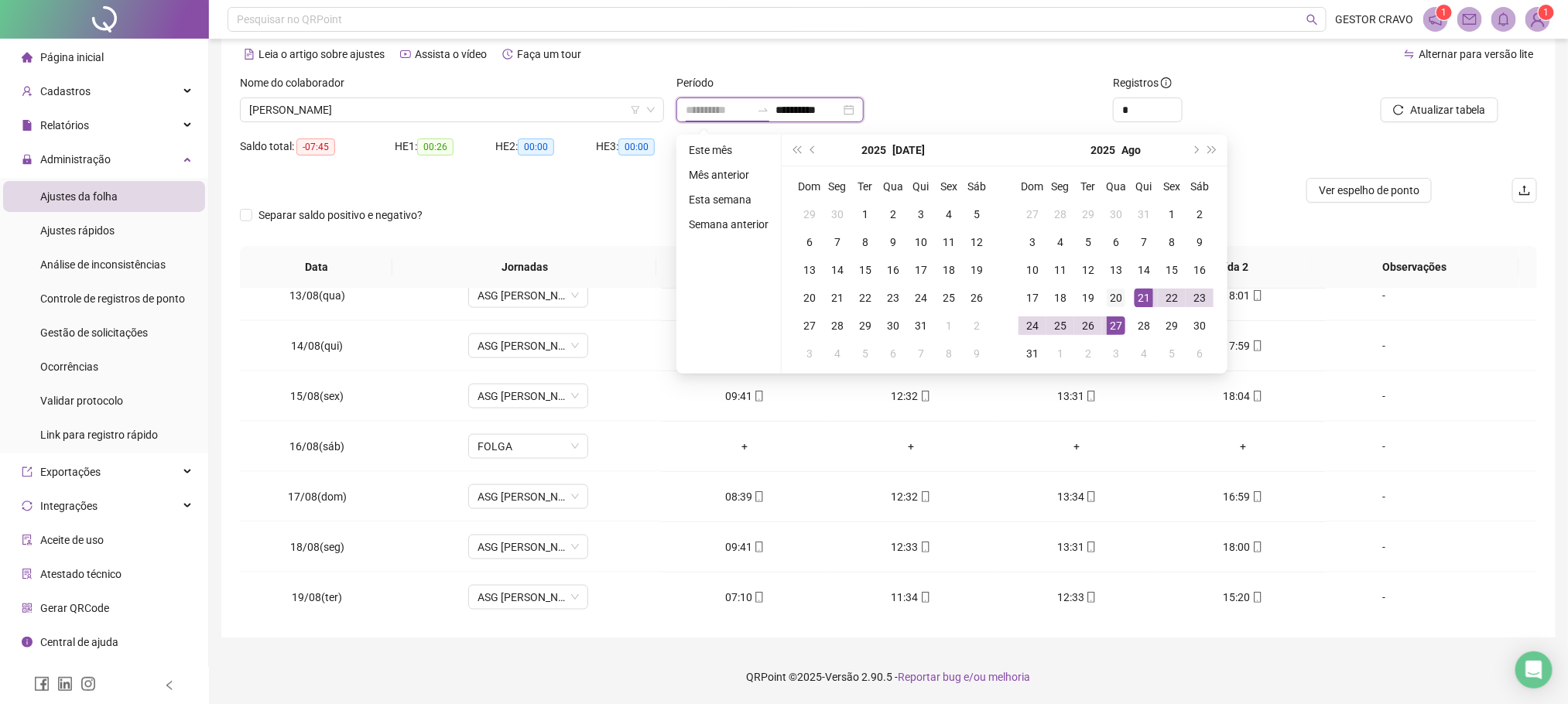
type input "**********"
click at [1120, 295] on div "20" at bounding box center [1116, 298] width 18 height 18
type input "**********"
click at [1108, 296] on div "20" at bounding box center [1116, 298] width 18 height 18
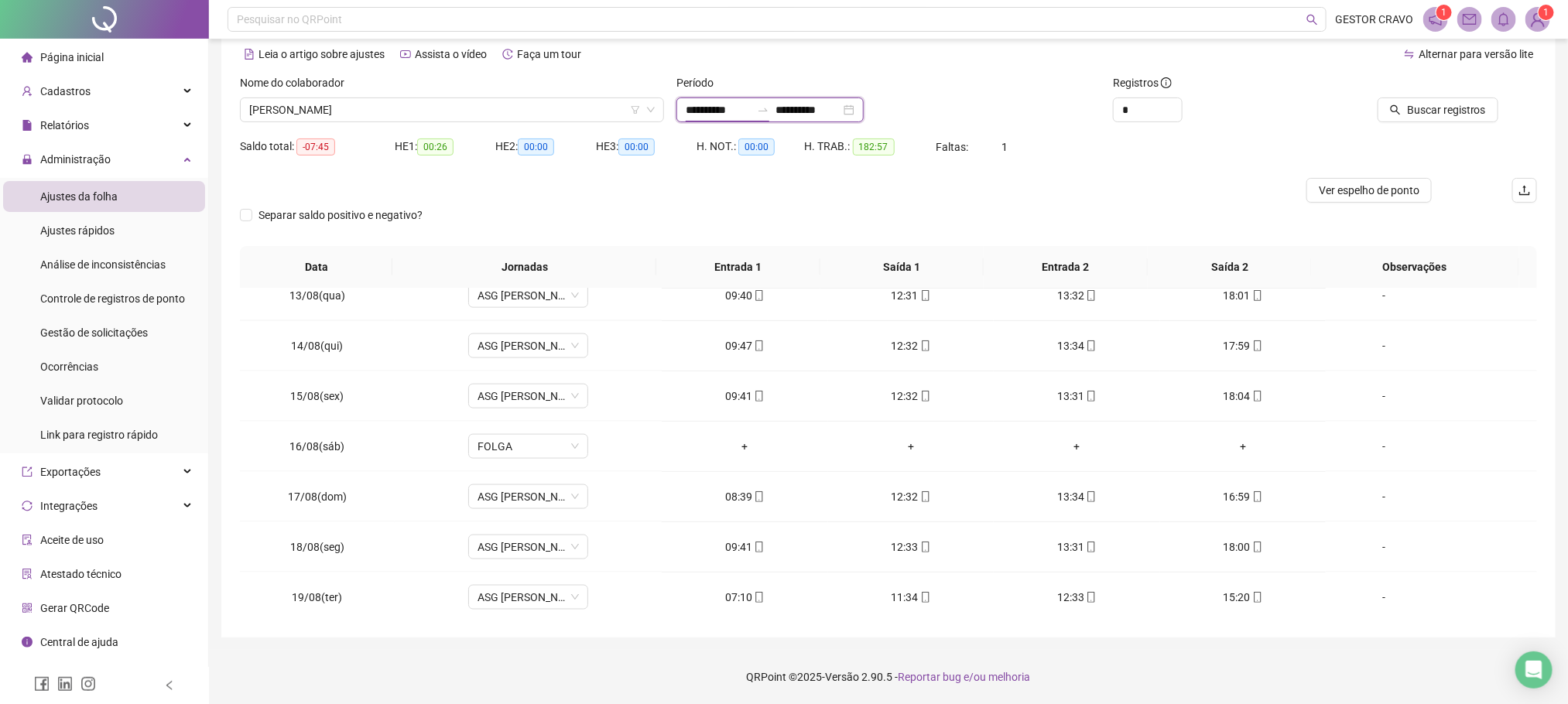
click at [747, 110] on input "**********" at bounding box center [719, 109] width 65 height 17
type input "**********"
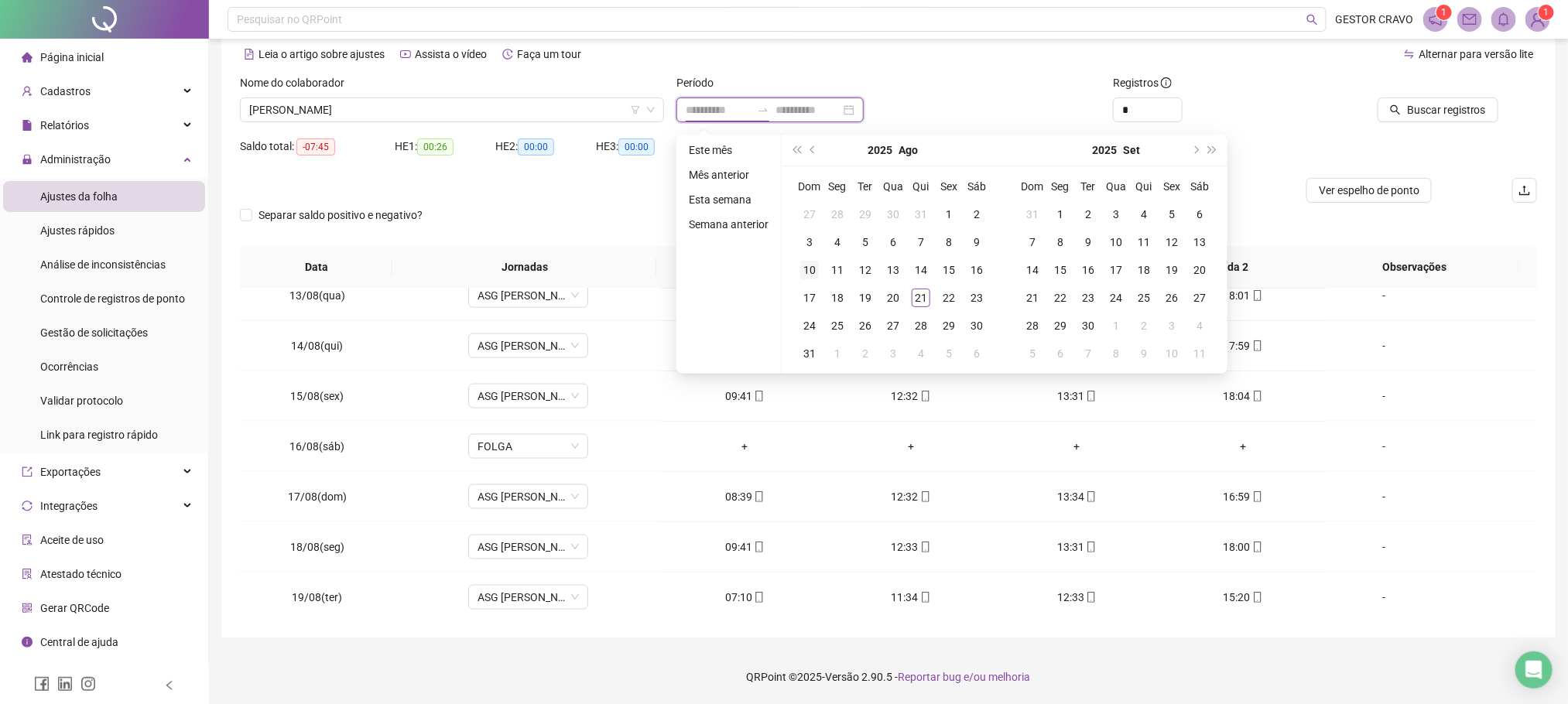
type input "**********"
click at [811, 151] on span "prev-year" at bounding box center [814, 150] width 8 height 8
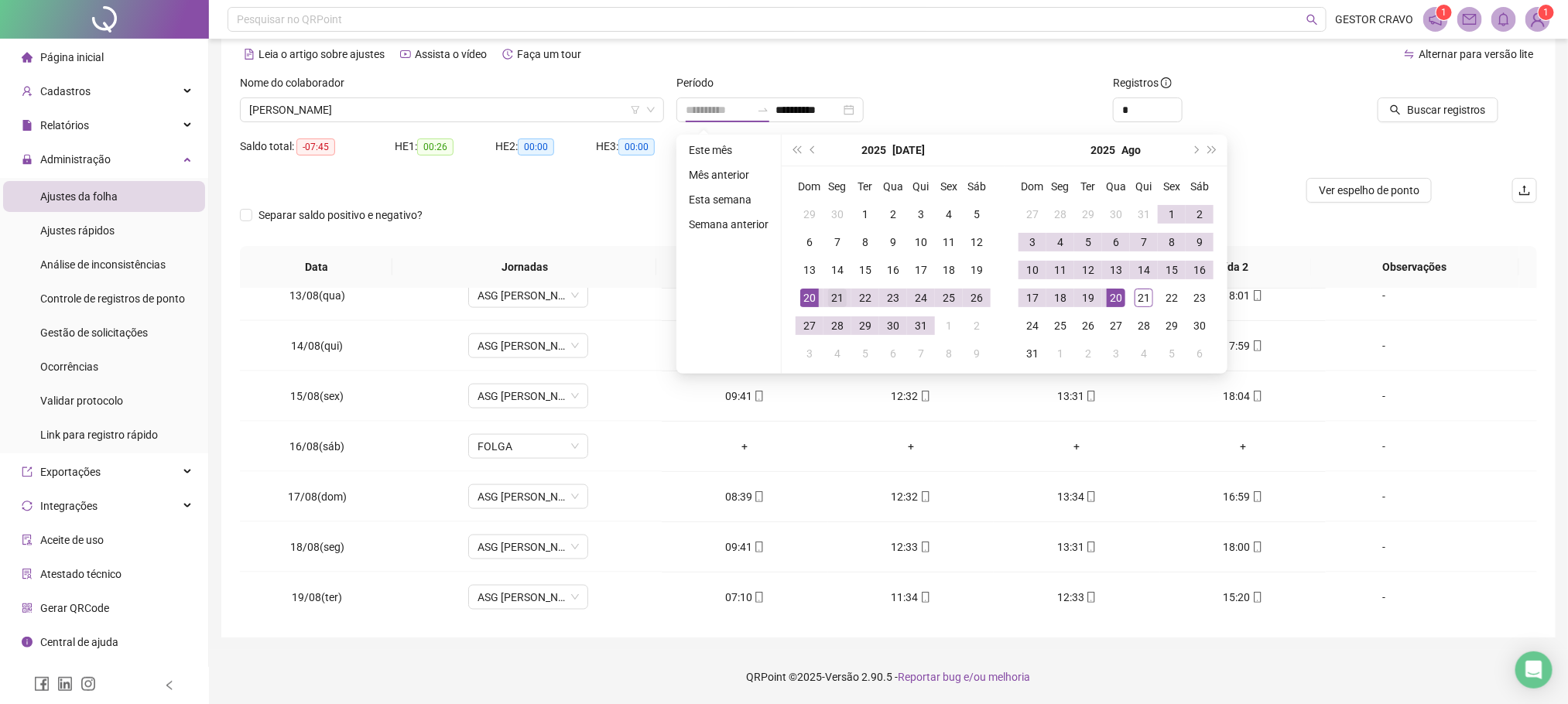
type input "**********"
click at [829, 295] on div "21" at bounding box center [837, 298] width 18 height 18
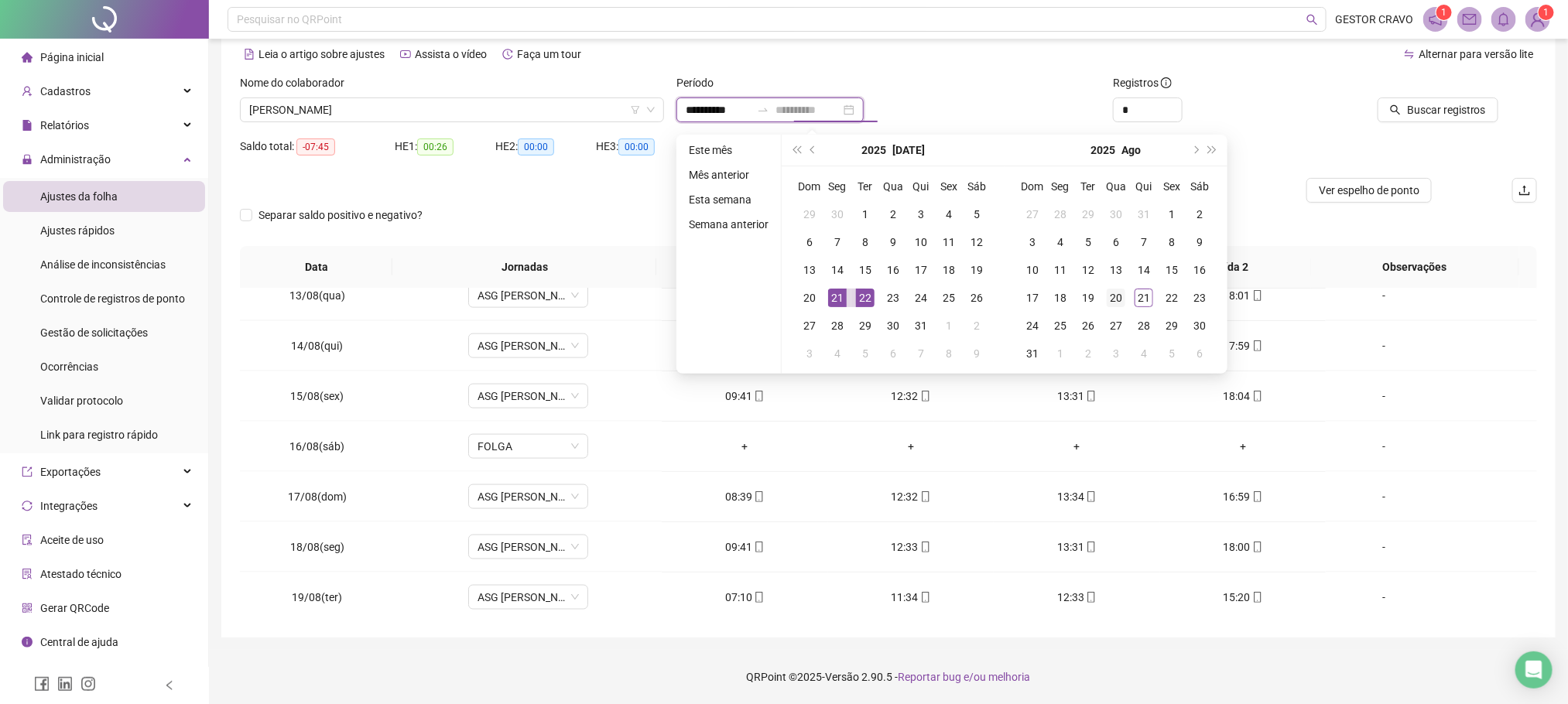
type input "**********"
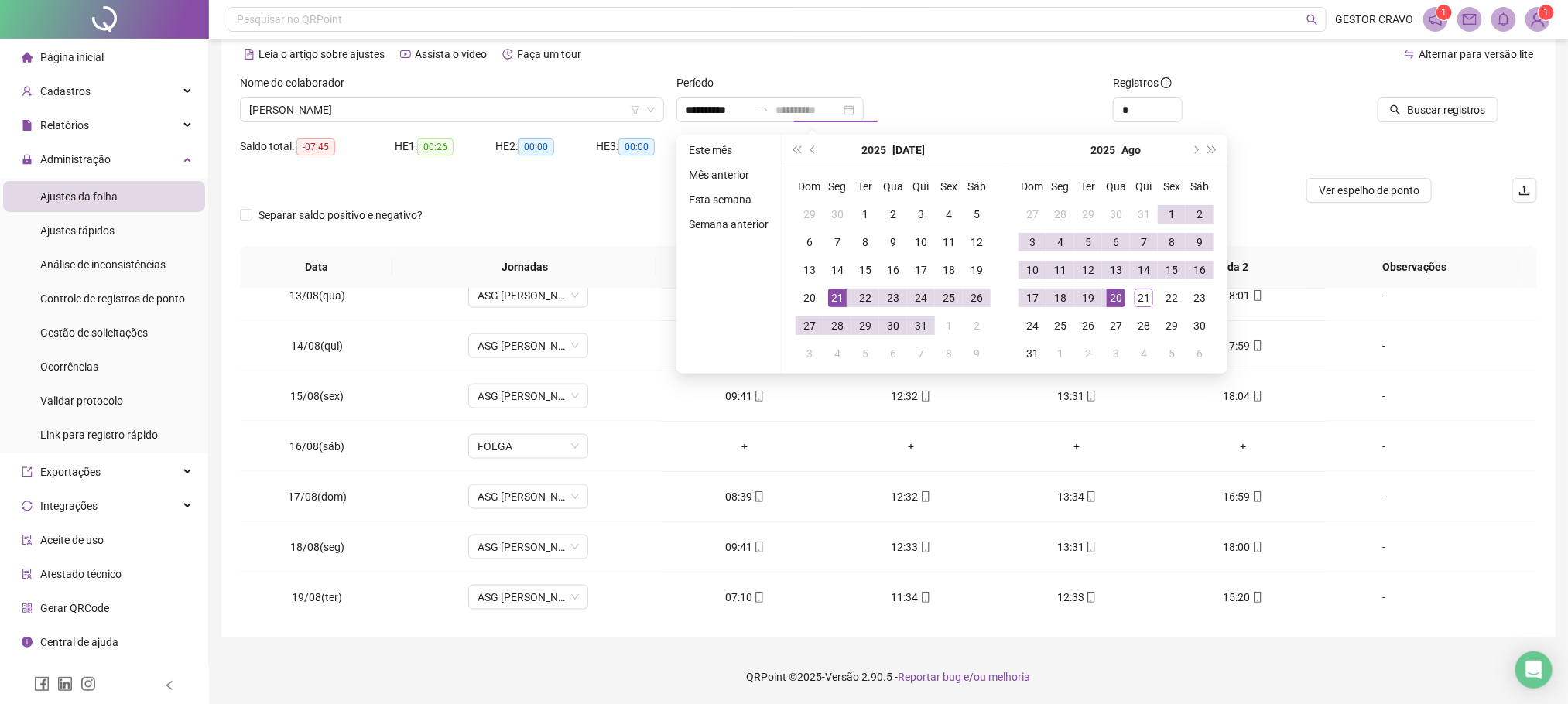
click at [1108, 295] on div "20" at bounding box center [1116, 298] width 18 height 18
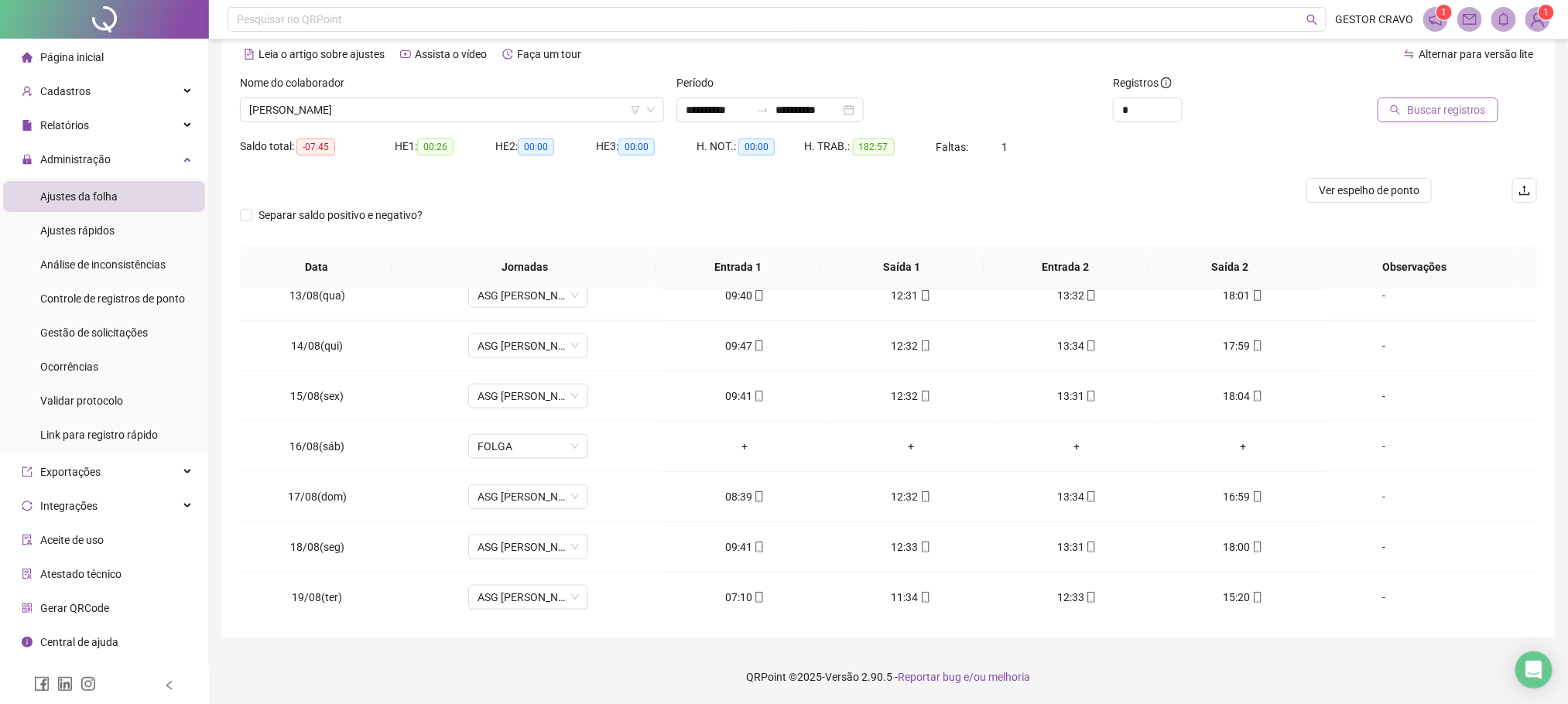
click at [1436, 107] on span "Buscar registros" at bounding box center [1446, 109] width 79 height 17
click at [430, 107] on span "[PERSON_NAME]" at bounding box center [452, 110] width 406 height 23
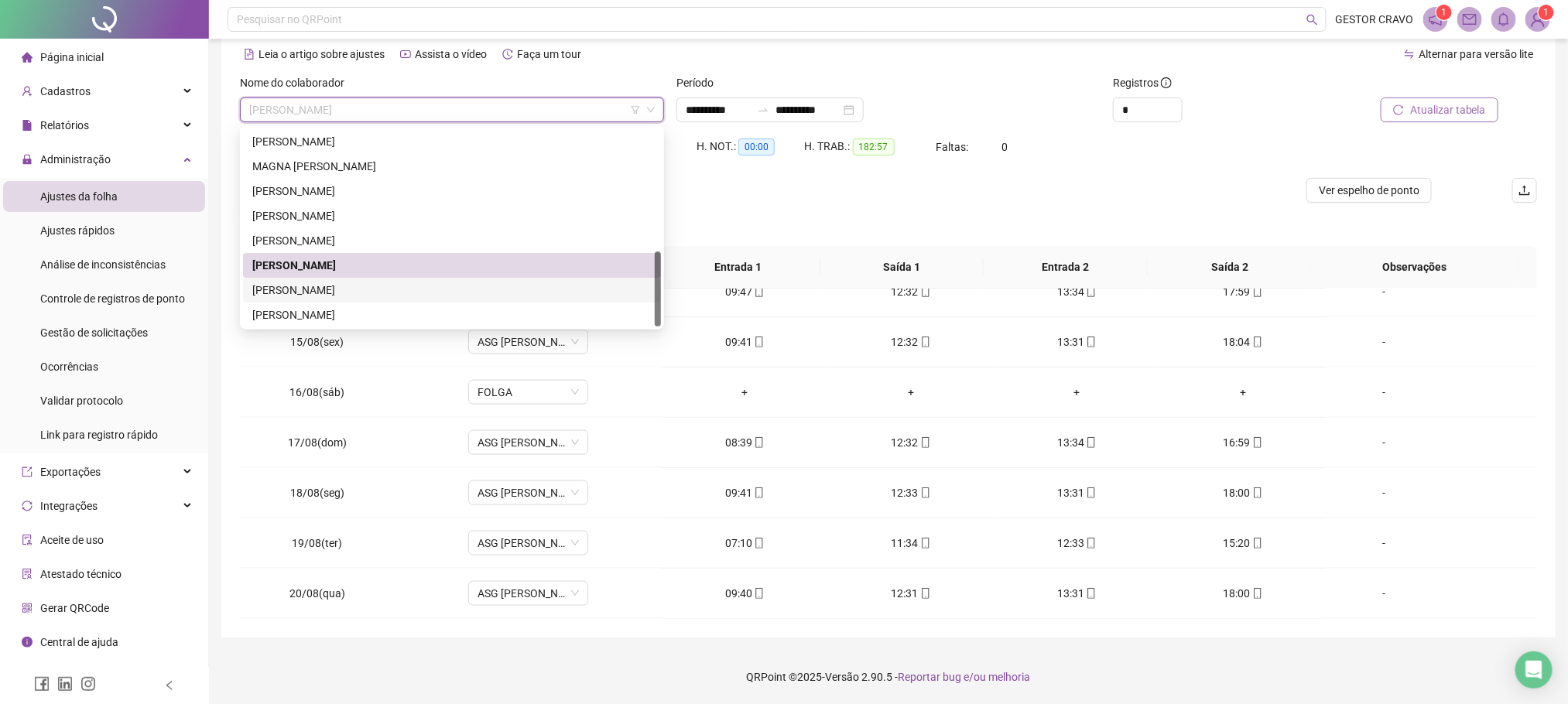
click at [374, 289] on div "[PERSON_NAME]" at bounding box center [452, 290] width 400 height 17
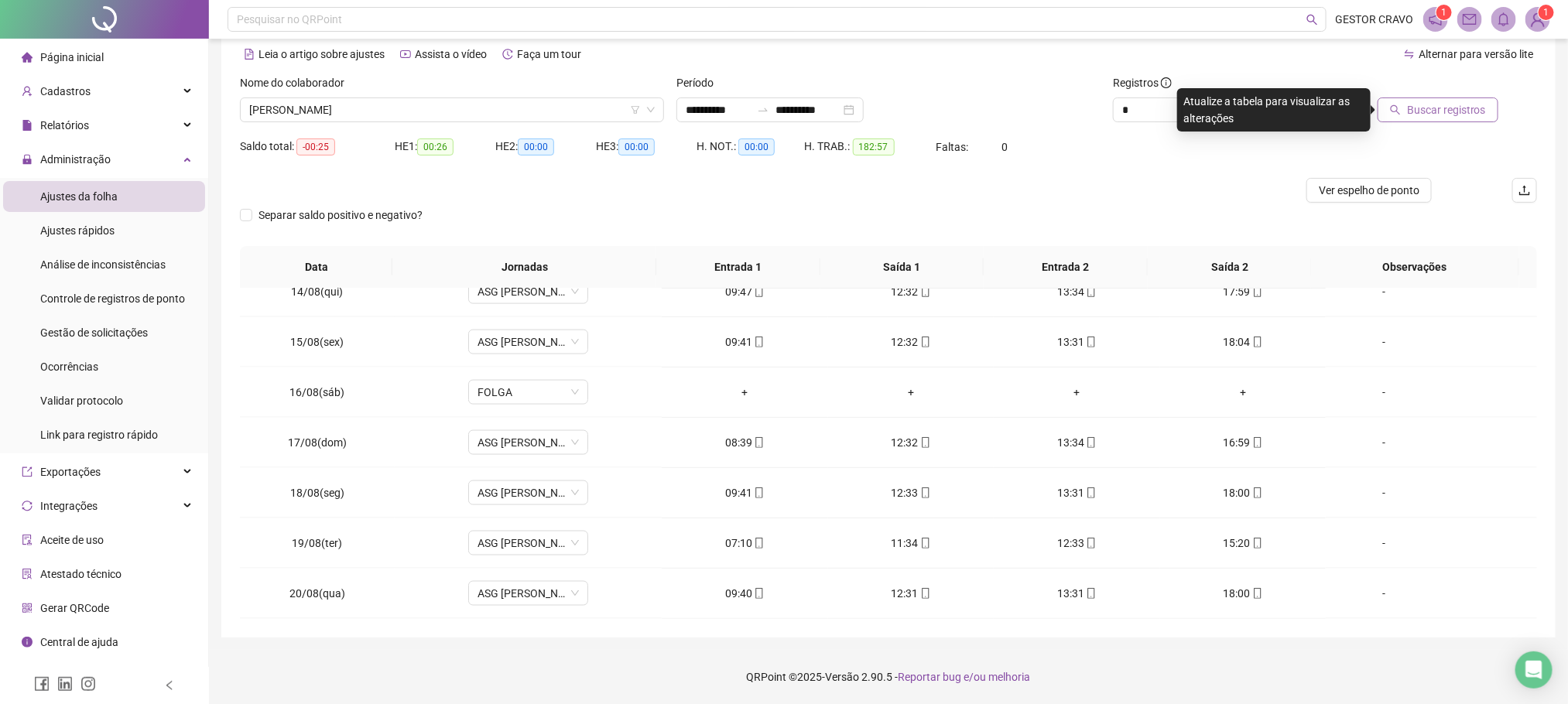
click at [1453, 104] on span "Buscar registros" at bounding box center [1446, 109] width 79 height 17
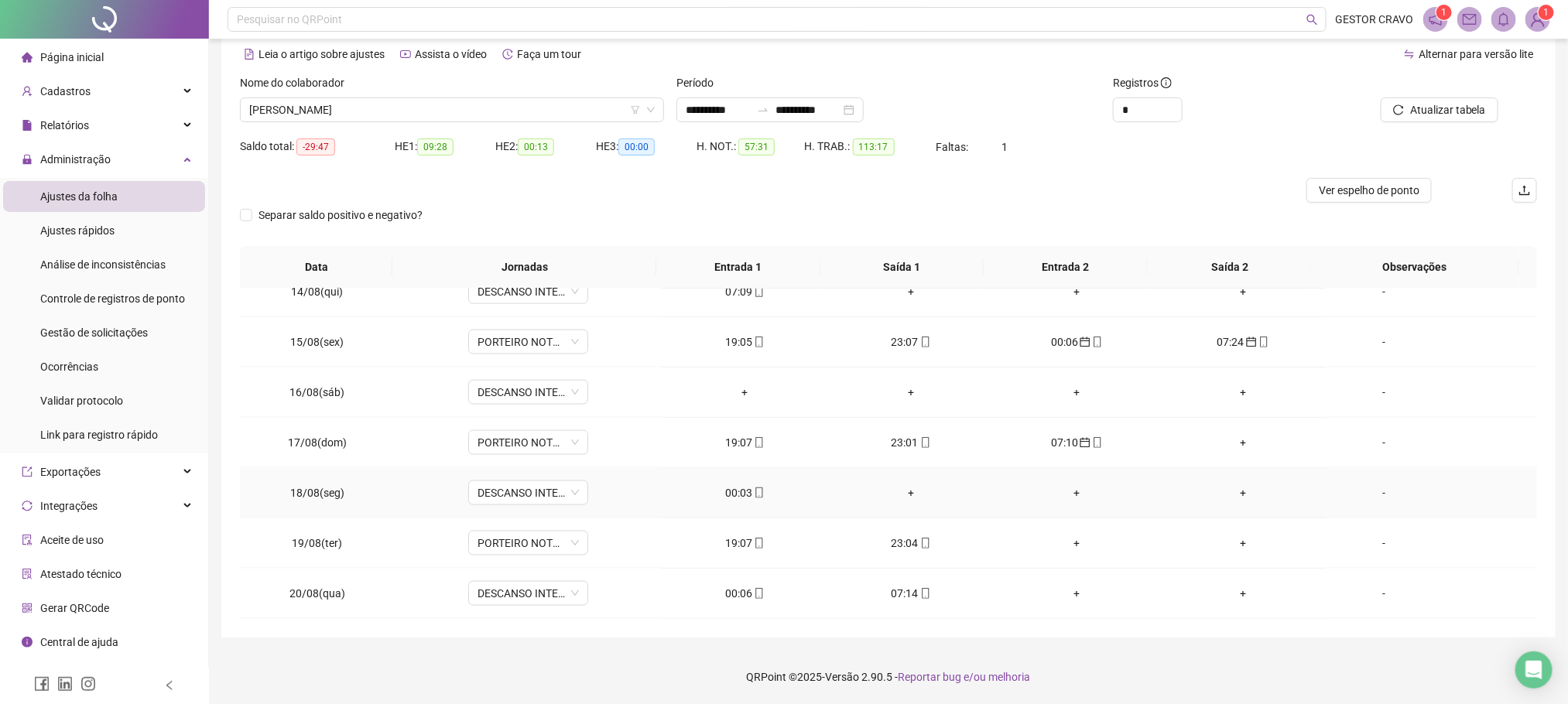
click at [741, 491] on div "00:03" at bounding box center [744, 492] width 141 height 17
type input "**********"
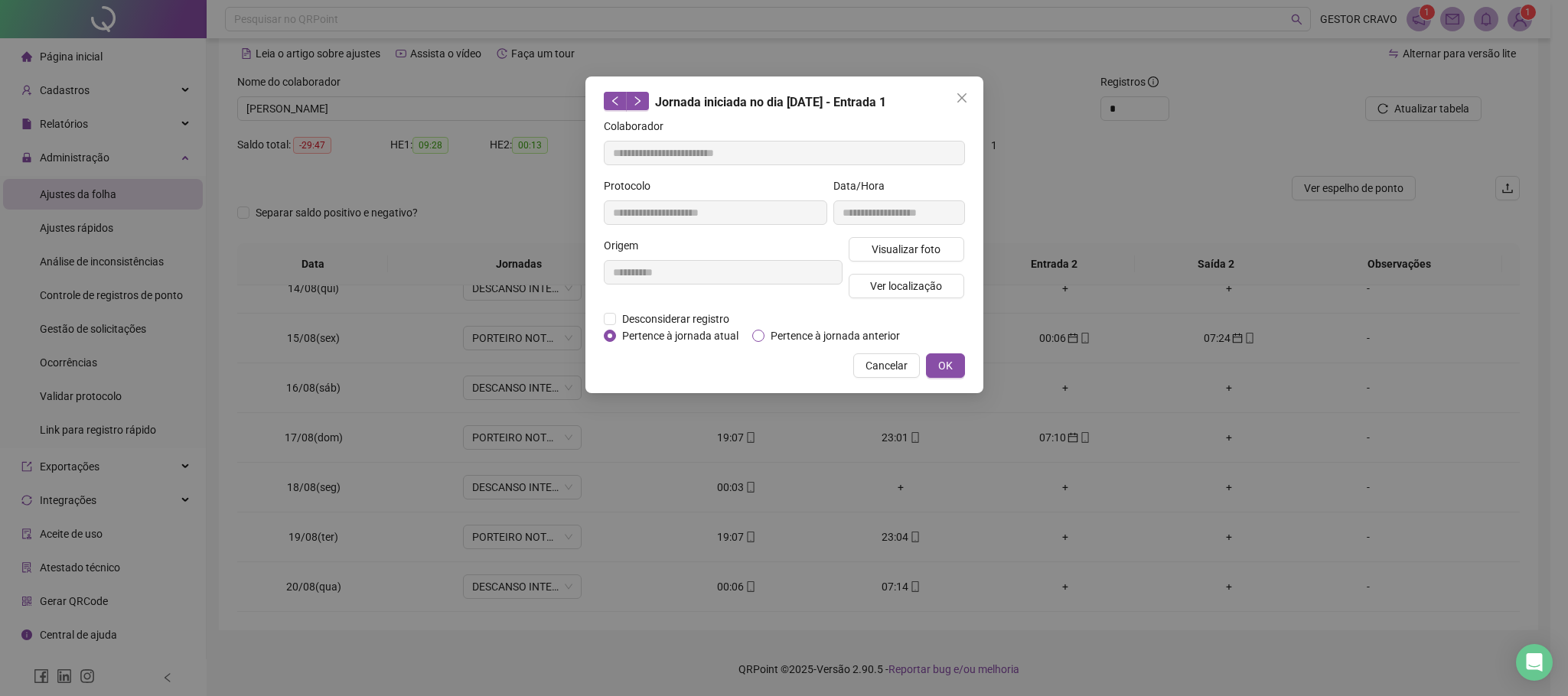
click at [772, 336] on span "Pertence à jornada anterior" at bounding box center [836, 335] width 142 height 17
click at [953, 368] on button "OK" at bounding box center [946, 365] width 39 height 24
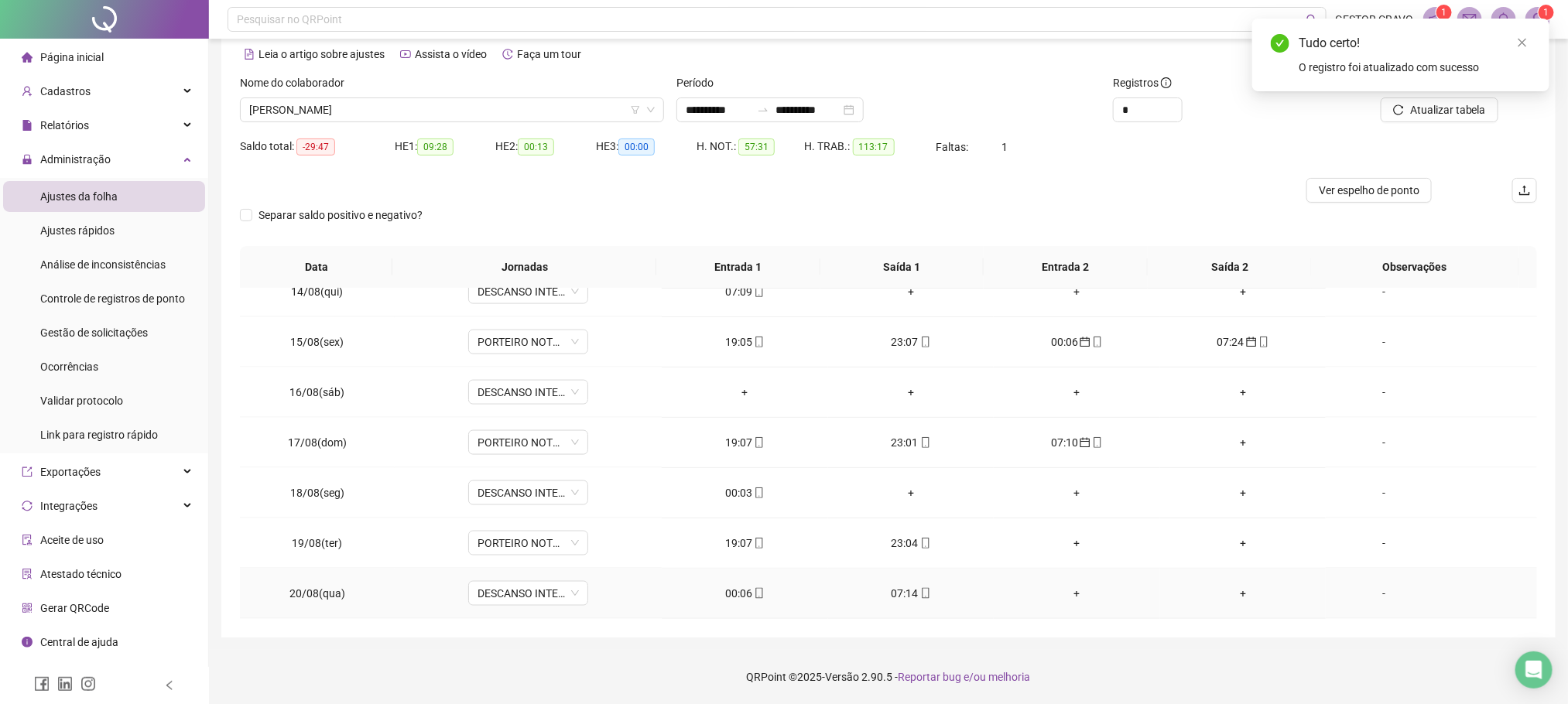
click at [722, 597] on div "00:06" at bounding box center [744, 593] width 141 height 17
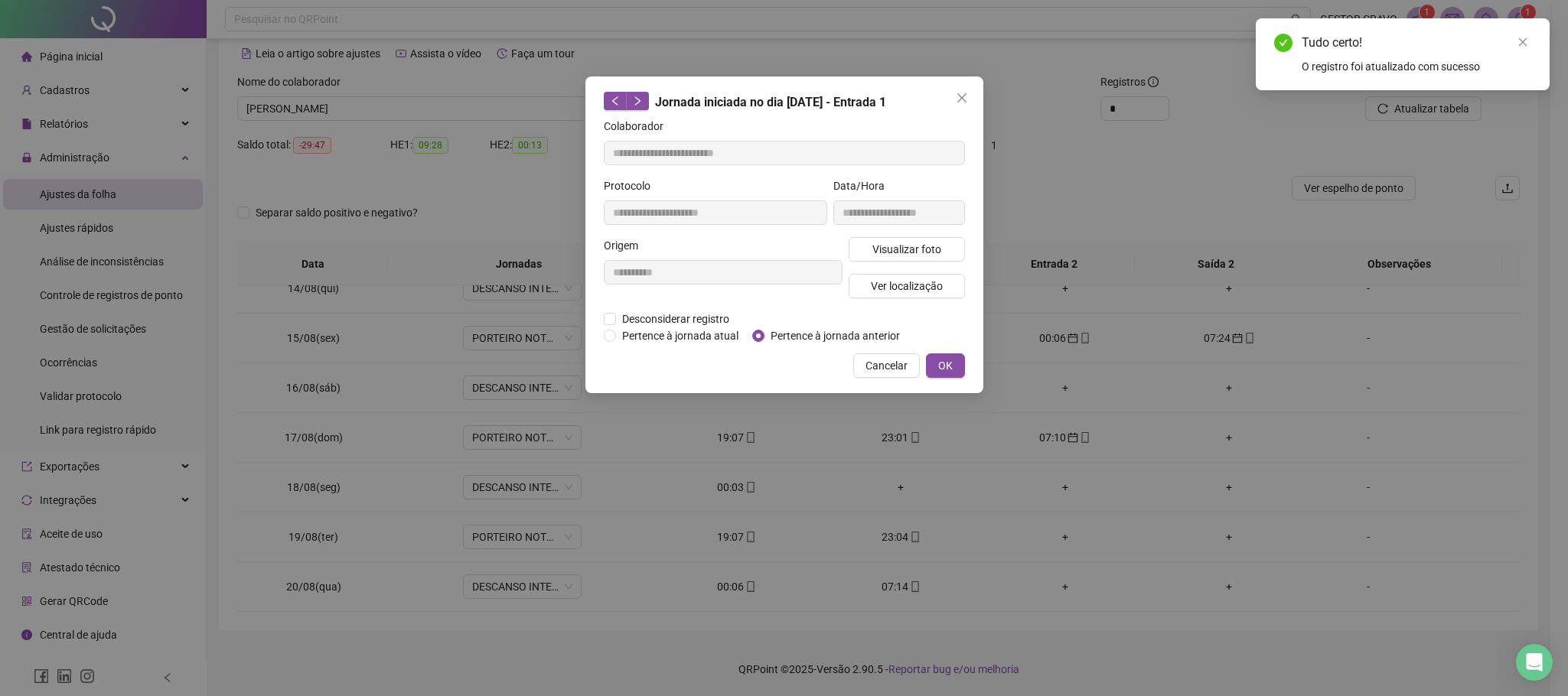
type input "**********"
click at [825, 335] on span "Pertence à jornada anterior" at bounding box center [836, 335] width 142 height 17
click at [946, 367] on span "OK" at bounding box center [945, 365] width 14 height 17
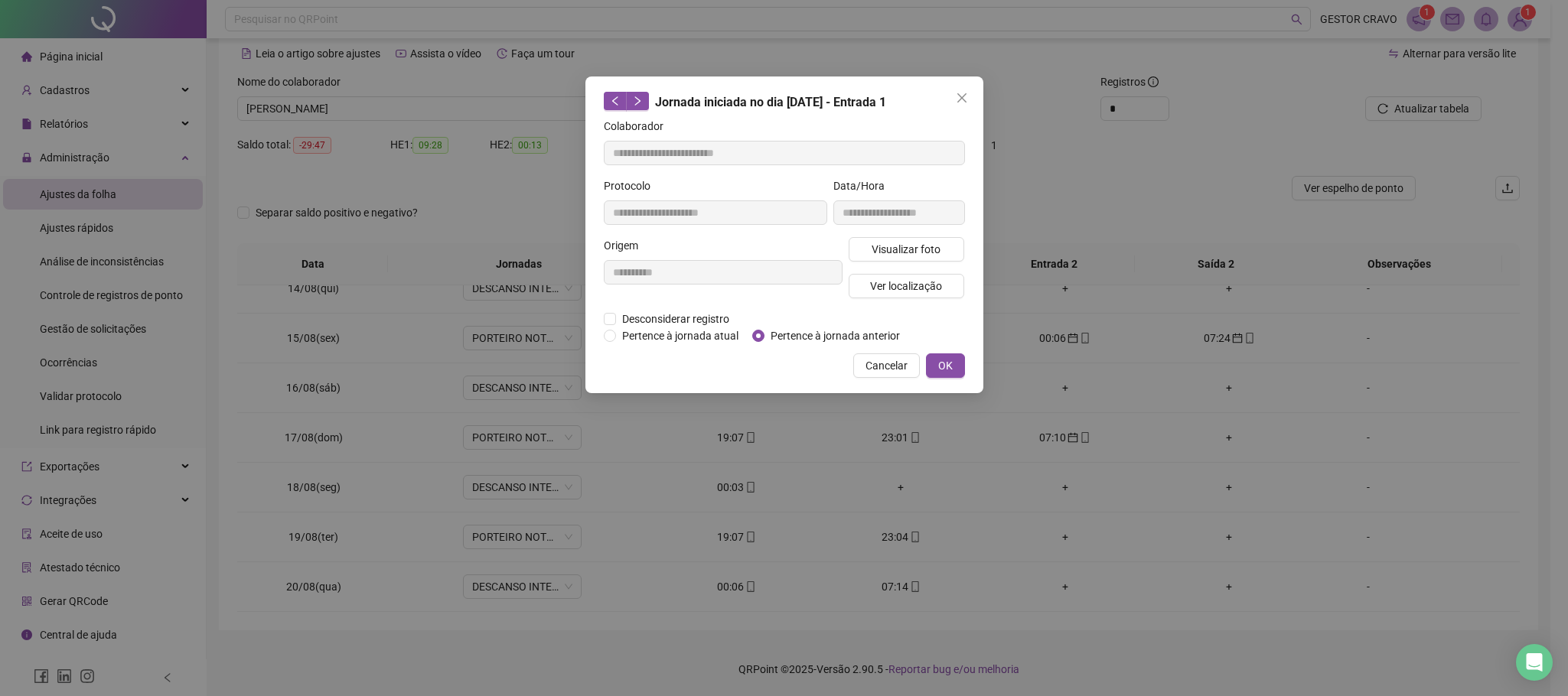
click at [891, 585] on div "**********" at bounding box center [784, 348] width 1568 height 696
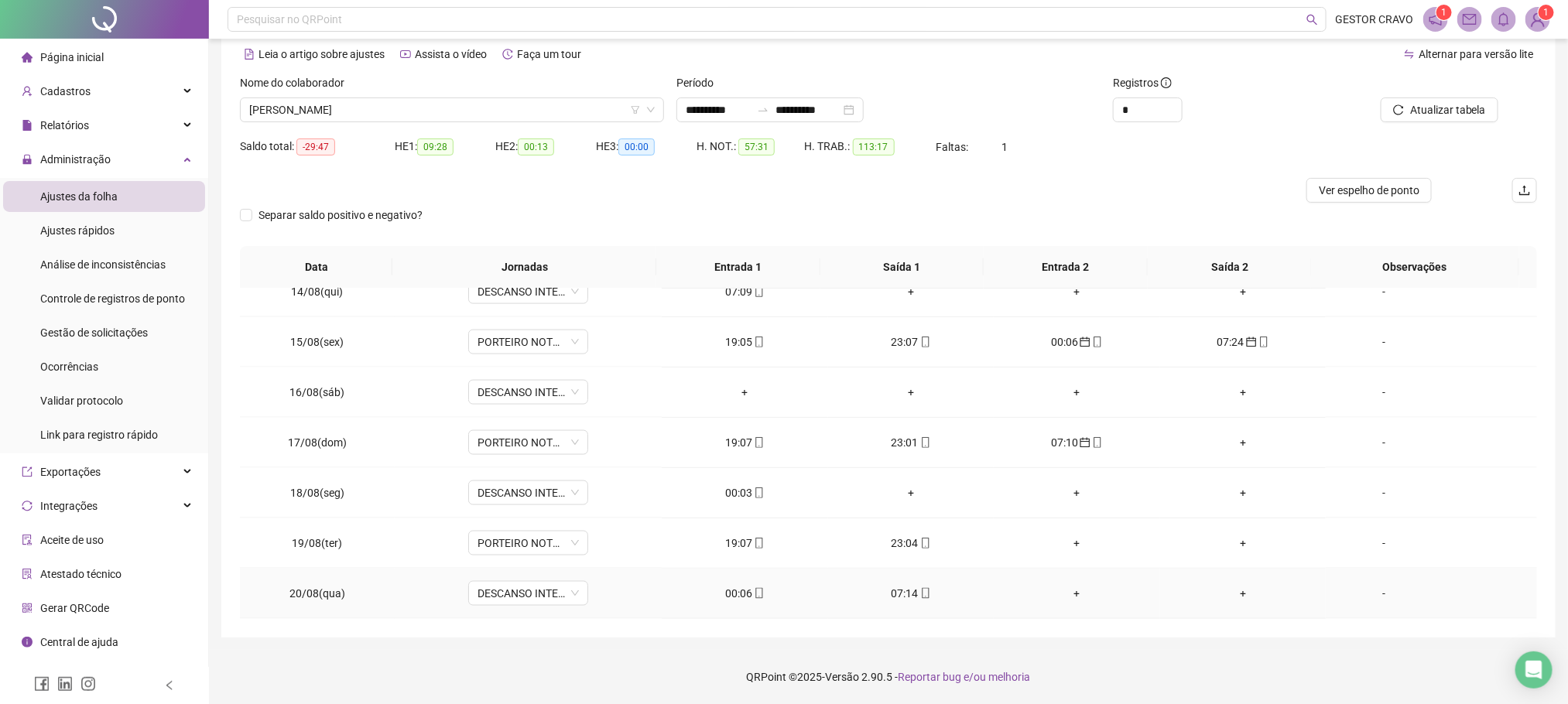
click at [902, 592] on div "07:14" at bounding box center [911, 593] width 141 height 17
click at [908, 597] on div "07:14" at bounding box center [911, 593] width 141 height 17
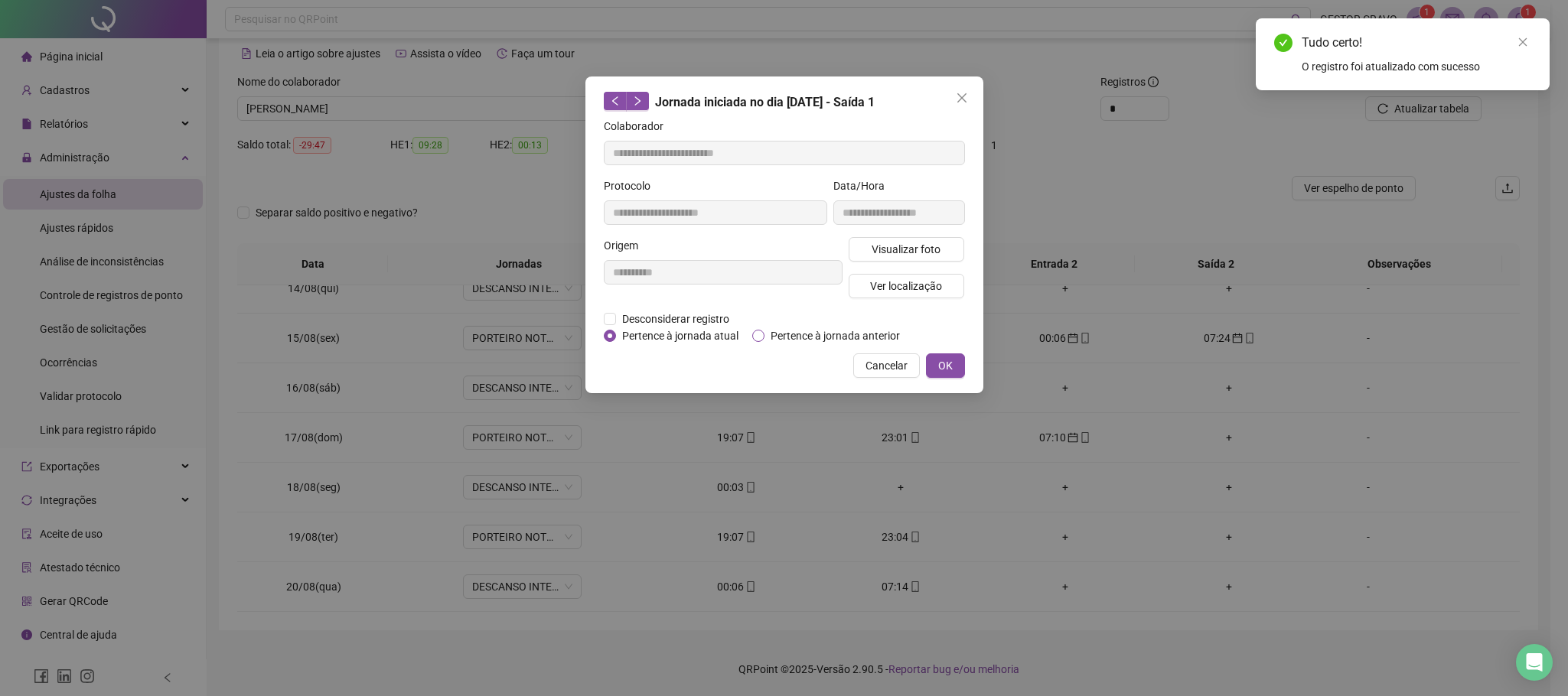
click at [831, 338] on span "Pertence à jornada anterior" at bounding box center [836, 335] width 142 height 17
click at [946, 370] on span "OK" at bounding box center [945, 365] width 14 height 17
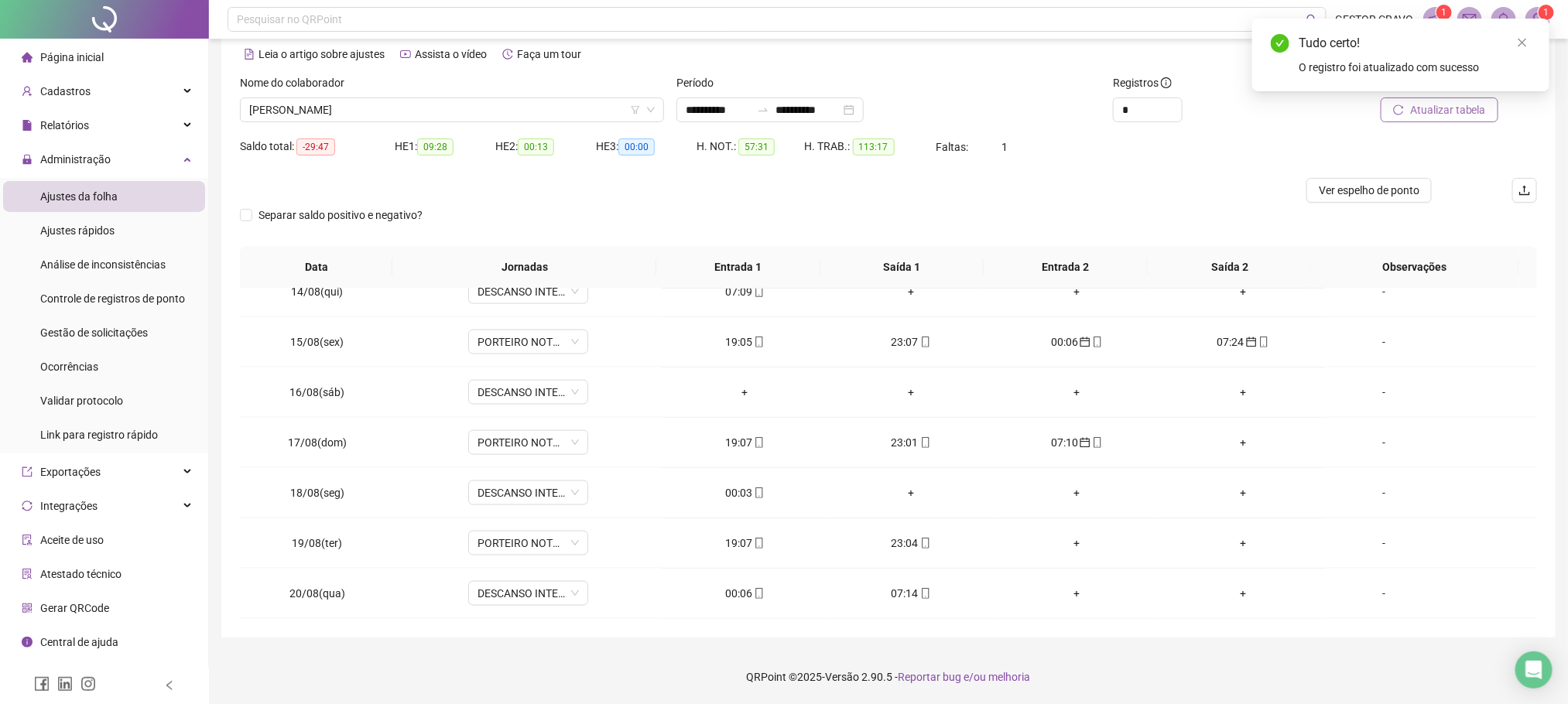
click at [1449, 110] on span "Atualizar tabela" at bounding box center [1448, 109] width 76 height 17
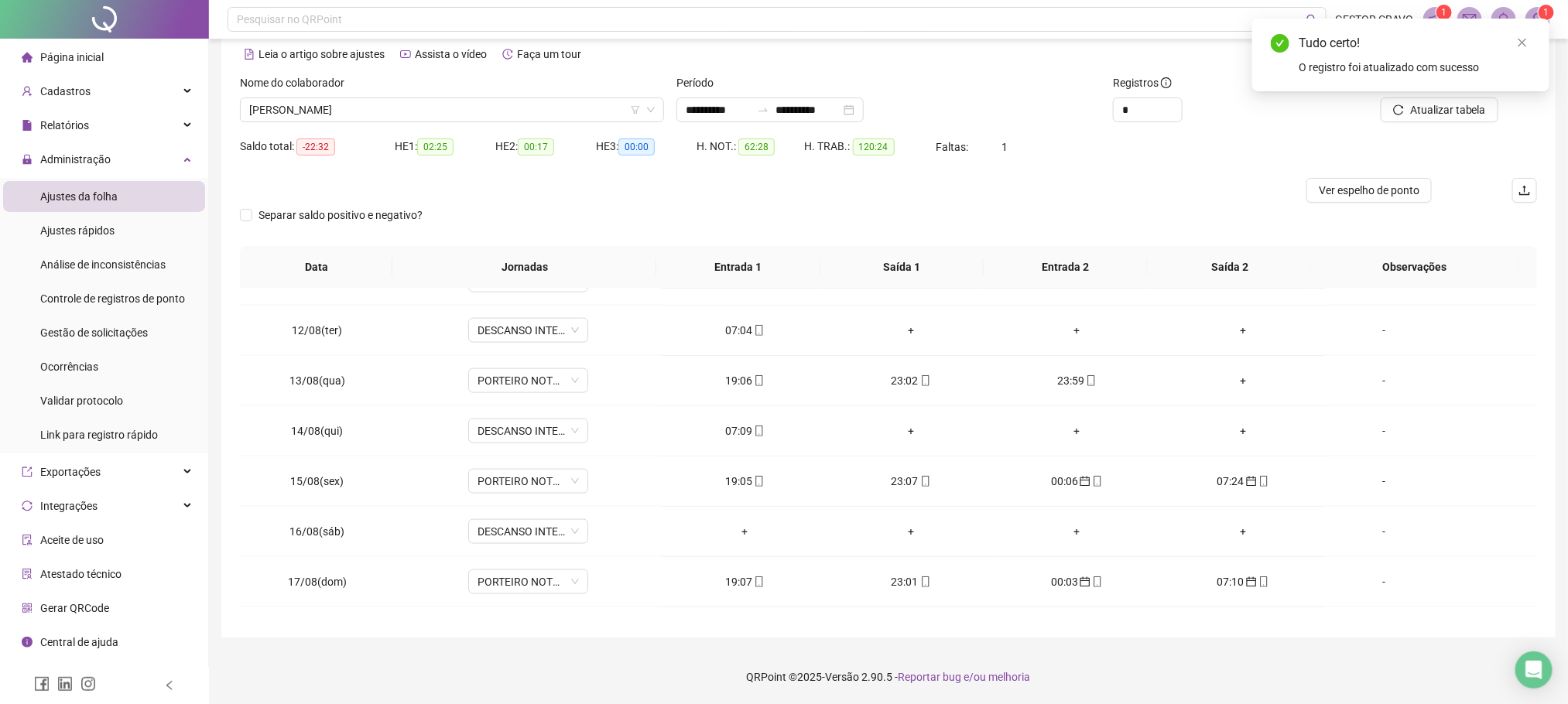
scroll to position [1007, 0]
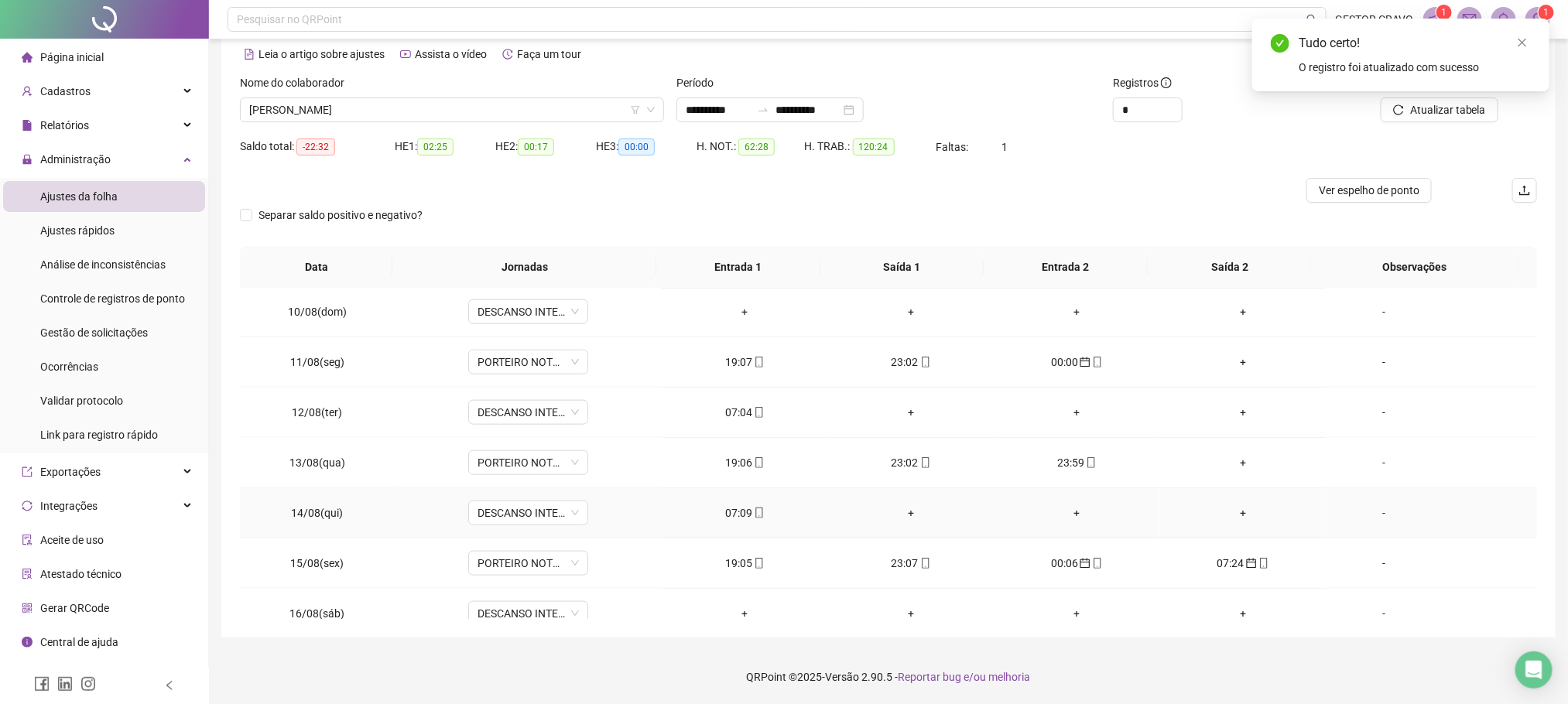
click at [737, 521] on div "07:09" at bounding box center [744, 512] width 141 height 17
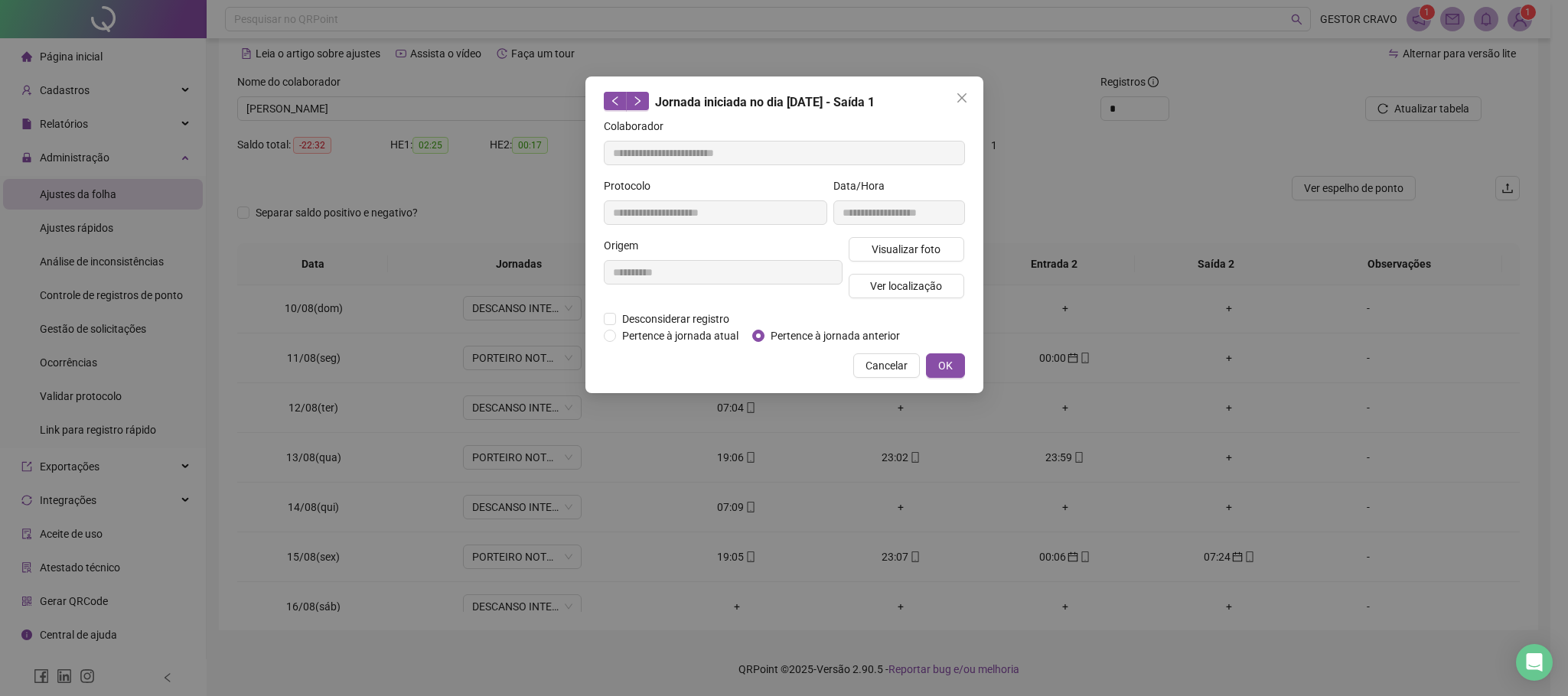
type input "**********"
click at [817, 337] on span "Pertence à jornada anterior" at bounding box center [836, 335] width 142 height 17
click at [954, 373] on button "OK" at bounding box center [946, 365] width 39 height 24
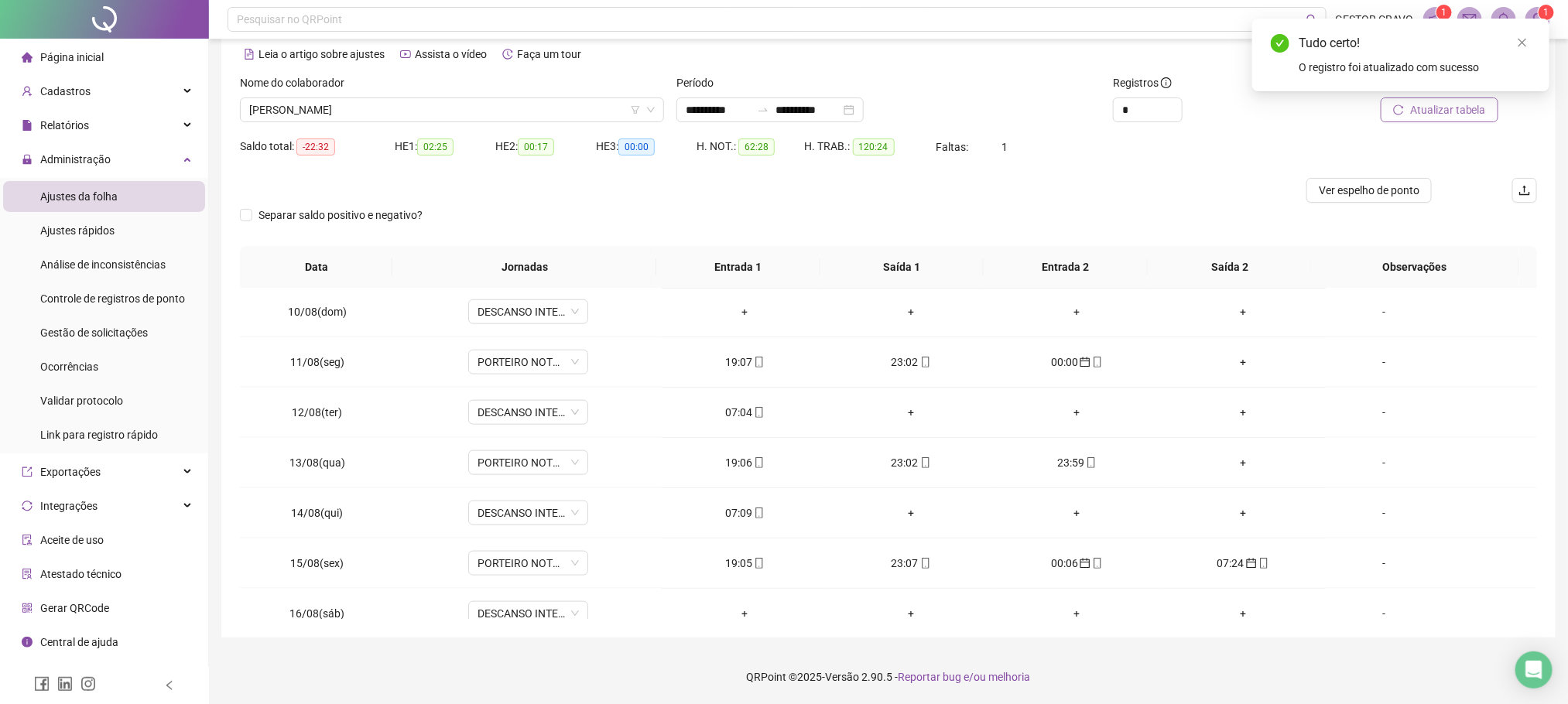
click at [1413, 107] on span "Atualizar tabela" at bounding box center [1448, 109] width 76 height 17
click at [741, 420] on div "07:04" at bounding box center [744, 412] width 141 height 17
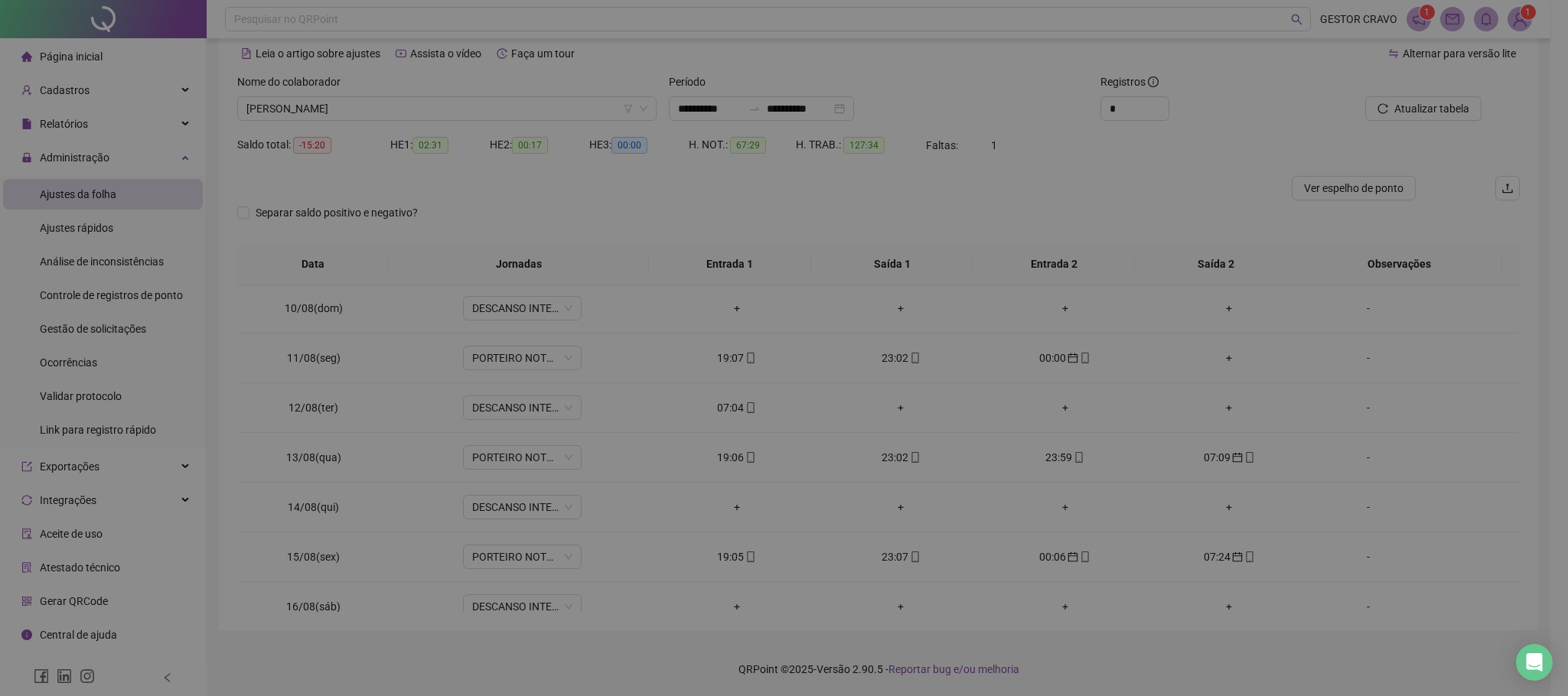
type input "**********"
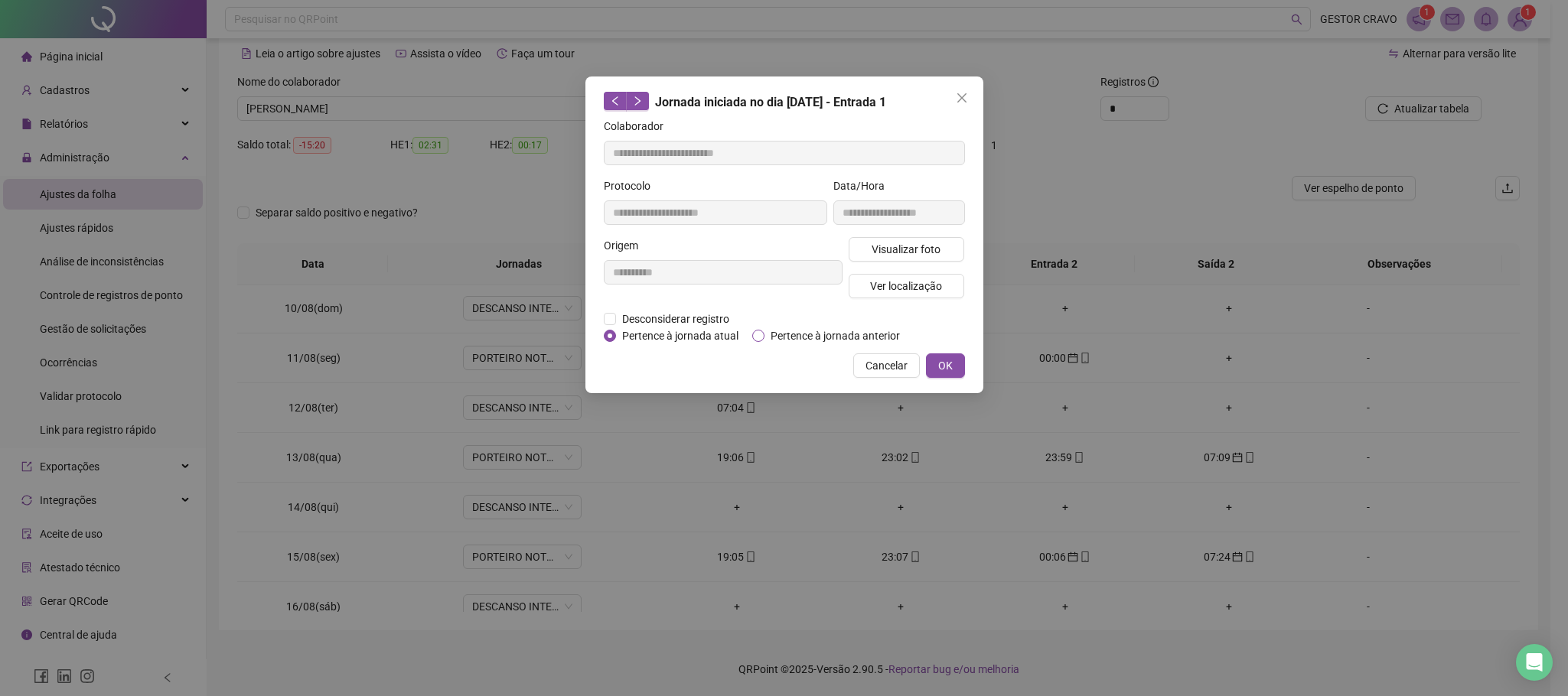
click at [793, 336] on span "Pertence à jornada anterior" at bounding box center [836, 335] width 142 height 17
click at [942, 367] on span "OK" at bounding box center [945, 365] width 14 height 17
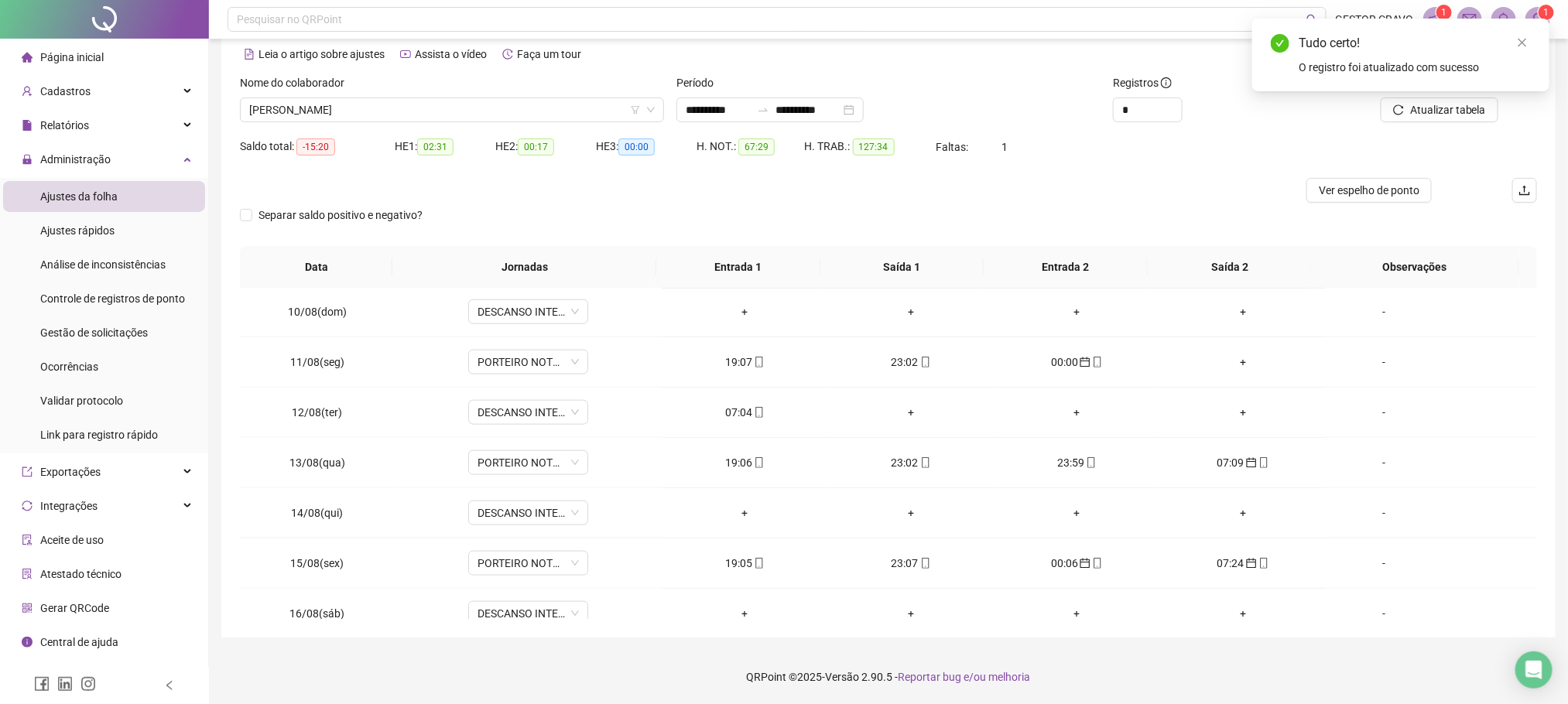
click at [1449, 109] on span "Atualizar tabela" at bounding box center [1448, 109] width 76 height 17
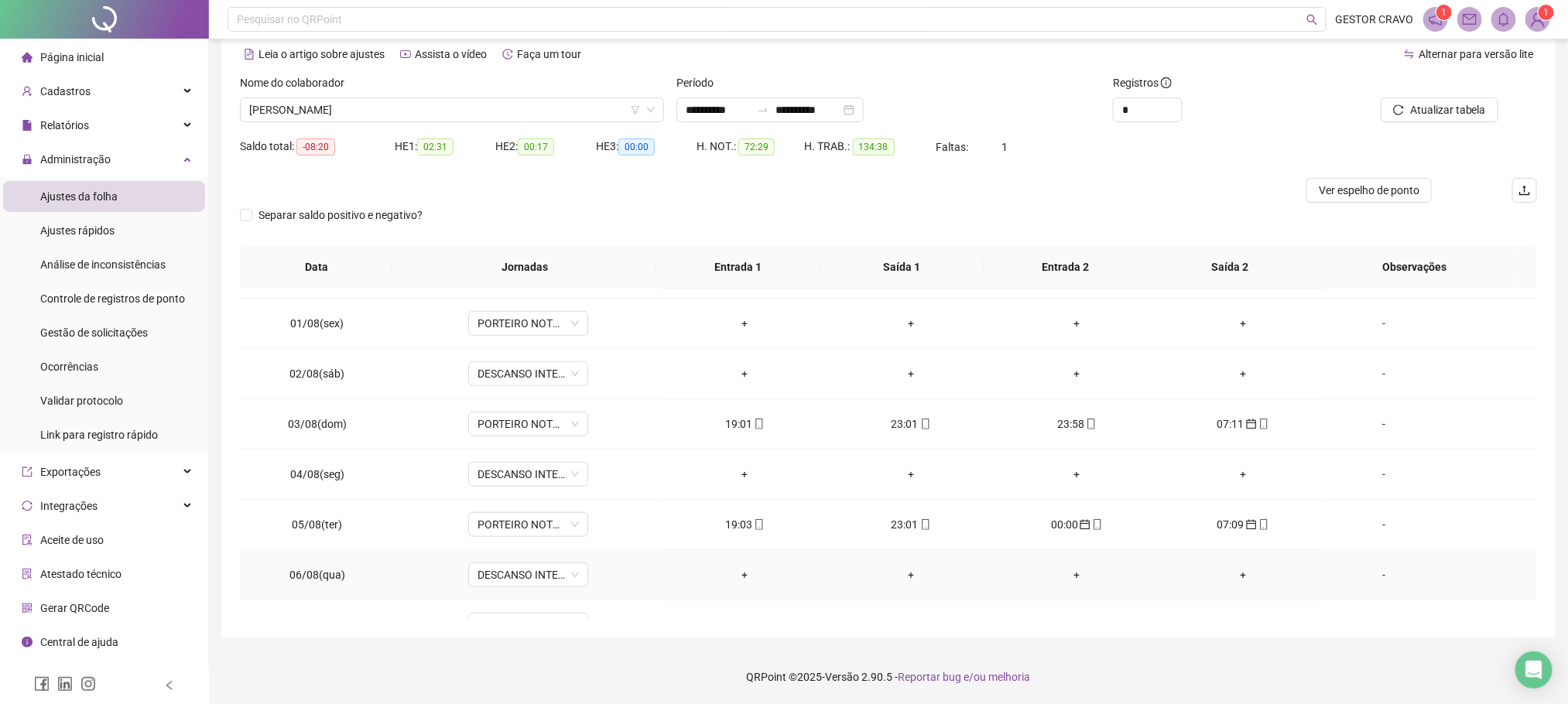
scroll to position [427, 0]
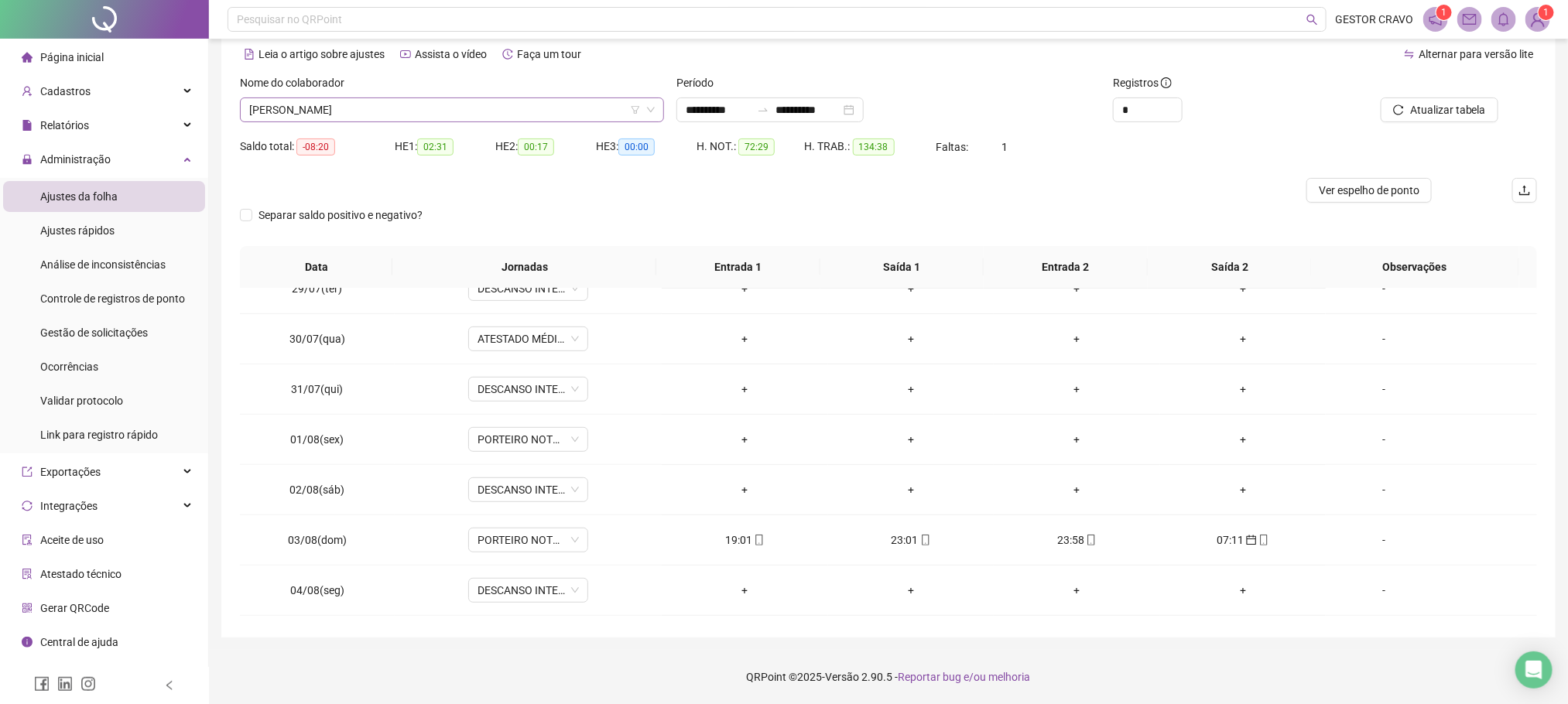
click at [597, 115] on span "[PERSON_NAME]" at bounding box center [452, 110] width 406 height 23
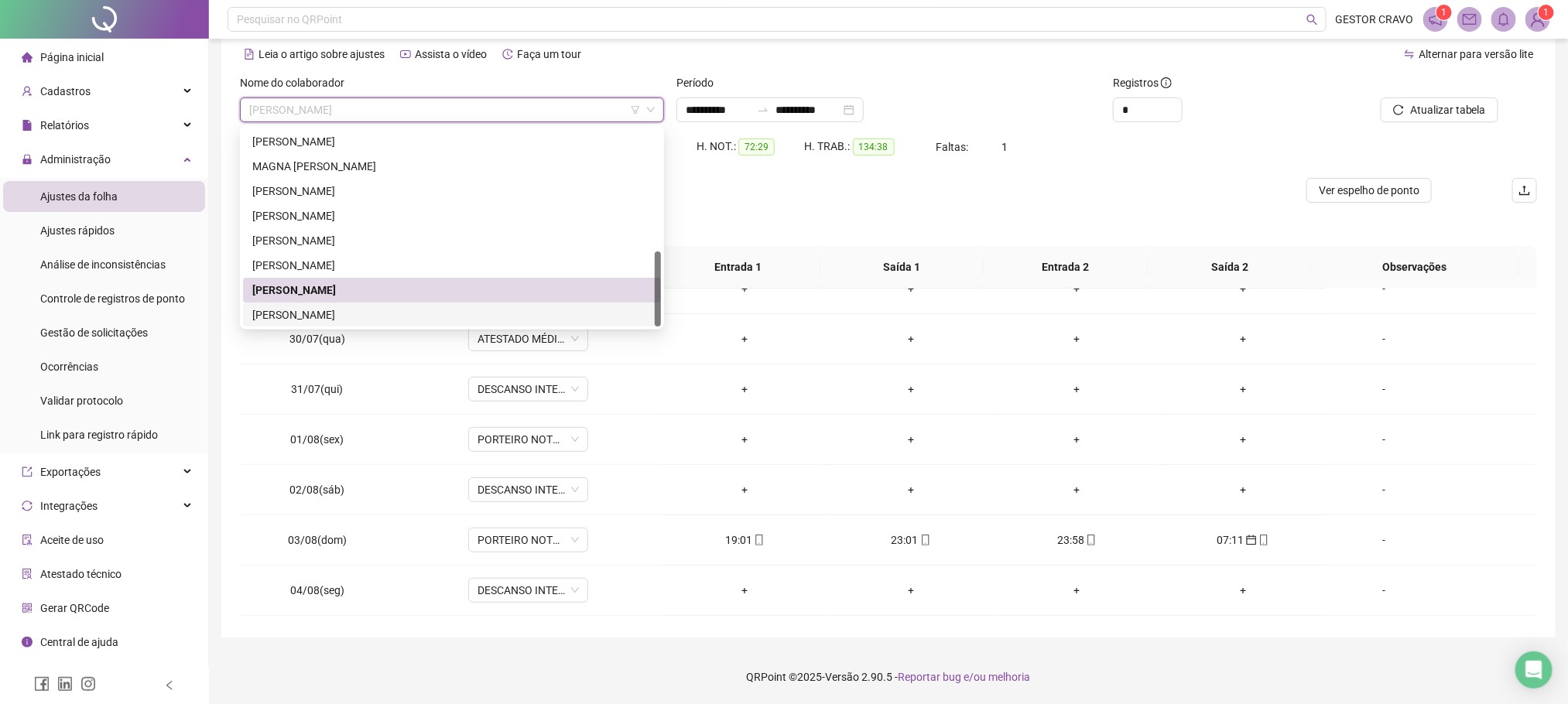
click at [408, 307] on div "[PERSON_NAME]" at bounding box center [452, 314] width 400 height 17
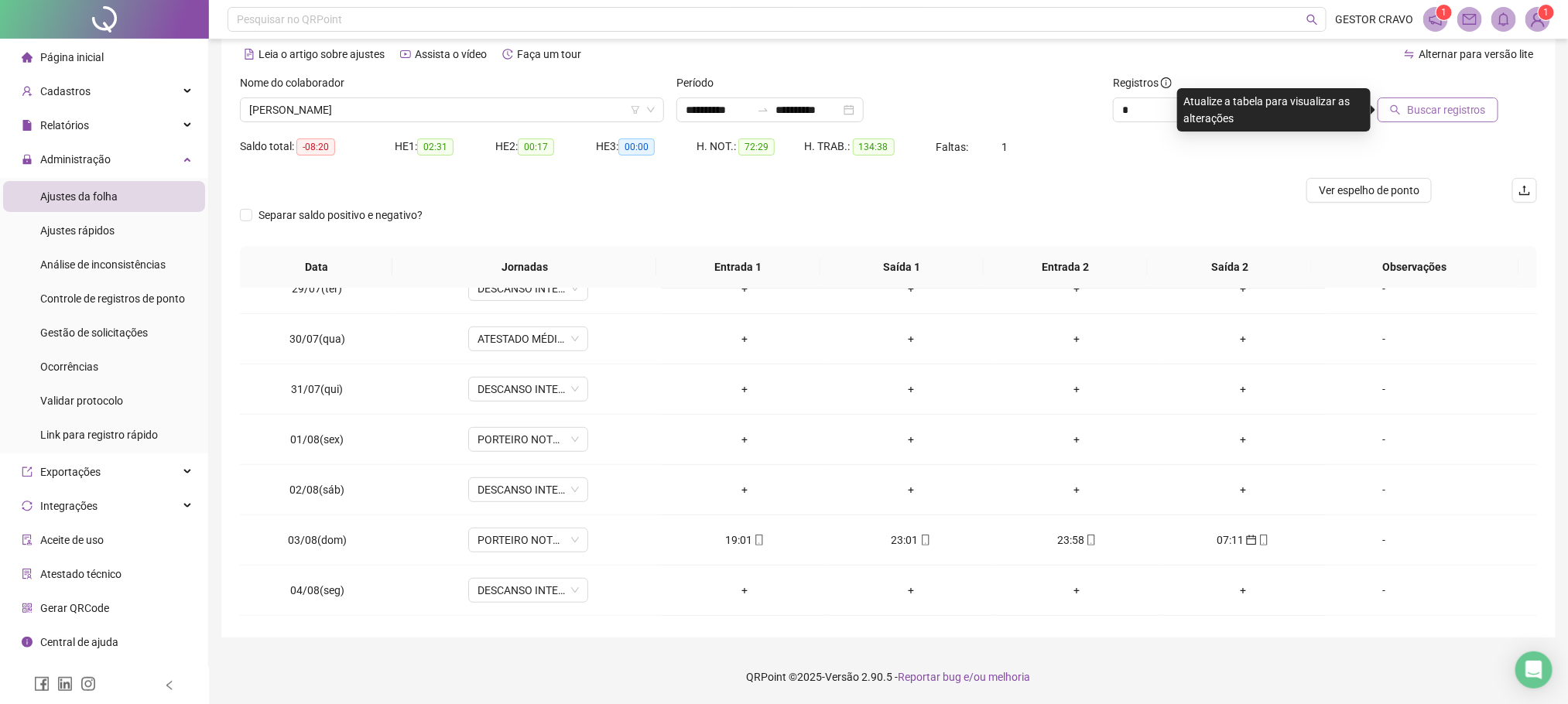
click at [1458, 104] on span "Buscar registros" at bounding box center [1446, 109] width 79 height 17
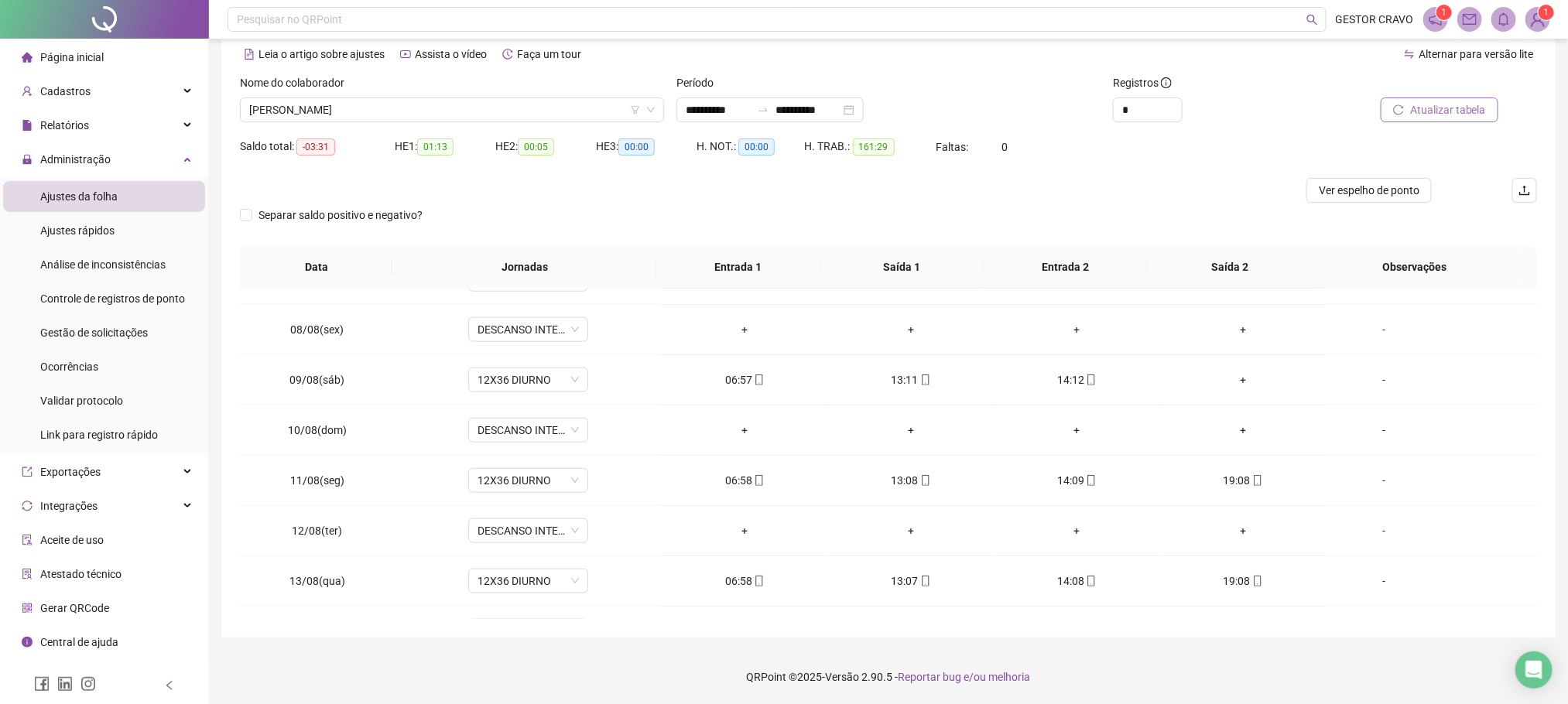
scroll to position [891, 0]
click at [1228, 385] on div "+" at bounding box center [1242, 377] width 141 height 17
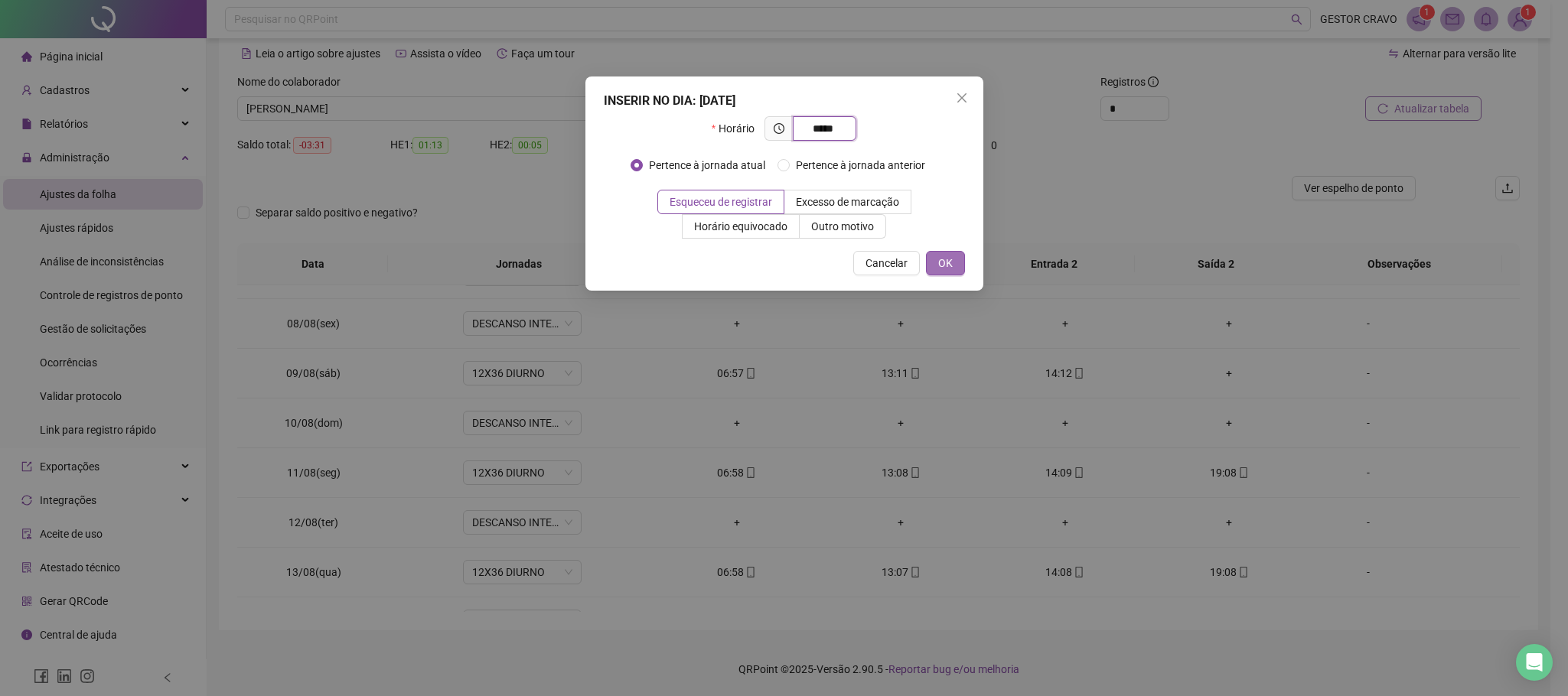
type input "*****"
click at [938, 264] on span "OK" at bounding box center [945, 263] width 14 height 17
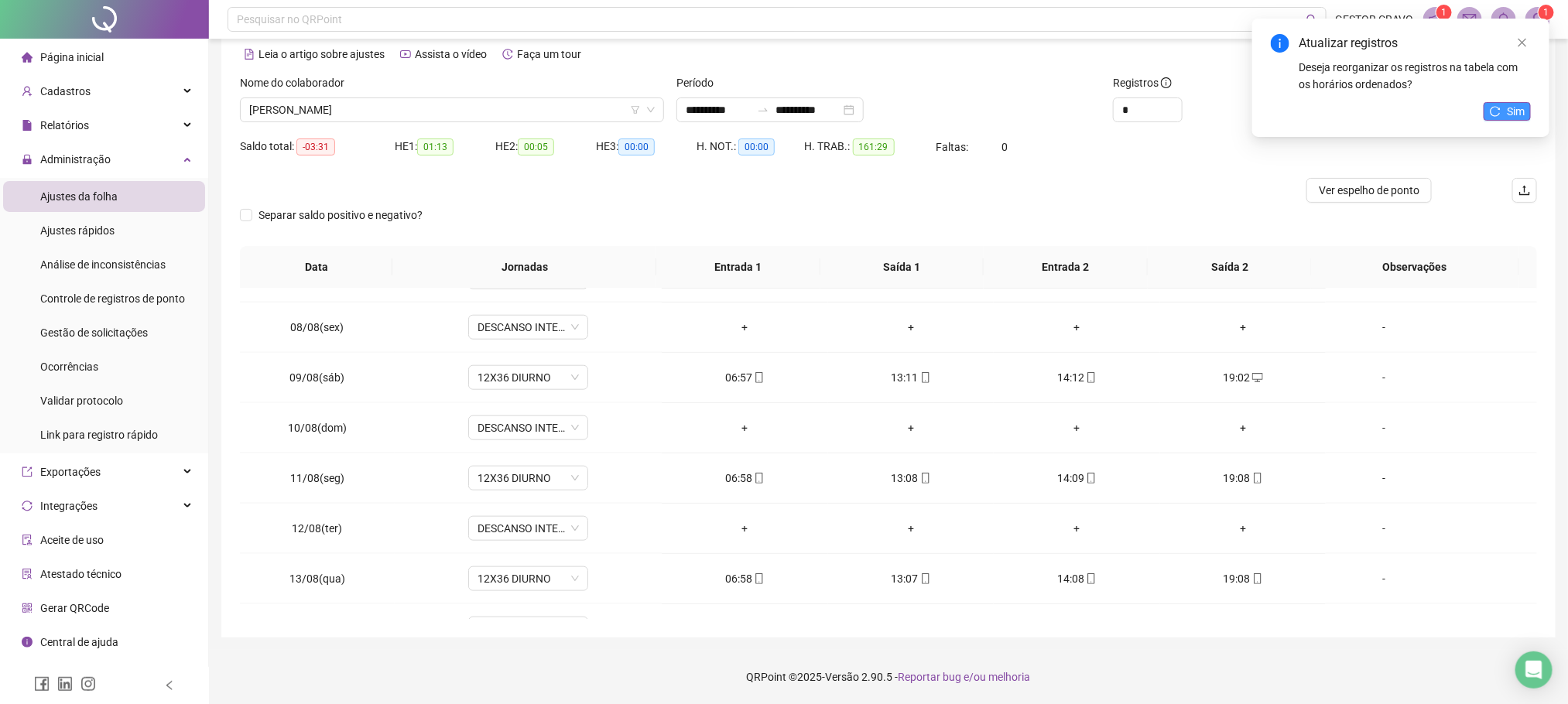
click at [1505, 112] on button "Sim" at bounding box center [1507, 111] width 47 height 18
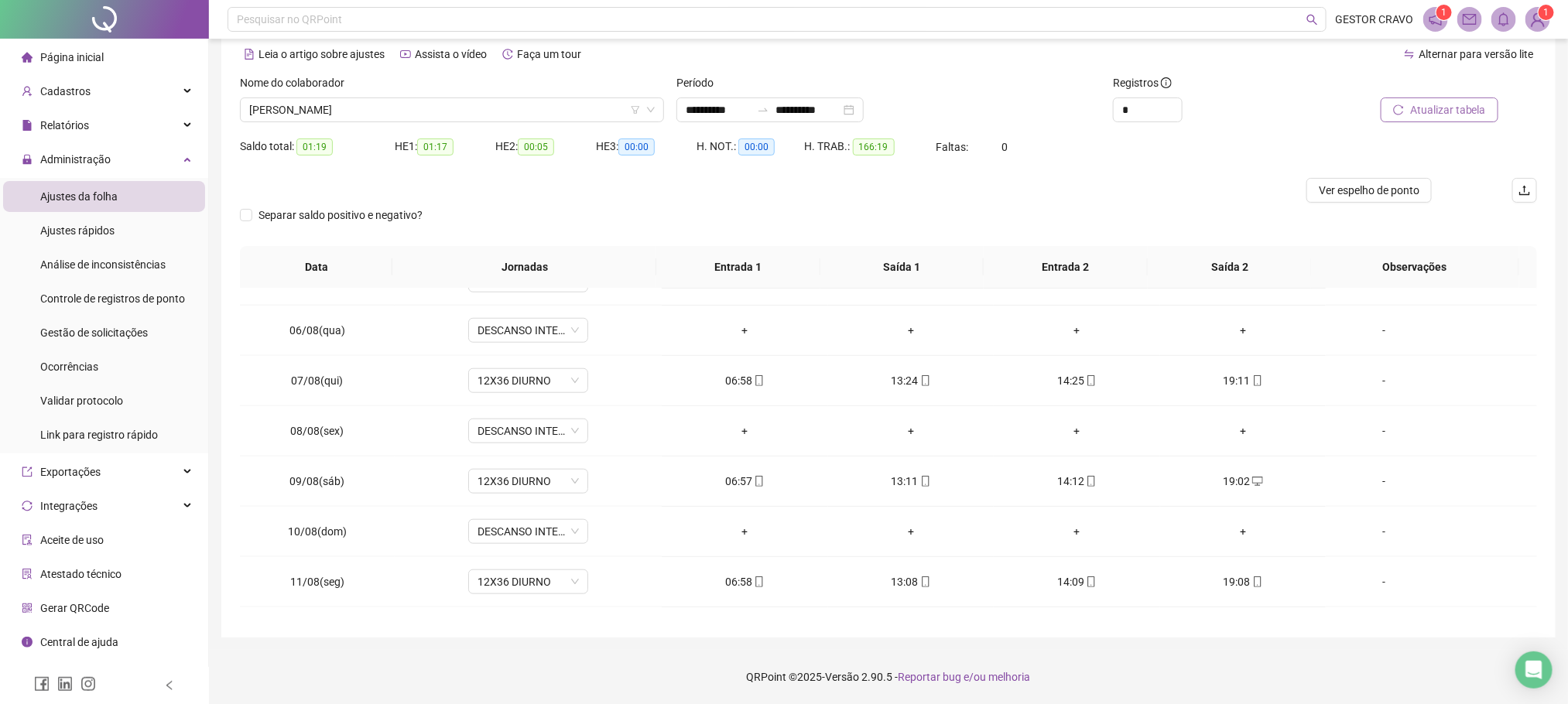
scroll to position [775, 0]
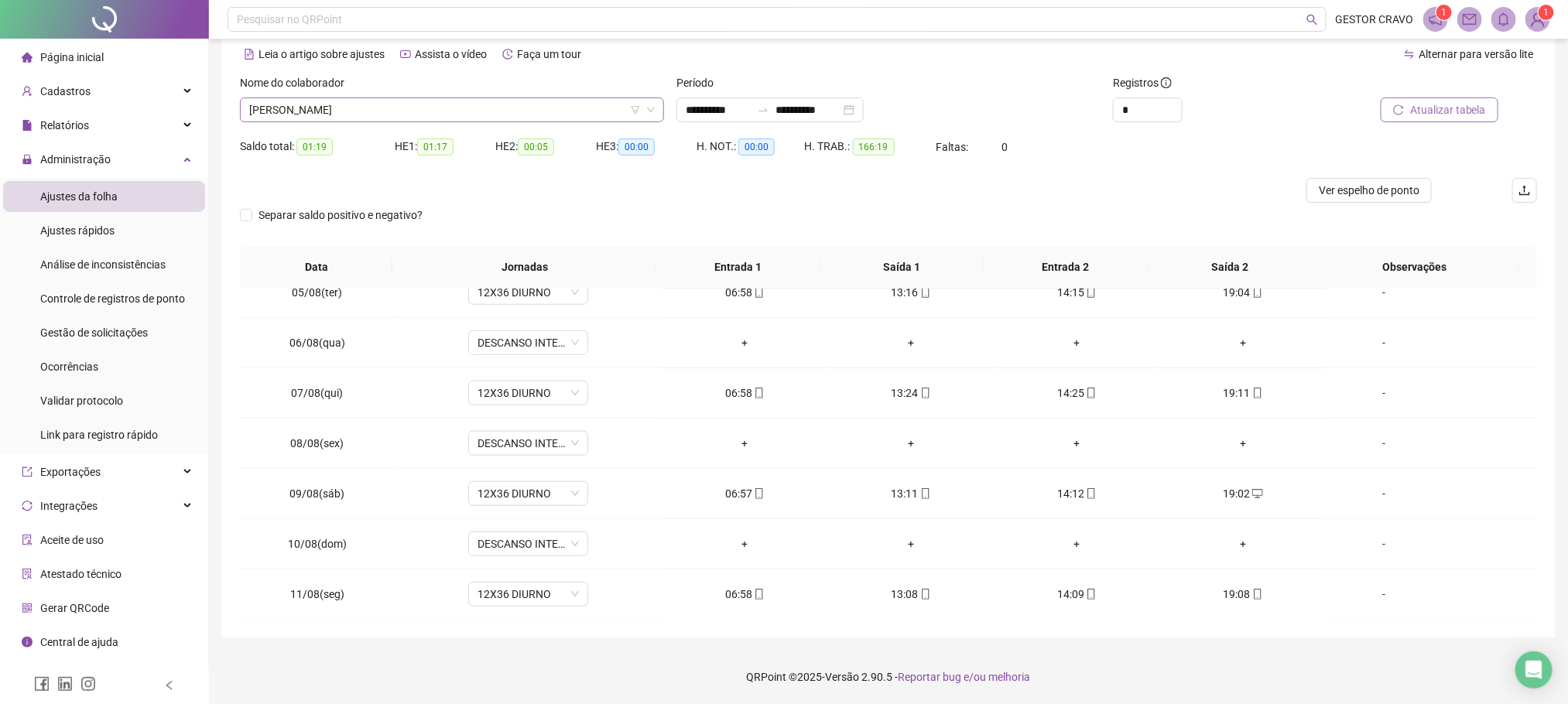
click at [495, 115] on span "[PERSON_NAME]" at bounding box center [452, 110] width 406 height 23
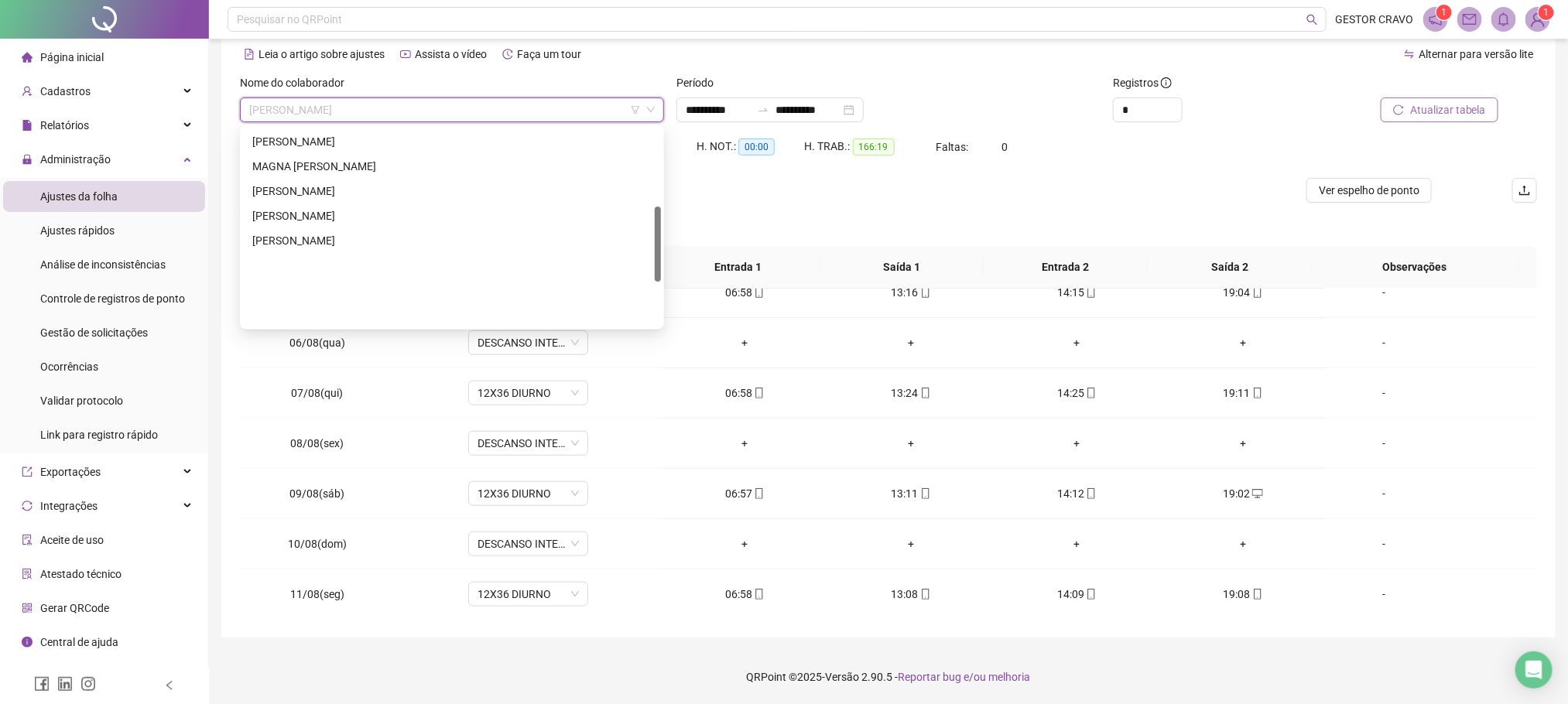
scroll to position [0, 0]
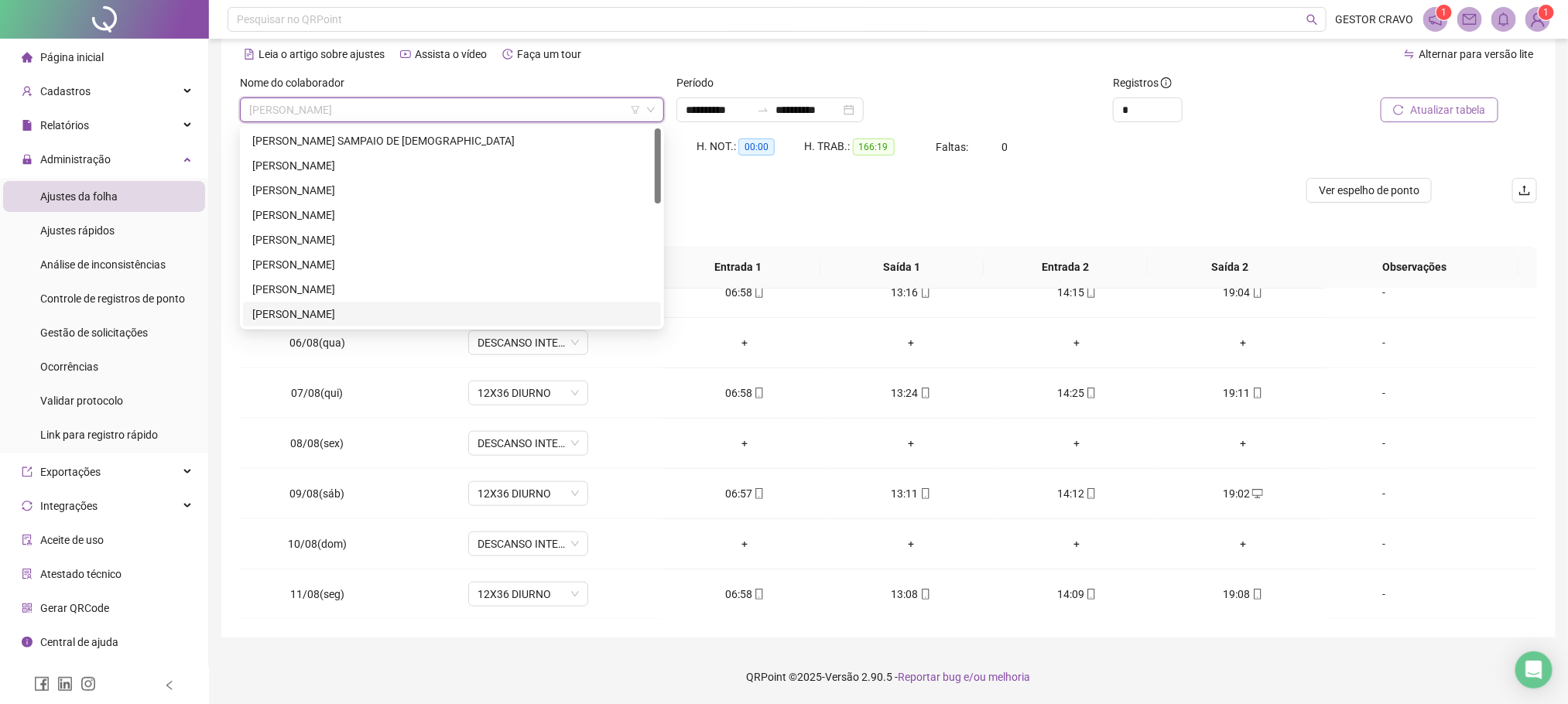
click at [327, 311] on div "[PERSON_NAME]" at bounding box center [452, 313] width 400 height 17
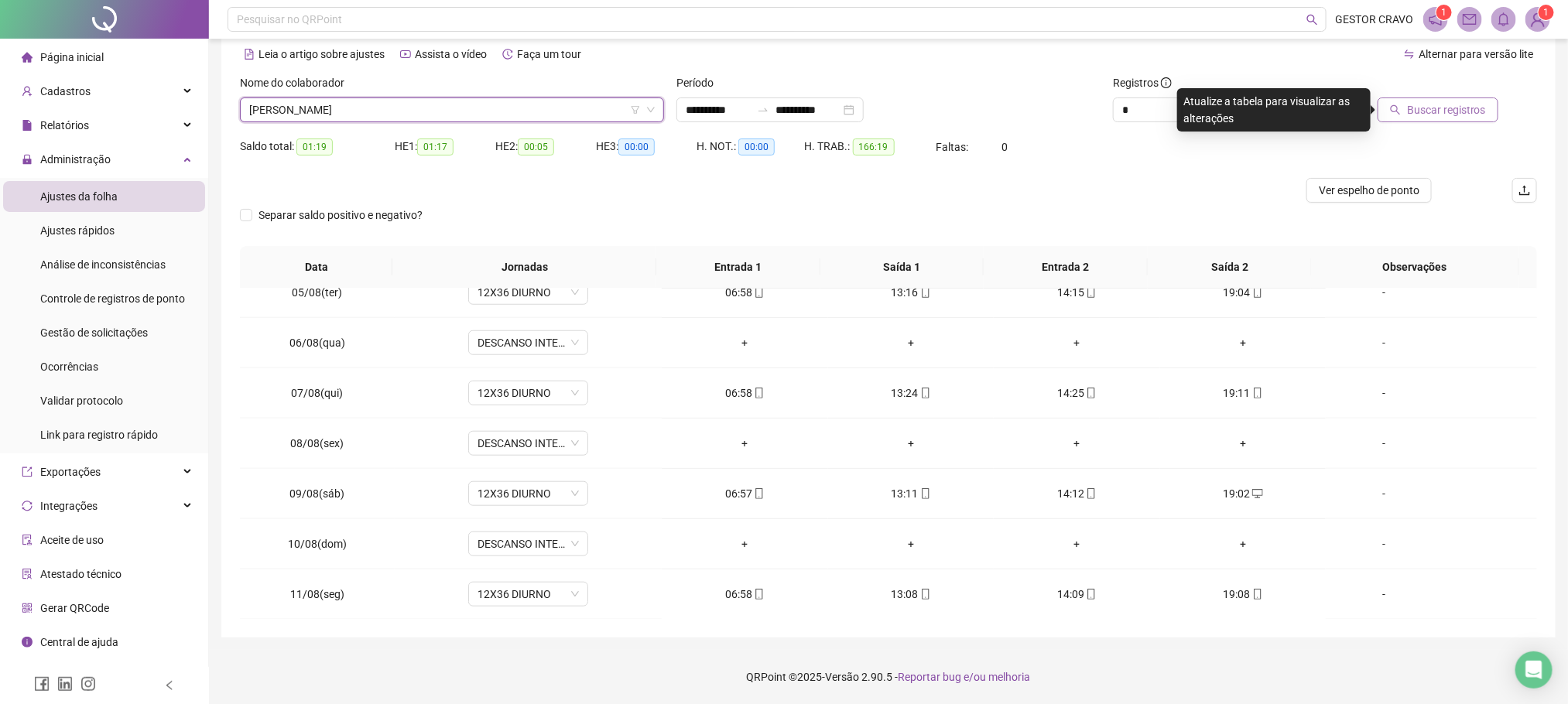
click at [1440, 111] on span "Buscar registros" at bounding box center [1446, 109] width 79 height 17
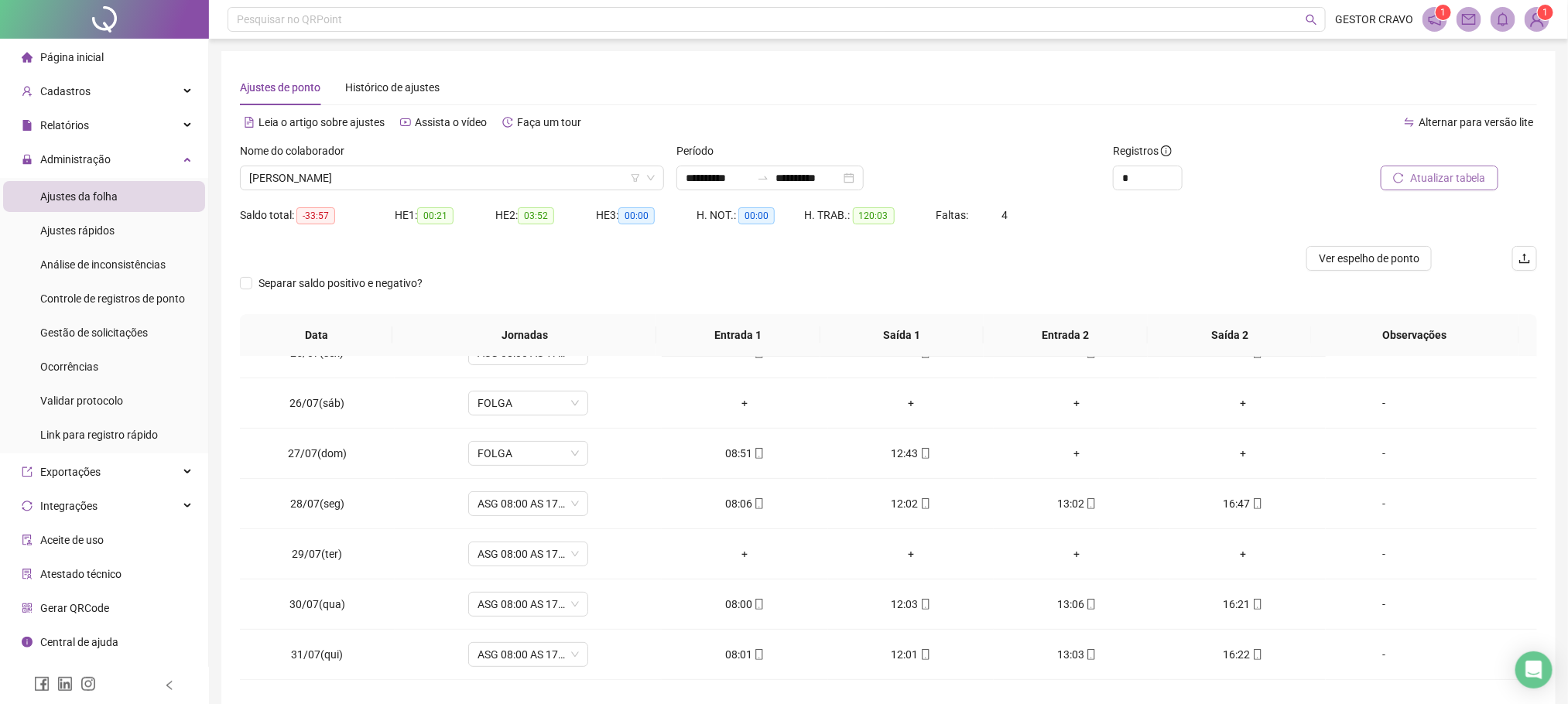
scroll to position [232, 0]
click at [523, 458] on span "FOLGA" at bounding box center [528, 450] width 101 height 23
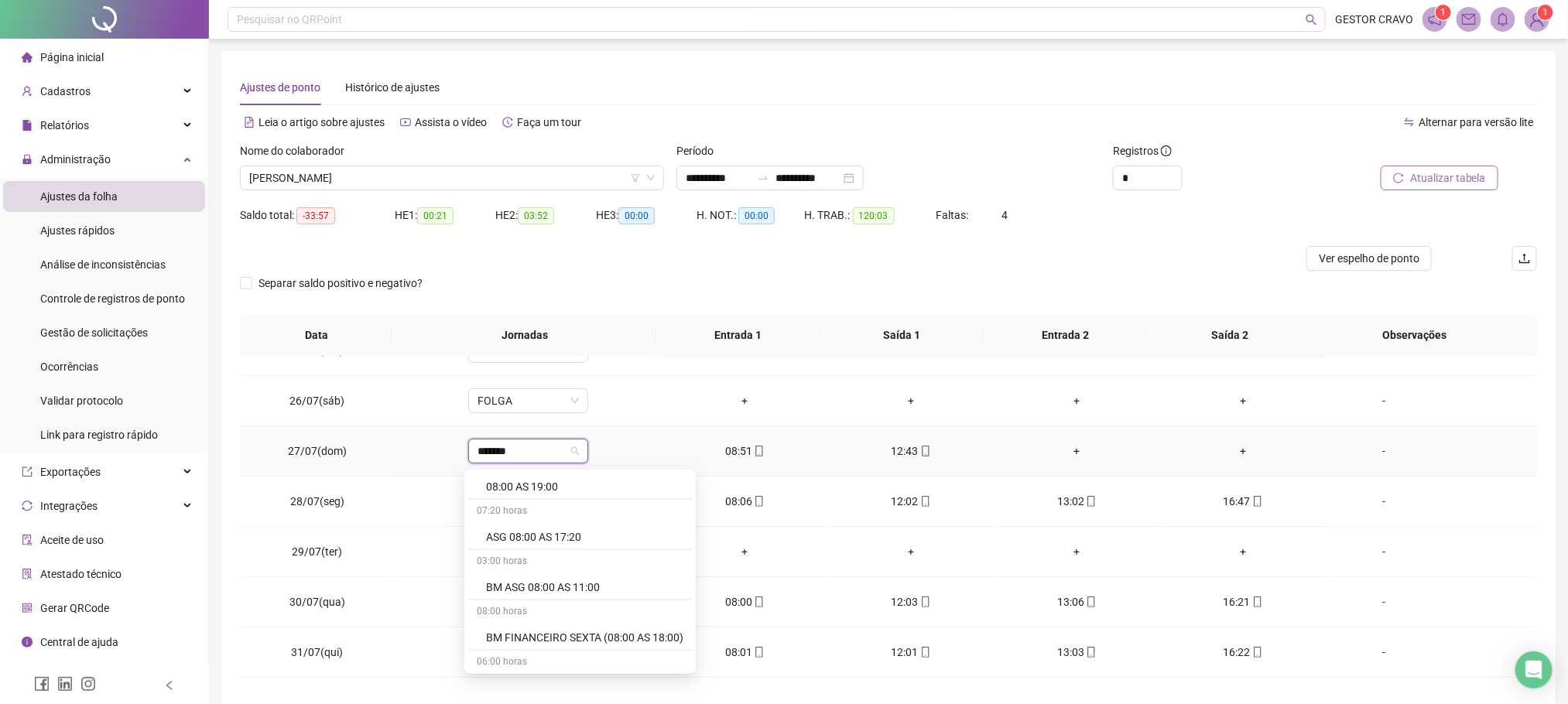
scroll to position [1044, 0]
type input "*****"
click at [579, 548] on div "08:00 - 11:00 | 12:00 - 16:20" at bounding box center [585, 548] width 197 height 17
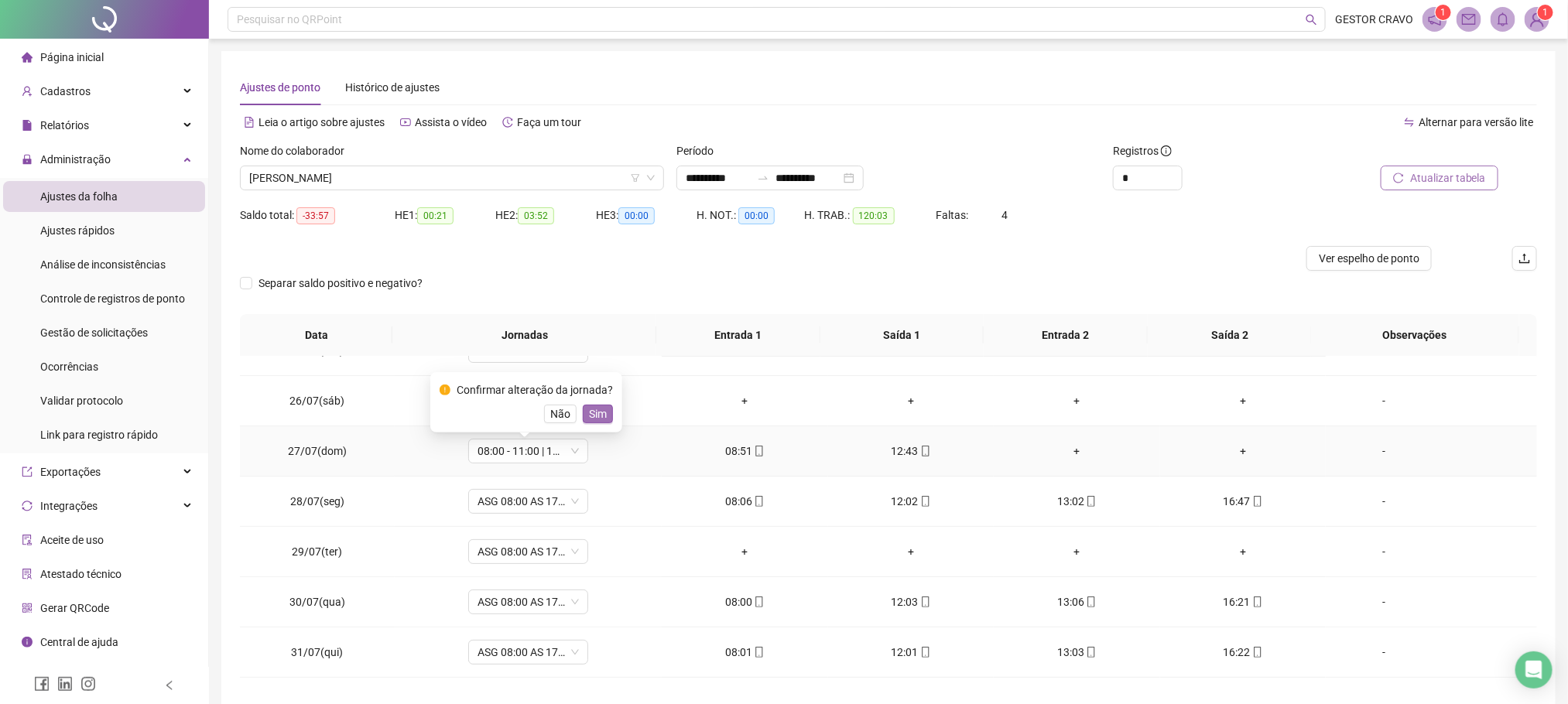
click at [591, 410] on span "Sim" at bounding box center [598, 414] width 18 height 17
click at [1441, 175] on span "Atualizar tabela" at bounding box center [1448, 177] width 76 height 17
click at [522, 555] on span "ASG 08:00 AS 17:20" at bounding box center [528, 551] width 101 height 23
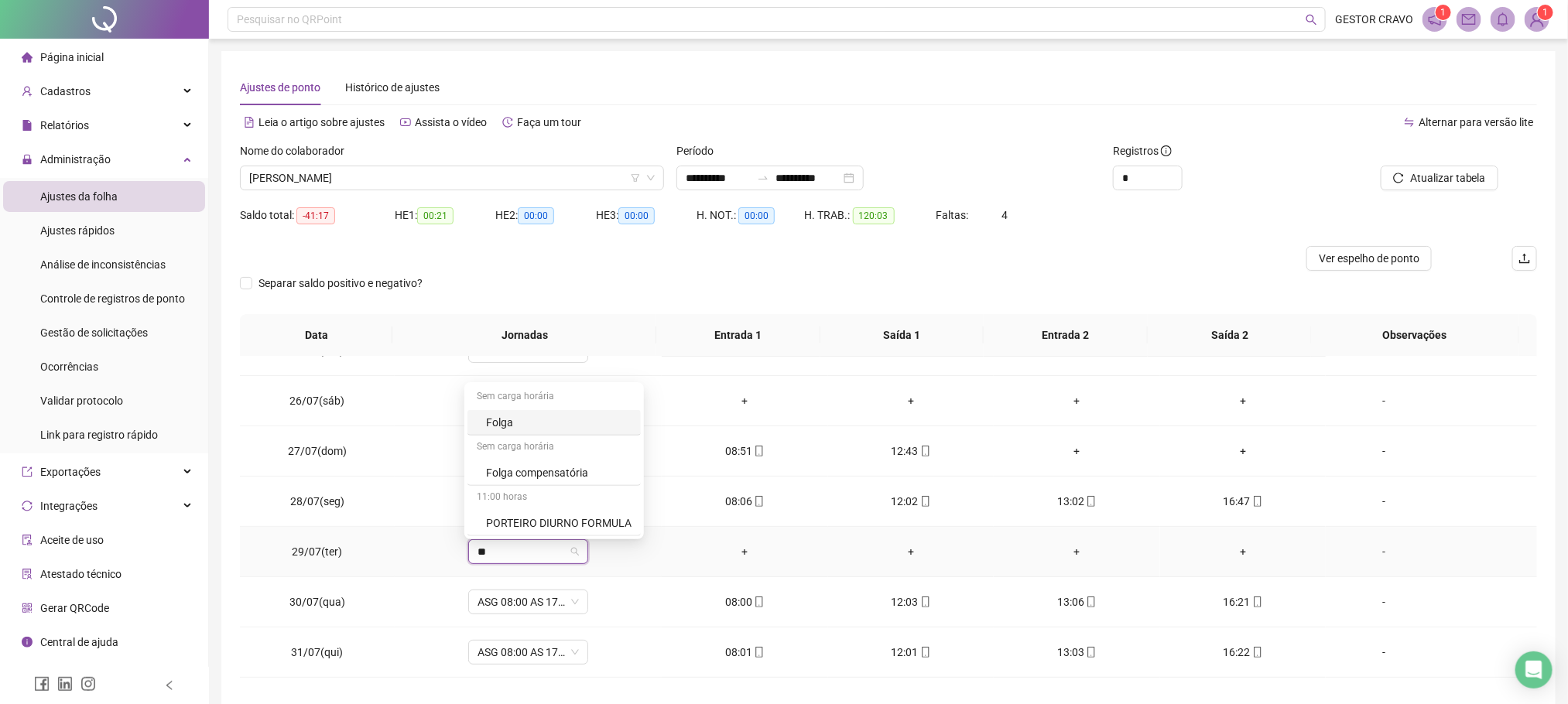
type input "***"
click at [521, 471] on div "Folga" at bounding box center [537, 473] width 102 height 17
click at [595, 521] on span "Sim" at bounding box center [598, 514] width 18 height 17
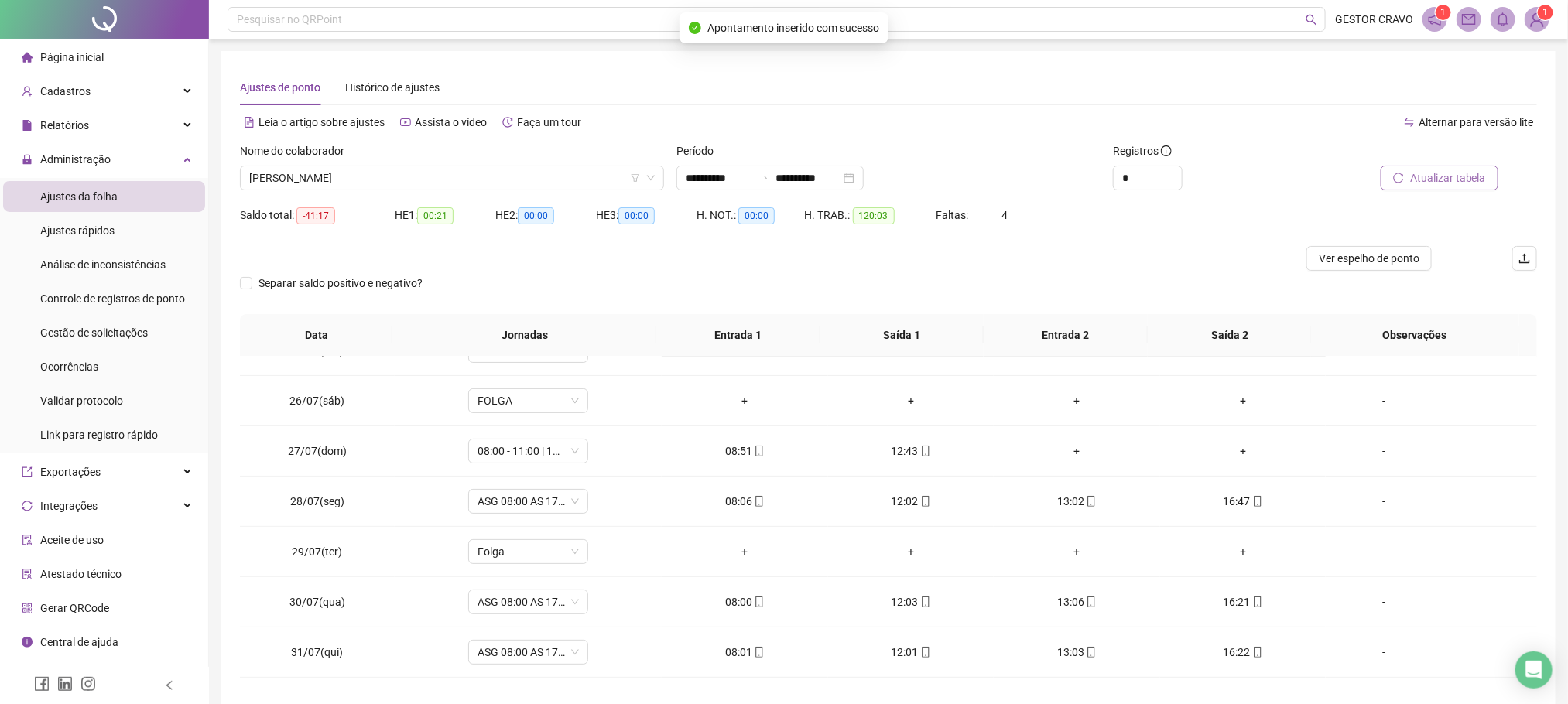
click at [1448, 179] on span "Atualizar tabela" at bounding box center [1448, 177] width 76 height 17
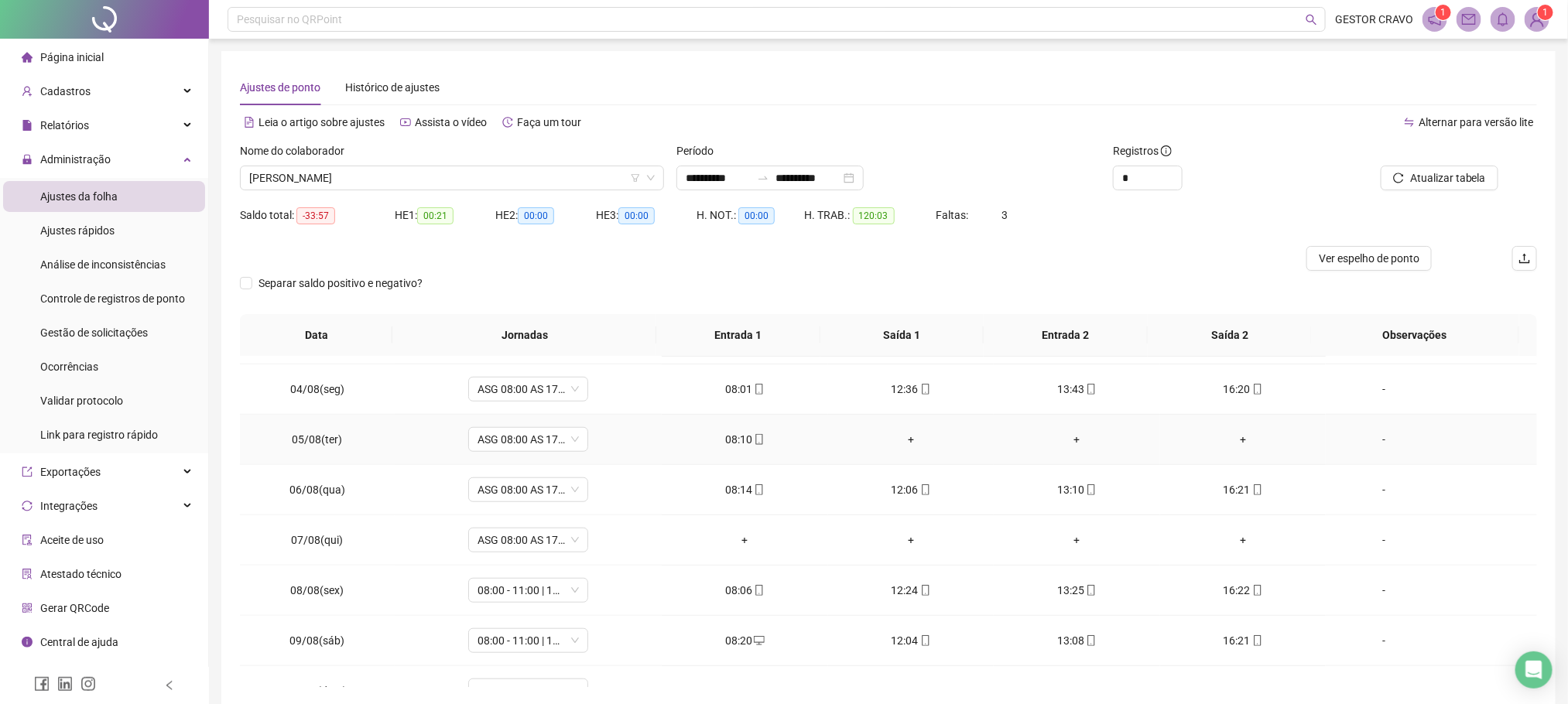
scroll to position [580, 0]
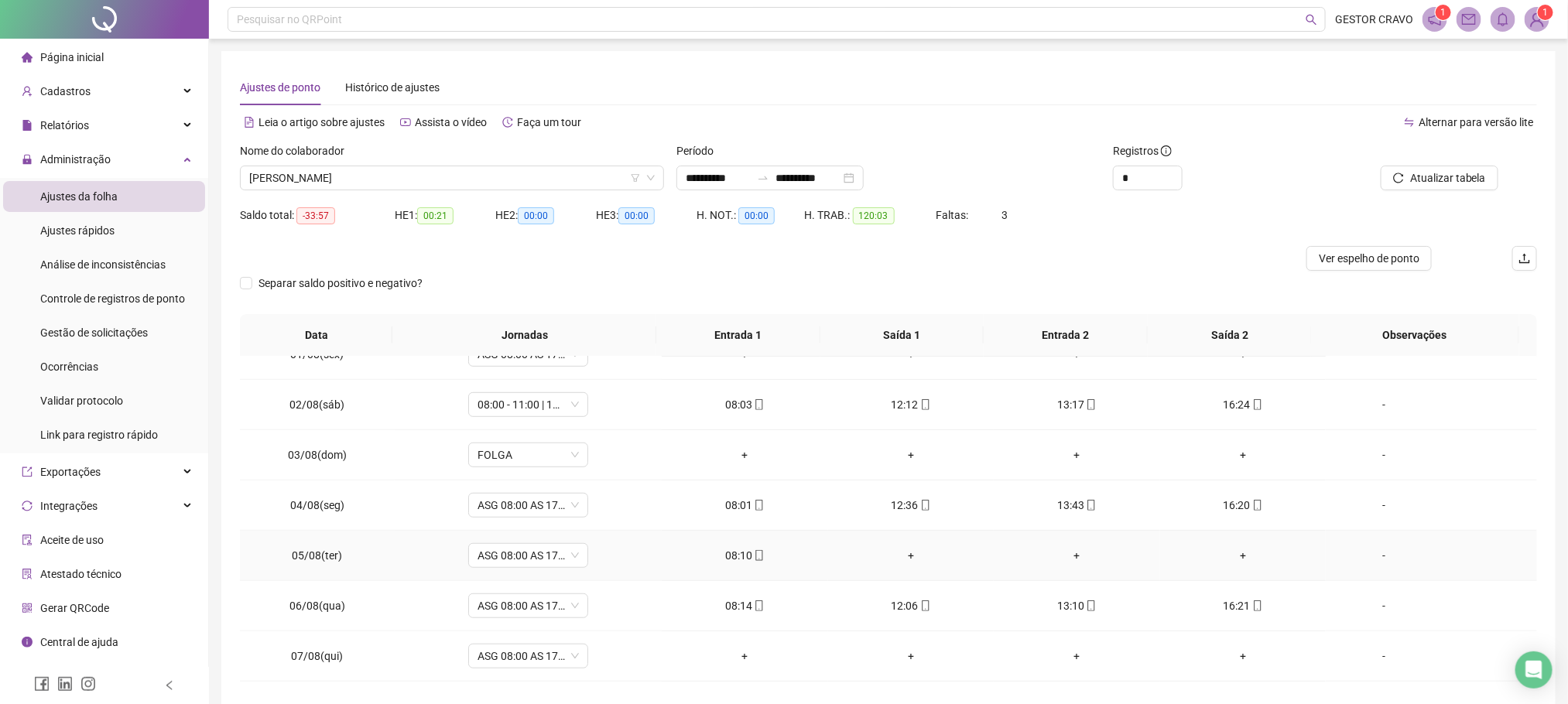
click at [1368, 564] on div "-" at bounding box center [1383, 555] width 92 height 17
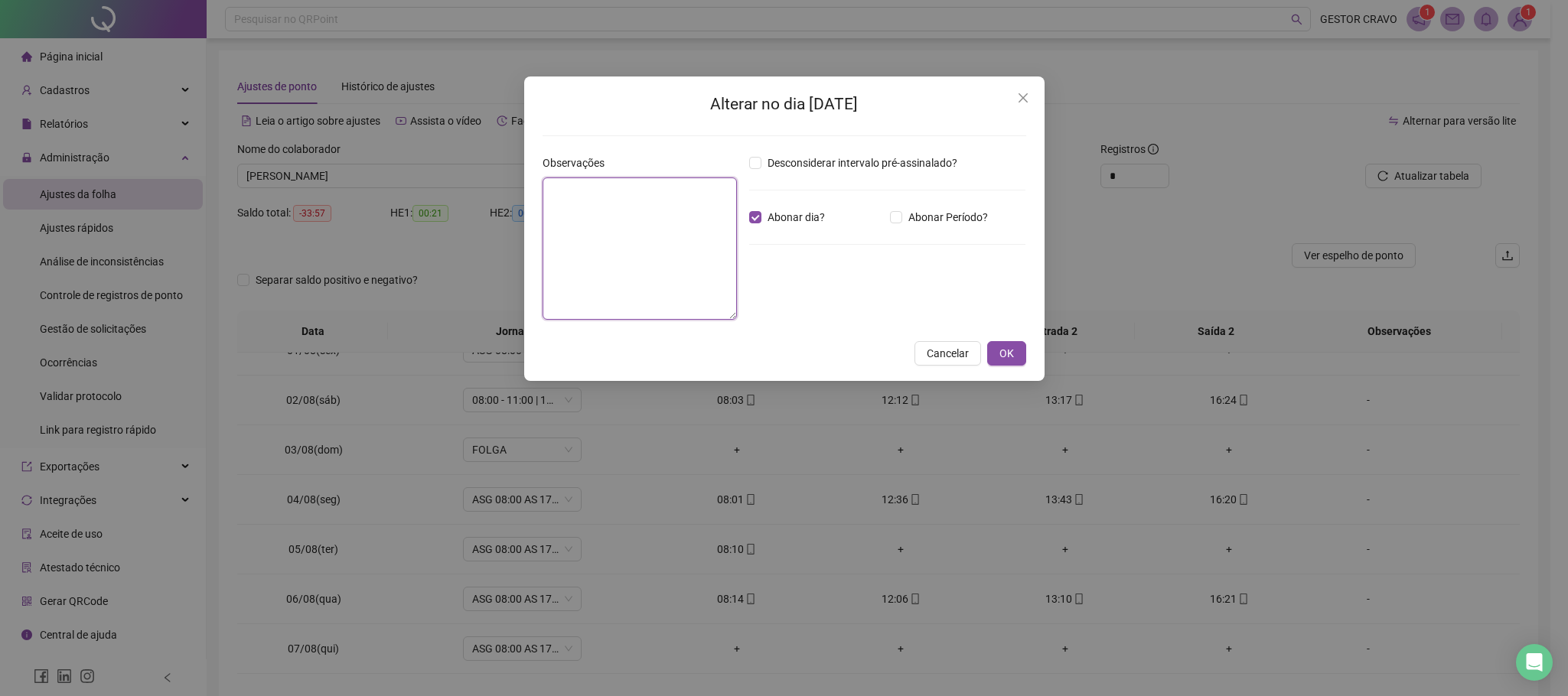
click at [666, 256] on textarea at bounding box center [640, 249] width 194 height 142
type textarea "********"
click at [1009, 355] on span "OK" at bounding box center [1006, 354] width 14 height 17
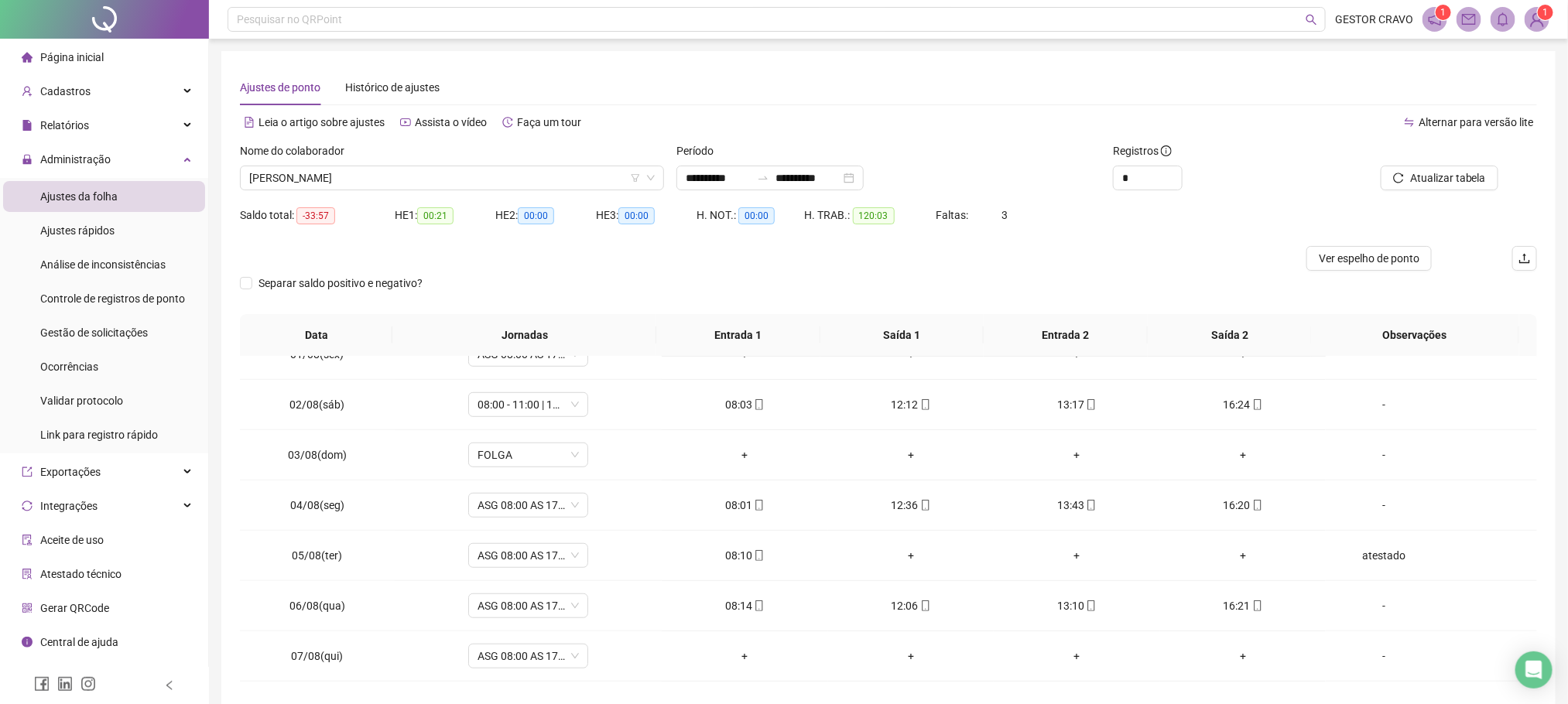
click at [1402, 180] on icon "reload" at bounding box center [1399, 178] width 11 height 11
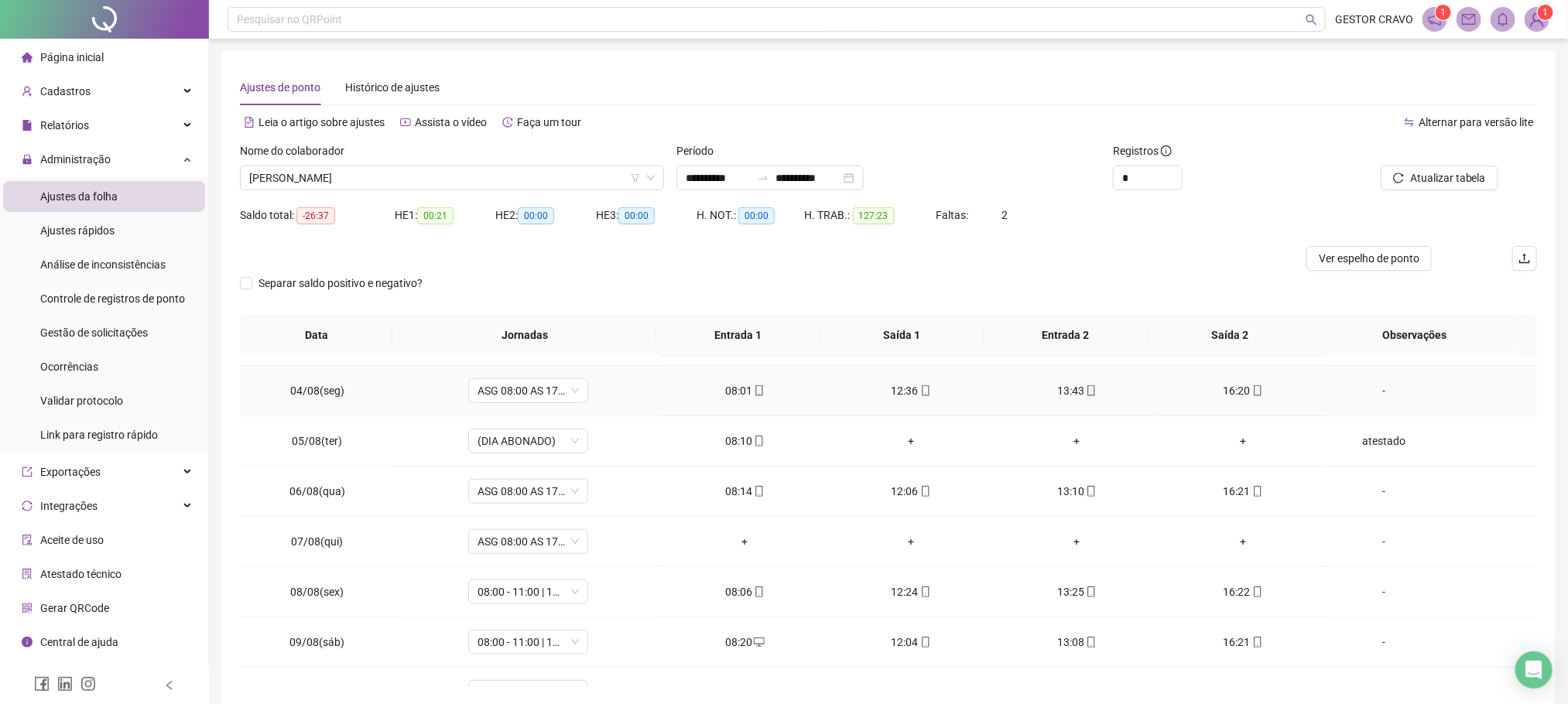
scroll to position [696, 0]
click at [186, 119] on div "Relatórios" at bounding box center [104, 125] width 202 height 31
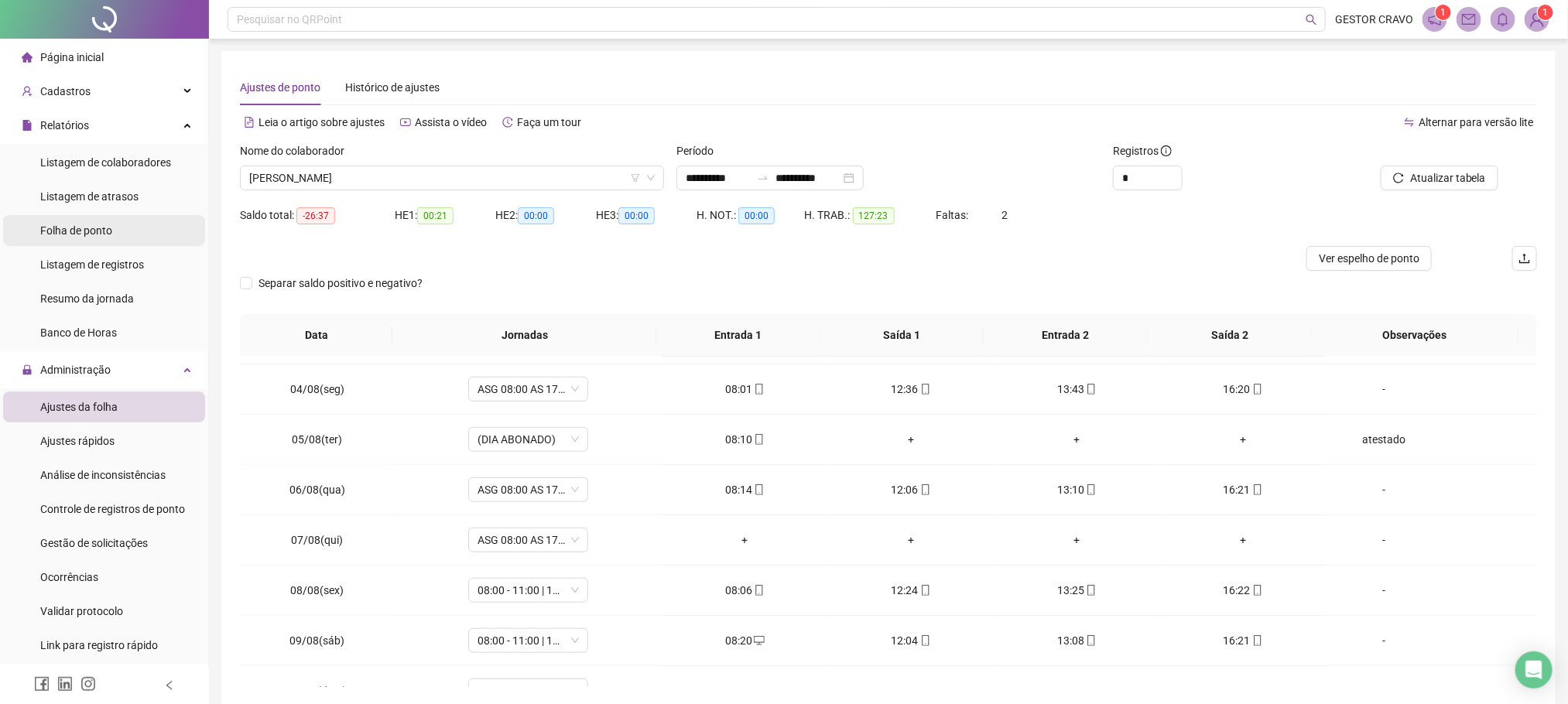
click at [64, 228] on span "Folha de ponto" at bounding box center [76, 231] width 72 height 13
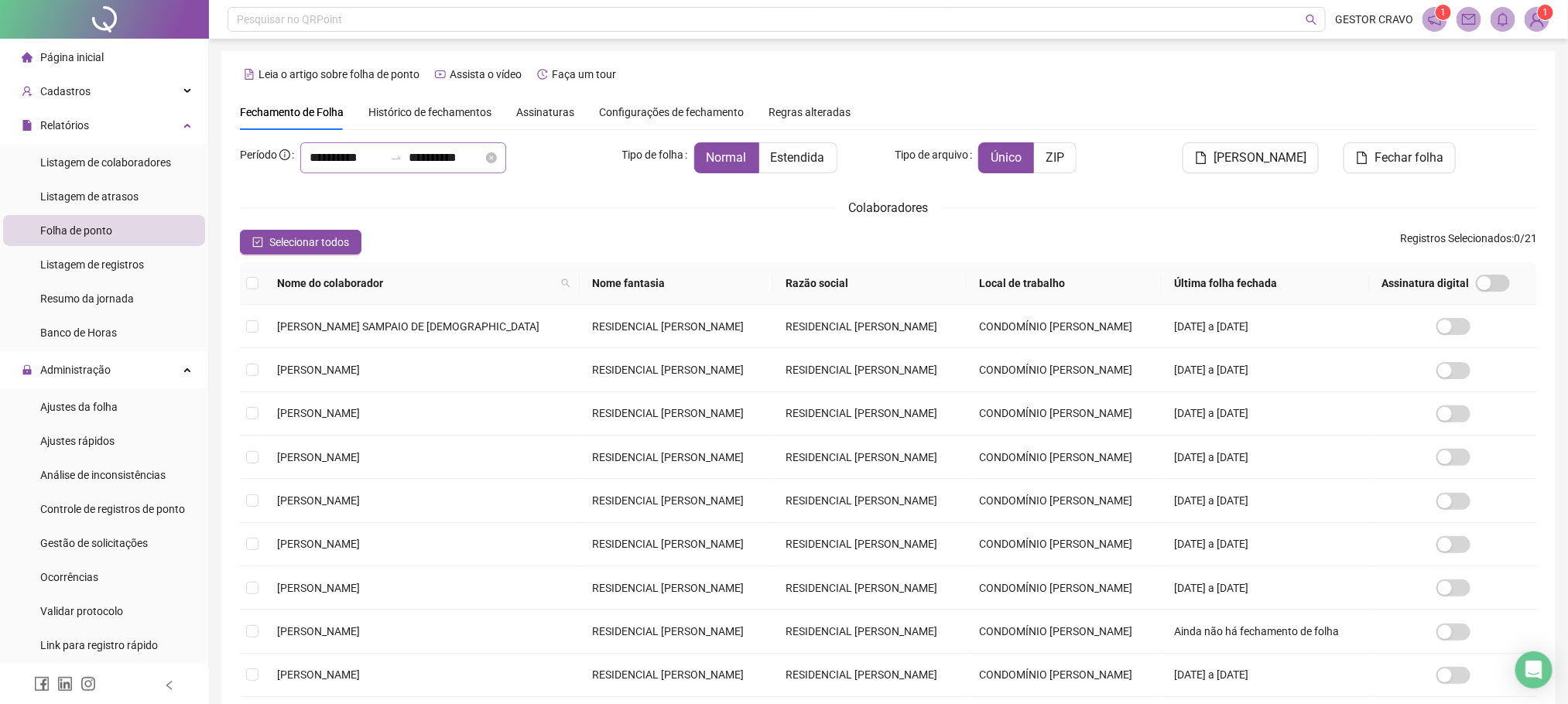
click at [403, 156] on icon "swap-right" at bounding box center [396, 158] width 13 height 13
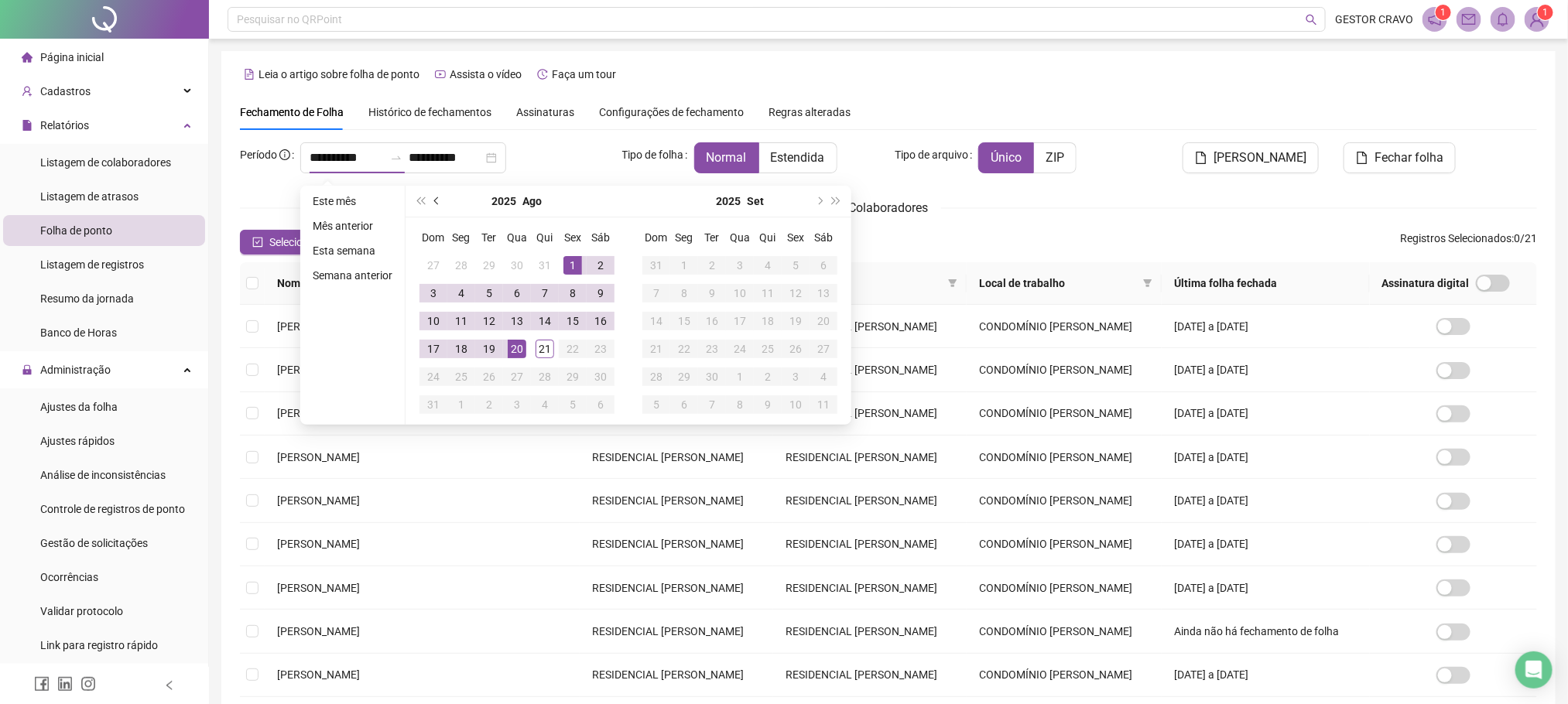
click at [430, 193] on button "prev-year" at bounding box center [437, 200] width 17 height 31
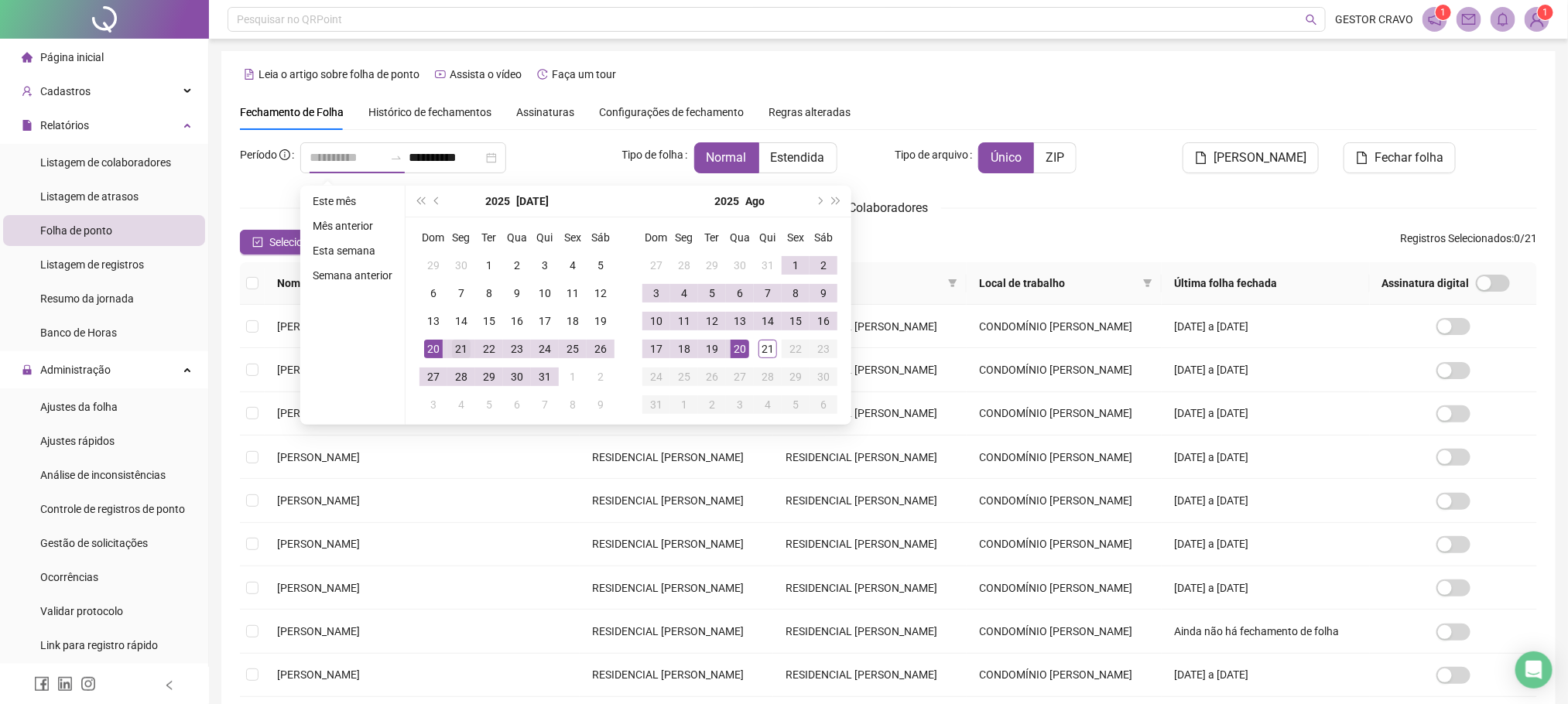
type input "**********"
click at [449, 346] on td "21" at bounding box center [461, 348] width 28 height 28
type input "**********"
click at [731, 349] on div "20" at bounding box center [739, 348] width 18 height 18
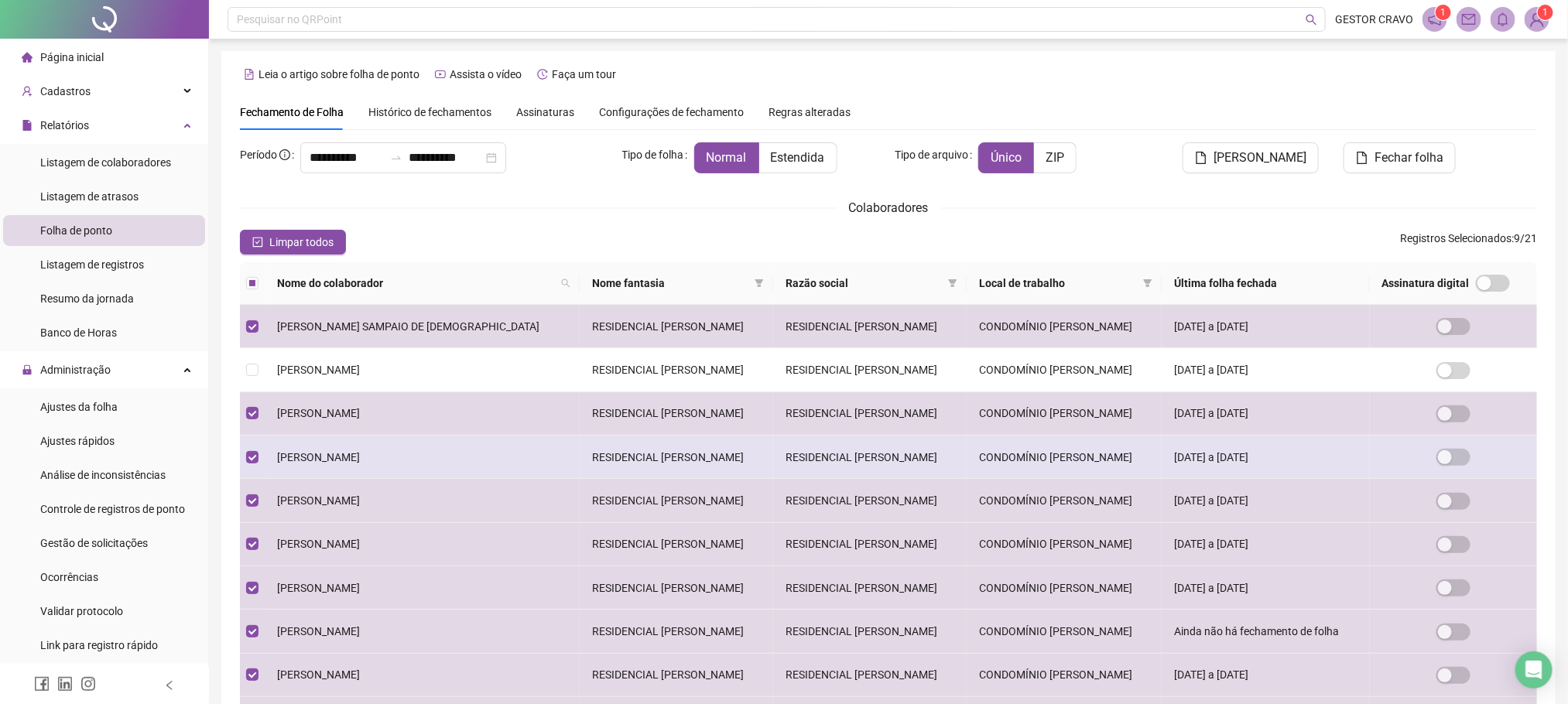
click at [244, 462] on td at bounding box center [252, 457] width 25 height 43
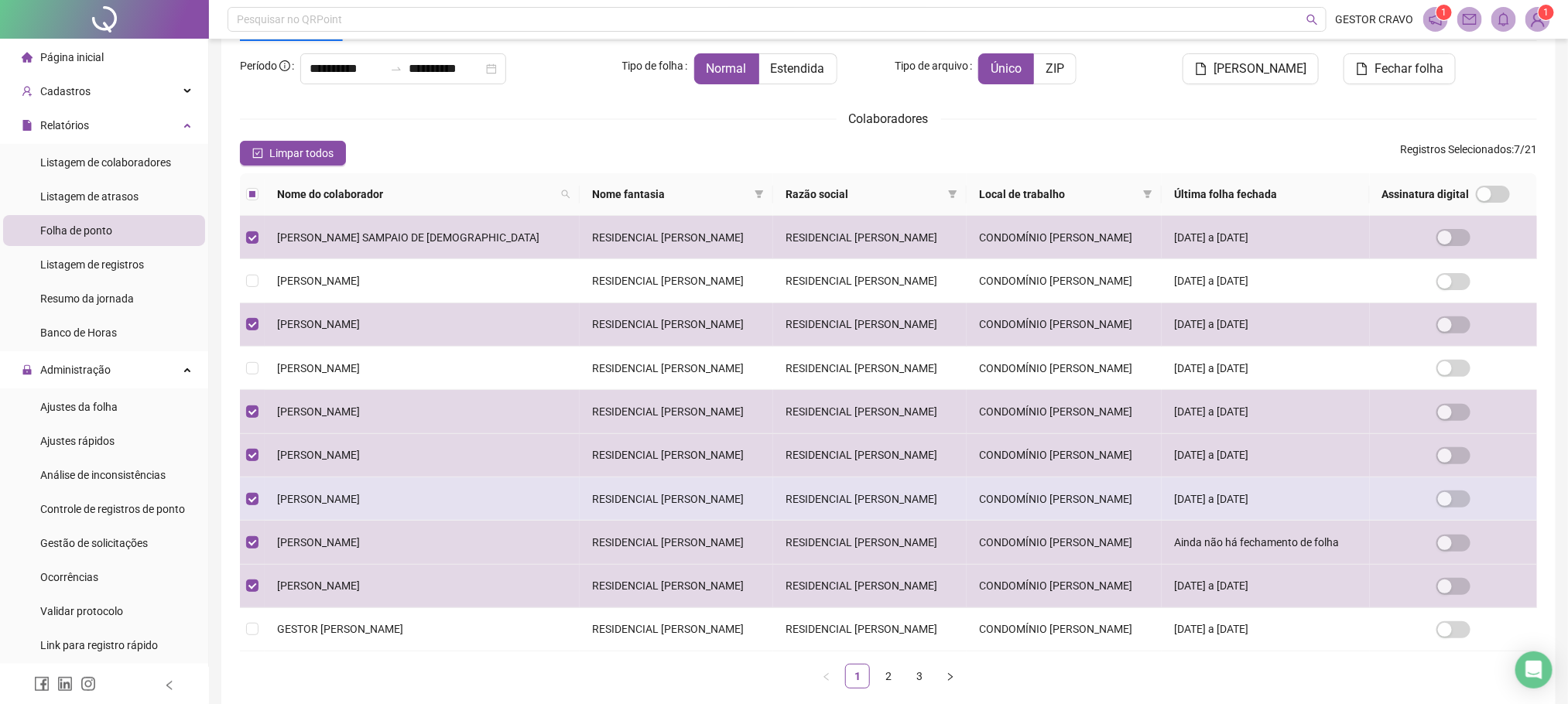
scroll to position [181, 0]
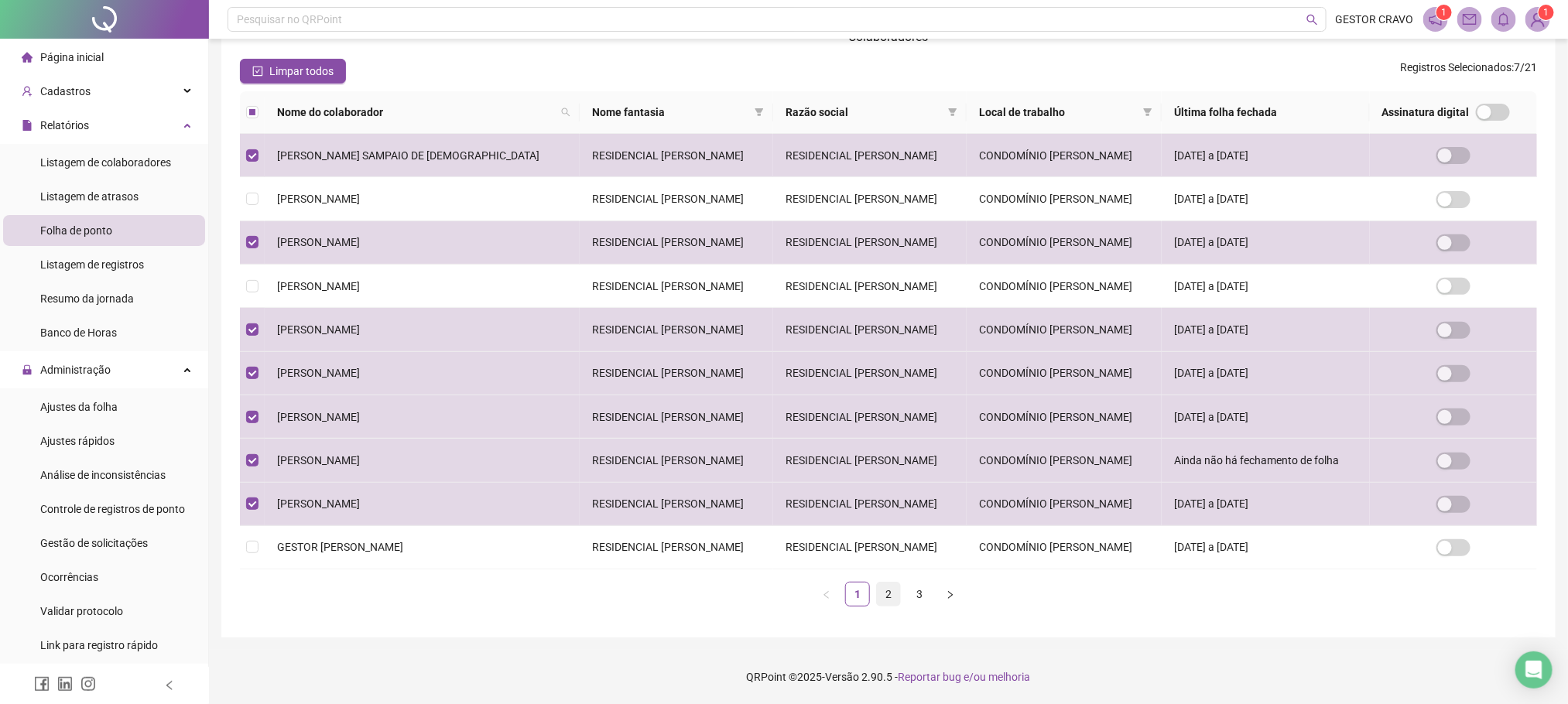
click at [881, 594] on link "2" at bounding box center [888, 593] width 23 height 23
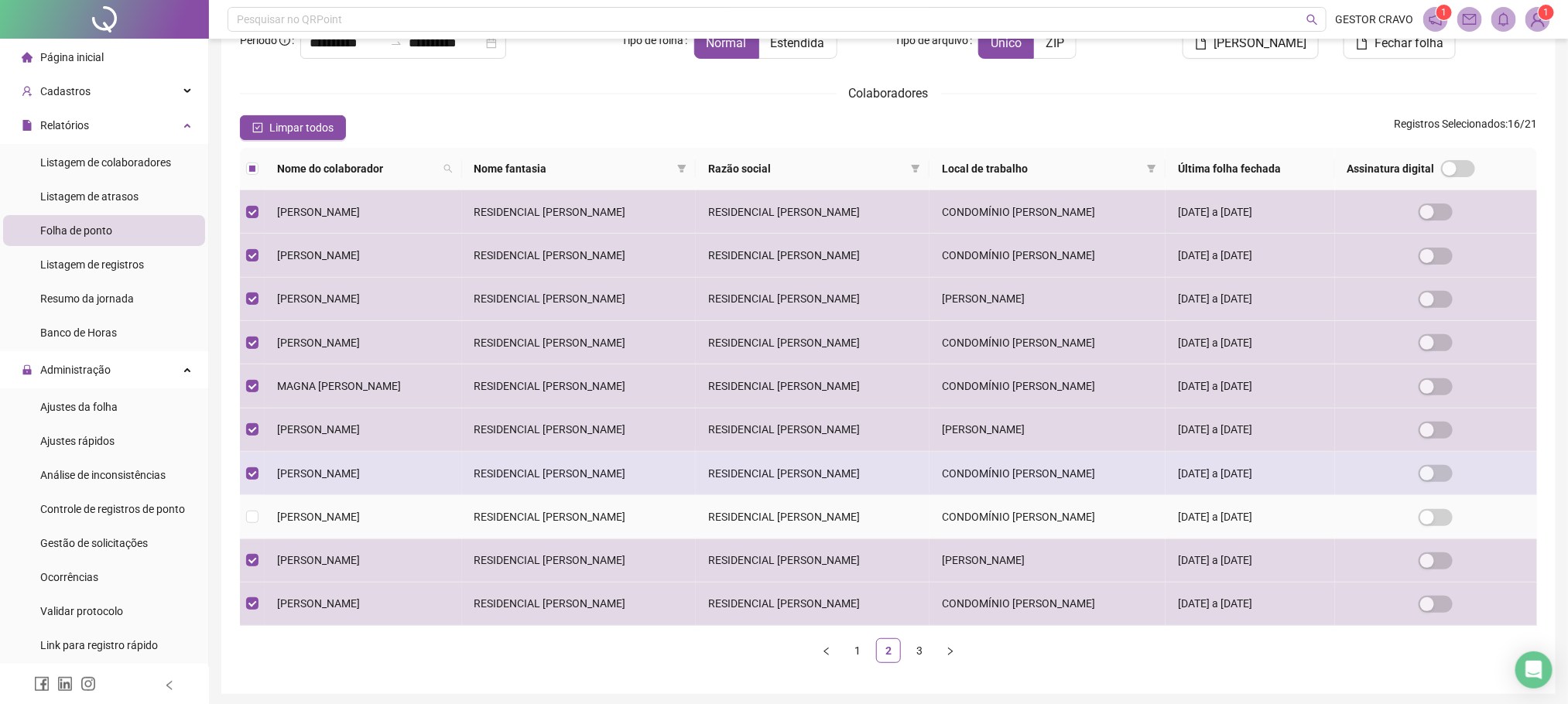
scroll to position [116, 0]
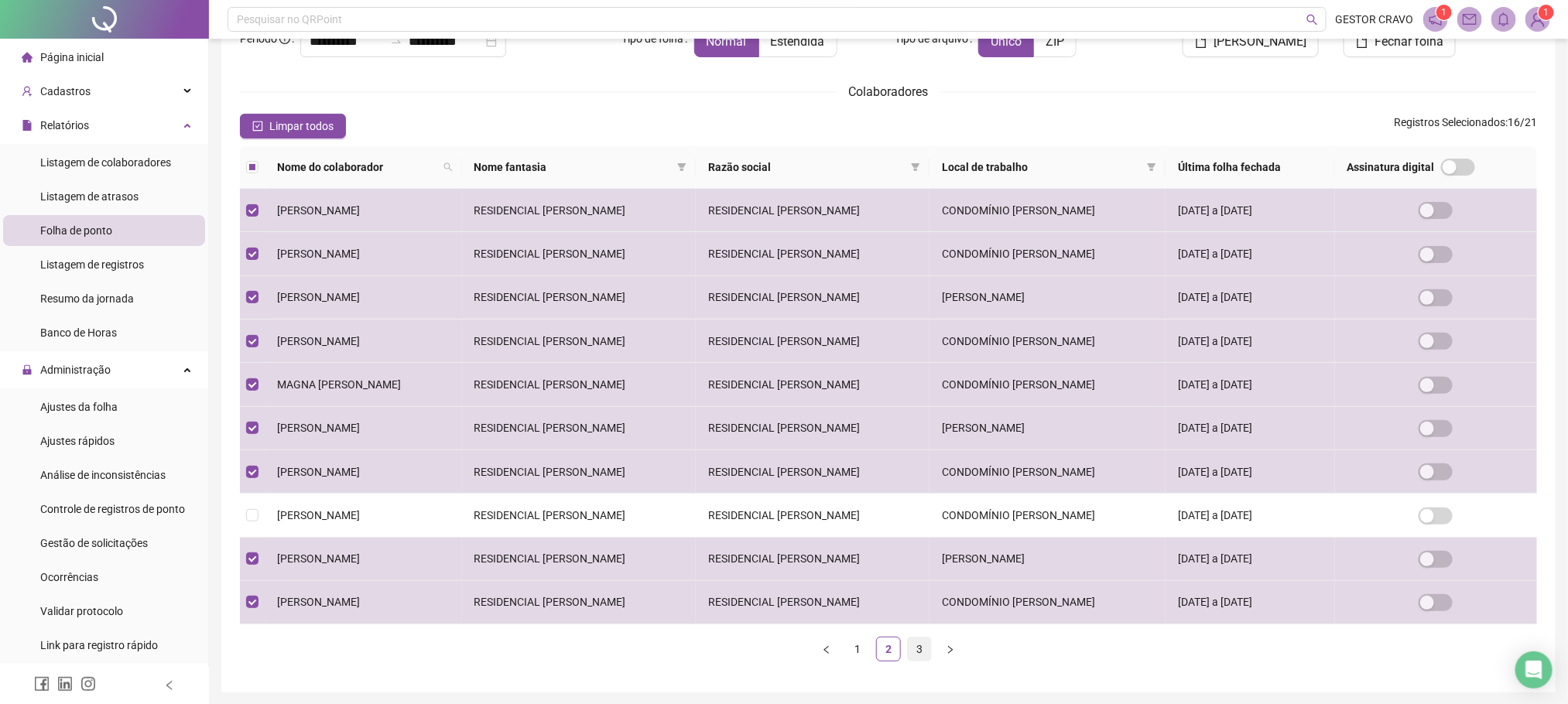
click at [919, 661] on link "3" at bounding box center [919, 648] width 23 height 23
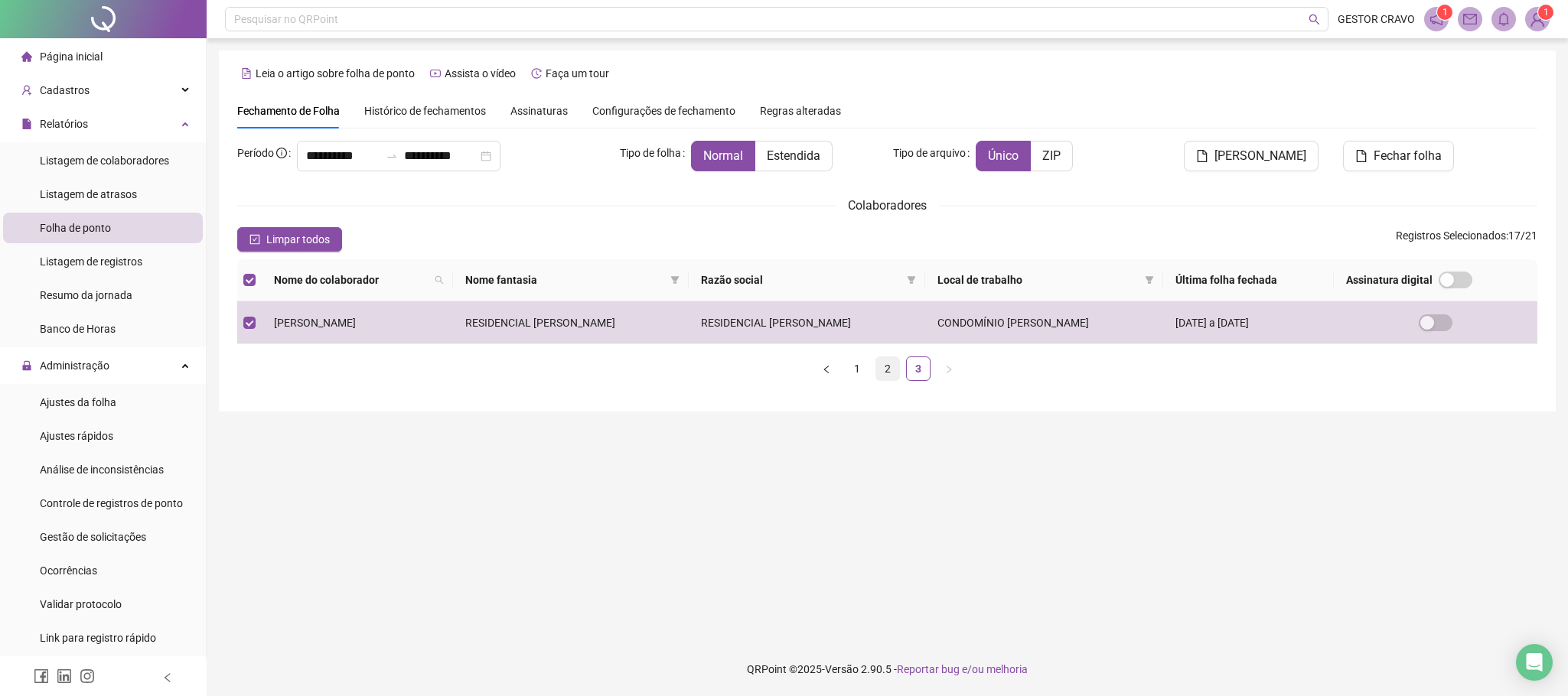
click at [884, 377] on link "2" at bounding box center [887, 368] width 23 height 23
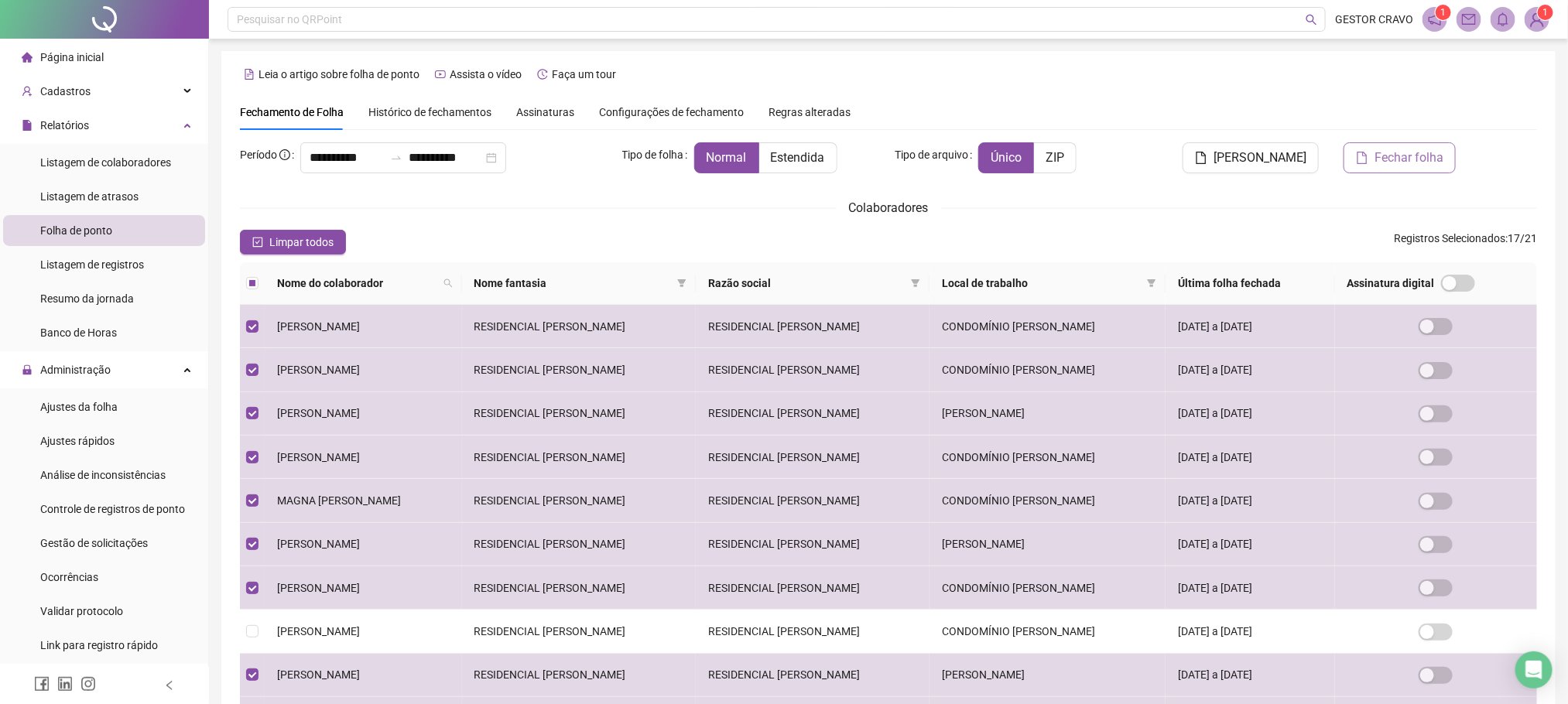
click at [1418, 152] on span "Fechar folha" at bounding box center [1409, 158] width 69 height 18
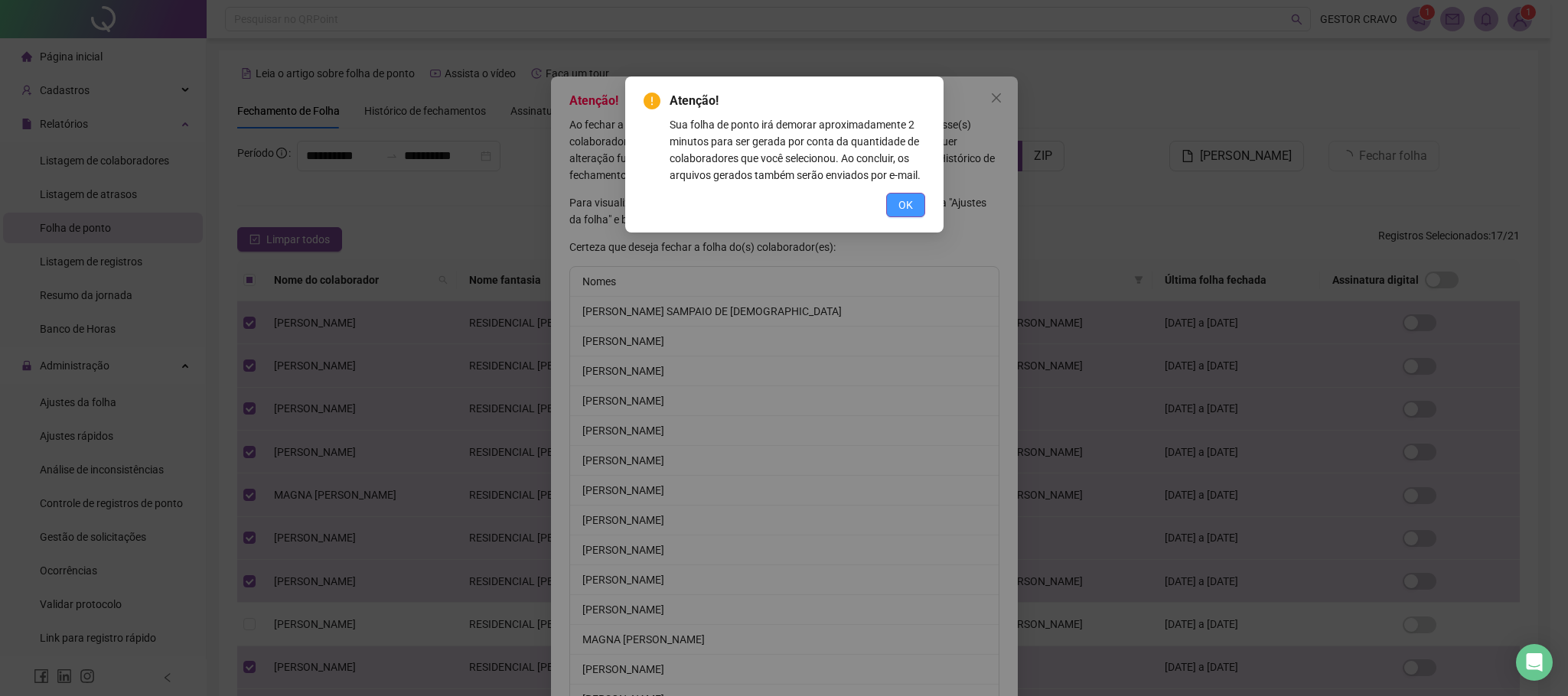
click at [909, 205] on span "OK" at bounding box center [906, 204] width 14 height 17
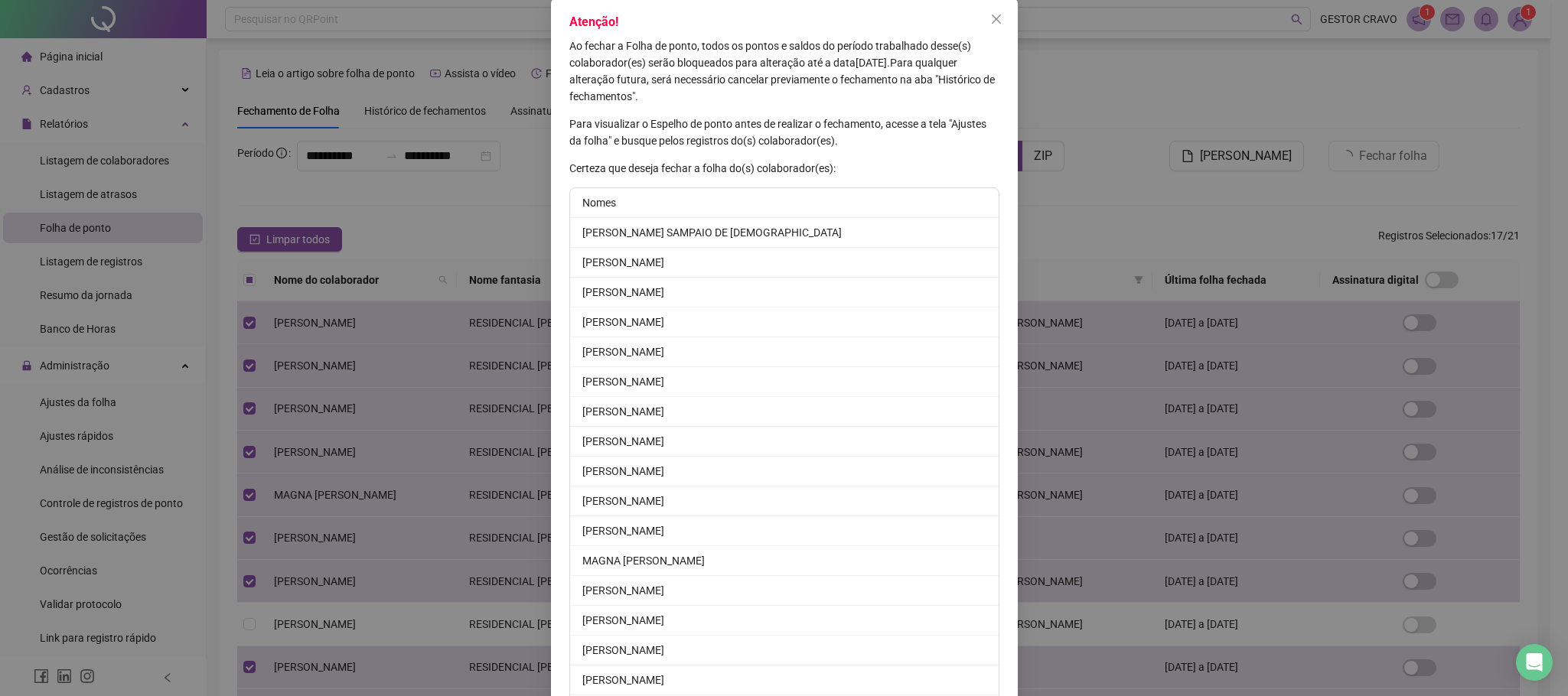
scroll to position [181, 0]
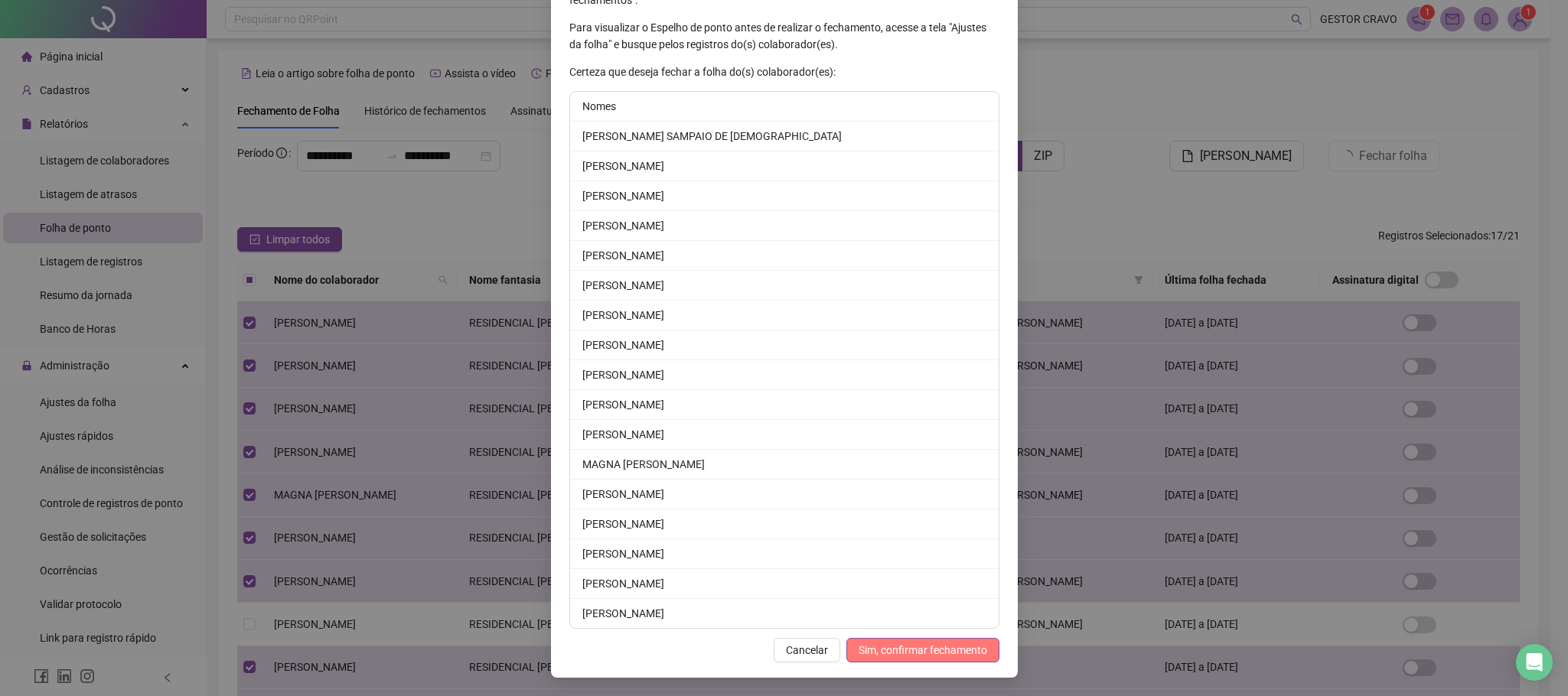
click at [909, 647] on span "Sim, confirmar fechamento" at bounding box center [922, 650] width 128 height 17
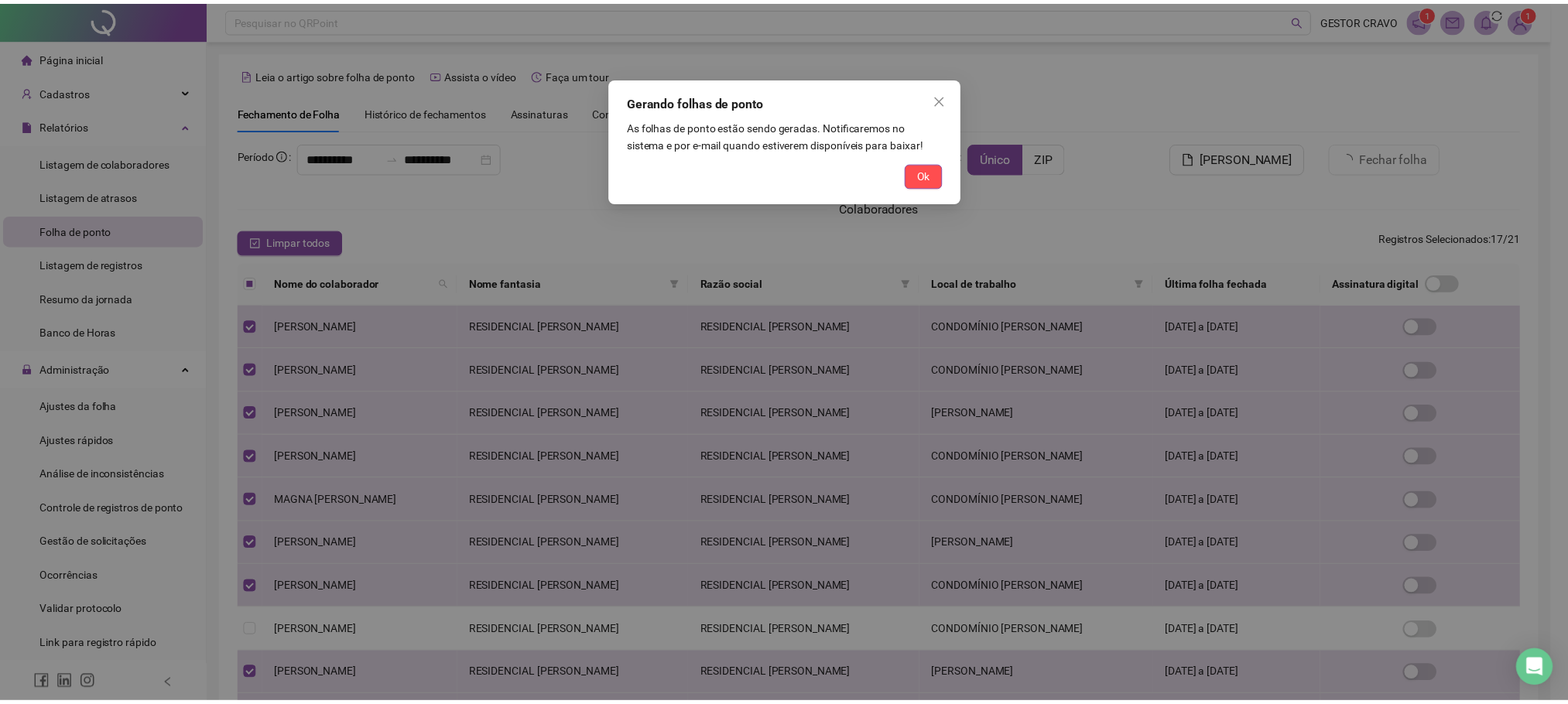
scroll to position [107, 0]
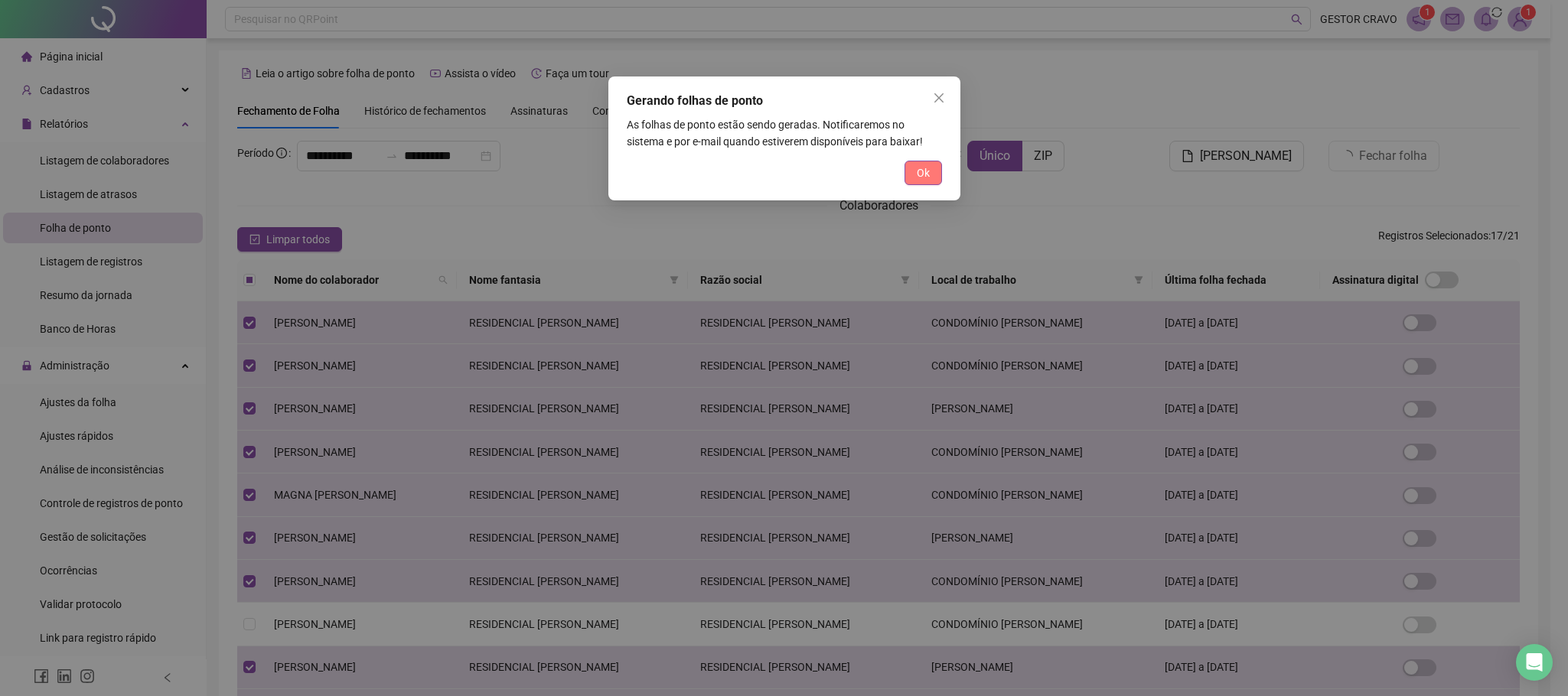
click at [921, 177] on span "Ok" at bounding box center [923, 172] width 13 height 17
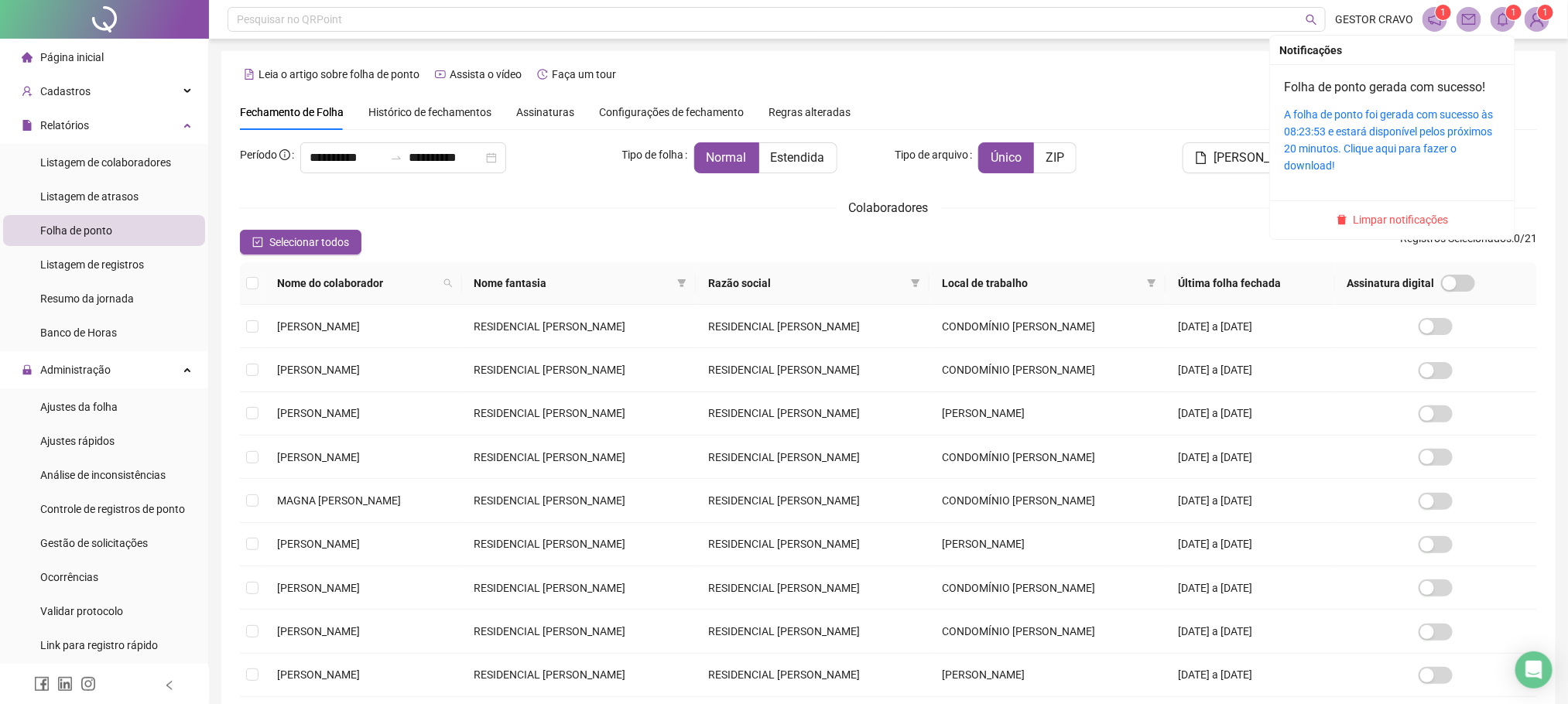
click at [1506, 21] on icon "bell" at bounding box center [1504, 20] width 14 height 14
click at [1366, 137] on link "A folha de ponto foi gerada com sucesso às 08:23:53 e estará disponível pelos p…" at bounding box center [1388, 140] width 209 height 64
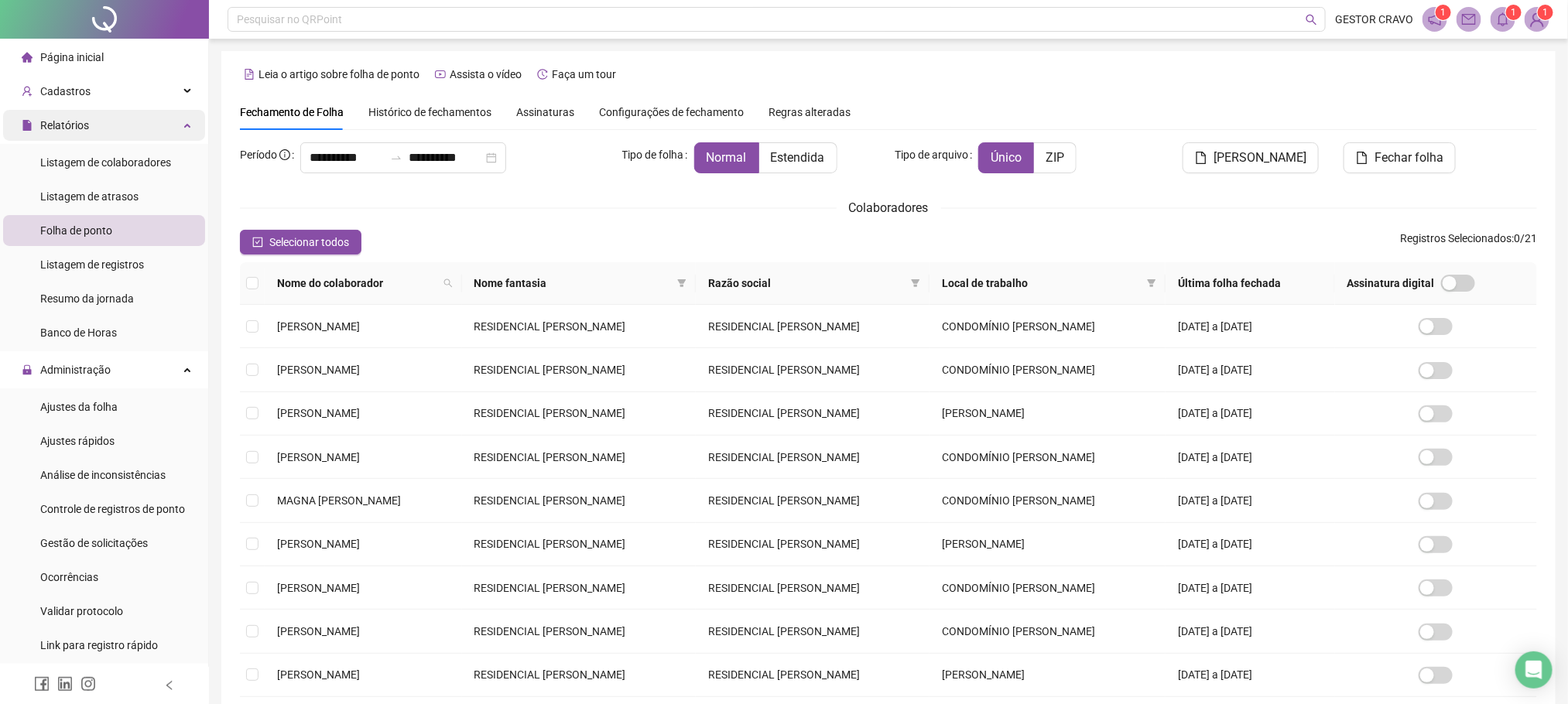
click at [185, 124] on icon at bounding box center [189, 124] width 8 height 0
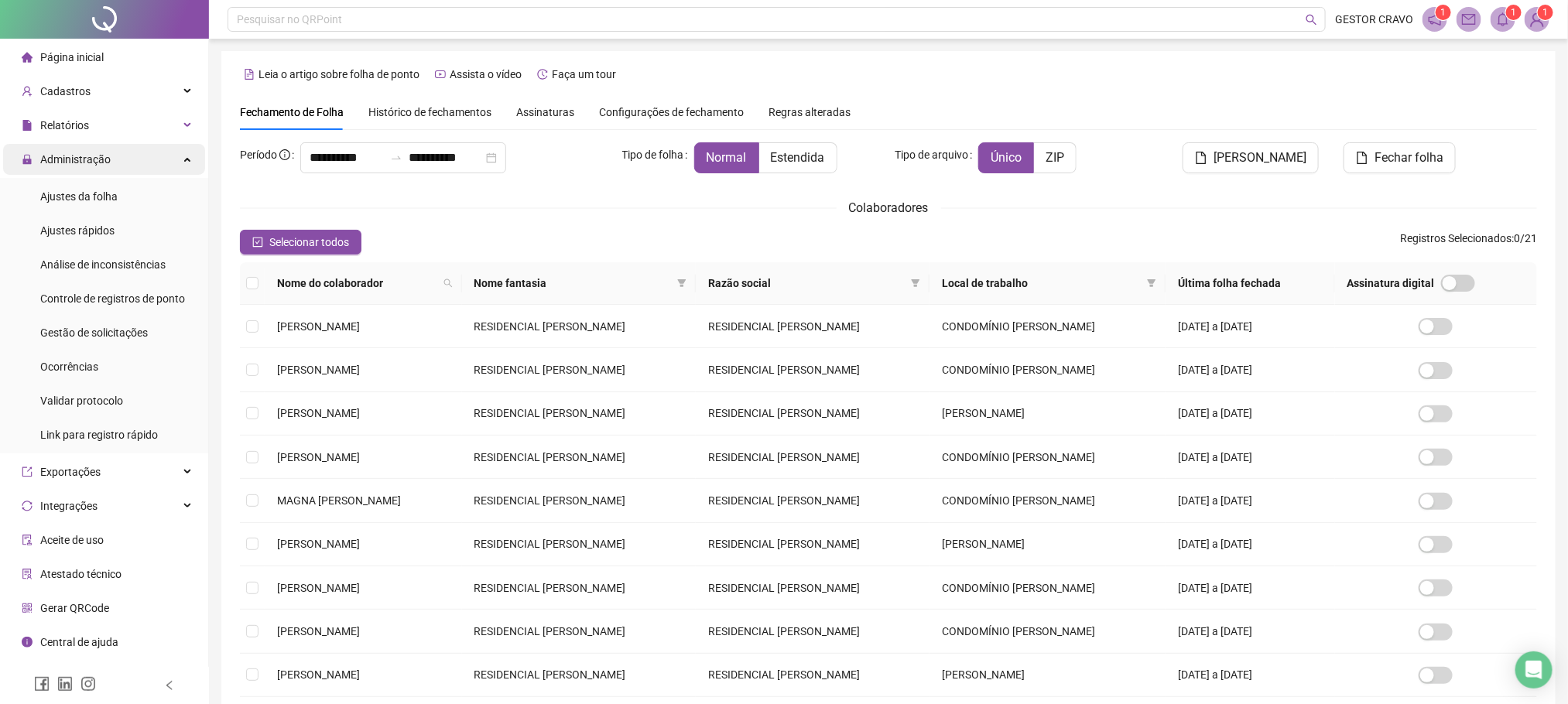
click at [175, 165] on div "Administração" at bounding box center [104, 159] width 202 height 31
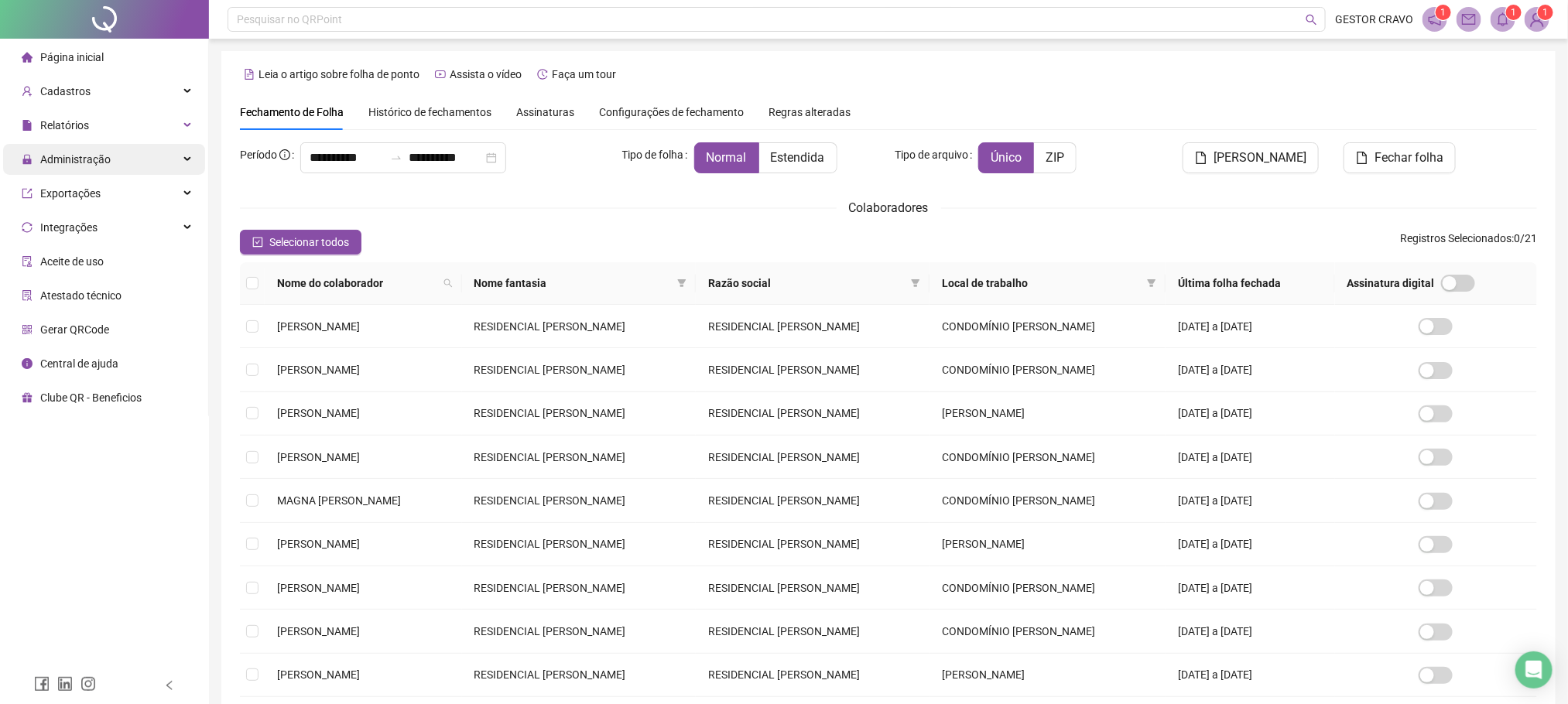
click at [162, 165] on div "Administração" at bounding box center [104, 159] width 202 height 31
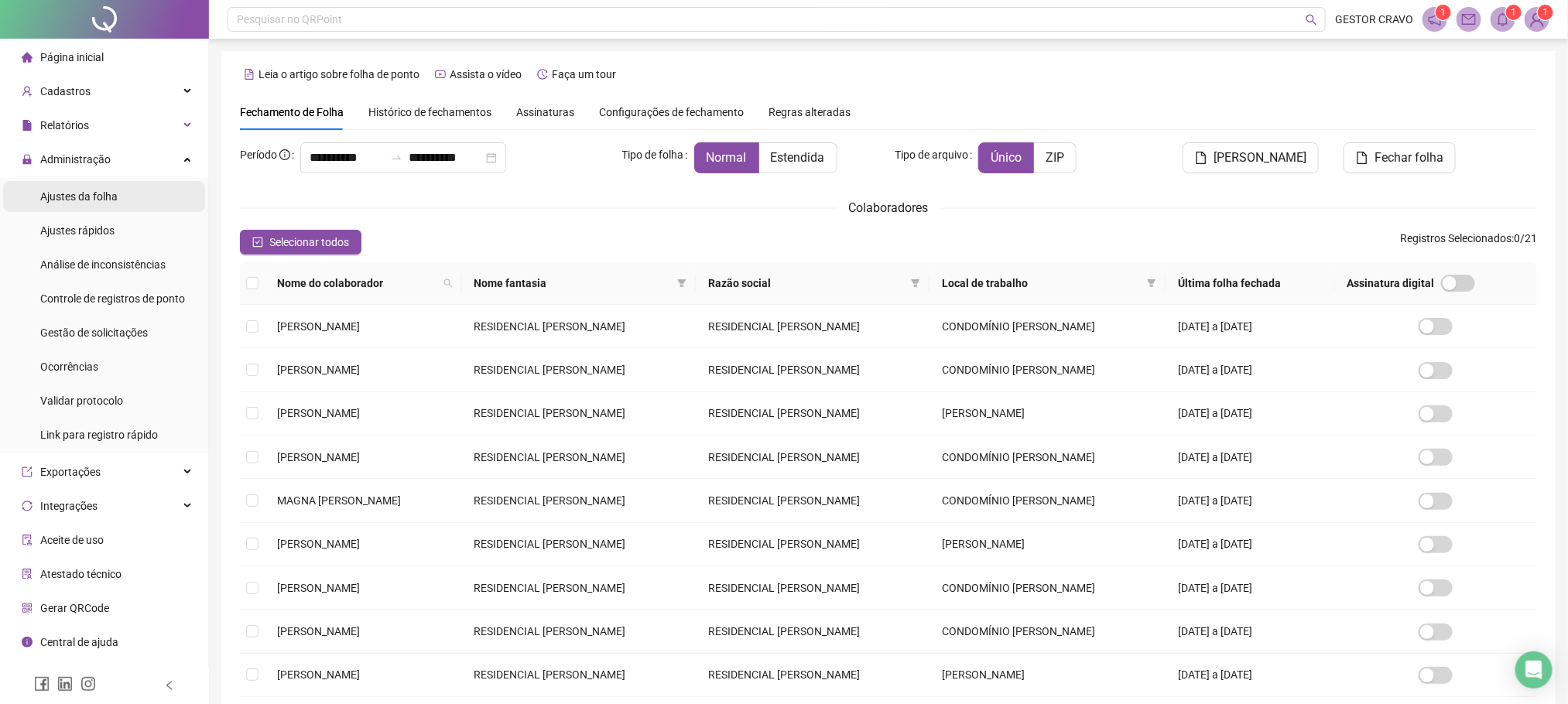
click at [150, 203] on li "Ajustes da folha" at bounding box center [104, 196] width 202 height 31
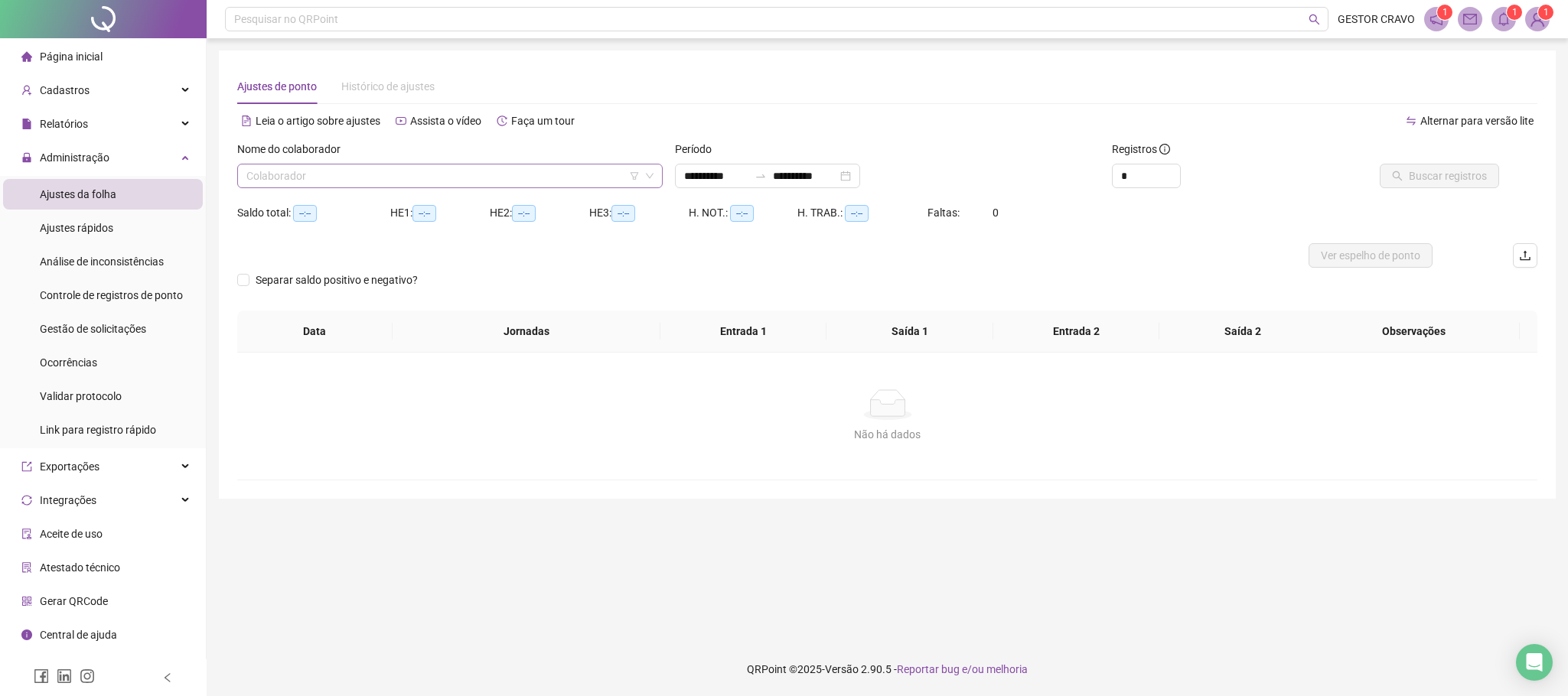
type input "**********"
click at [766, 180] on icon "swap-right" at bounding box center [761, 176] width 13 height 13
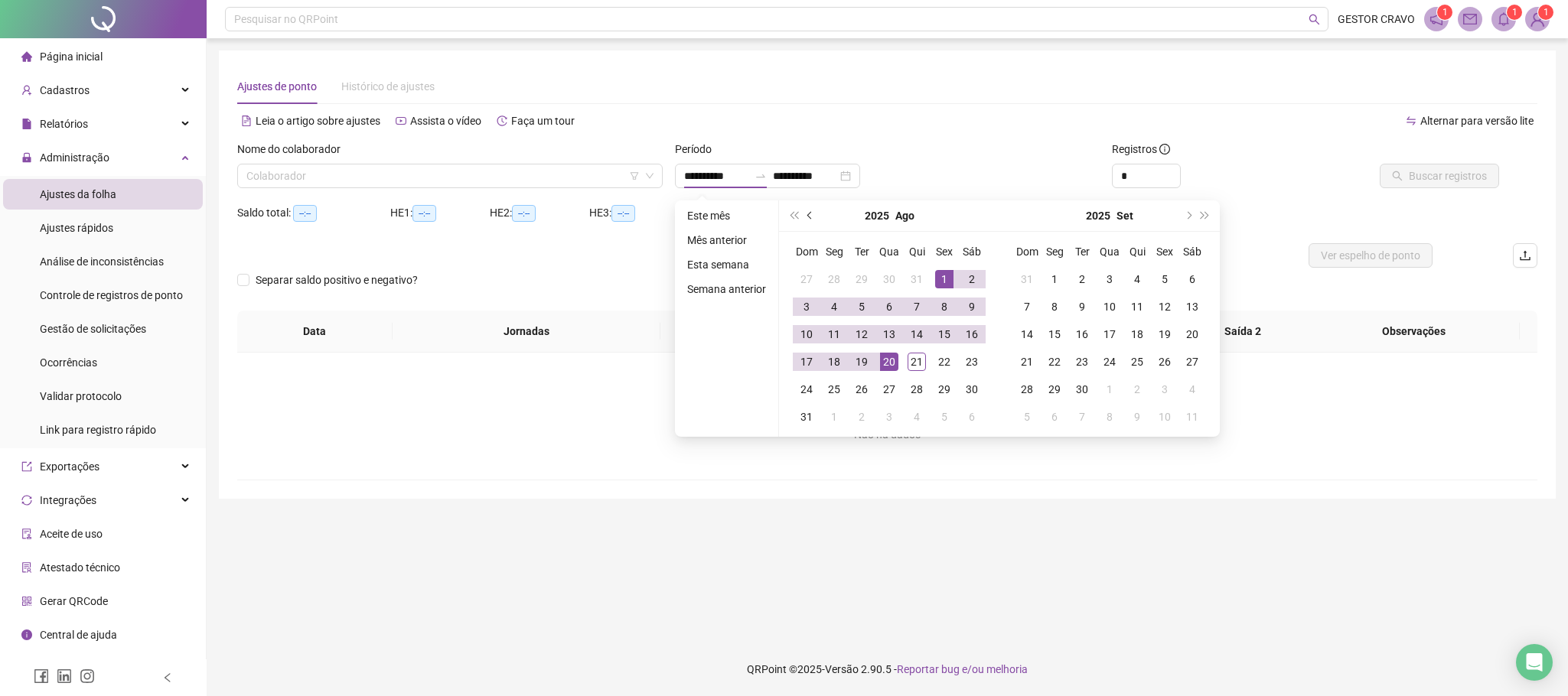
click at [809, 214] on span "prev-year" at bounding box center [811, 215] width 8 height 8
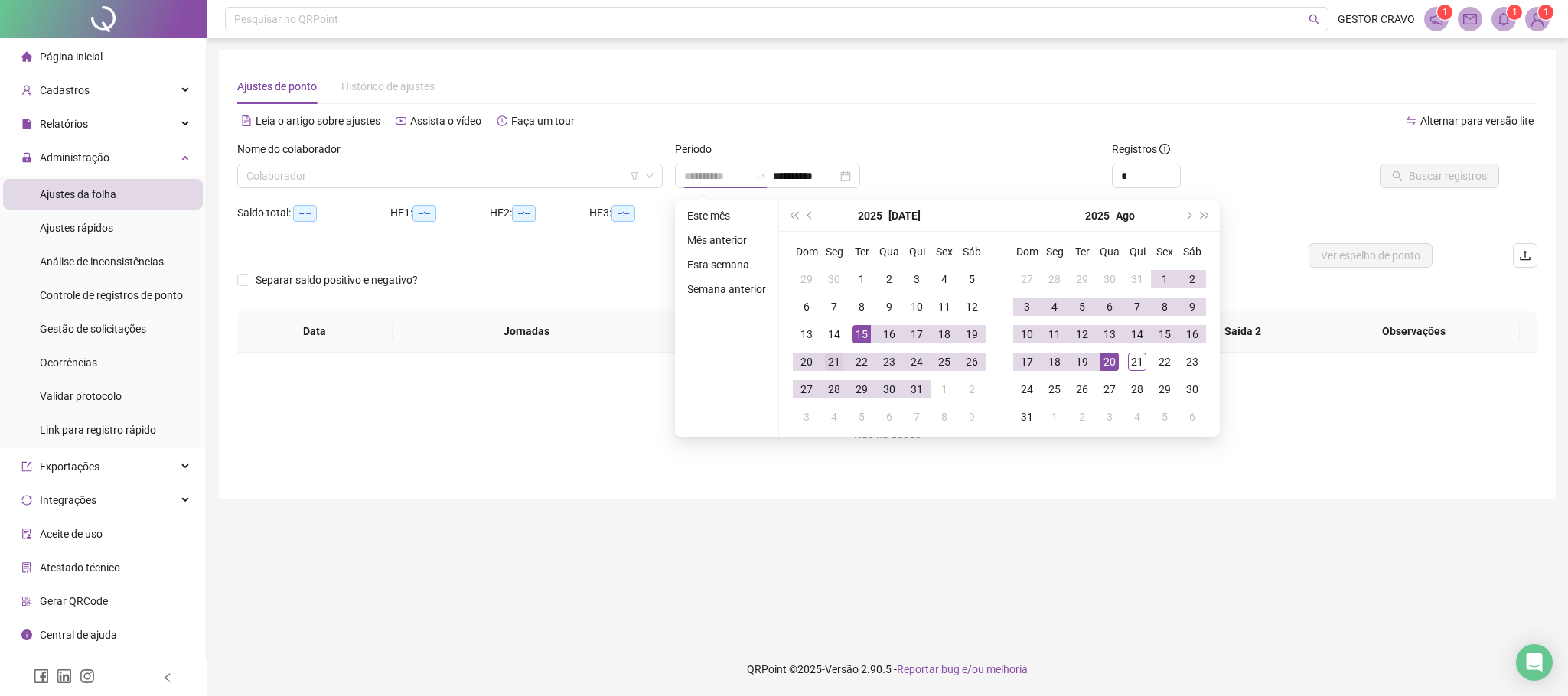
type input "**********"
click at [836, 363] on div "21" at bounding box center [833, 361] width 18 height 18
type input "**********"
click at [1112, 363] on div "20" at bounding box center [1109, 361] width 18 height 18
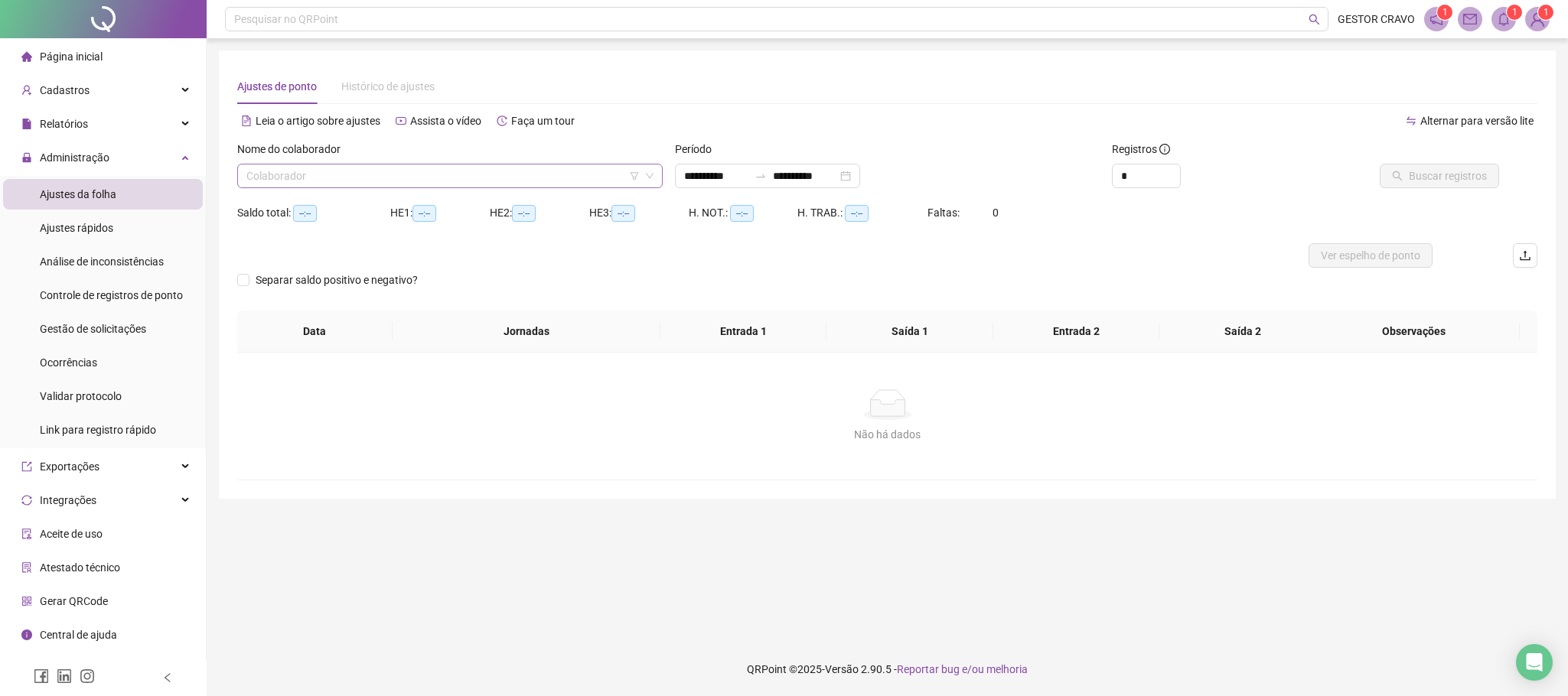
click at [504, 180] on input "search" at bounding box center [443, 175] width 393 height 23
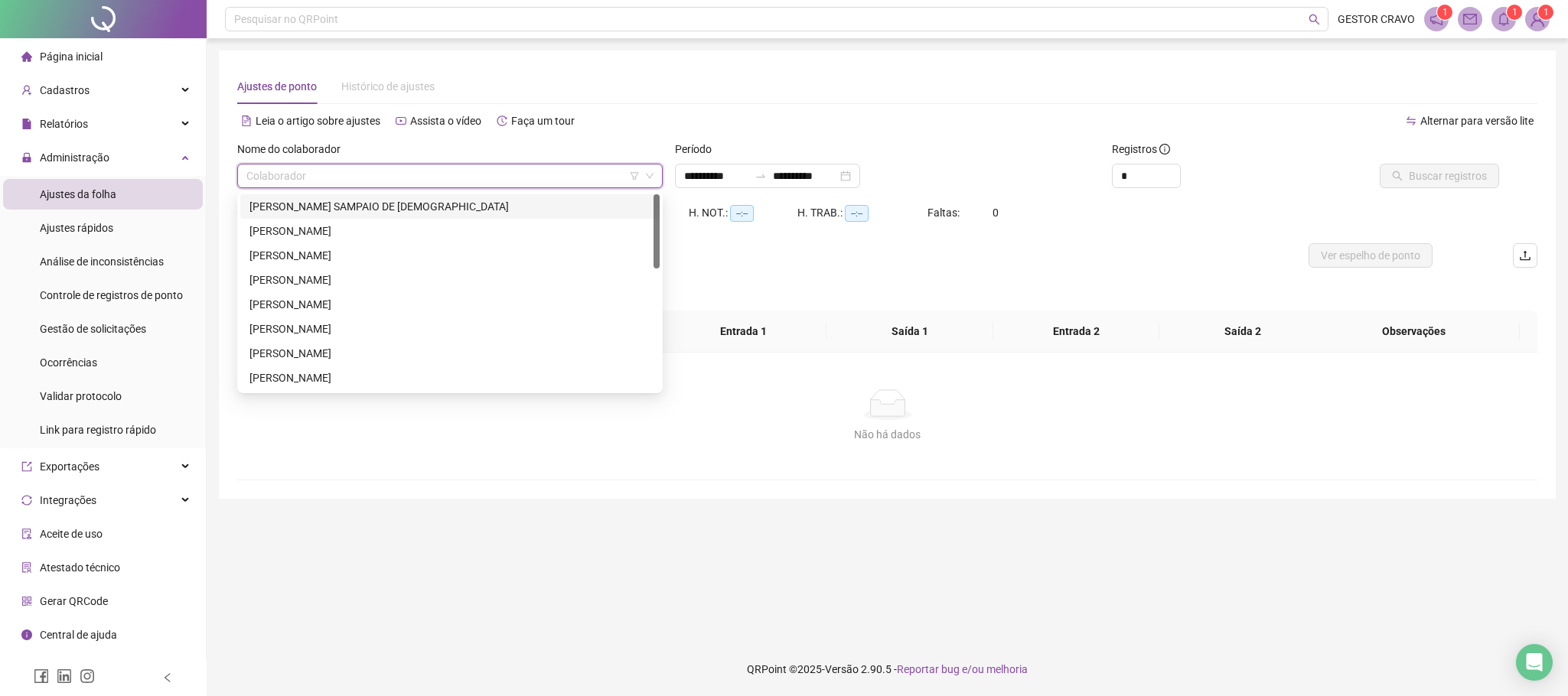
click at [485, 204] on div "[PERSON_NAME] SAMPAIO DE [DEMOGRAPHIC_DATA]" at bounding box center [450, 206] width 401 height 17
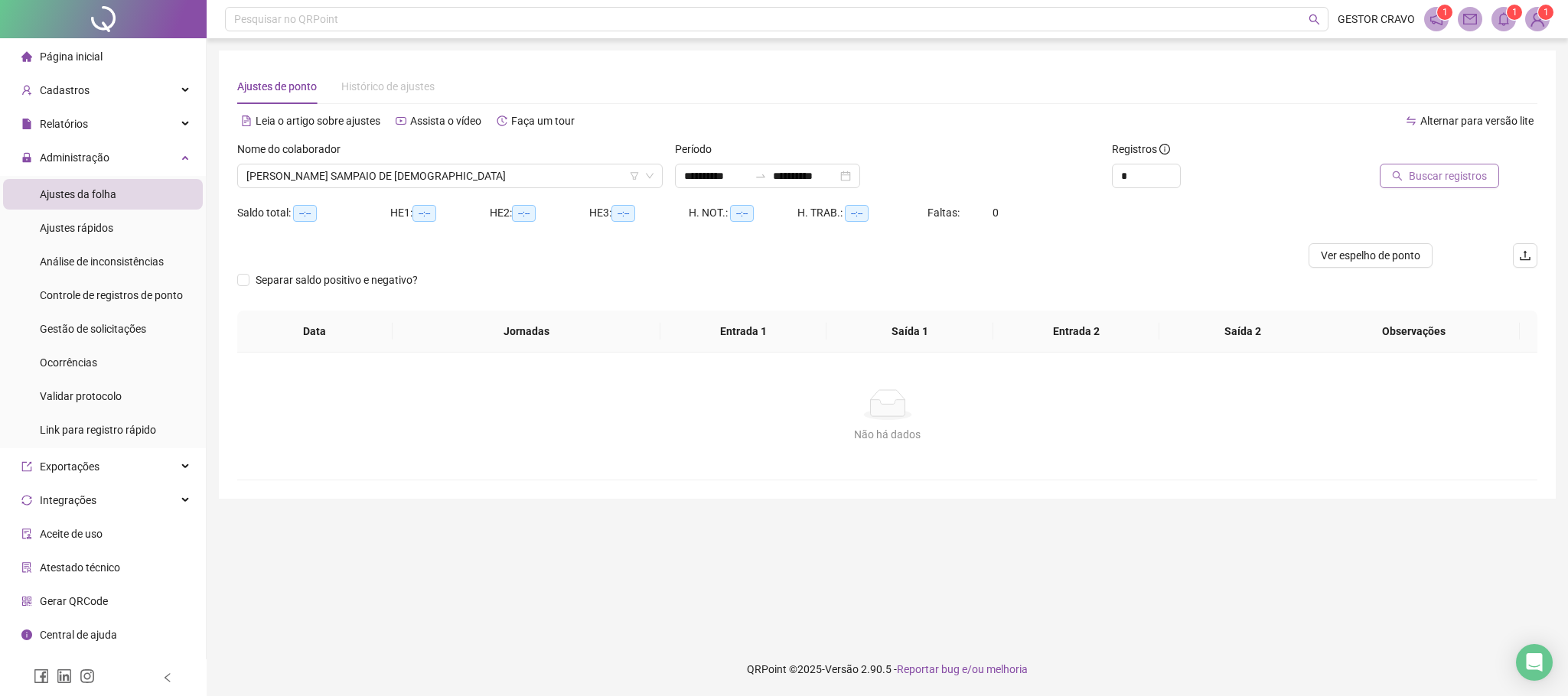
click at [1423, 184] on button "Buscar registros" at bounding box center [1439, 175] width 120 height 24
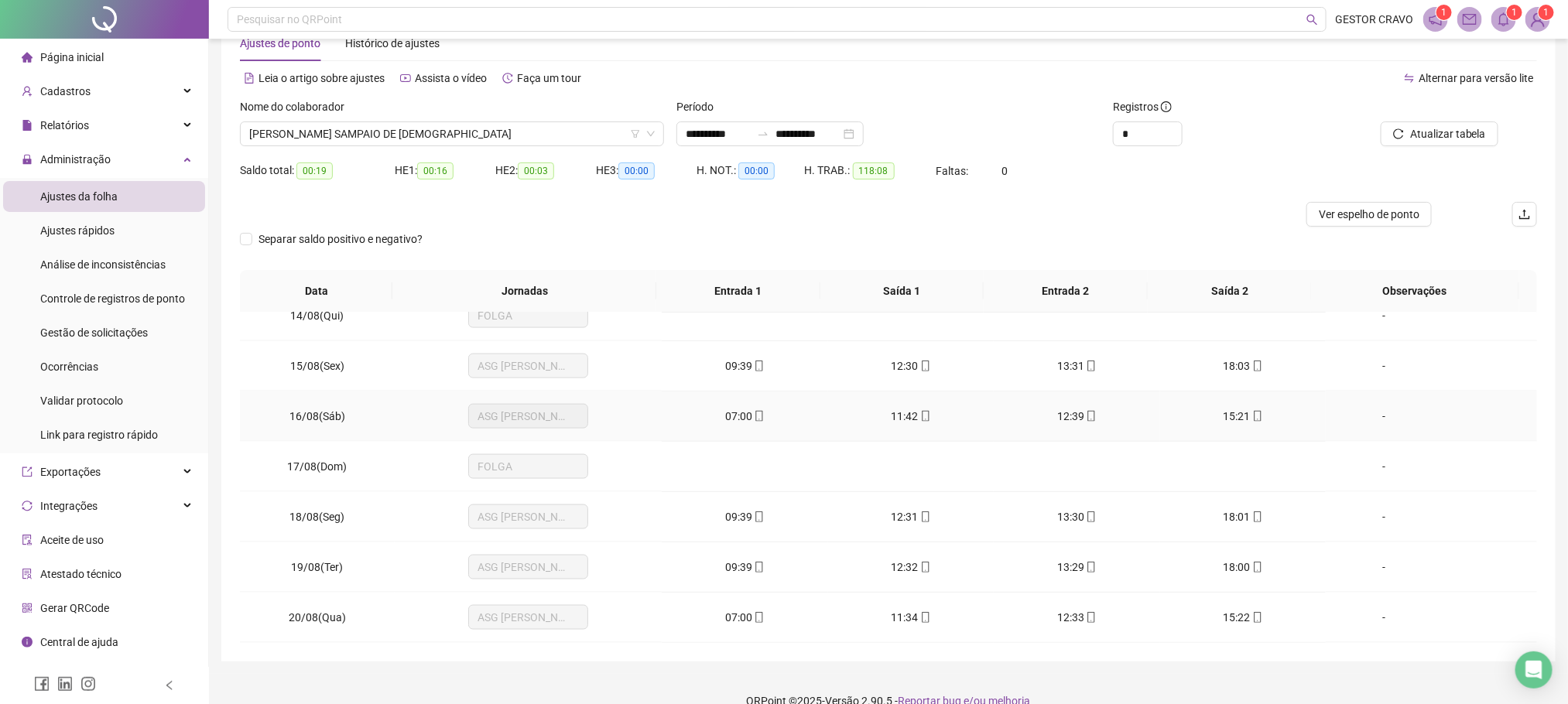
scroll to position [68, 0]
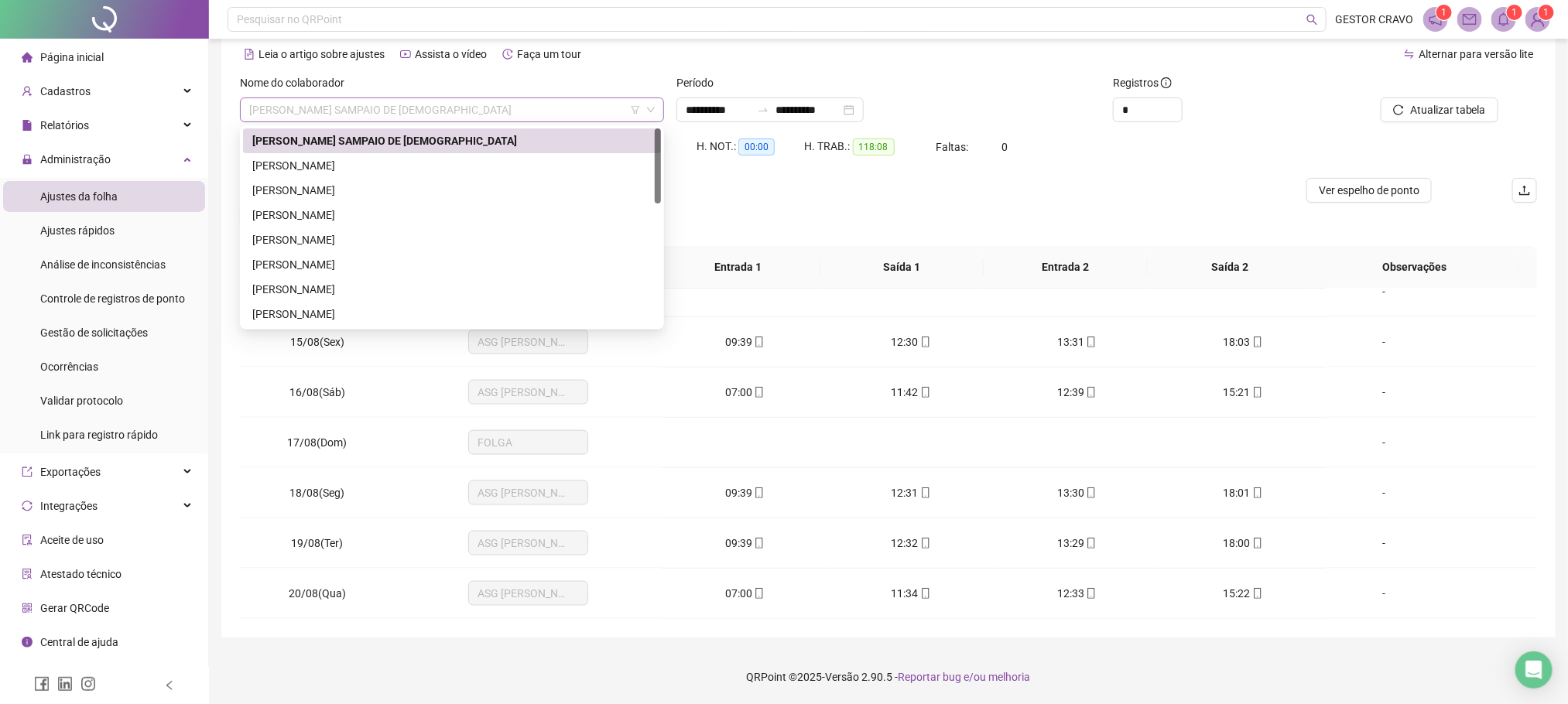
click at [518, 104] on span "[PERSON_NAME] SAMPAIO DE [DEMOGRAPHIC_DATA]" at bounding box center [452, 110] width 406 height 23
click at [446, 140] on div "[PERSON_NAME]" at bounding box center [452, 148] width 400 height 17
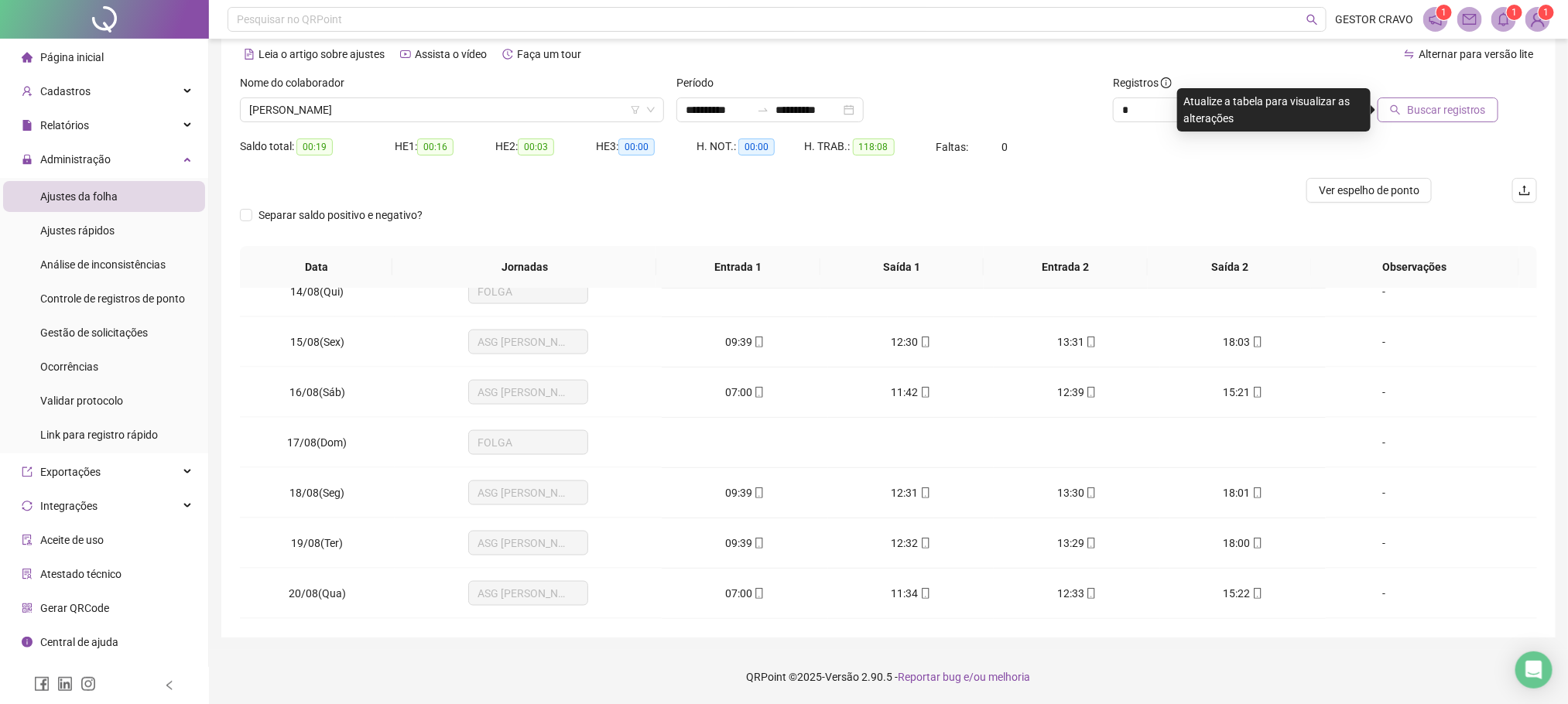
click at [1459, 117] on span "Buscar registros" at bounding box center [1446, 109] width 79 height 17
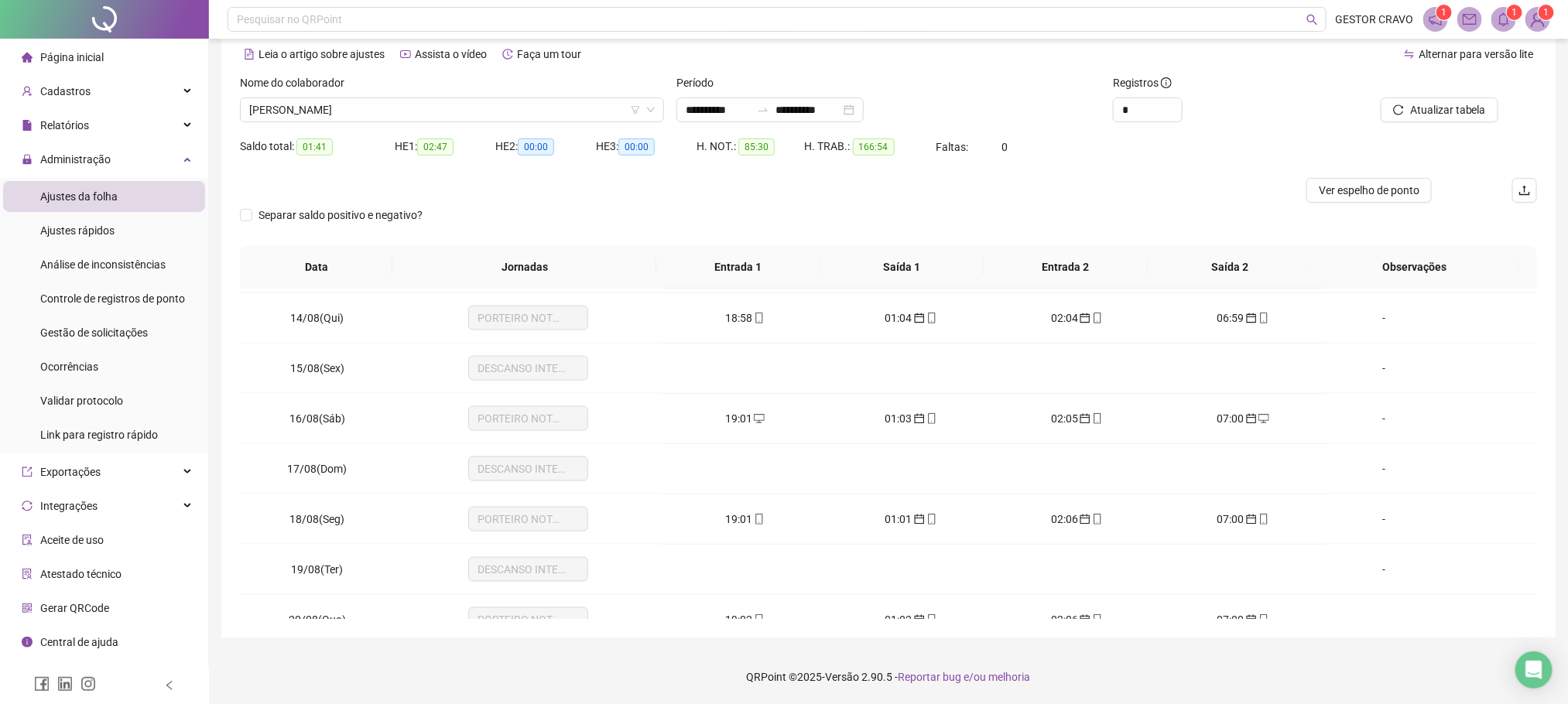
scroll to position [1239, 0]
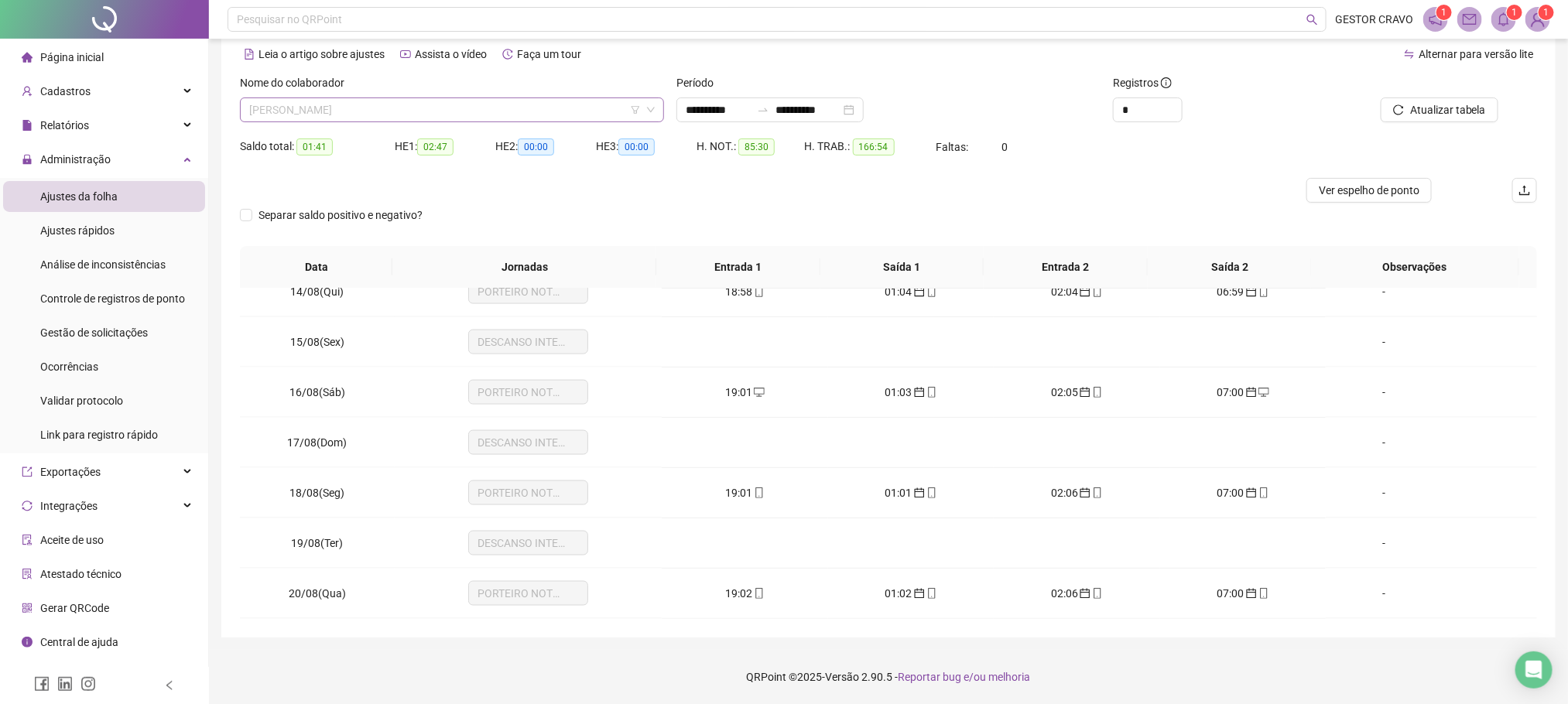
click at [560, 102] on span "[PERSON_NAME]" at bounding box center [452, 110] width 406 height 23
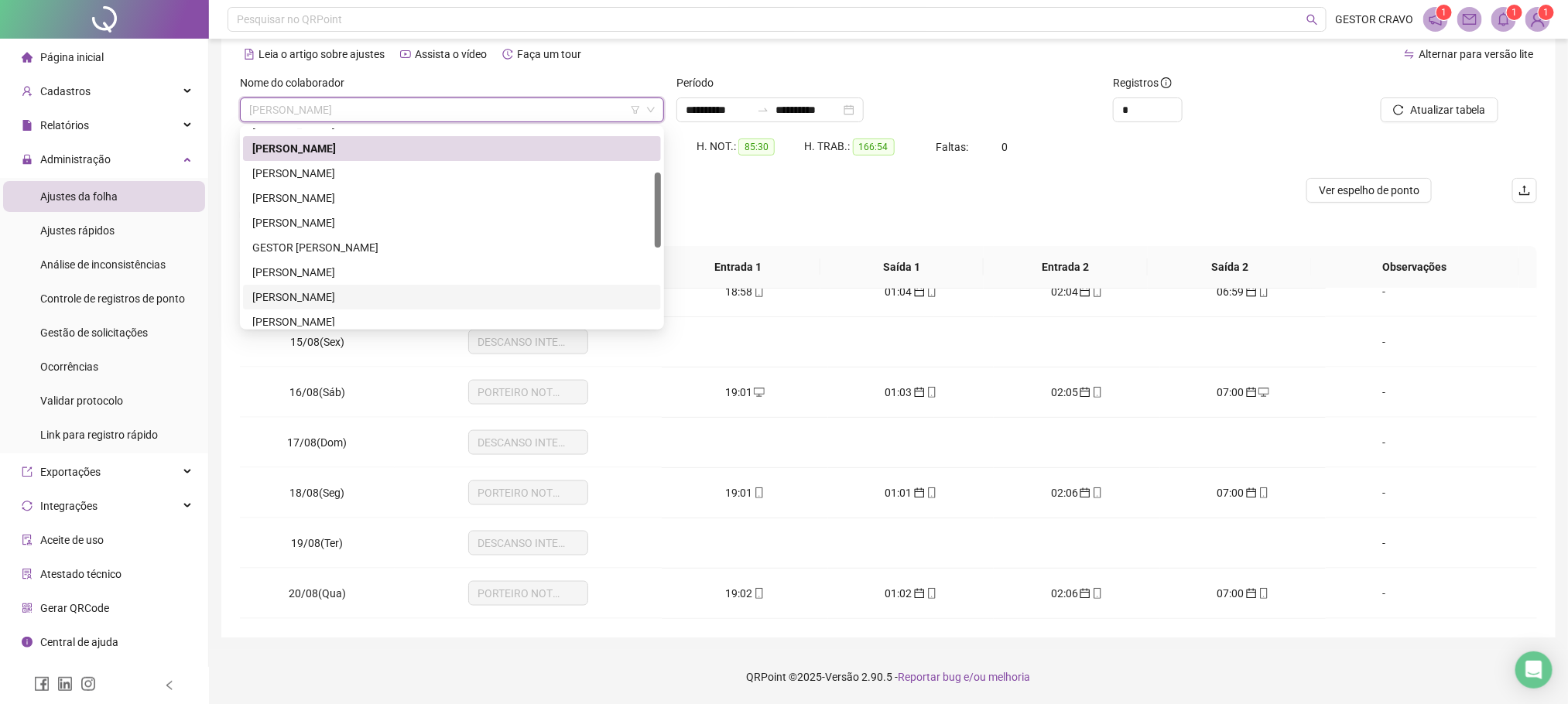
click at [427, 298] on div "[PERSON_NAME]" at bounding box center [452, 297] width 400 height 17
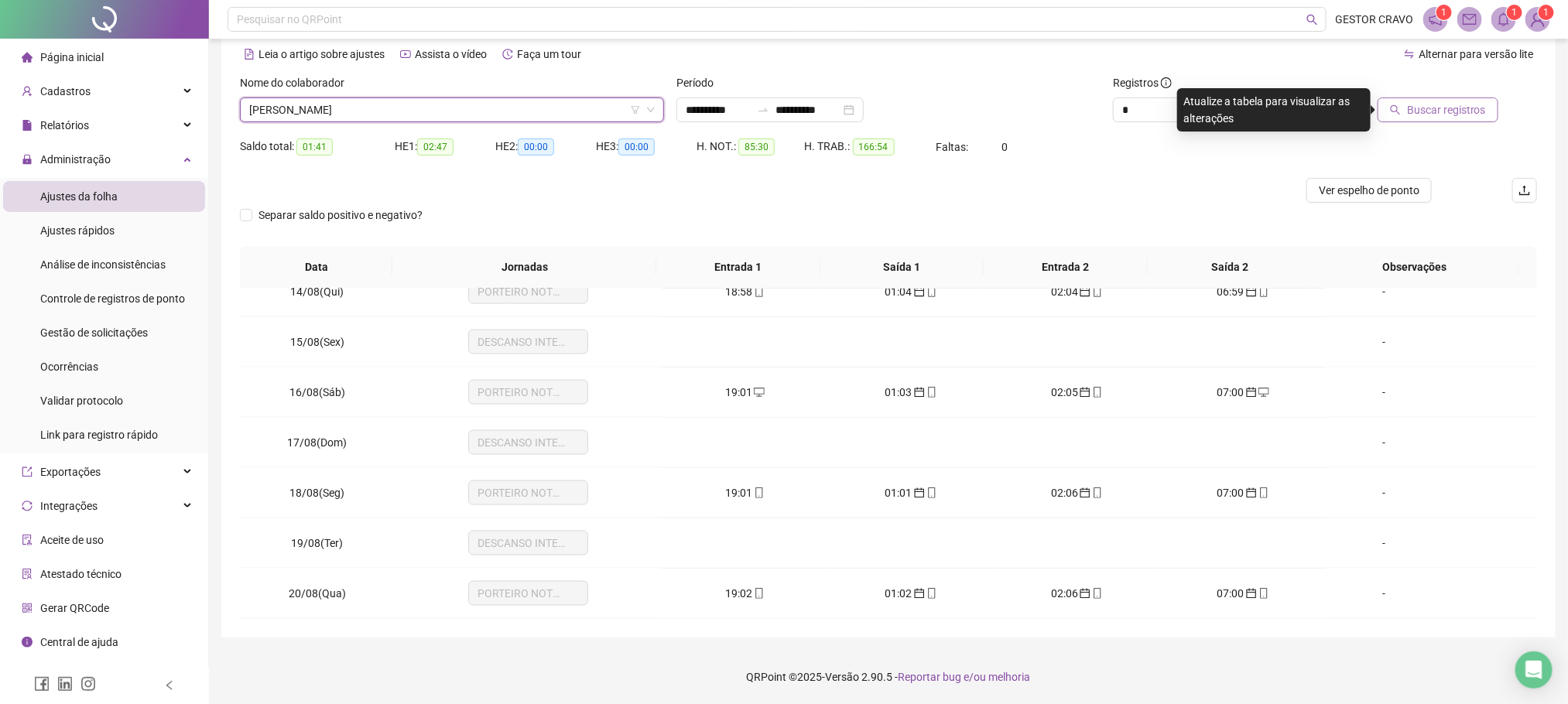
click at [1461, 112] on span "Buscar registros" at bounding box center [1446, 109] width 79 height 17
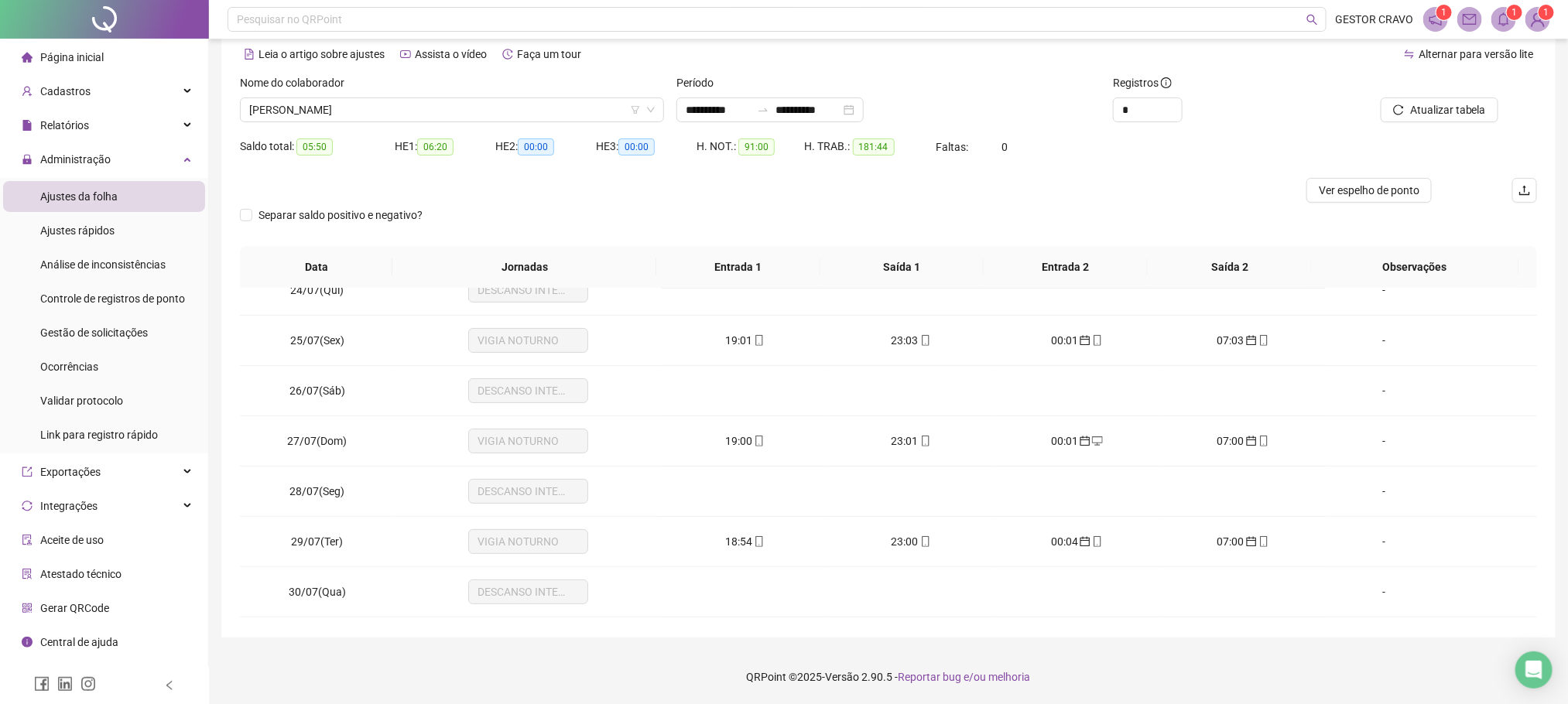
scroll to position [0, 0]
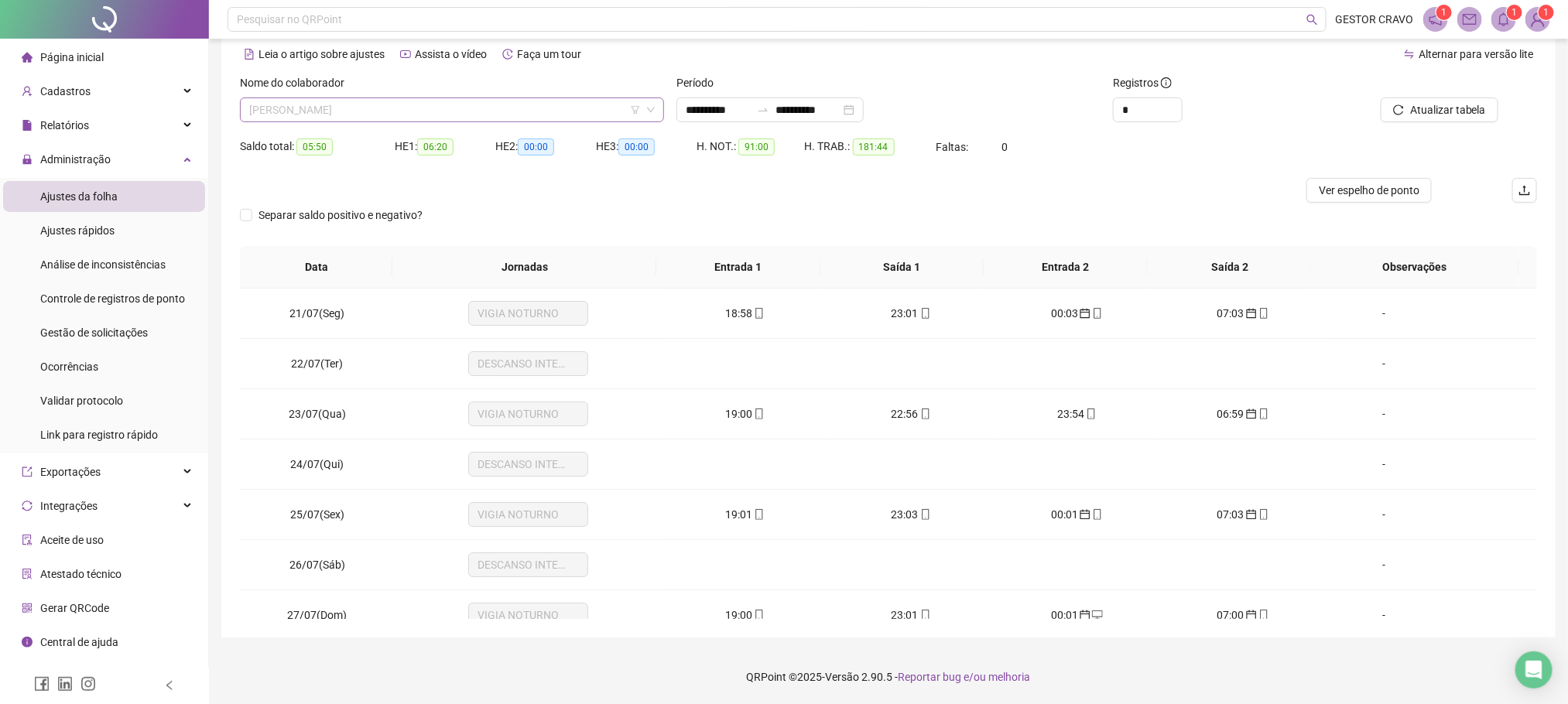
click at [579, 111] on span "[PERSON_NAME]" at bounding box center [452, 110] width 406 height 23
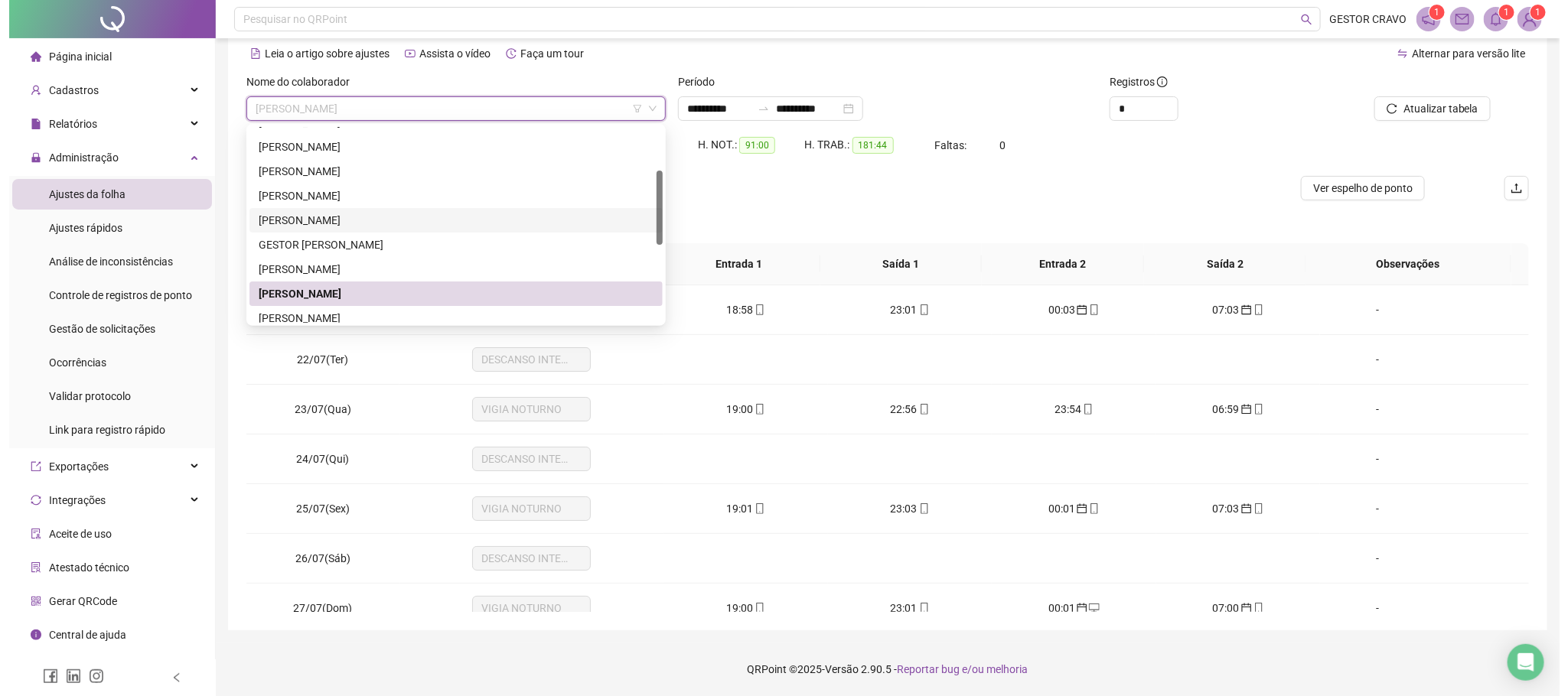
scroll to position [230, 0]
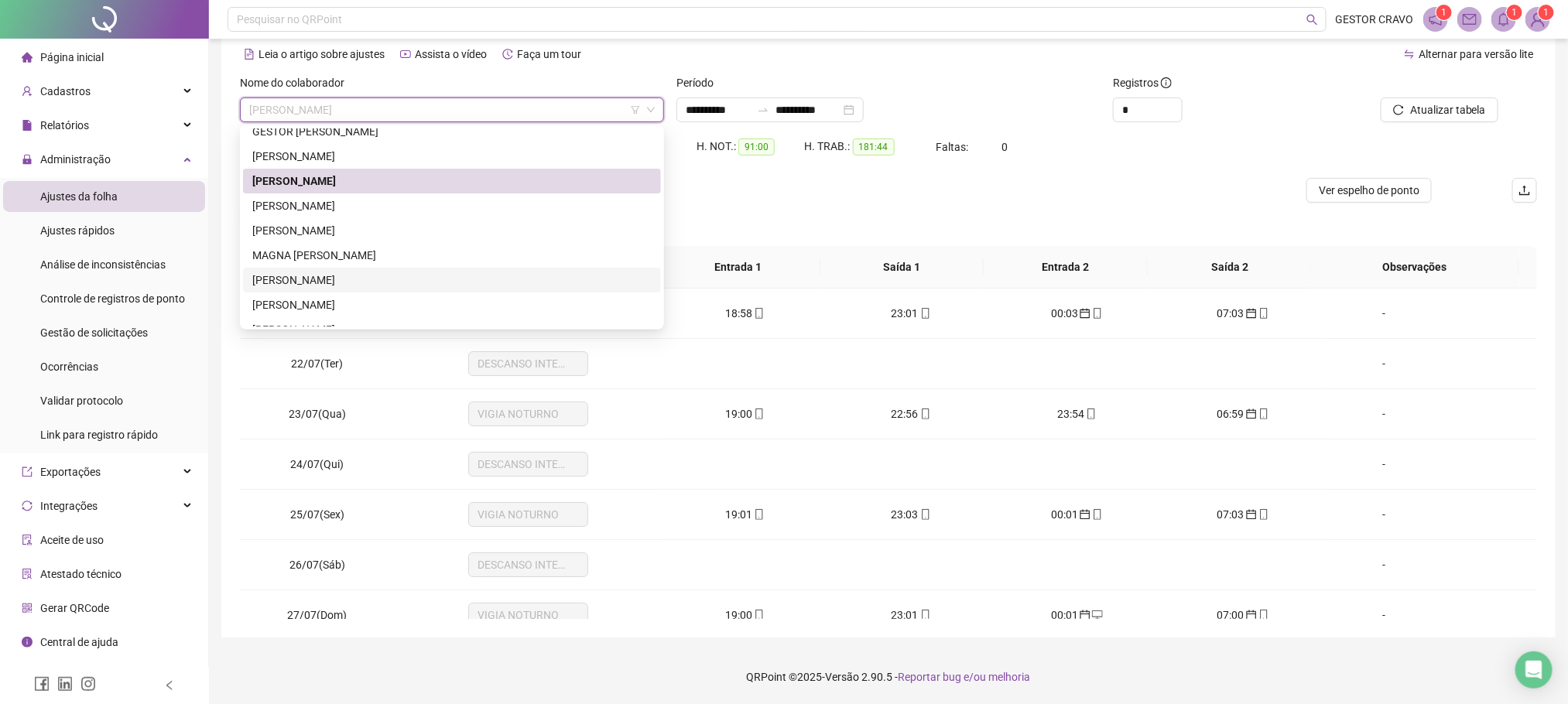
drag, startPoint x: 446, startPoint y: 272, endPoint x: 696, endPoint y: 302, distance: 251.8
click at [447, 272] on div "[PERSON_NAME]" at bounding box center [452, 279] width 400 height 17
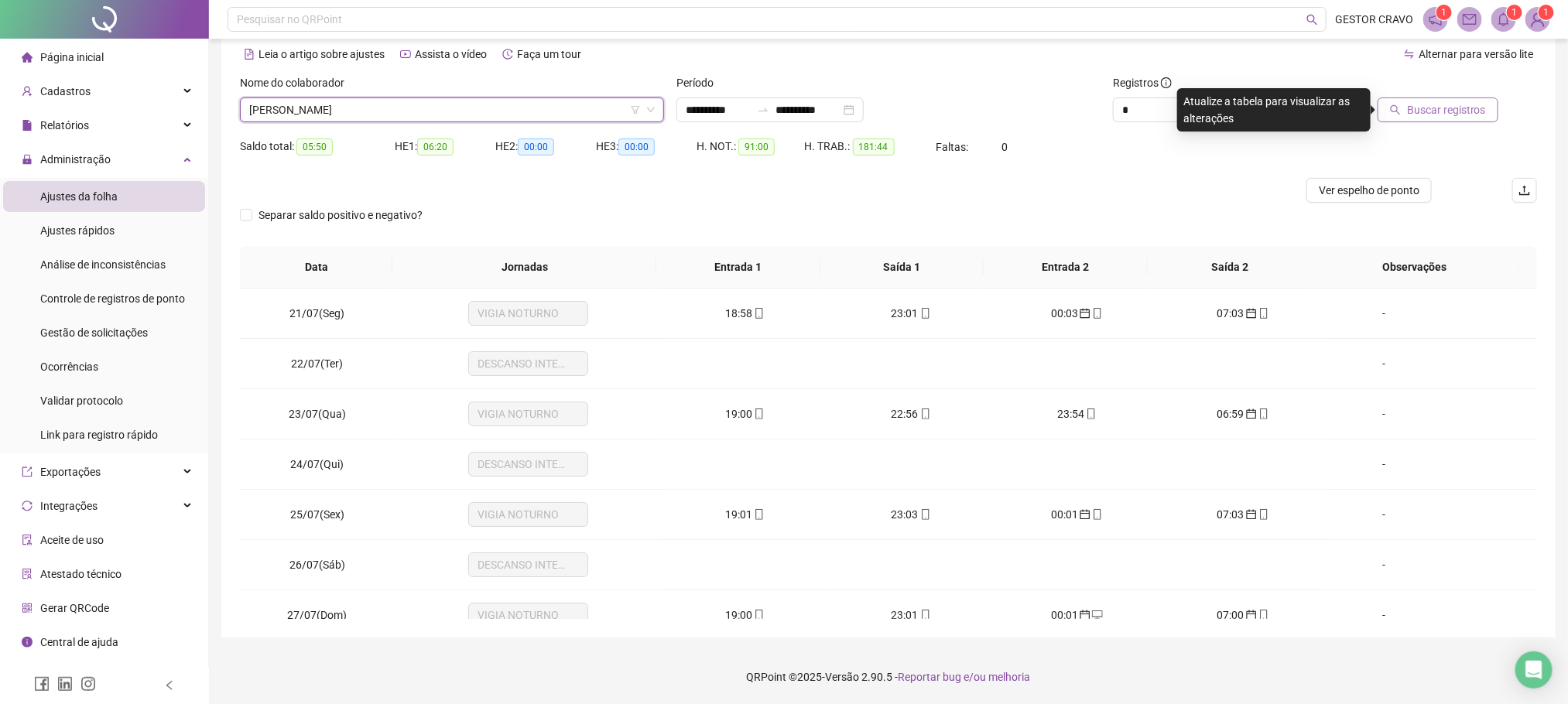
click at [1423, 107] on span "Buscar registros" at bounding box center [1446, 109] width 79 height 17
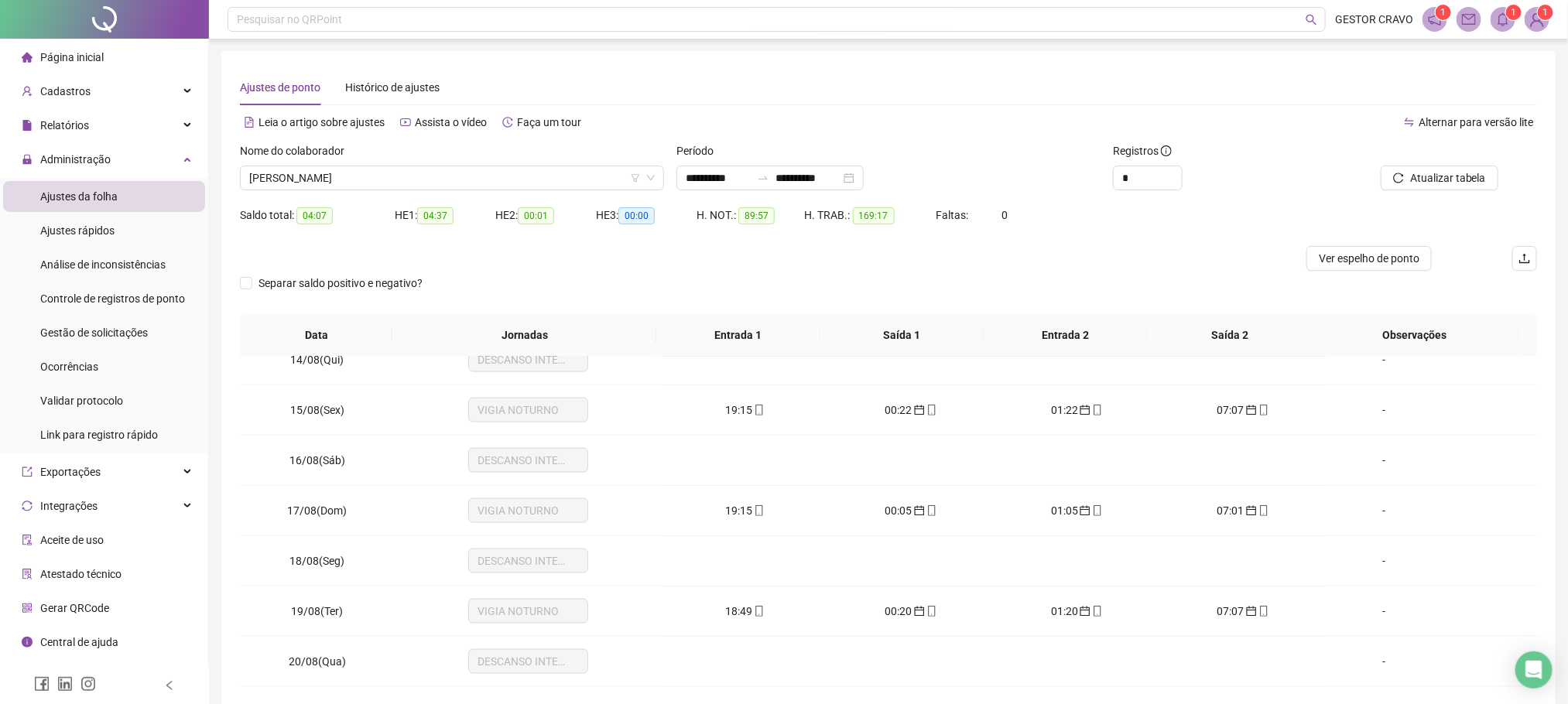
scroll to position [1239, 0]
click at [583, 174] on span "[PERSON_NAME]" at bounding box center [452, 177] width 406 height 23
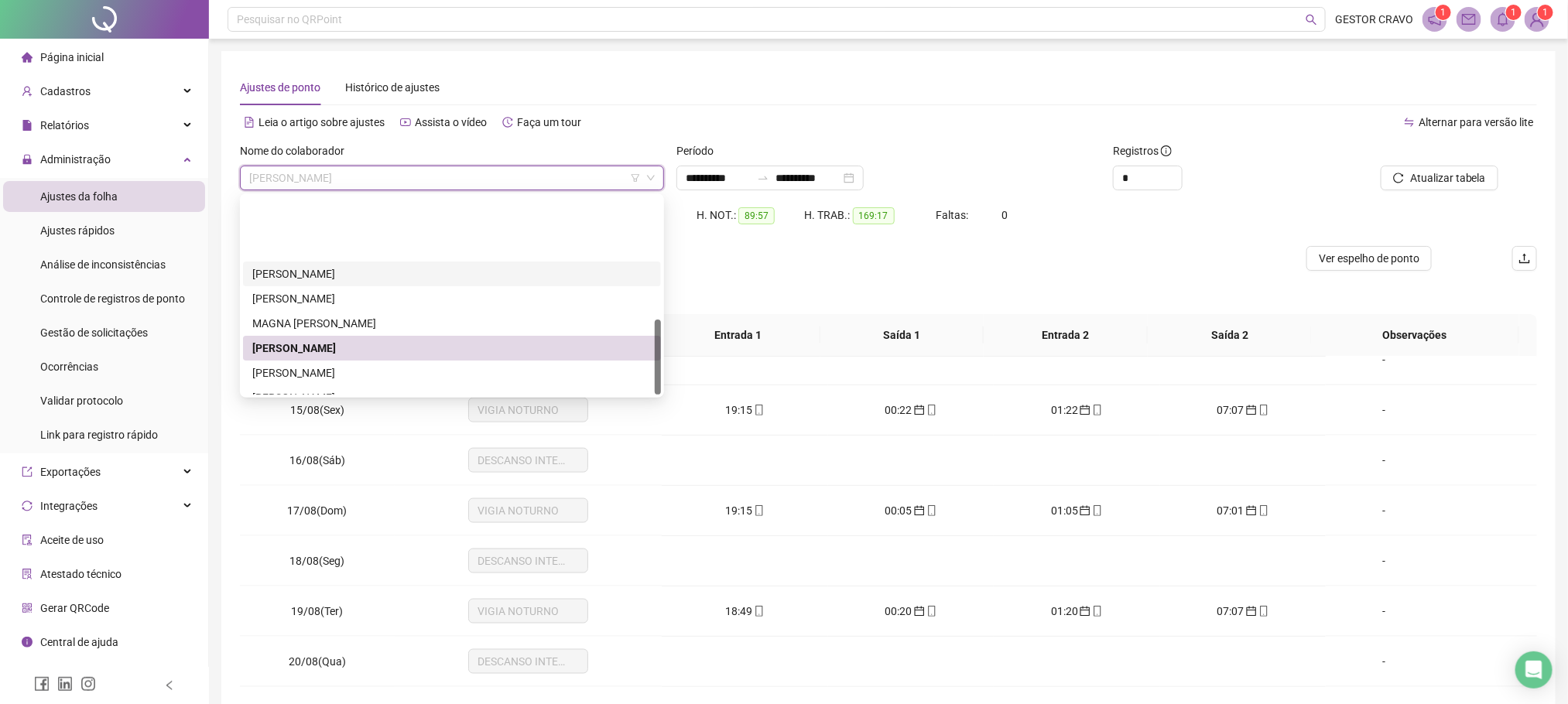
scroll to position [321, 0]
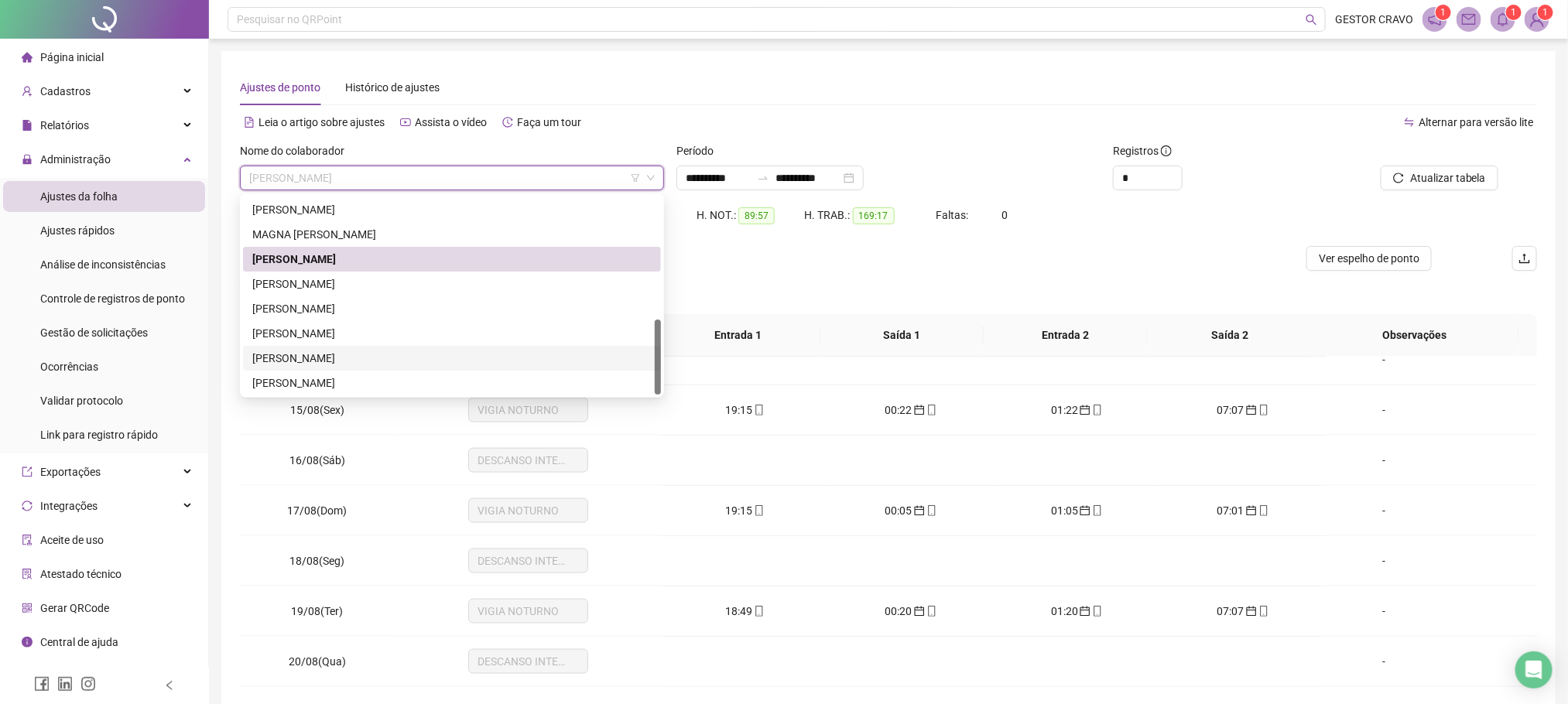
click at [482, 360] on div "[PERSON_NAME]" at bounding box center [452, 358] width 400 height 17
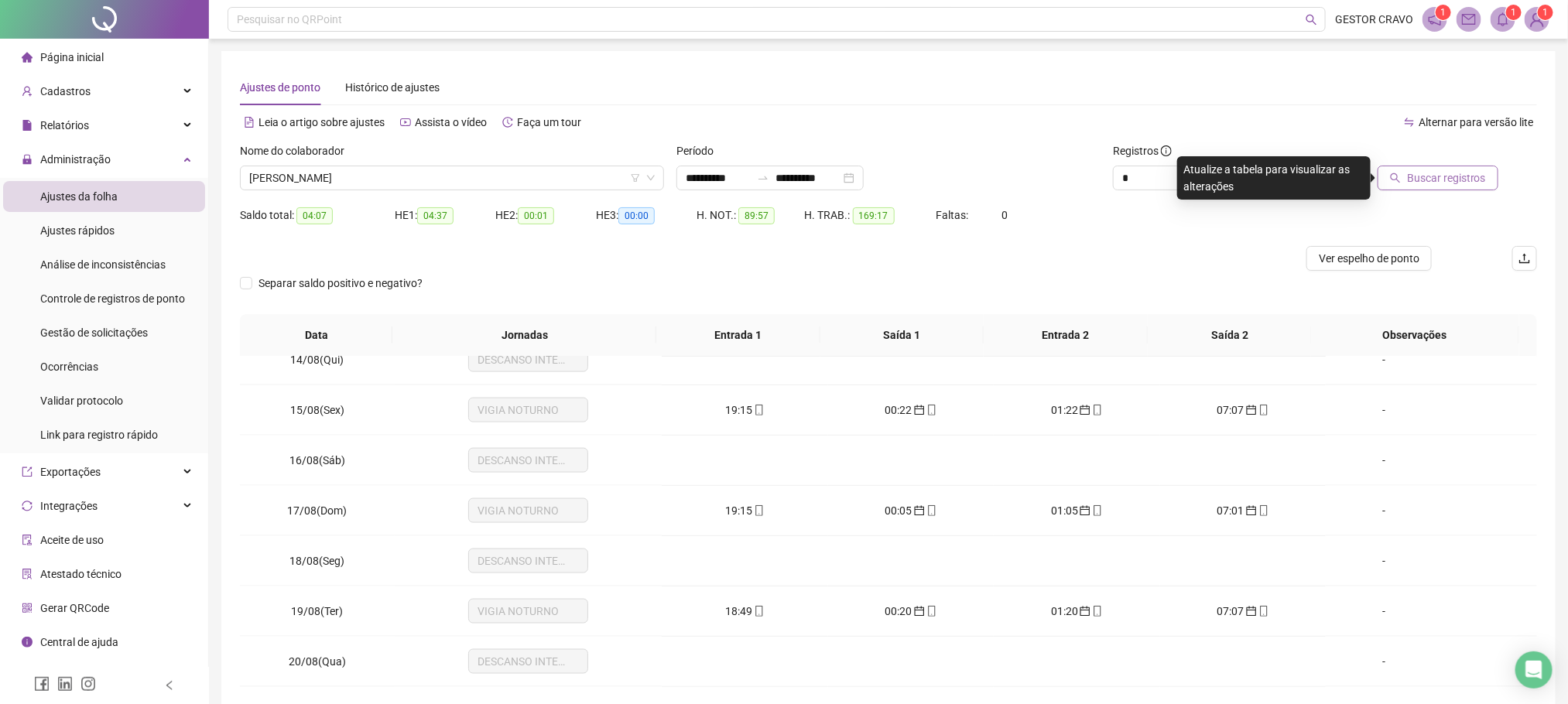
click at [1400, 180] on icon "search" at bounding box center [1396, 178] width 11 height 11
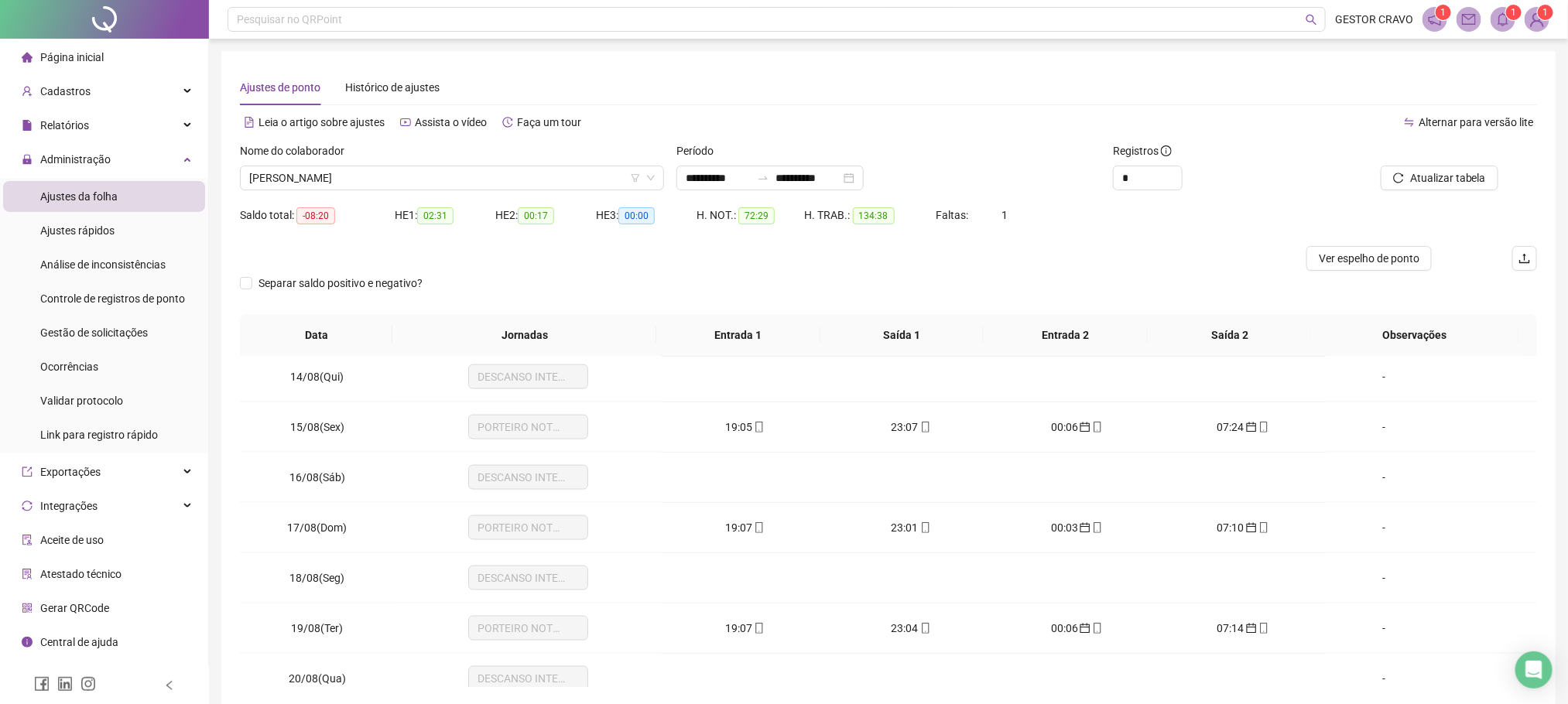
scroll to position [1239, 0]
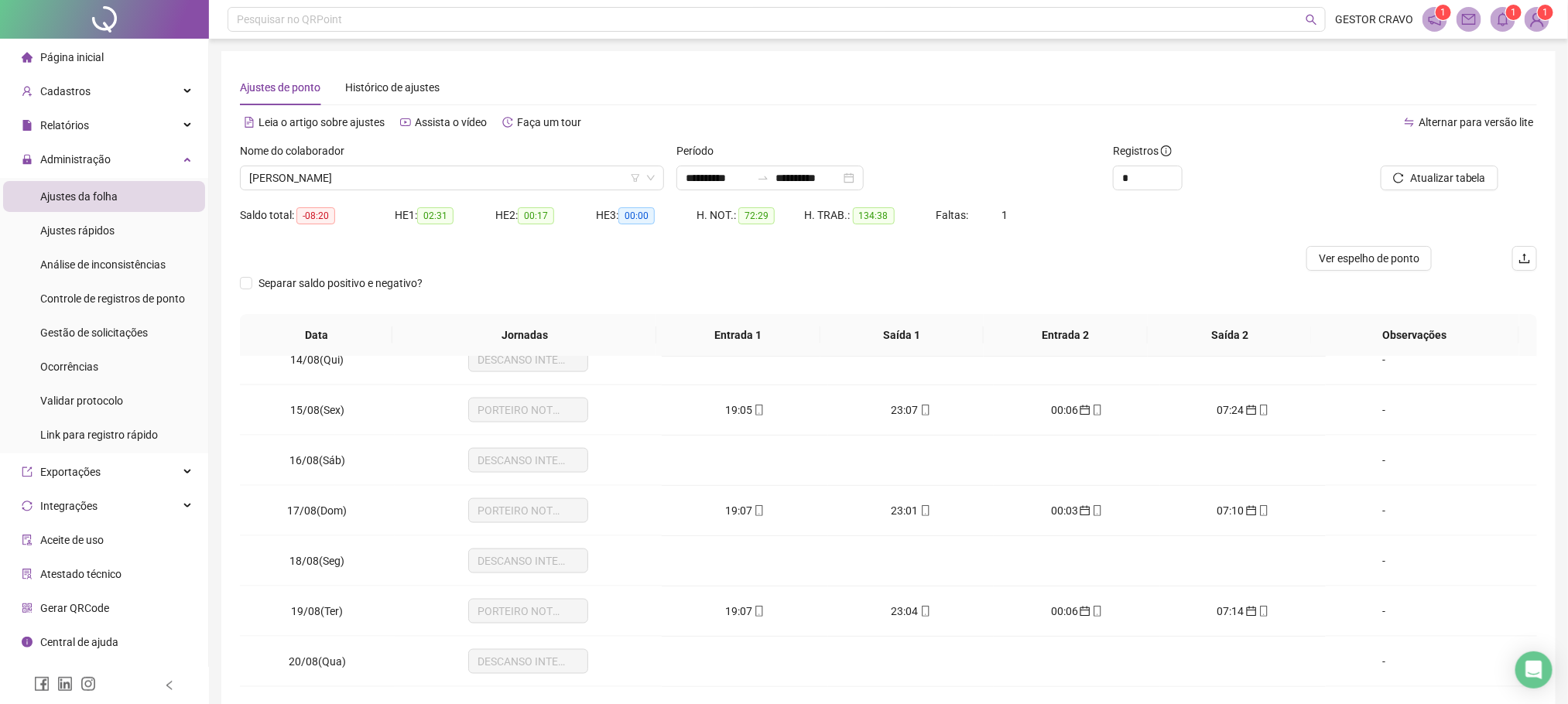
click at [732, 560] on td at bounding box center [745, 561] width 166 height 50
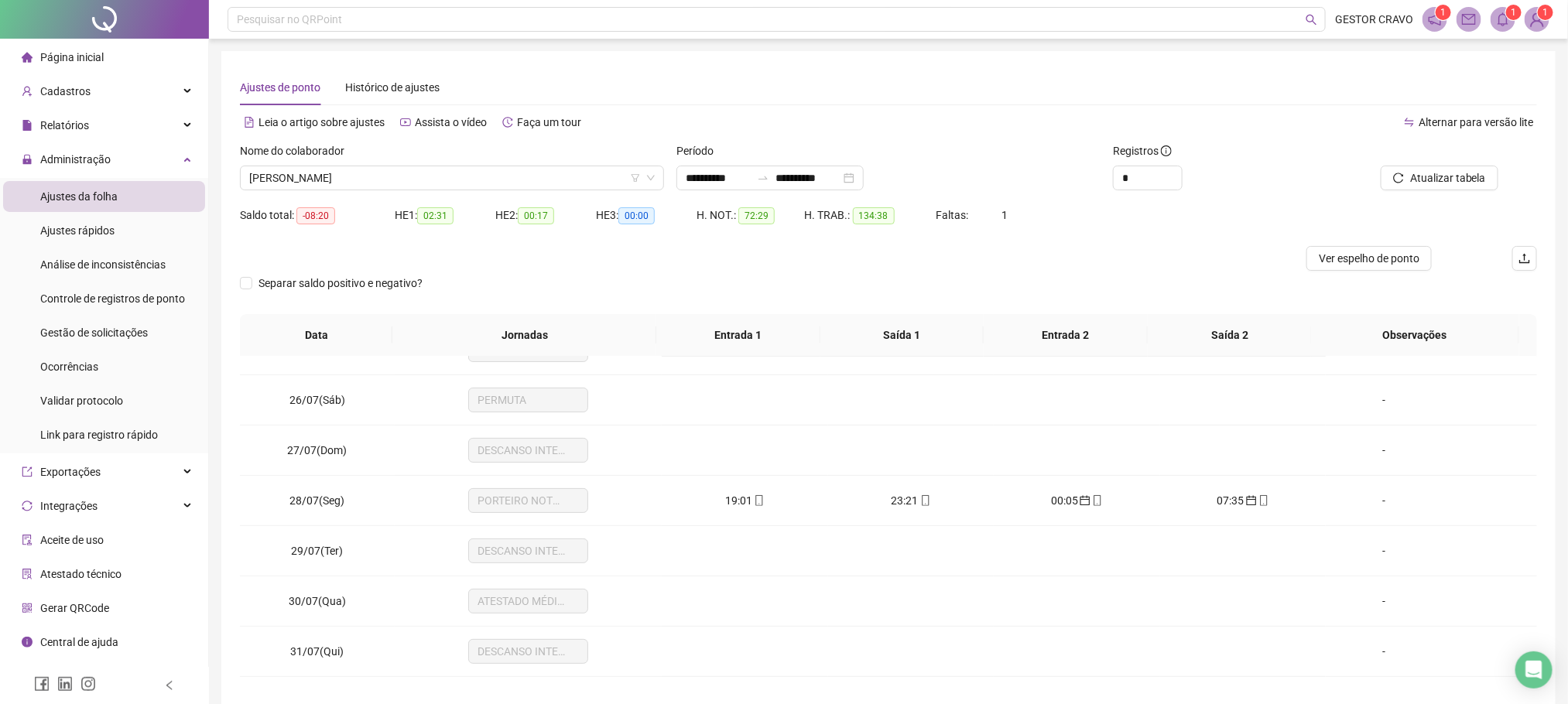
scroll to position [232, 0]
